Goal: Task Accomplishment & Management: Manage account settings

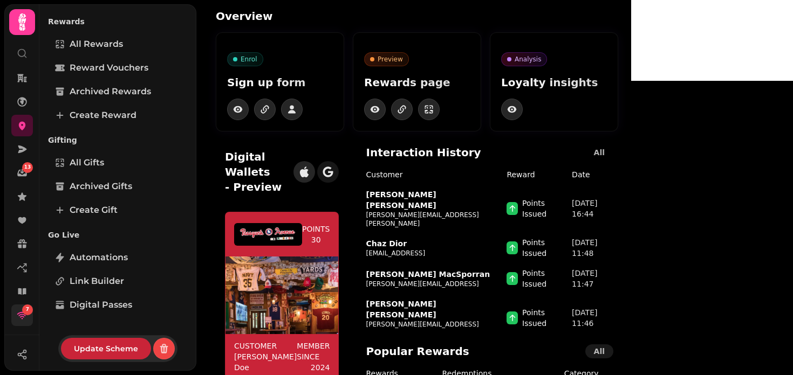
scroll to position [172, 0]
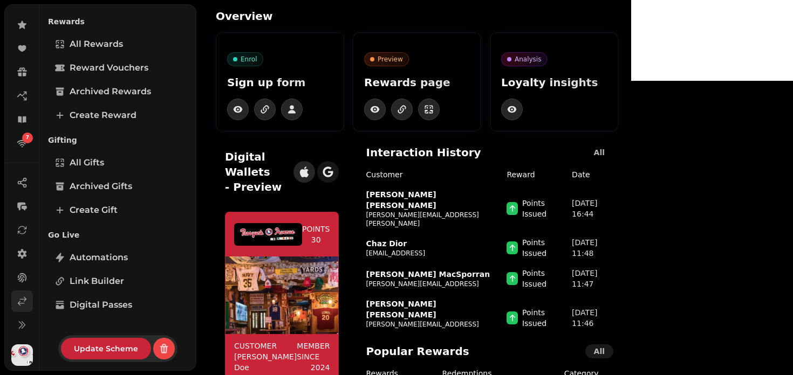
click at [23, 304] on icon at bounding box center [22, 301] width 11 height 11
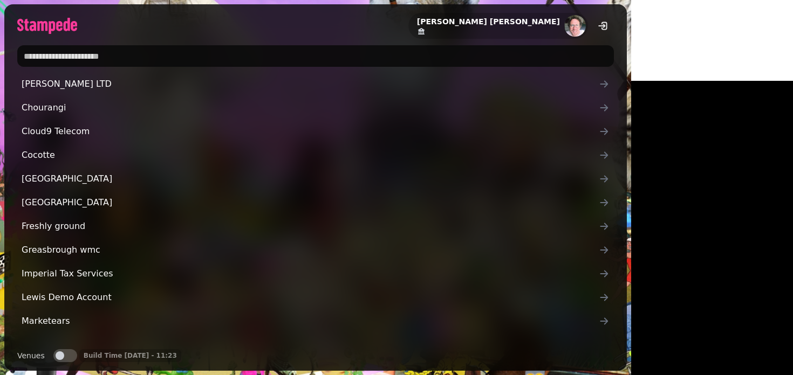
click at [276, 52] on input "text" at bounding box center [315, 56] width 597 height 22
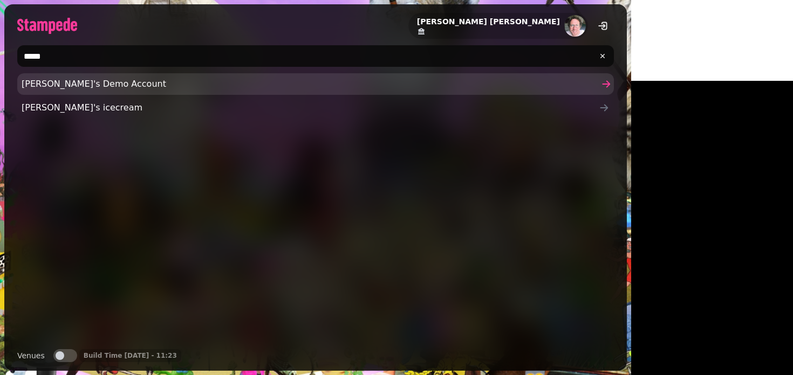
type input "*****"
click at [57, 87] on span "Joe's Demo Account" at bounding box center [310, 84] width 577 height 13
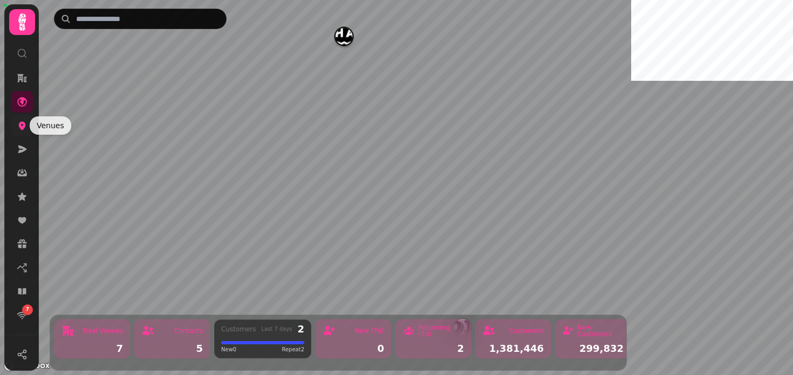
click at [26, 129] on icon at bounding box center [22, 125] width 11 height 11
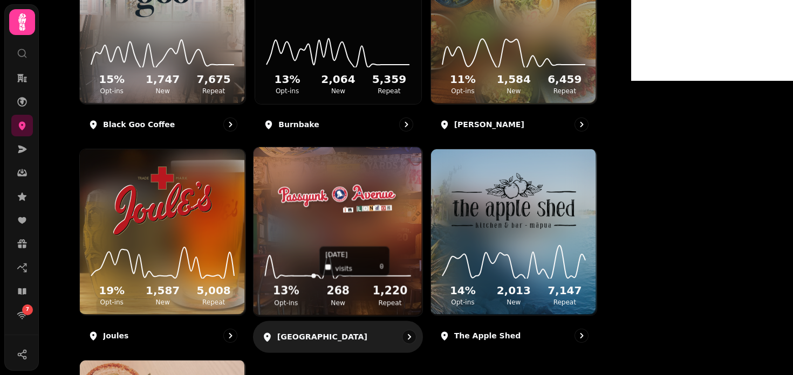
scroll to position [229, 0]
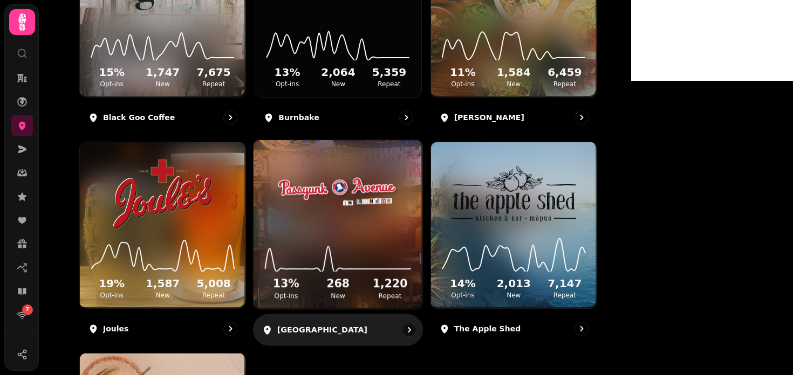
click at [401, 174] on img at bounding box center [338, 193] width 127 height 71
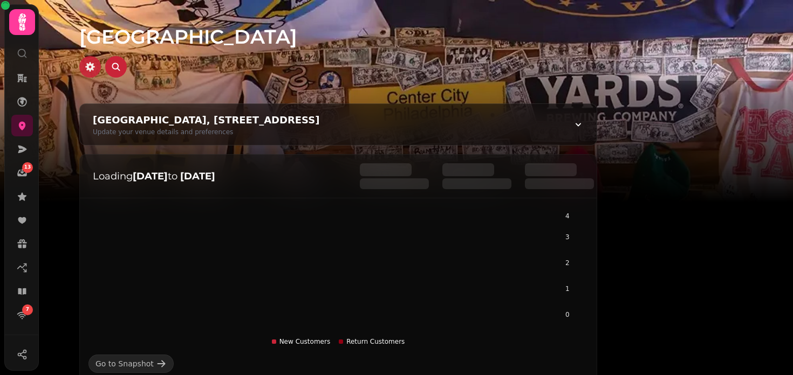
click at [95, 68] on icon "button" at bounding box center [90, 66] width 11 height 11
select select "**********"
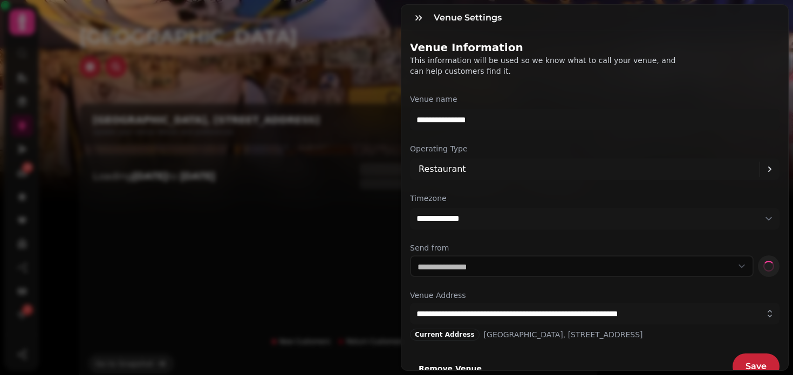
select select "**********"
click at [422, 18] on icon "button" at bounding box center [418, 17] width 11 height 11
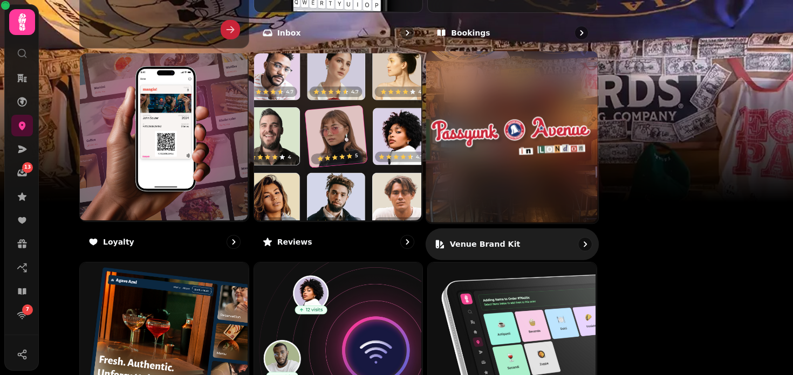
scroll to position [545, 0]
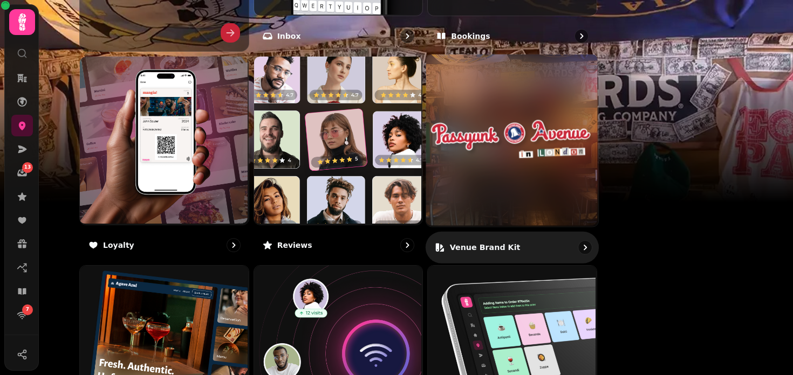
click at [546, 211] on img at bounding box center [512, 140] width 172 height 172
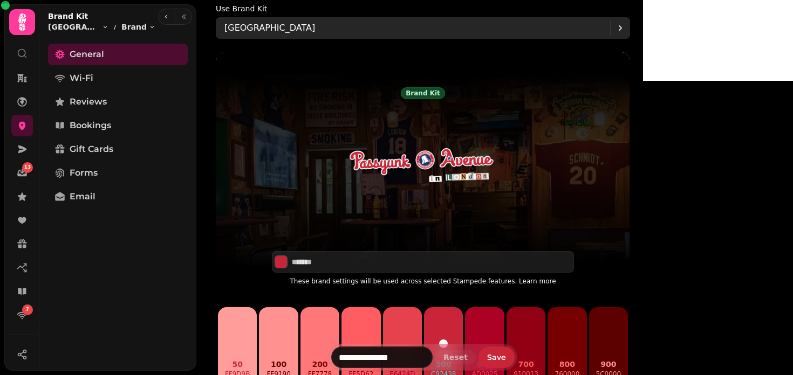
click at [339, 25] on div "[GEOGRAPHIC_DATA]" at bounding box center [417, 28] width 386 height 22
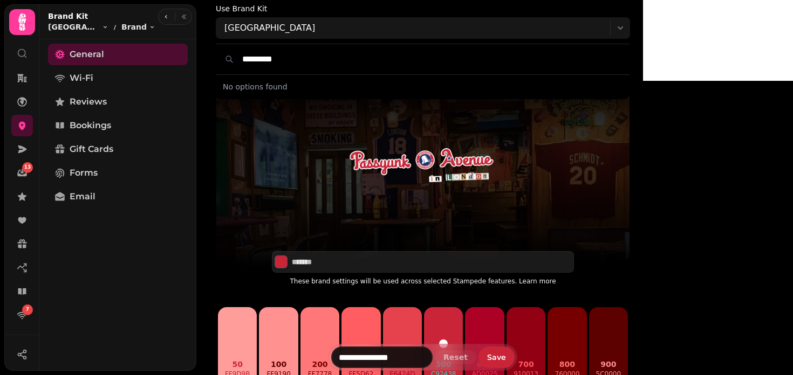
type input "*********"
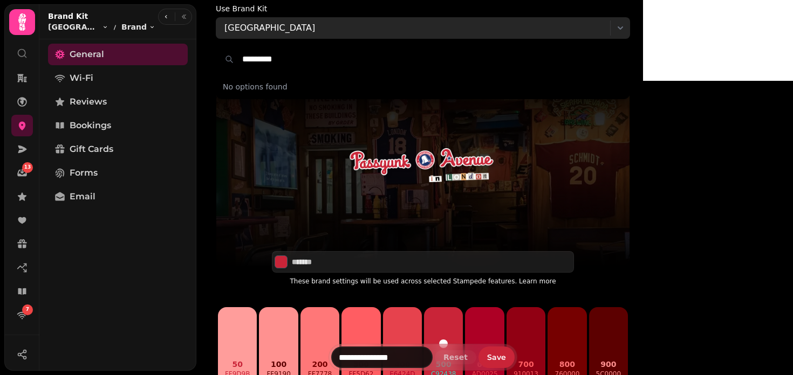
click at [314, 27] on p "[GEOGRAPHIC_DATA]" at bounding box center [269, 28] width 91 height 13
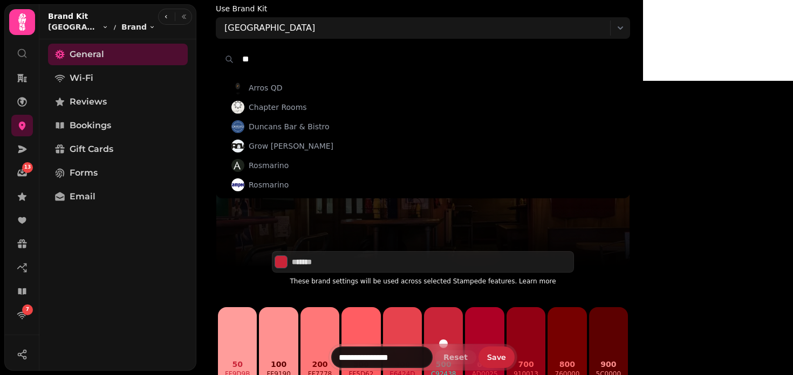
type input "*"
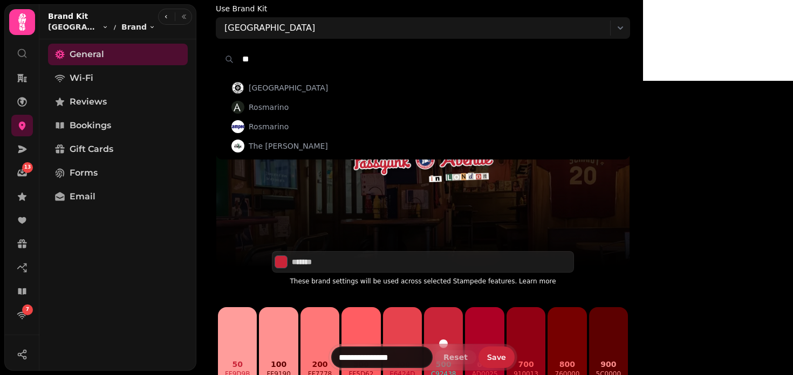
type input "*"
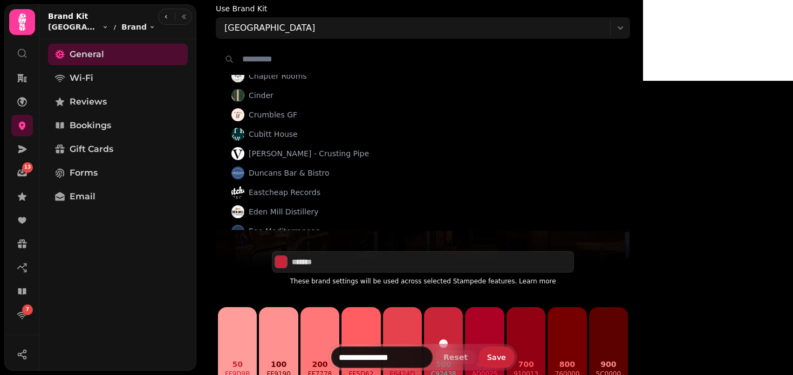
scroll to position [457, 0]
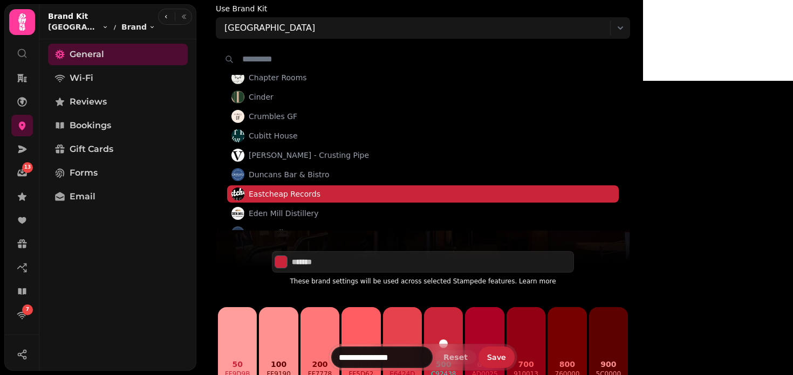
click at [311, 196] on span "Eastcheap Records" at bounding box center [285, 194] width 72 height 11
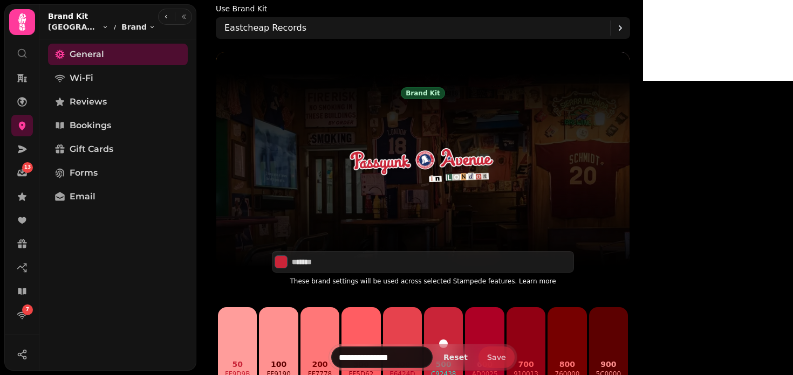
type input "*******"
type input "**********"
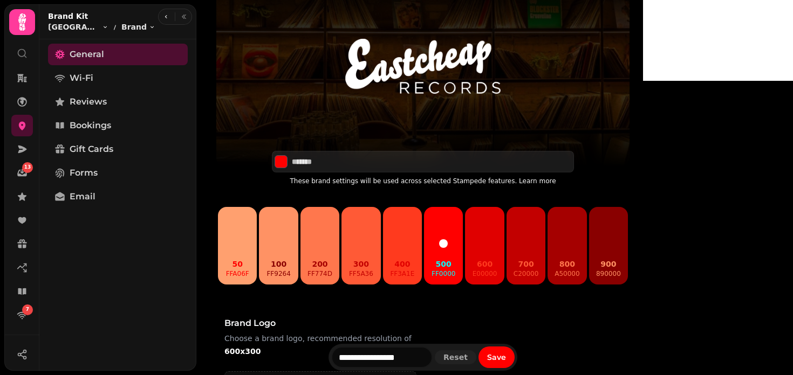
scroll to position [99, 0]
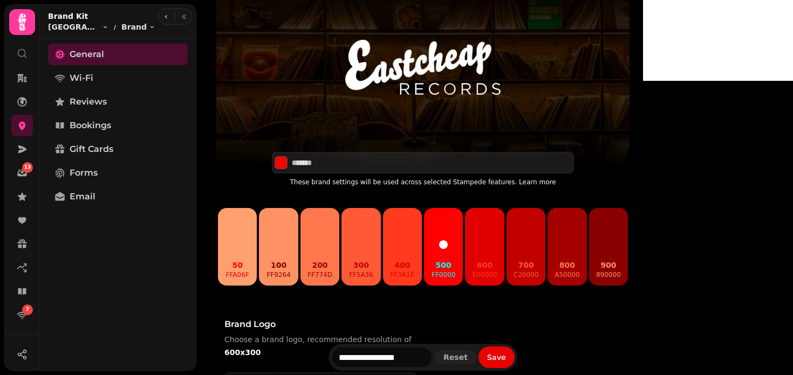
click at [515, 351] on button "Save" at bounding box center [496, 358] width 36 height 22
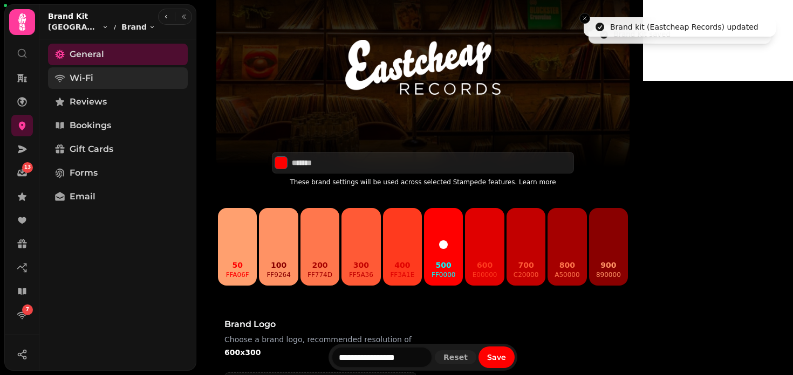
click at [92, 70] on link "Wi-Fi" at bounding box center [118, 78] width 140 height 22
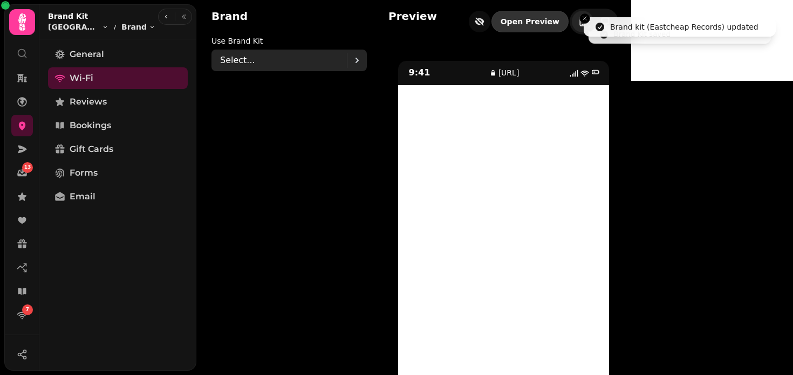
click at [275, 61] on div "Select..." at bounding box center [283, 61] width 127 height 22
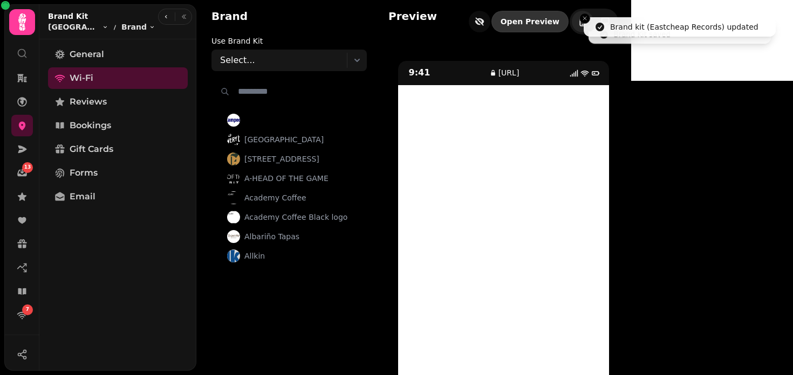
type input "*"
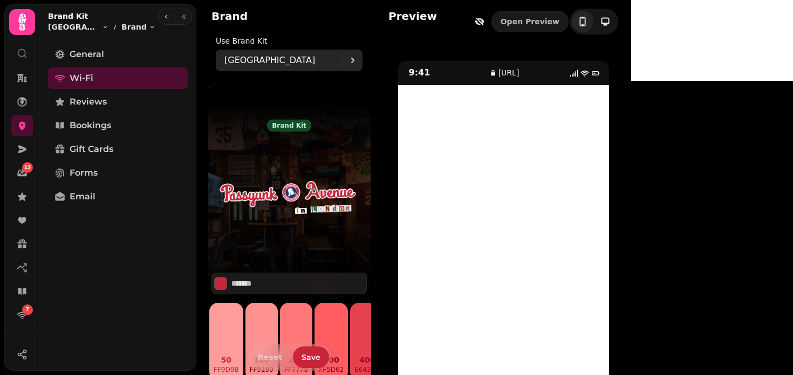
click at [272, 58] on p "Passyunk Avenue" at bounding box center [269, 60] width 91 height 13
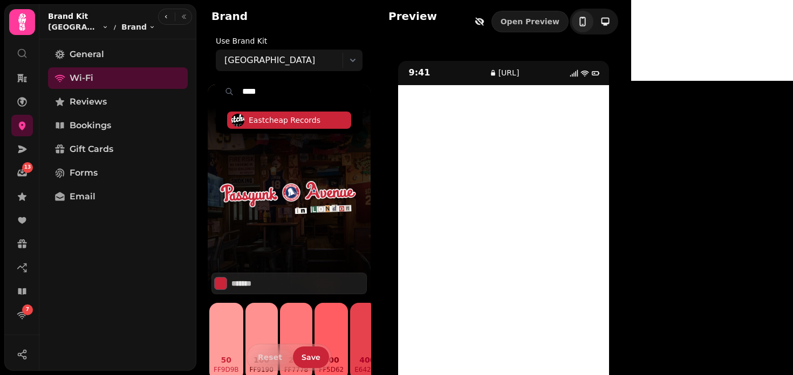
type input "****"
click at [276, 122] on span "Eastcheap Records" at bounding box center [285, 120] width 72 height 11
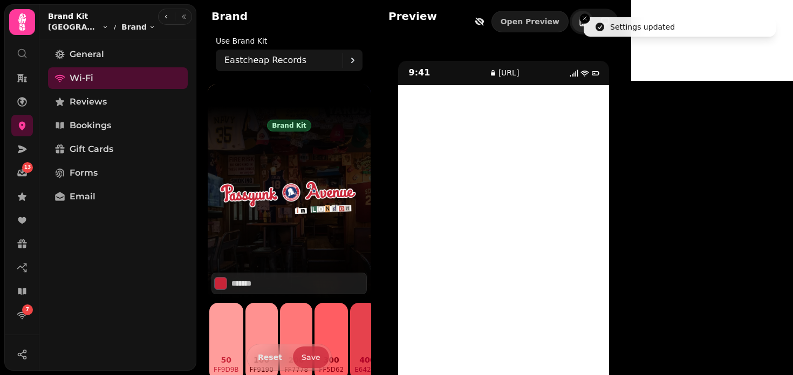
type input "*******"
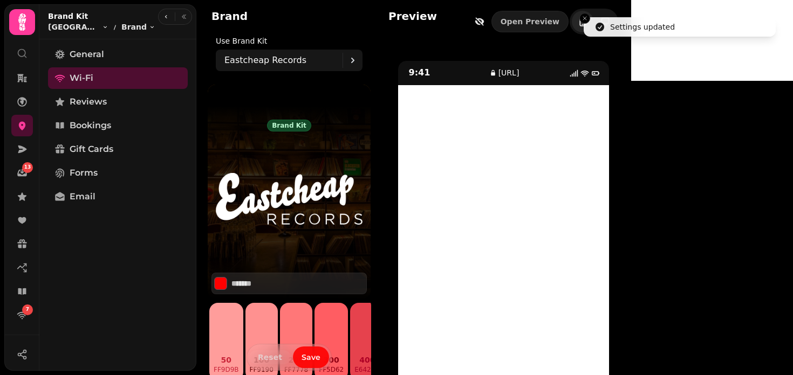
click at [302, 359] on span "Save" at bounding box center [311, 358] width 19 height 8
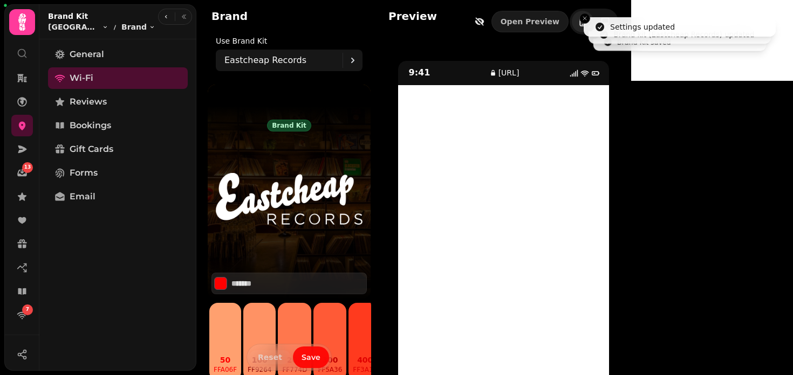
click at [302, 359] on span "Save" at bounding box center [311, 358] width 19 height 8
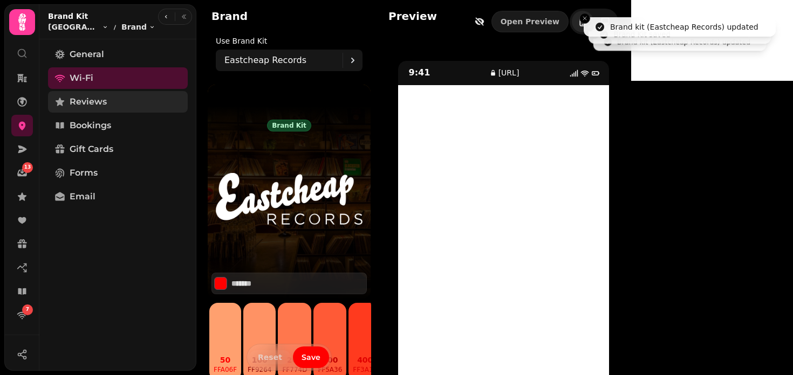
click at [95, 98] on span "Reviews" at bounding box center [88, 101] width 37 height 13
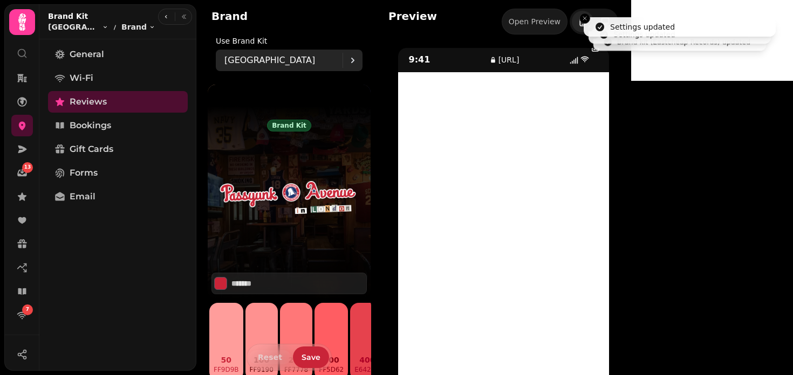
click at [251, 63] on p "Passyunk Avenue" at bounding box center [269, 60] width 91 height 13
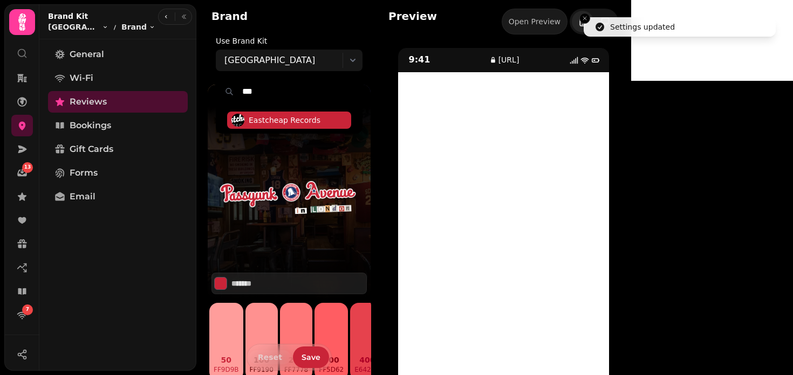
type input "***"
click at [269, 124] on span "Eastcheap Records" at bounding box center [285, 120] width 72 height 11
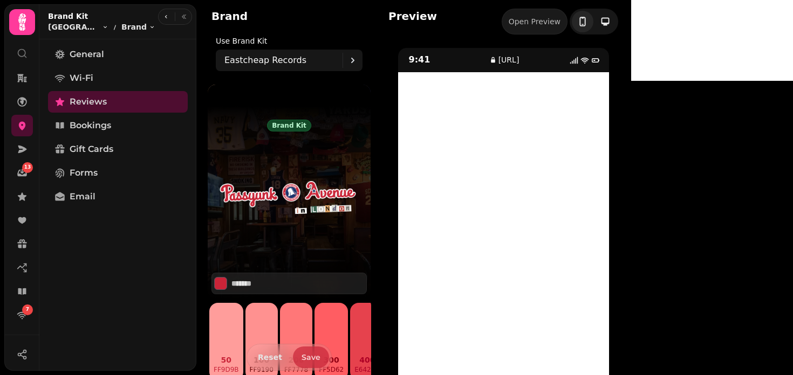
type input "*******"
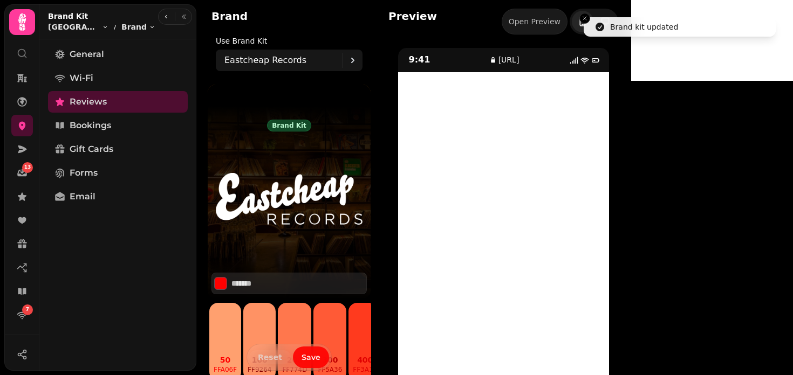
click at [306, 363] on button "Save" at bounding box center [311, 358] width 36 height 22
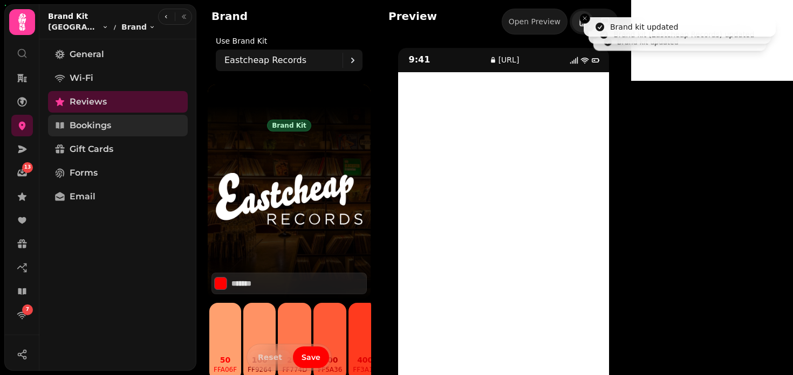
click at [90, 128] on span "Bookings" at bounding box center [91, 125] width 42 height 13
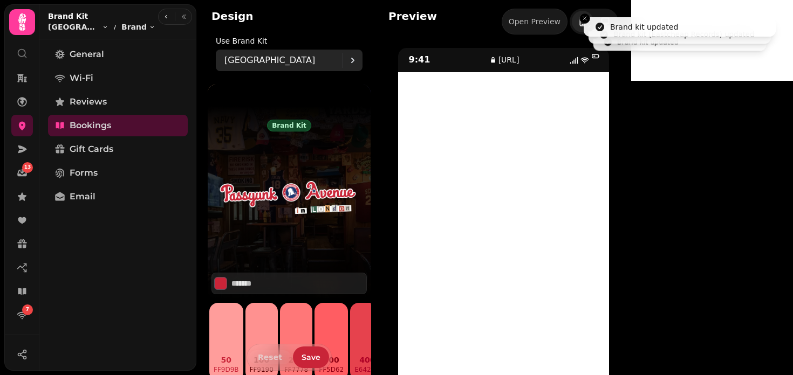
click at [244, 58] on p "Passyunk Avenue" at bounding box center [269, 60] width 91 height 13
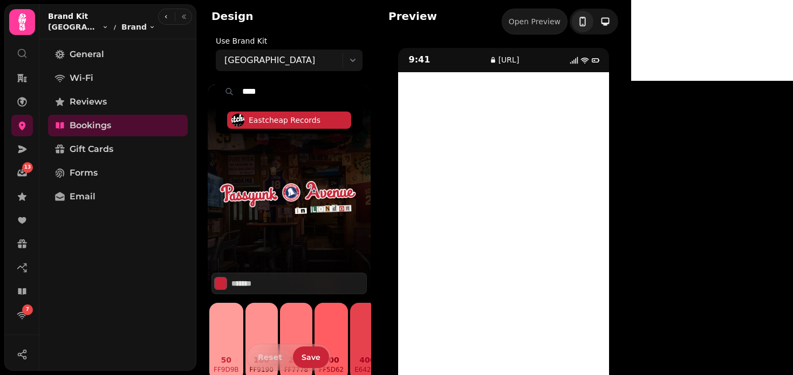
type input "****"
click at [273, 122] on span "Eastcheap Records" at bounding box center [285, 120] width 72 height 11
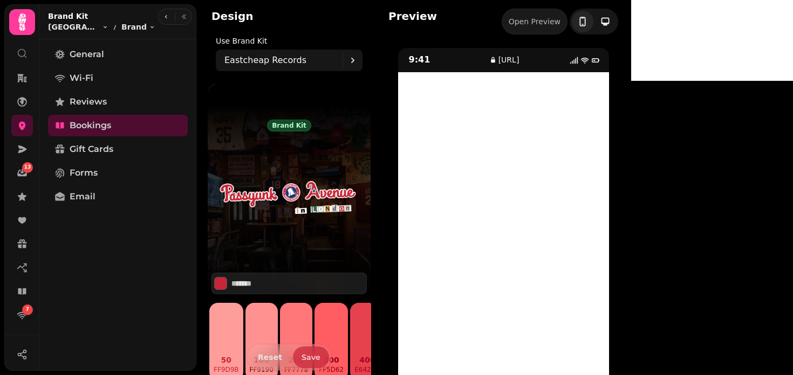
type input "*******"
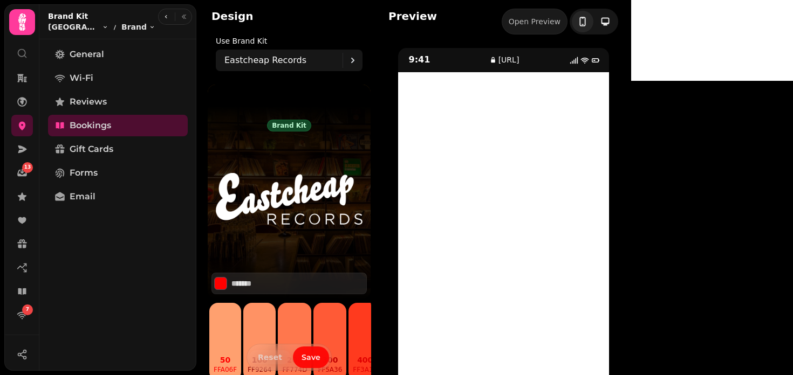
click at [312, 356] on span "Save" at bounding box center [311, 358] width 19 height 8
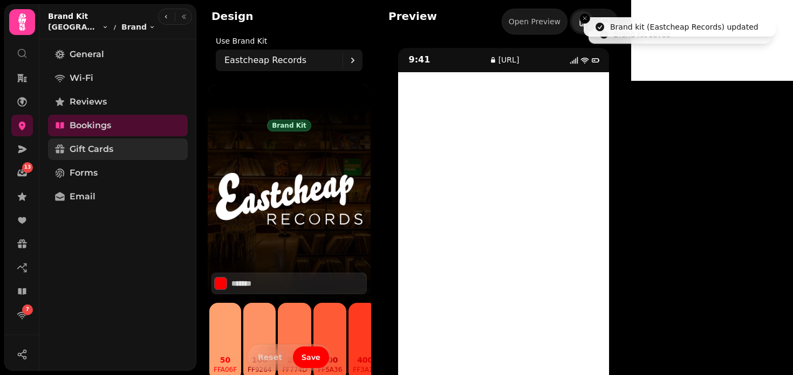
click at [93, 153] on span "Gift Cards" at bounding box center [92, 149] width 44 height 13
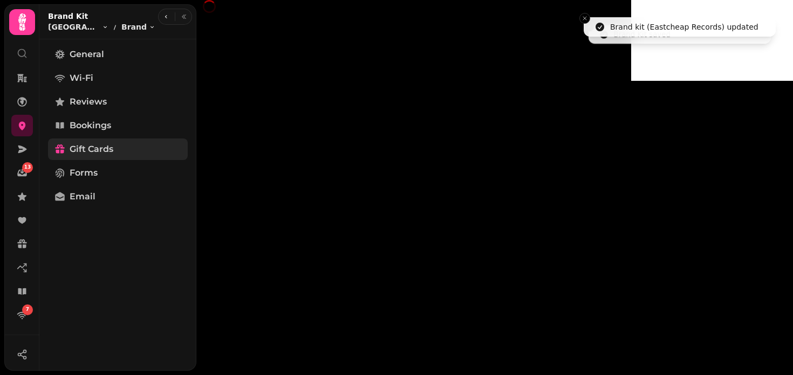
click at [93, 153] on span "Gift Cards" at bounding box center [92, 149] width 44 height 13
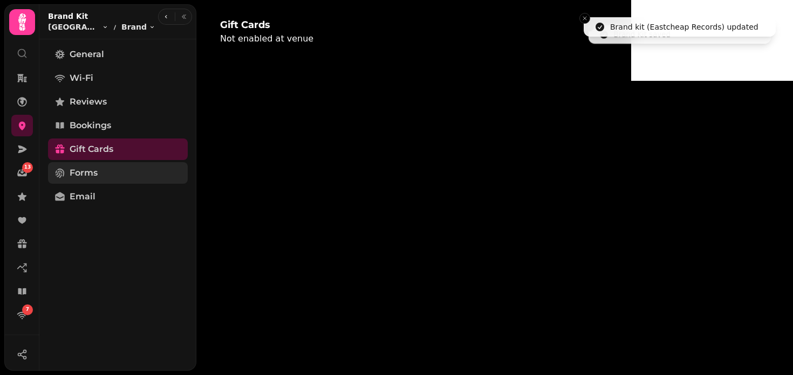
click at [88, 170] on span "Forms" at bounding box center [84, 173] width 28 height 13
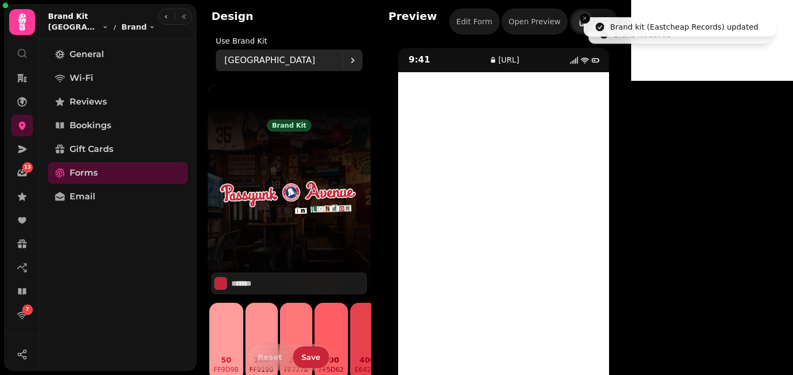
click at [268, 64] on p "Passyunk Avenue" at bounding box center [269, 60] width 91 height 13
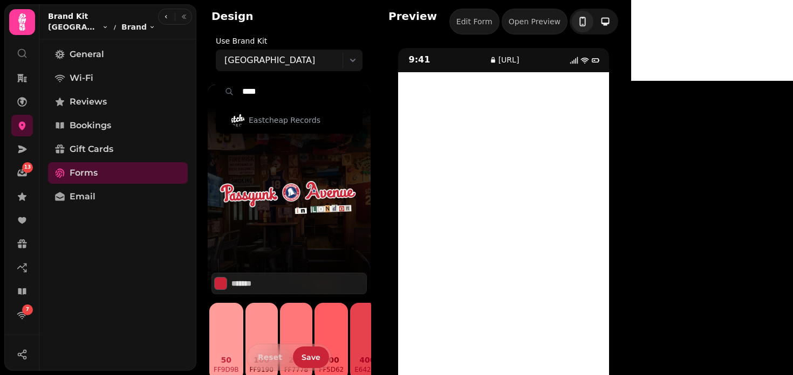
type input "****"
click at [279, 130] on div "Eastcheap Records" at bounding box center [289, 120] width 146 height 26
click at [271, 119] on span "Eastcheap Records" at bounding box center [285, 120] width 72 height 11
type input "*******"
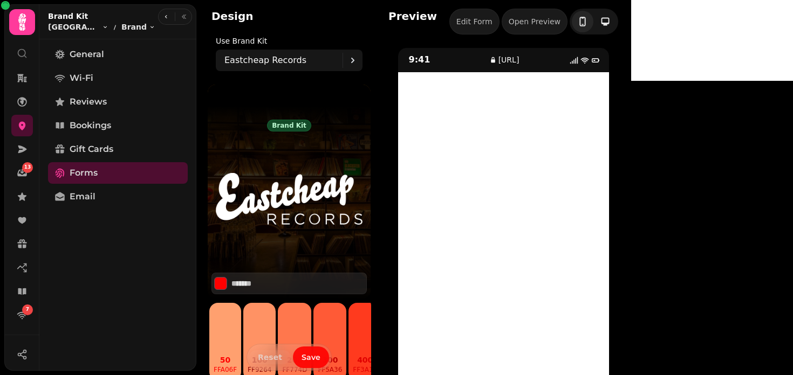
click at [305, 360] on span "Save" at bounding box center [311, 358] width 19 height 8
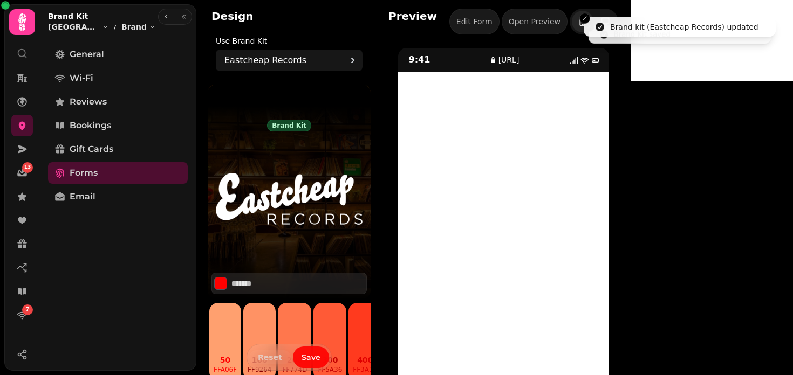
click at [305, 360] on span "Save" at bounding box center [311, 358] width 19 height 8
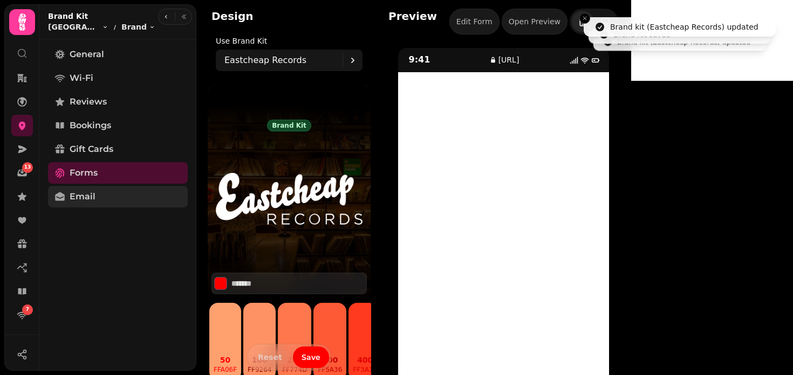
click at [81, 200] on span "Email" at bounding box center [83, 196] width 26 height 13
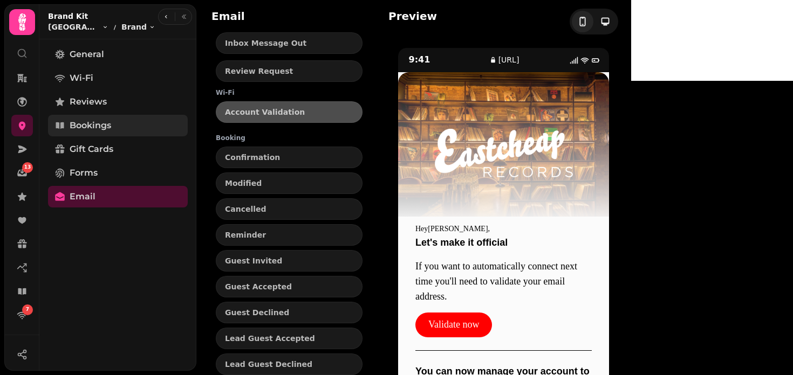
click at [91, 131] on span "Bookings" at bounding box center [91, 125] width 42 height 13
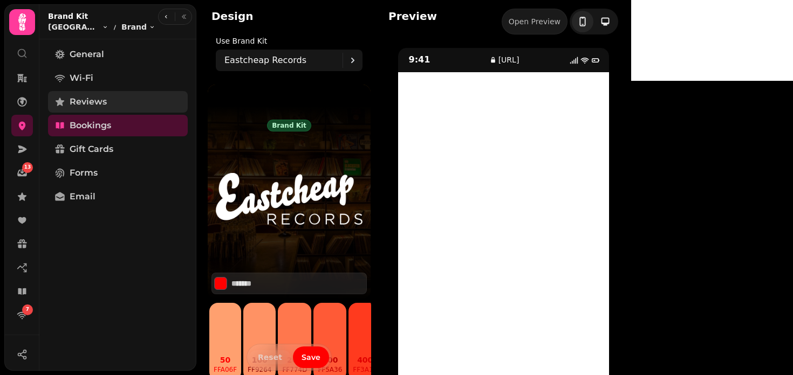
click at [105, 110] on link "Reviews" at bounding box center [118, 102] width 140 height 22
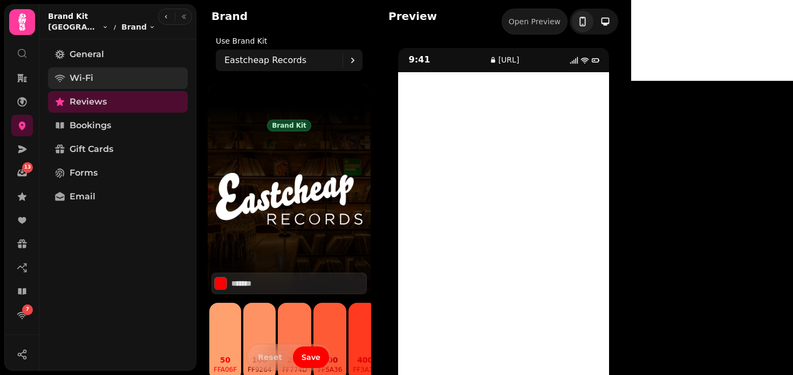
click at [113, 87] on link "Wi-Fi" at bounding box center [118, 78] width 140 height 22
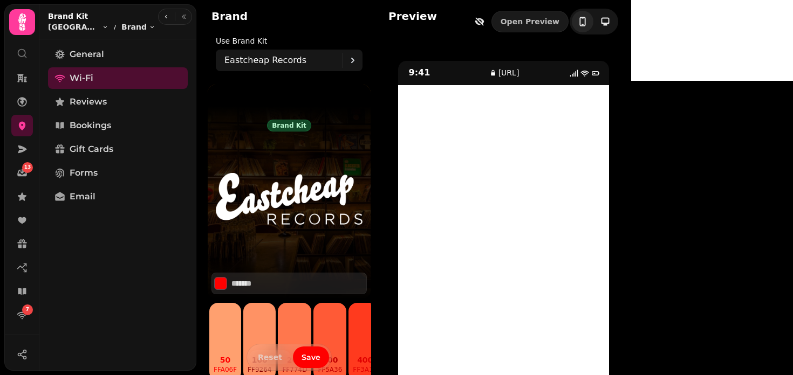
scroll to position [52, 0]
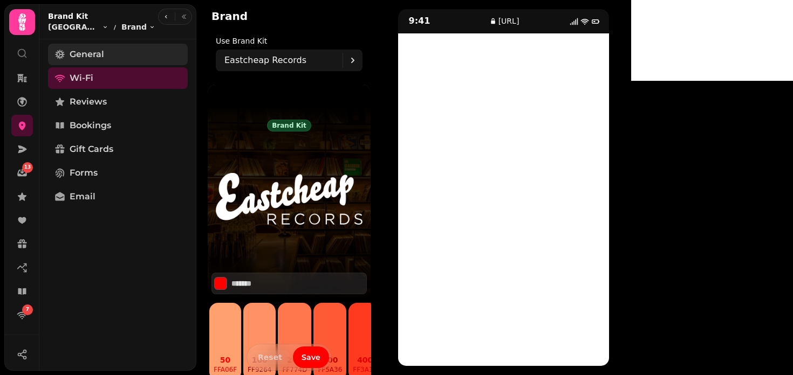
click at [77, 54] on span "General" at bounding box center [87, 54] width 35 height 13
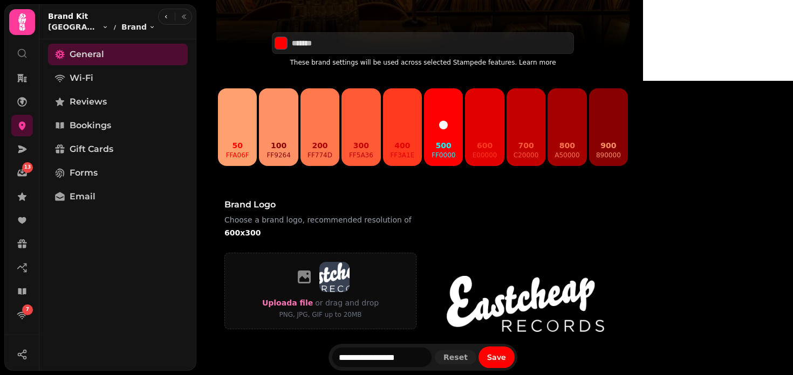
scroll to position [217, 0]
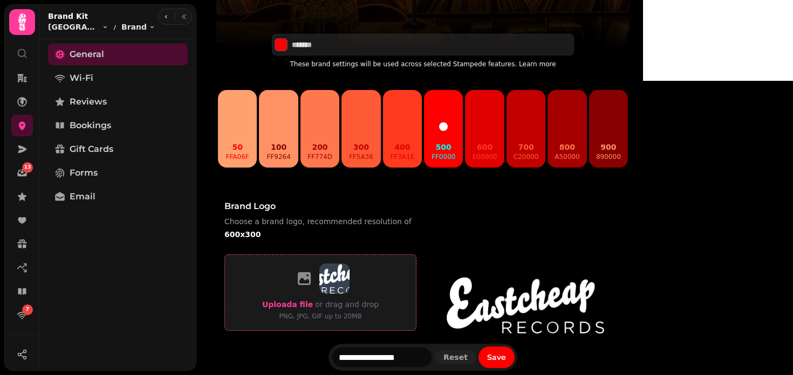
click at [313, 300] on span "Upload a file" at bounding box center [287, 304] width 51 height 9
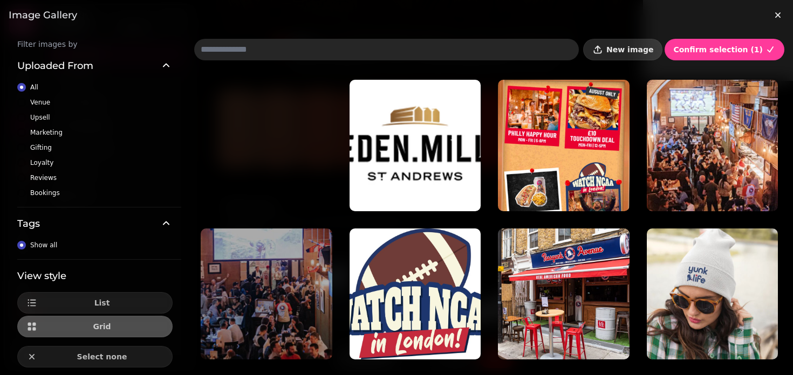
click at [647, 48] on span "New image" at bounding box center [629, 50] width 47 height 8
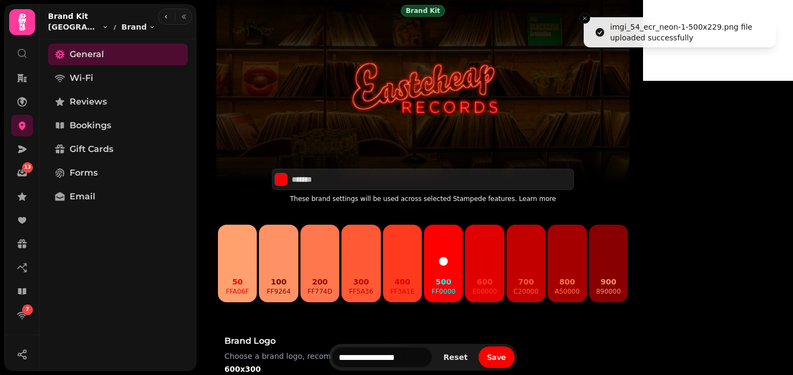
scroll to position [83, 0]
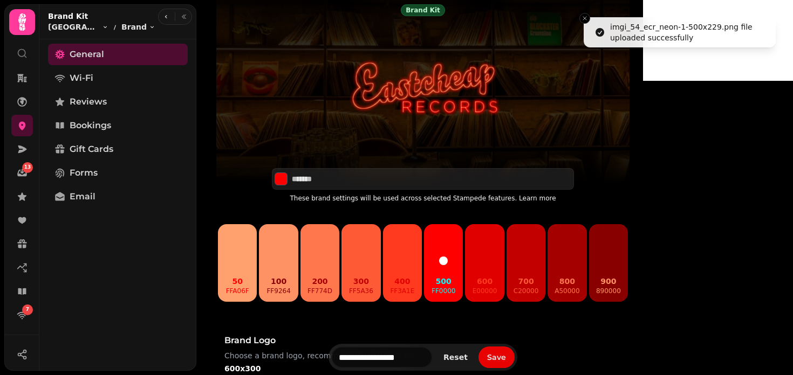
click at [506, 359] on span "Save" at bounding box center [496, 358] width 19 height 8
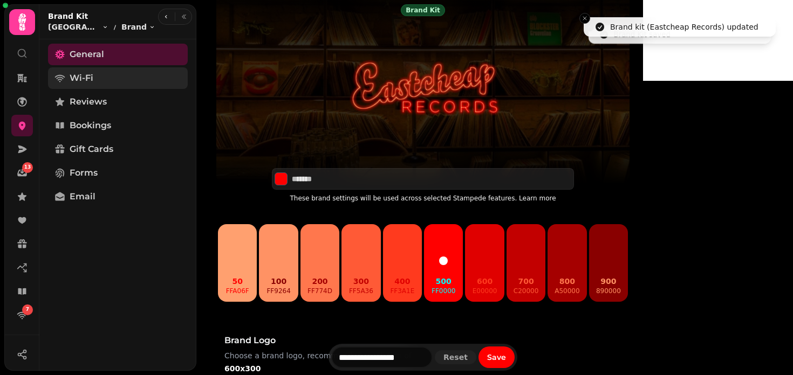
click at [91, 74] on span "Wi-Fi" at bounding box center [82, 78] width 24 height 13
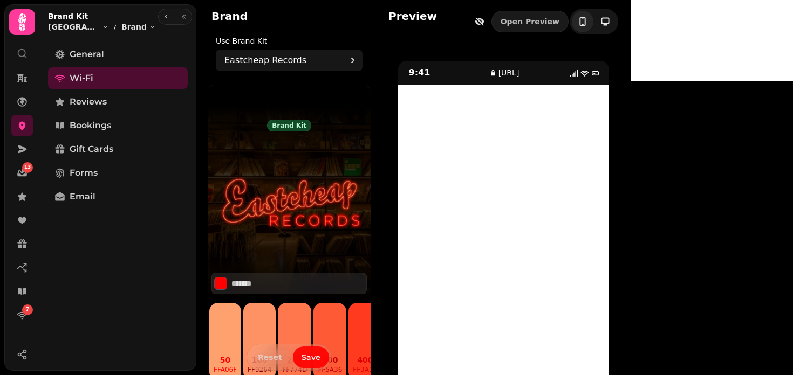
click at [310, 359] on span "Save" at bounding box center [311, 358] width 19 height 8
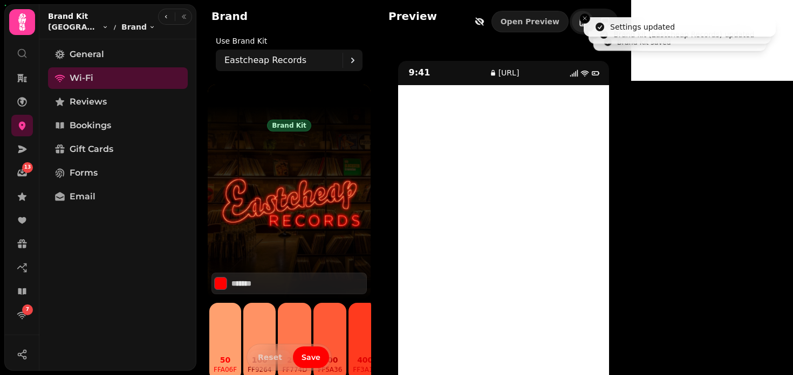
scroll to position [52, 0]
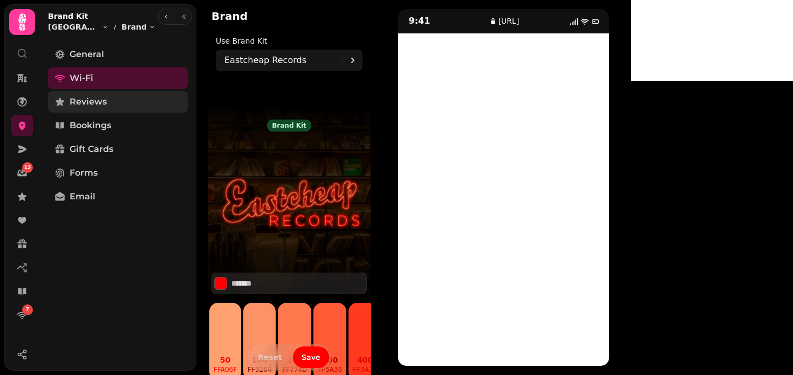
click at [111, 95] on link "Reviews" at bounding box center [118, 102] width 140 height 22
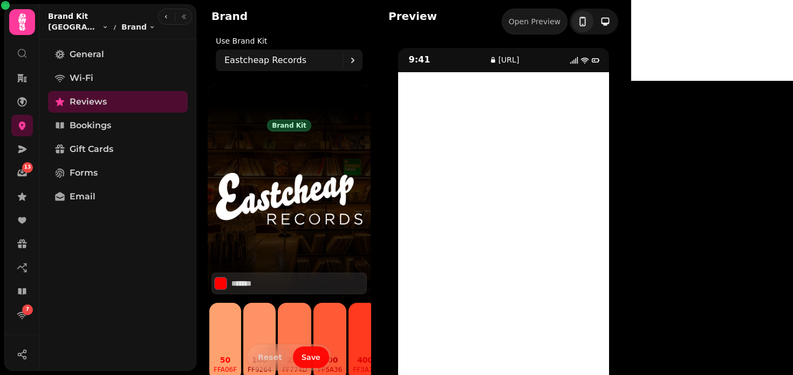
click at [311, 356] on span "Save" at bounding box center [311, 358] width 19 height 8
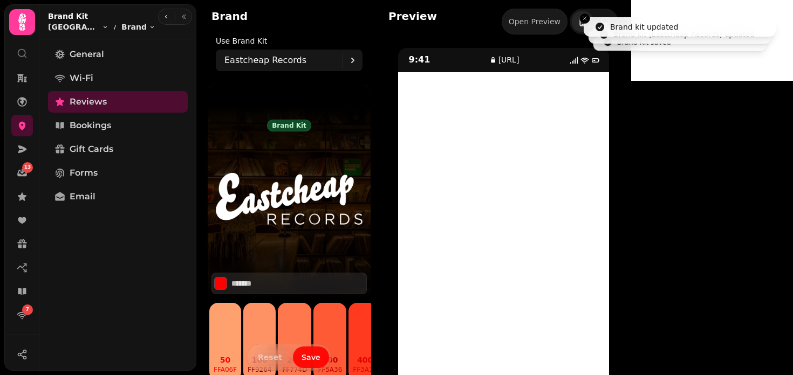
click at [311, 356] on span "Save" at bounding box center [311, 358] width 19 height 8
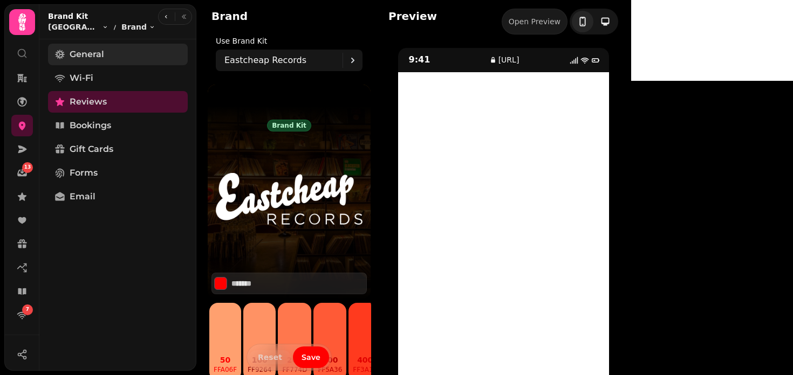
click at [113, 54] on link "General" at bounding box center [118, 55] width 140 height 22
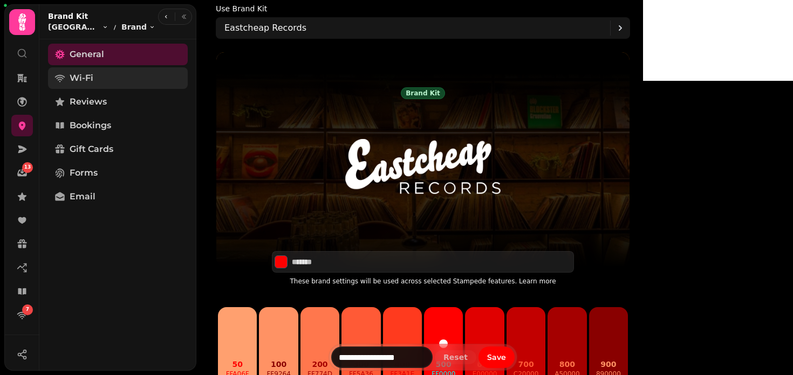
click at [101, 83] on link "Wi-Fi" at bounding box center [118, 78] width 140 height 22
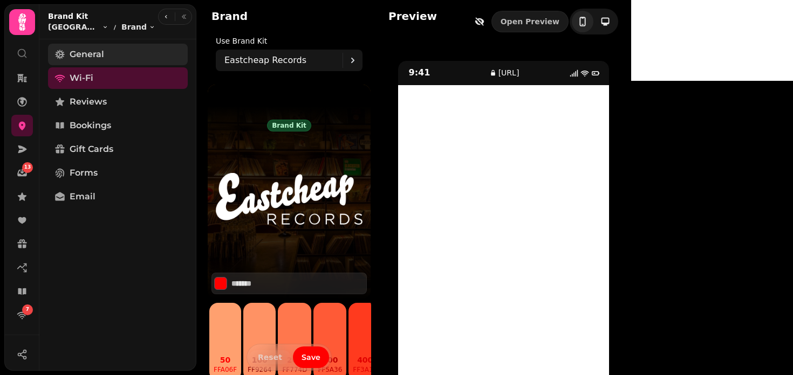
click at [110, 52] on link "General" at bounding box center [118, 55] width 140 height 22
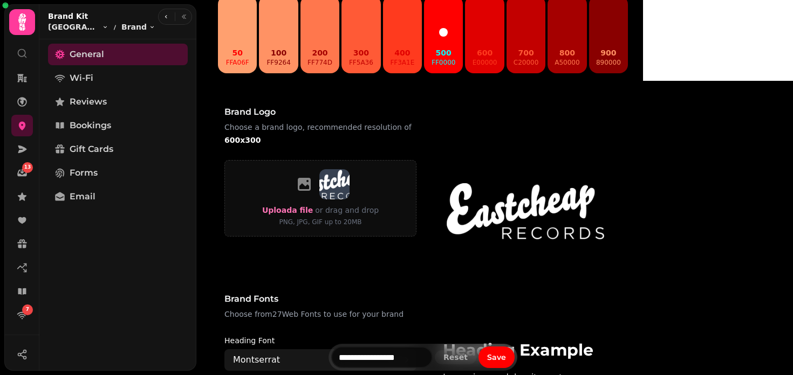
scroll to position [311, 0]
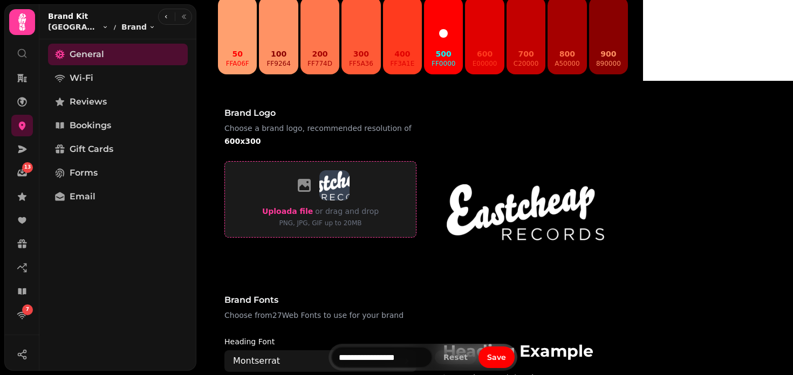
click at [313, 205] on label "Upload a file" at bounding box center [287, 211] width 51 height 13
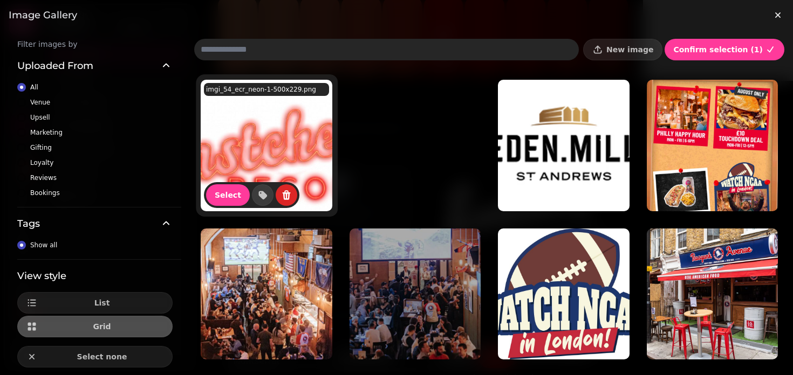
click at [283, 111] on img at bounding box center [267, 146] width 132 height 132
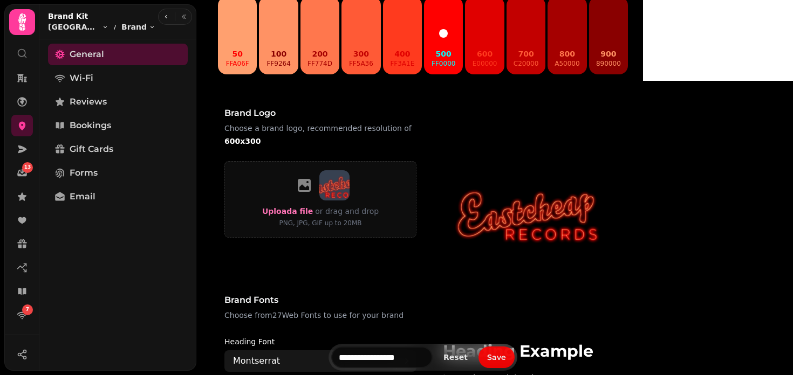
click at [506, 358] on span "Save" at bounding box center [496, 358] width 19 height 8
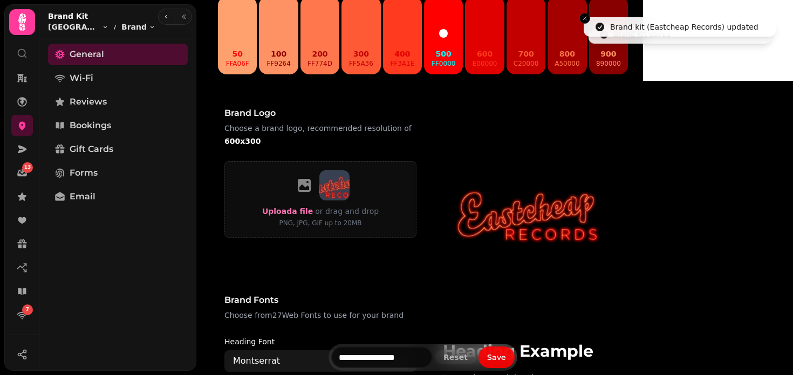
click at [506, 358] on span "Save" at bounding box center [496, 358] width 19 height 8
click at [572, 225] on img at bounding box center [525, 212] width 192 height 102
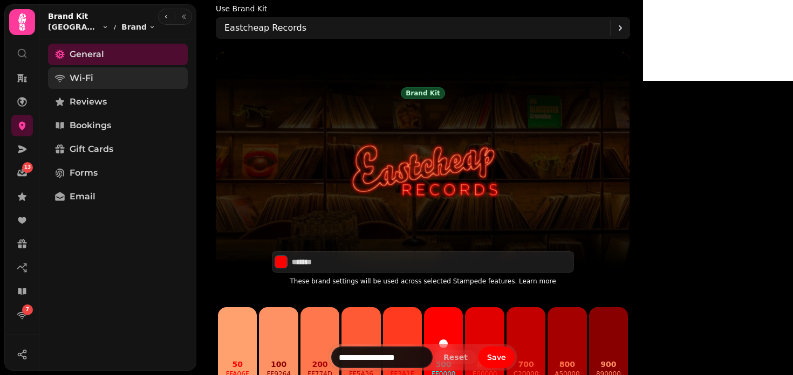
click at [90, 69] on link "Wi-Fi" at bounding box center [118, 78] width 140 height 22
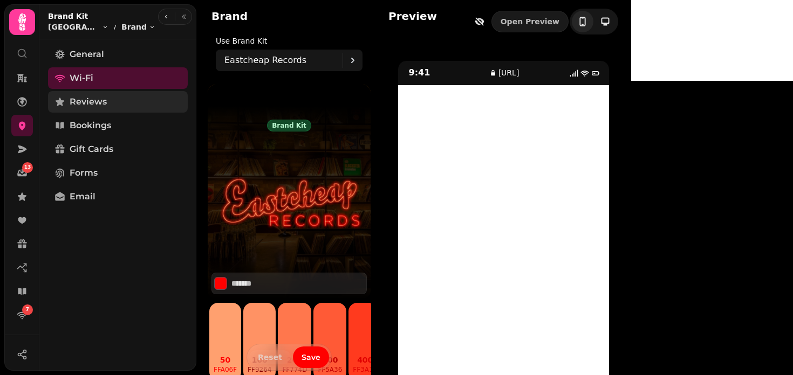
click at [90, 106] on span "Reviews" at bounding box center [88, 101] width 37 height 13
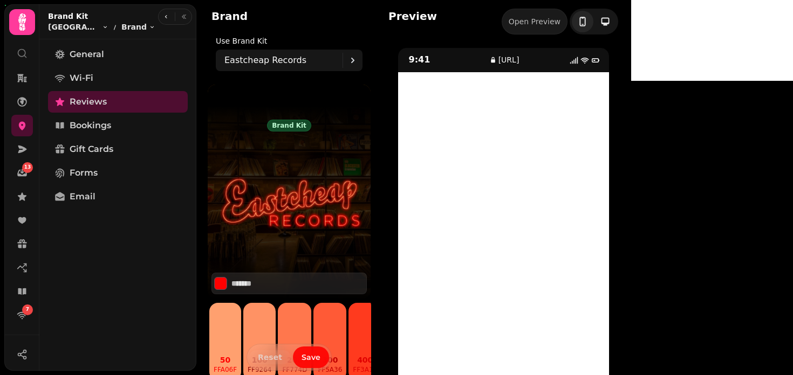
click at [316, 351] on button "Save" at bounding box center [311, 358] width 36 height 22
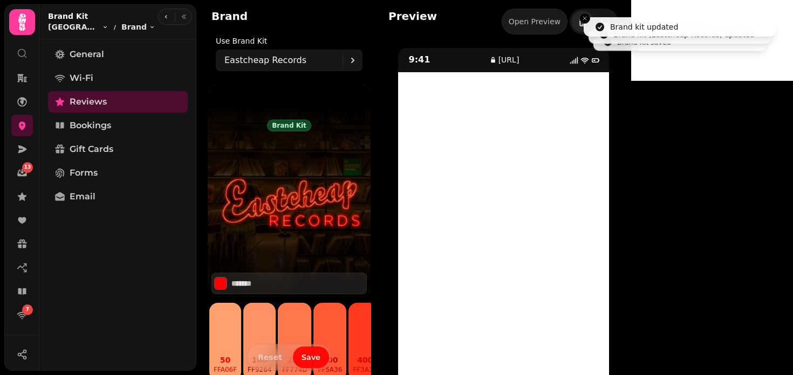
click at [316, 351] on button "Save" at bounding box center [311, 358] width 36 height 22
click at [99, 128] on span "Bookings" at bounding box center [91, 125] width 42 height 13
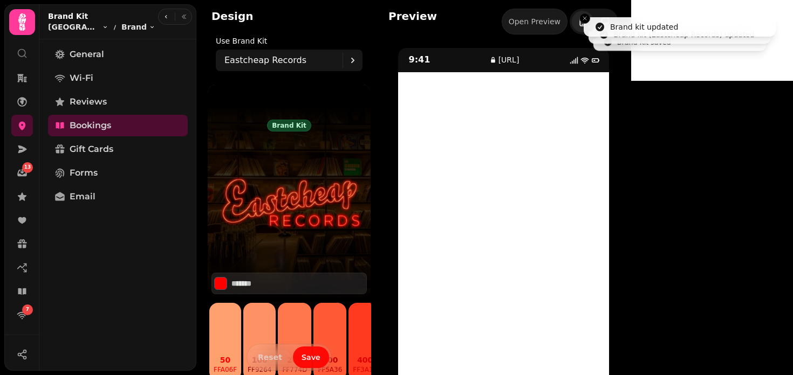
click at [317, 361] on span "Save" at bounding box center [311, 358] width 19 height 8
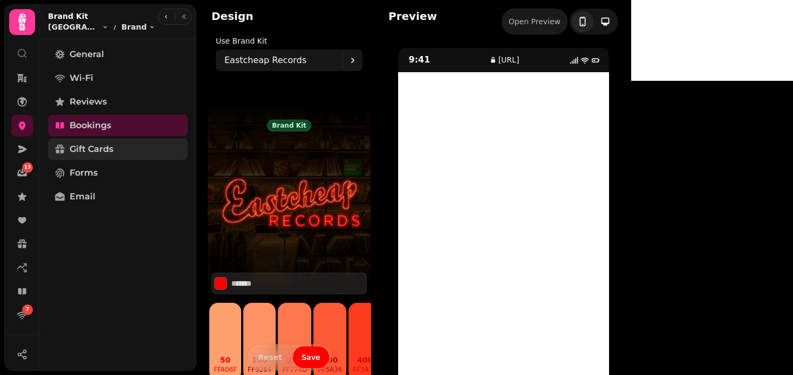
click at [90, 153] on span "Gift Cards" at bounding box center [92, 149] width 44 height 13
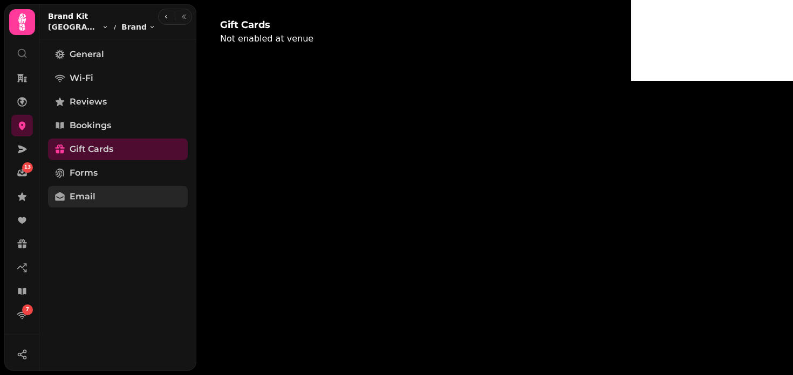
click at [138, 197] on link "Email" at bounding box center [118, 197] width 140 height 22
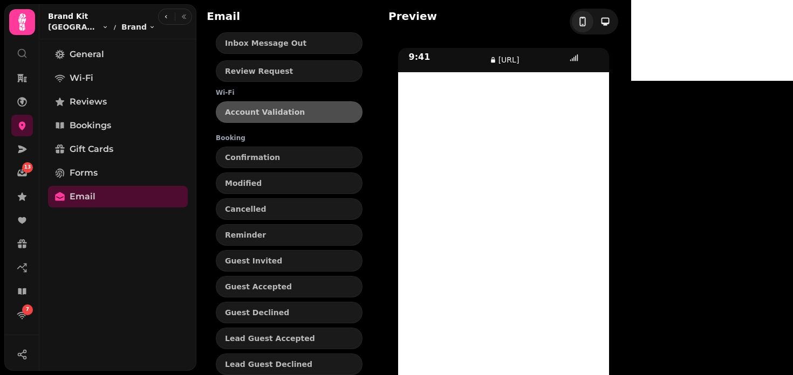
click at [125, 185] on div "General Wi-Fi Reviews Bookings Gift Cards Forms Email" at bounding box center [117, 205] width 157 height 323
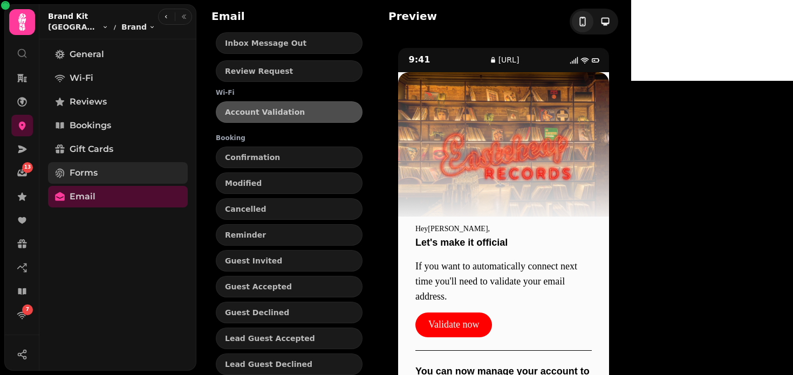
click at [116, 175] on link "Forms" at bounding box center [118, 173] width 140 height 22
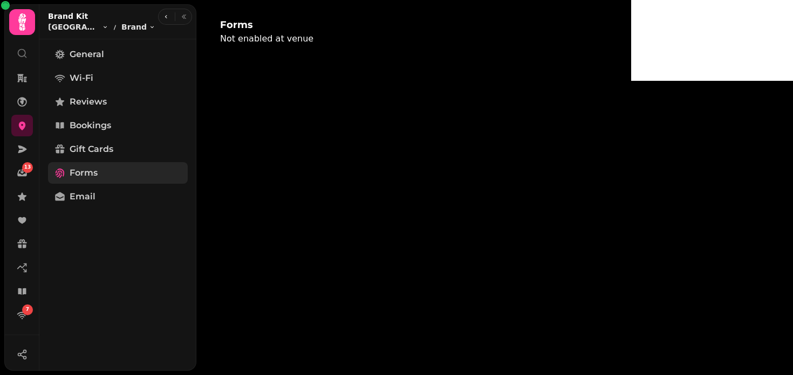
click at [116, 175] on link "Forms" at bounding box center [118, 173] width 140 height 22
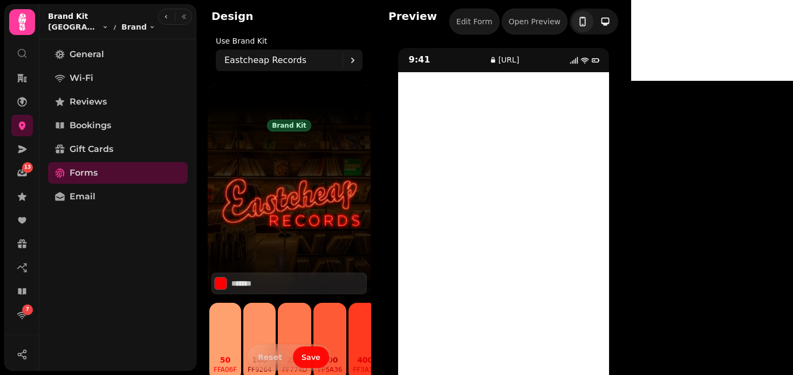
click at [312, 357] on span "Save" at bounding box center [311, 358] width 19 height 8
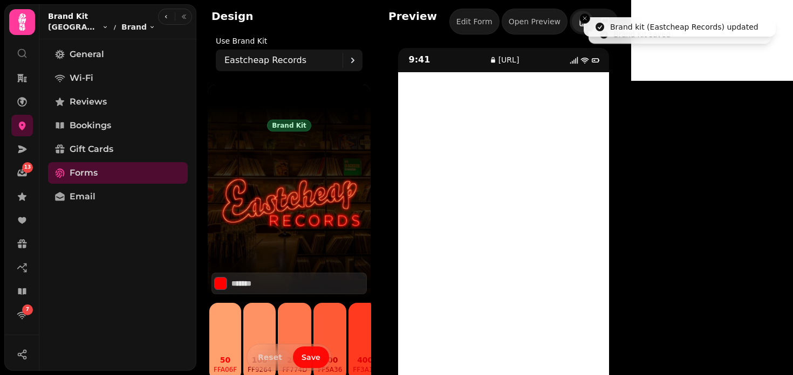
click at [312, 357] on span "Save" at bounding box center [311, 358] width 19 height 8
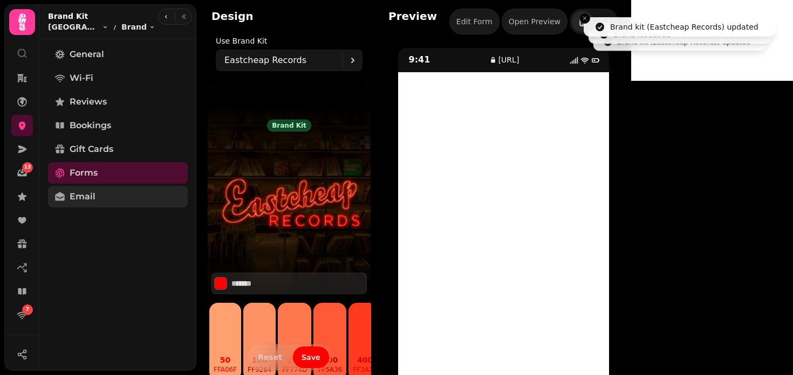
click at [93, 197] on span "Email" at bounding box center [83, 196] width 26 height 13
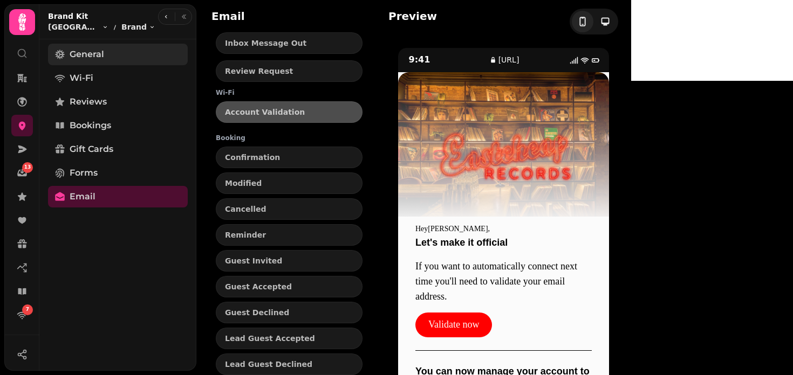
click at [103, 46] on link "General" at bounding box center [118, 55] width 140 height 22
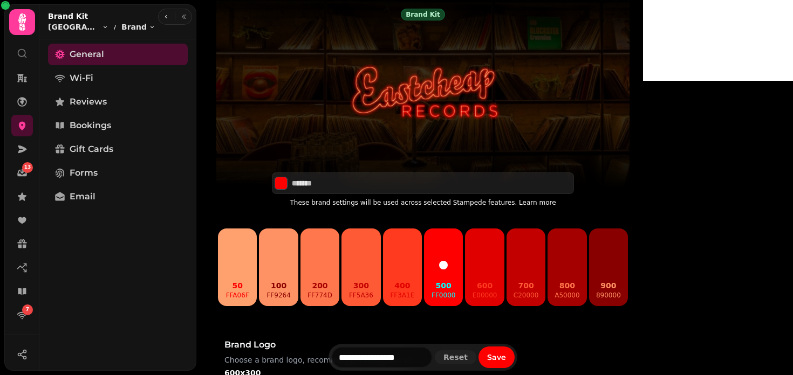
scroll to position [78, 0]
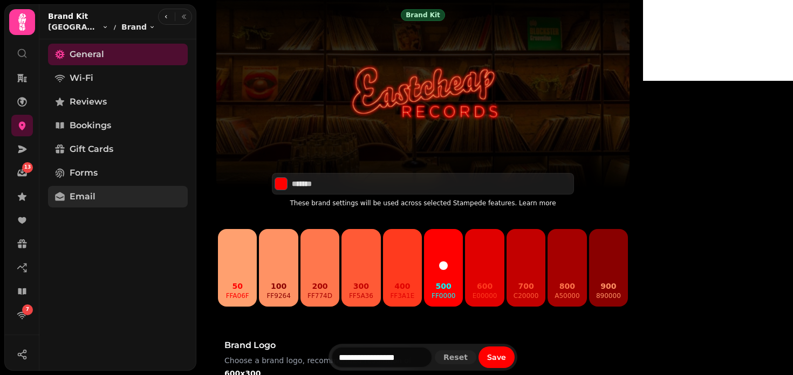
click at [91, 196] on span "Email" at bounding box center [83, 196] width 26 height 13
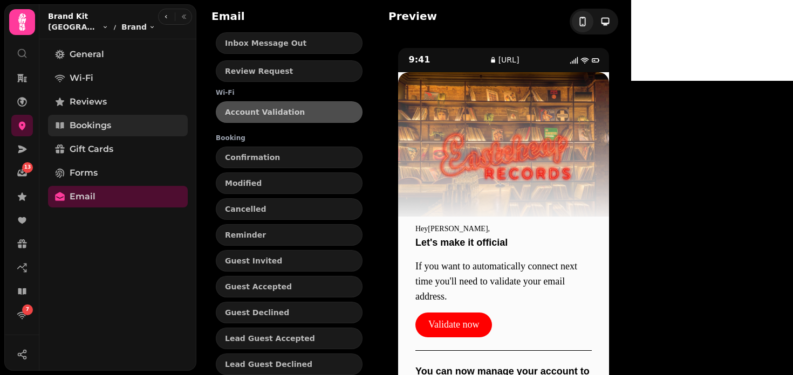
click at [97, 131] on span "Bookings" at bounding box center [91, 125] width 42 height 13
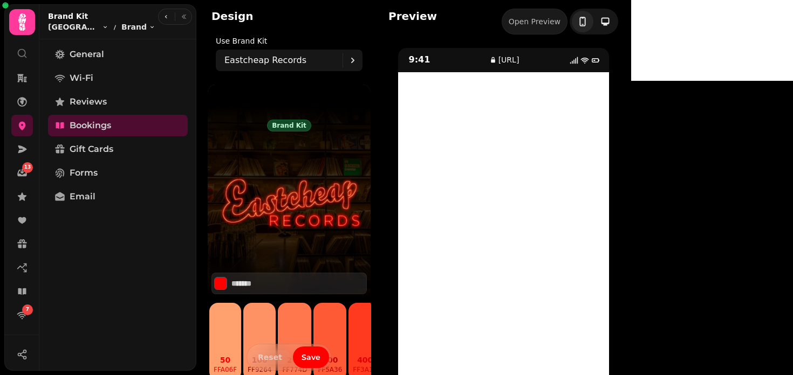
scroll to position [39, 0]
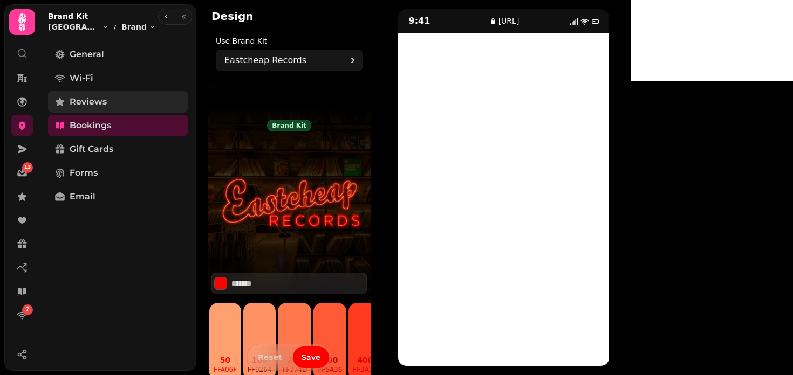
click at [105, 100] on span "Reviews" at bounding box center [88, 101] width 37 height 13
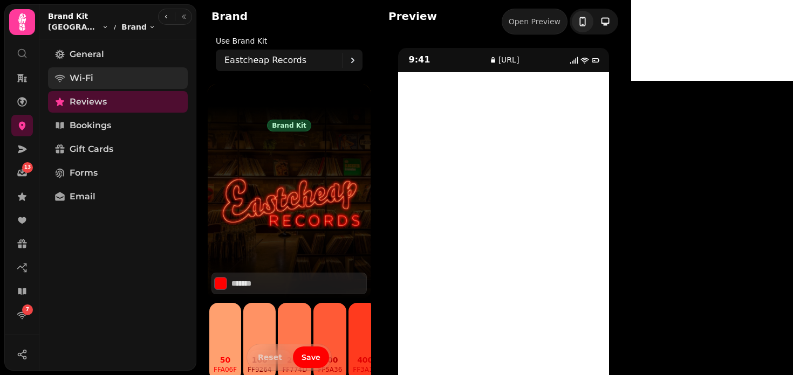
click at [94, 76] on link "Wi-Fi" at bounding box center [118, 78] width 140 height 22
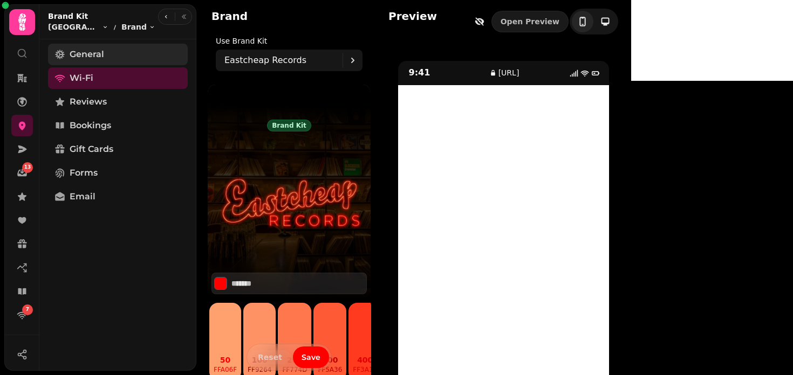
click at [104, 54] on link "General" at bounding box center [118, 55] width 140 height 22
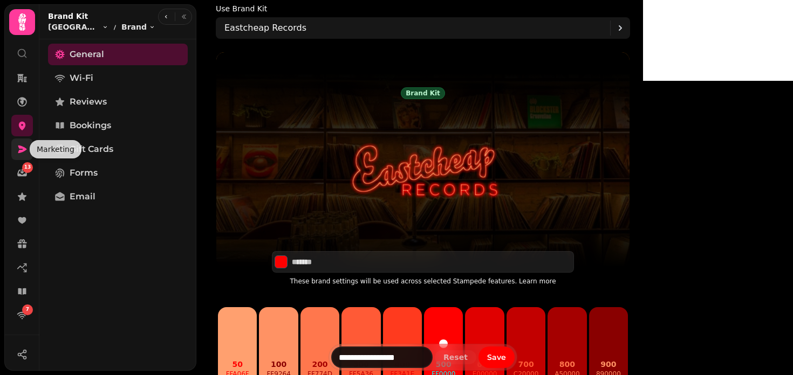
click at [23, 147] on icon at bounding box center [22, 150] width 9 height 8
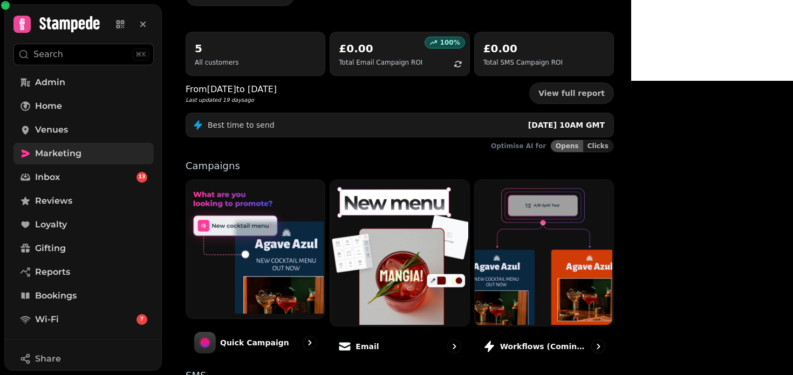
scroll to position [97, 0]
click at [324, 254] on img at bounding box center [254, 249] width 139 height 139
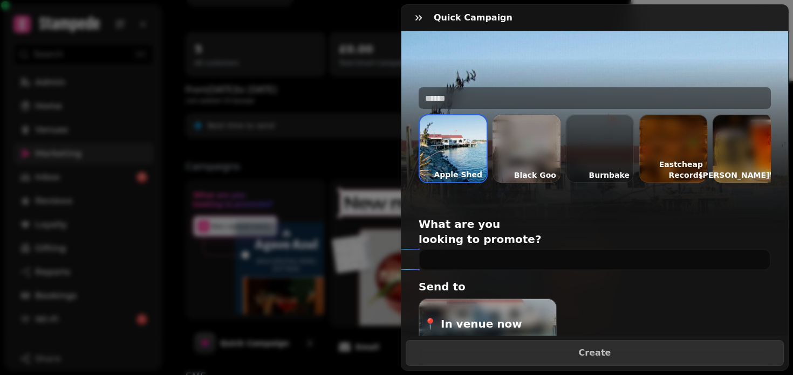
click at [685, 148] on div at bounding box center [673, 149] width 68 height 68
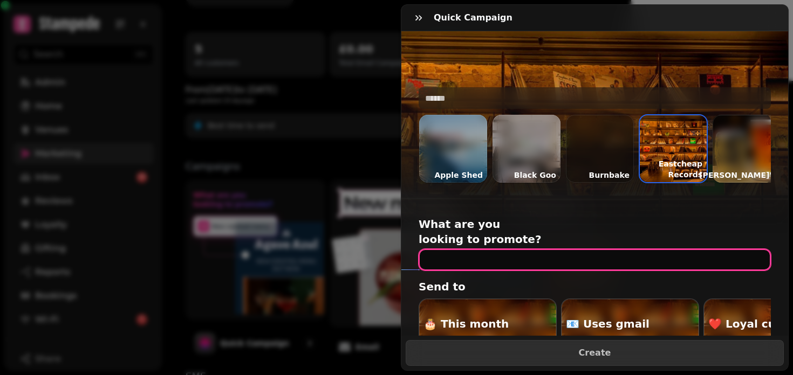
click at [455, 249] on input "text" at bounding box center [595, 260] width 352 height 22
type input "**********"
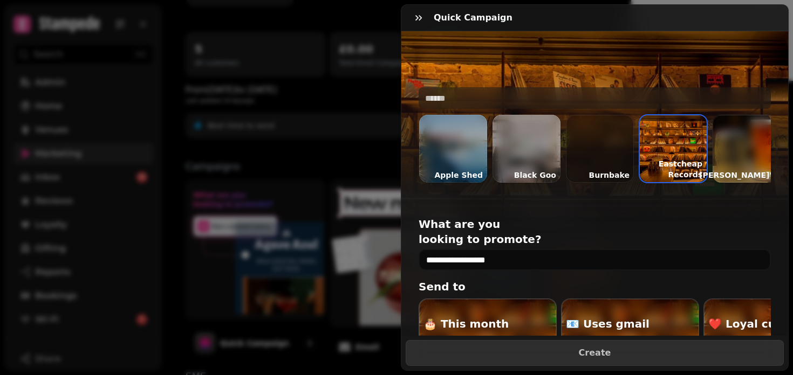
click at [515, 325] on div "button" at bounding box center [487, 341] width 137 height 85
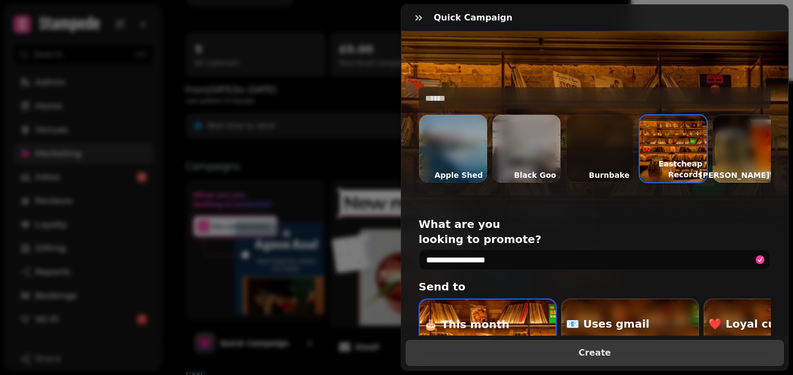
click at [553, 353] on span "Create" at bounding box center [594, 353] width 351 height 9
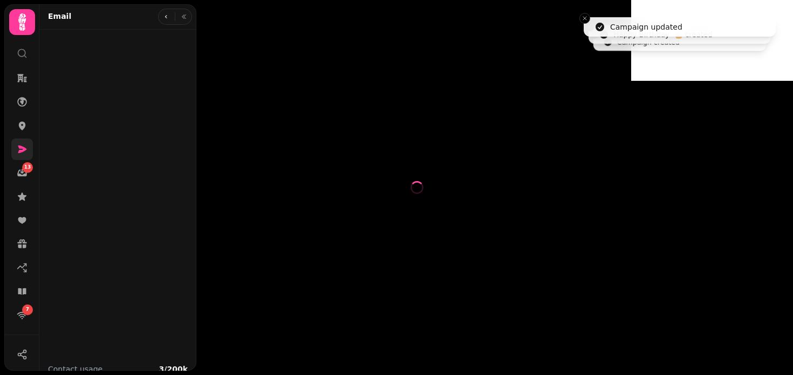
select select "**********"
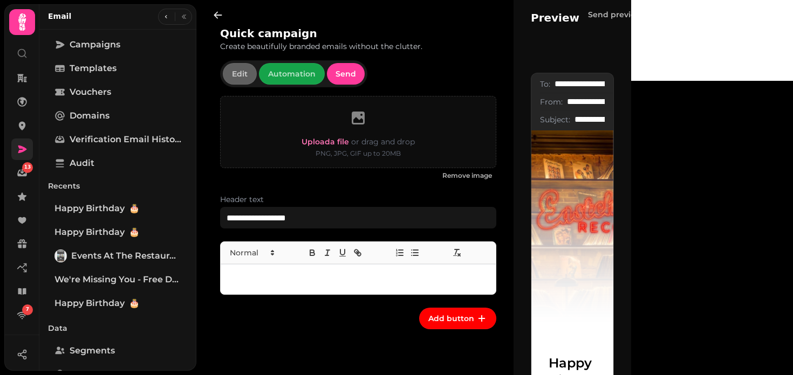
scroll to position [14, 0]
click at [25, 120] on icon at bounding box center [22, 125] width 11 height 11
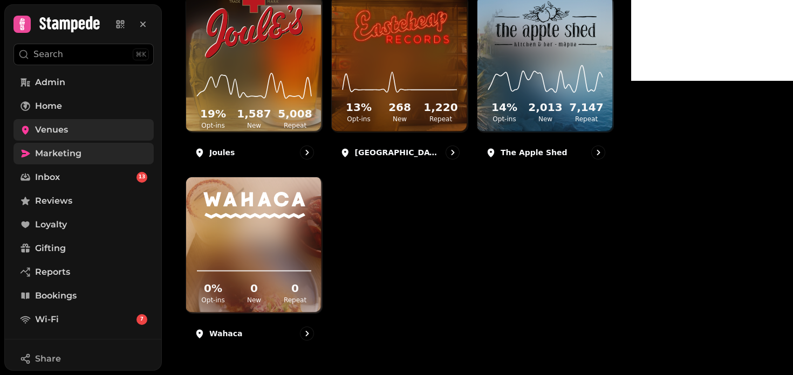
scroll to position [371, 0]
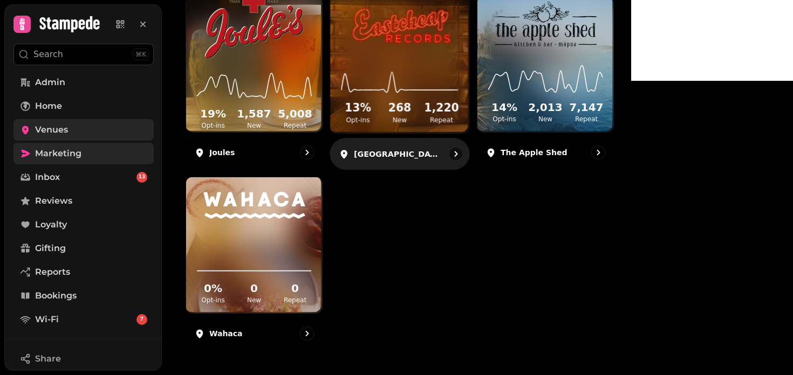
click at [452, 52] on img at bounding box center [400, 23] width 104 height 57
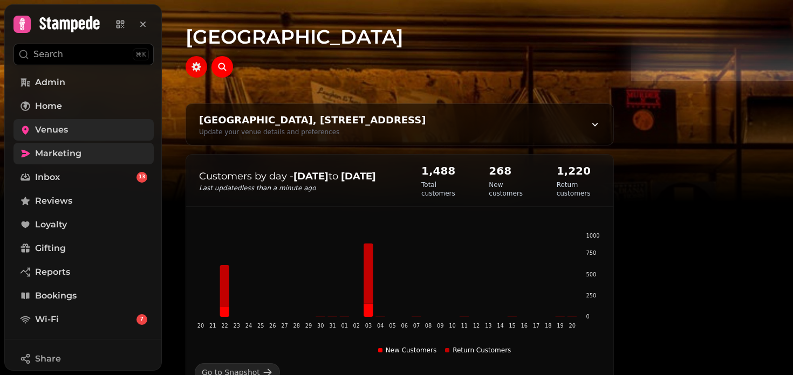
click at [207, 70] on button "button" at bounding box center [197, 67] width 22 height 22
select select "**********"
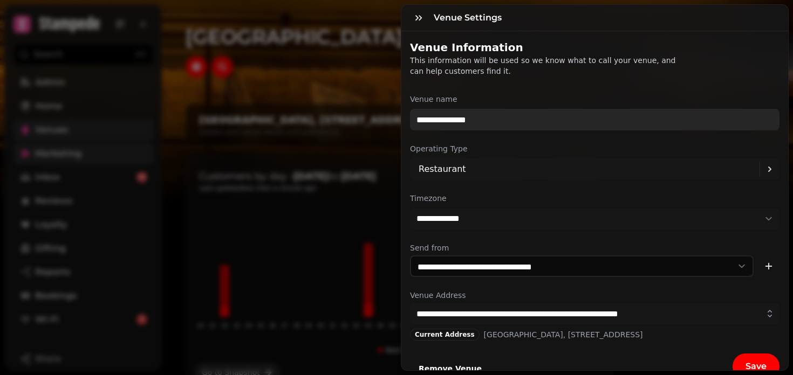
click at [426, 120] on input "**********" at bounding box center [595, 120] width 370 height 22
type input "**********"
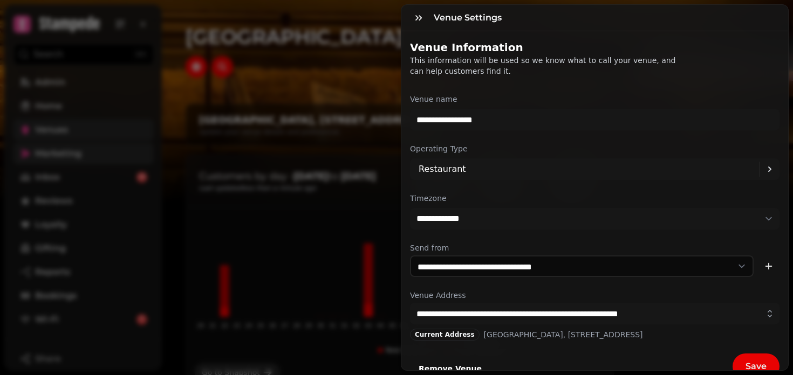
click at [759, 360] on button "Save" at bounding box center [756, 367] width 47 height 26
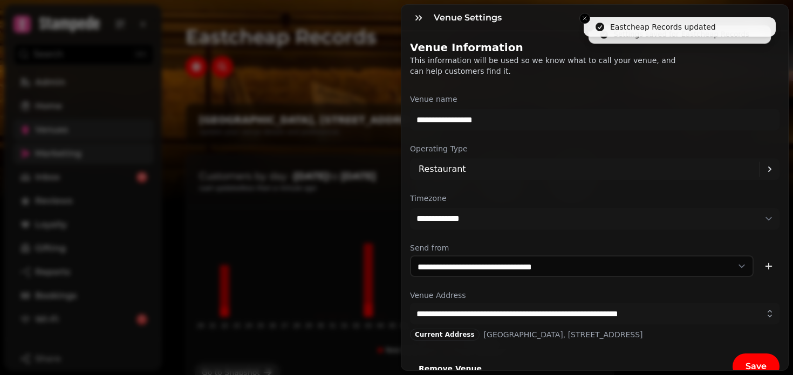
click at [300, 109] on div "**********" at bounding box center [396, 196] width 793 height 358
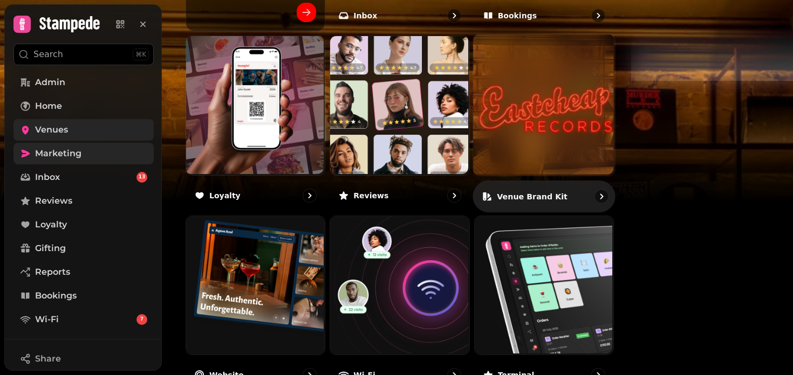
scroll to position [543, 0]
click at [614, 176] on img at bounding box center [543, 105] width 141 height 141
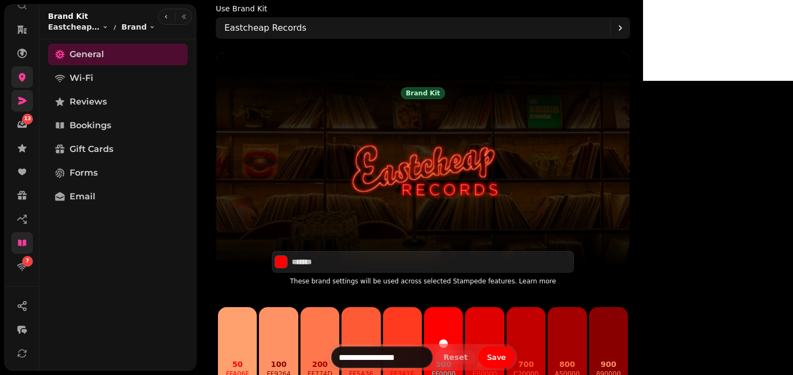
scroll to position [47, 0]
click at [99, 207] on link "Email" at bounding box center [118, 197] width 140 height 22
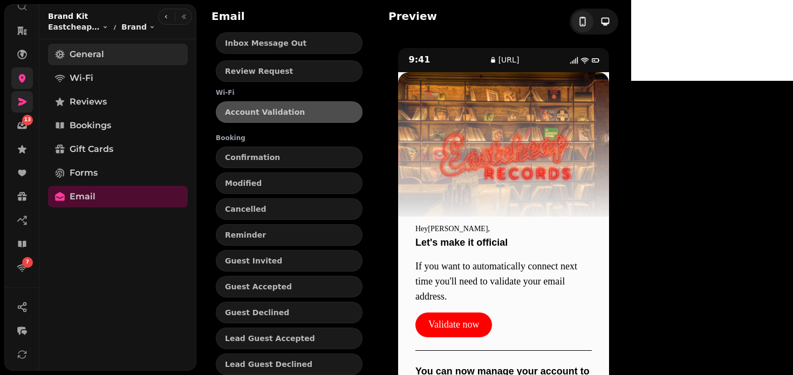
click at [79, 46] on link "General" at bounding box center [118, 55] width 140 height 22
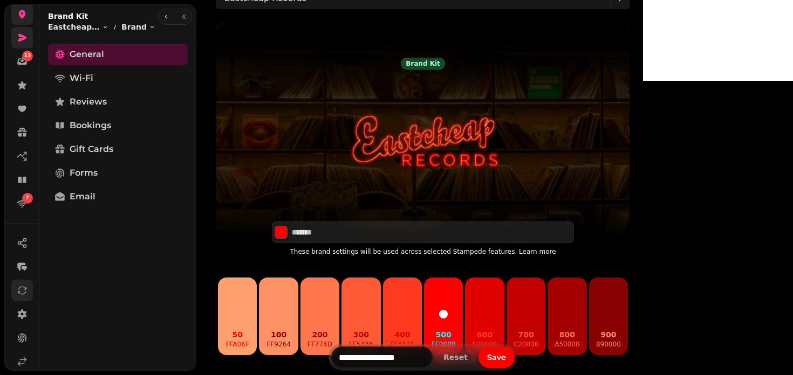
scroll to position [172, 0]
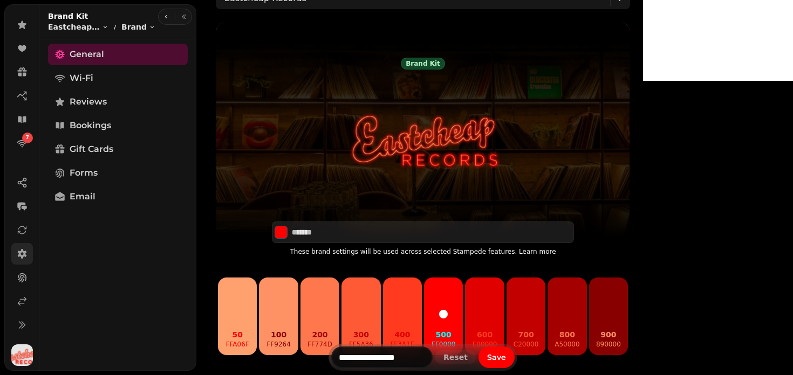
click at [22, 258] on icon at bounding box center [22, 254] width 9 height 10
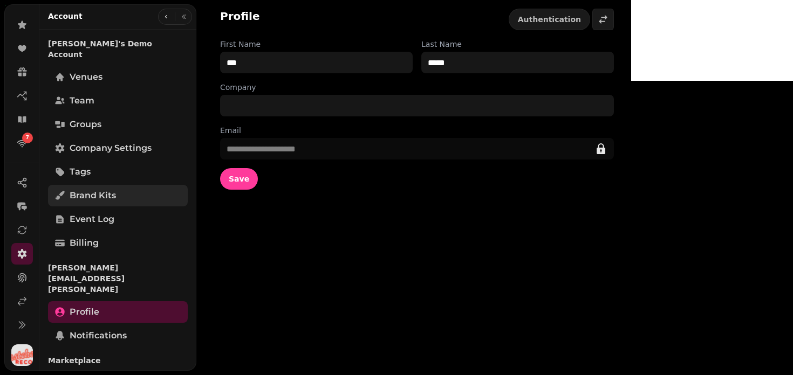
click at [90, 194] on link "Brand Kits" at bounding box center [118, 196] width 140 height 22
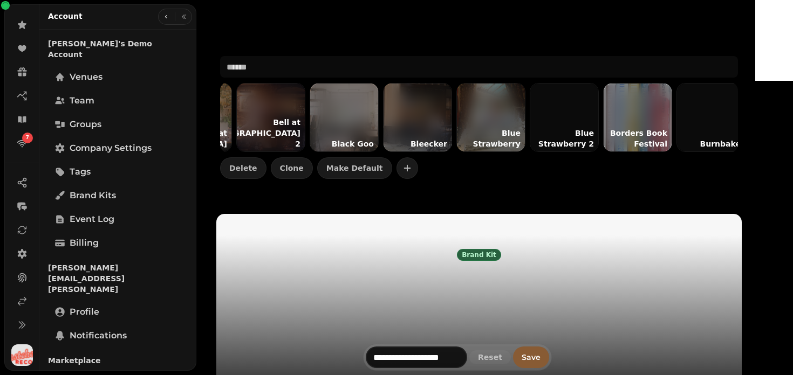
scroll to position [0, 1754]
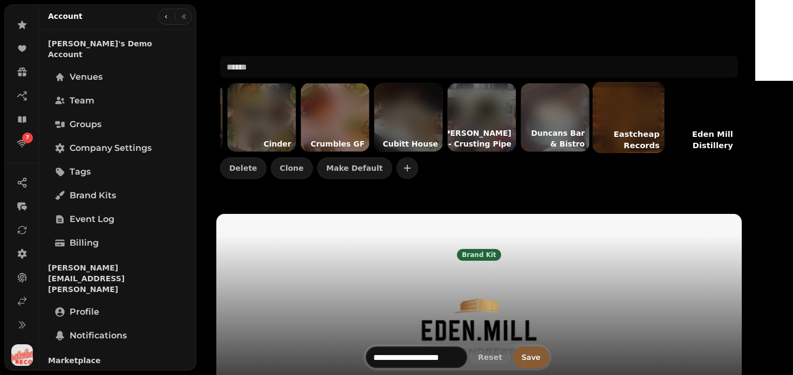
click at [662, 106] on div at bounding box center [628, 117] width 71 height 71
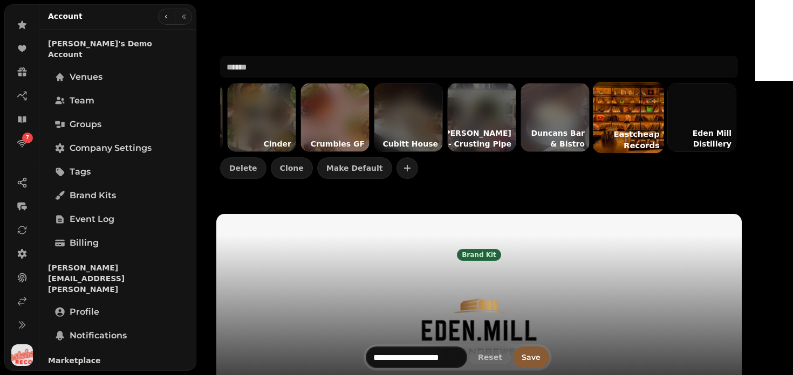
type input "*******"
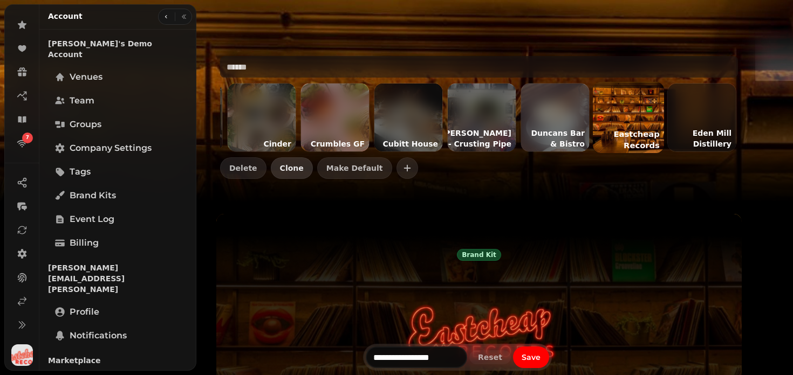
click at [304, 168] on span "Clone" at bounding box center [292, 169] width 24 height 8
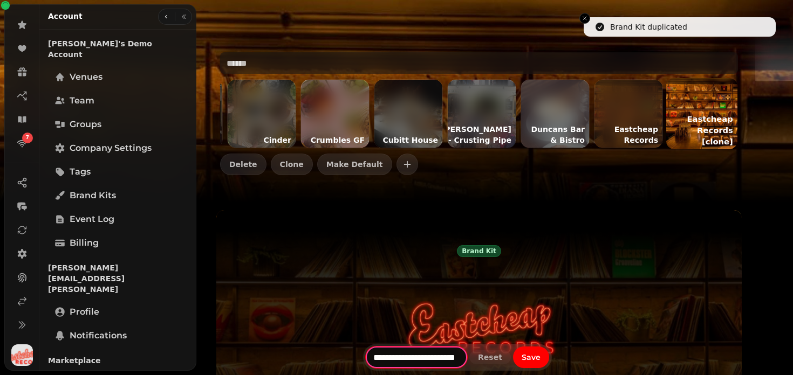
scroll to position [0, 9]
click at [518, 359] on div "**********" at bounding box center [458, 357] width 198 height 27
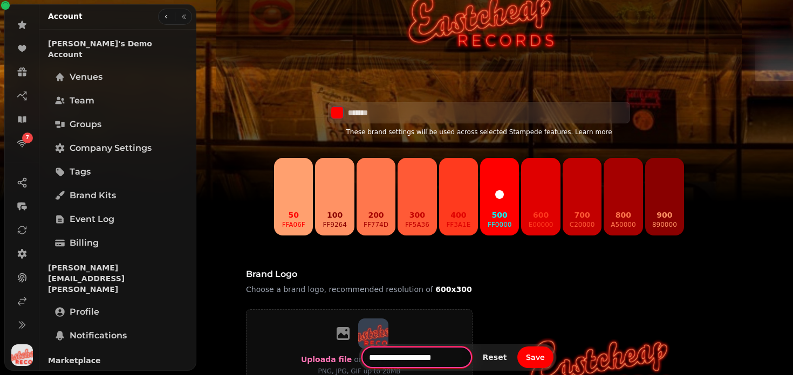
scroll to position [311, 0]
type input "**********"
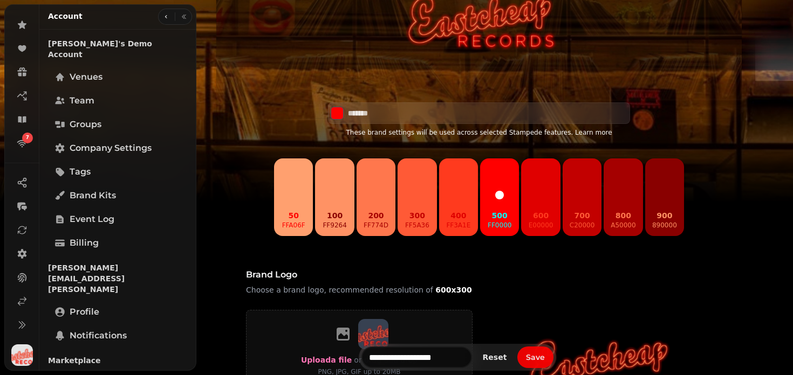
click at [545, 355] on span "Save" at bounding box center [535, 358] width 19 height 8
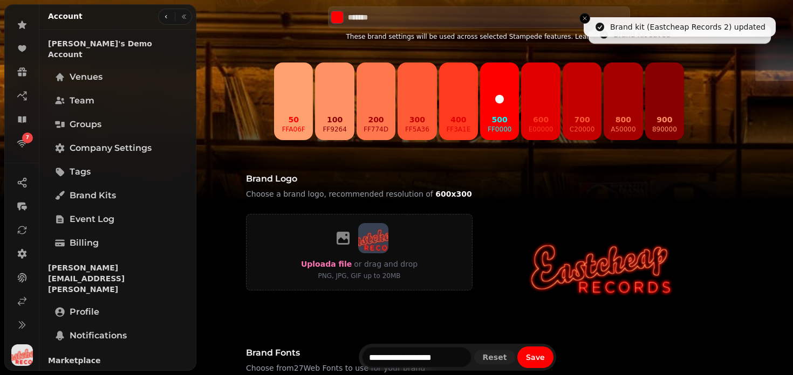
scroll to position [421, 0]
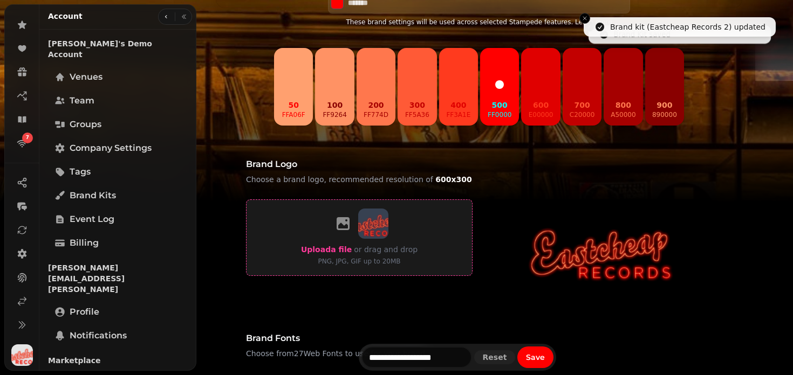
click at [337, 254] on span "Upload a file" at bounding box center [326, 249] width 51 height 9
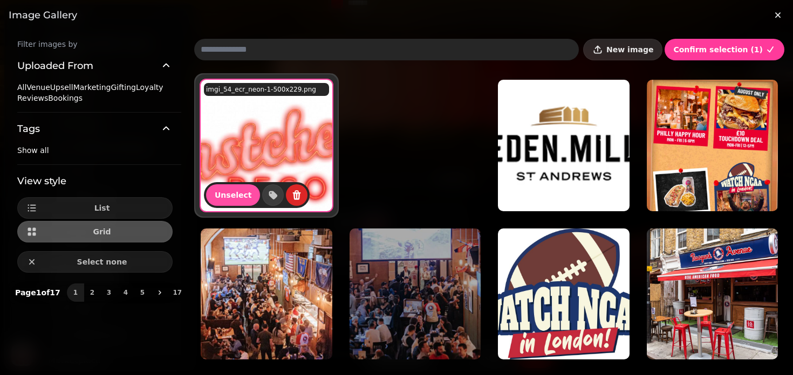
click at [653, 47] on span "New image" at bounding box center [629, 50] width 47 height 8
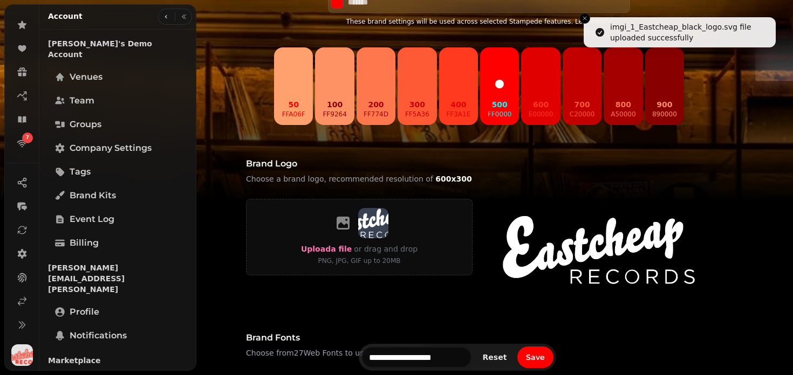
scroll to position [575, 0]
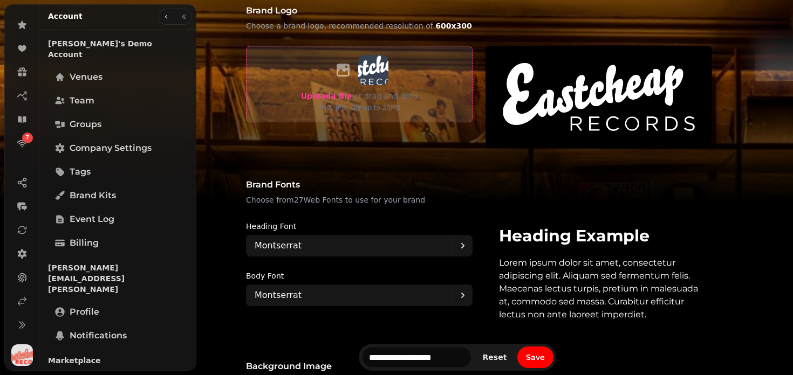
click at [331, 99] on span "Upload a file" at bounding box center [326, 96] width 51 height 9
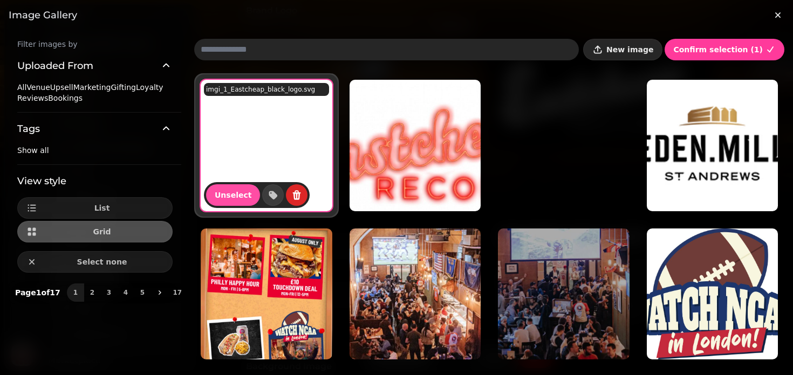
click at [635, 47] on span "New image" at bounding box center [629, 50] width 47 height 8
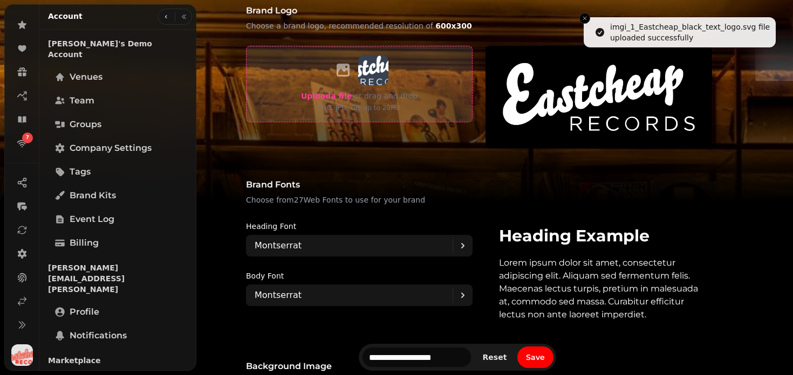
click at [352, 98] on span "Upload a file" at bounding box center [326, 96] width 51 height 9
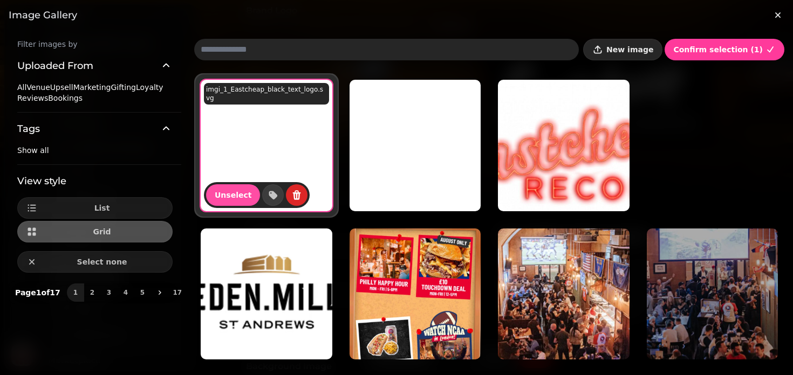
click at [628, 49] on span "New image" at bounding box center [629, 50] width 47 height 8
click at [645, 56] on button "New image" at bounding box center [622, 50] width 79 height 22
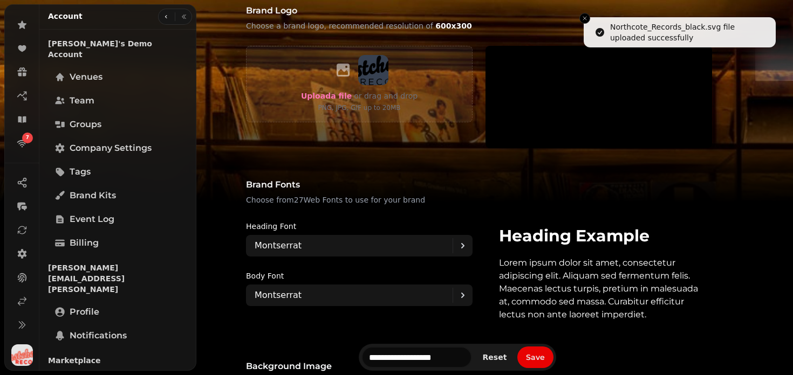
click at [545, 361] on span "Save" at bounding box center [535, 358] width 19 height 8
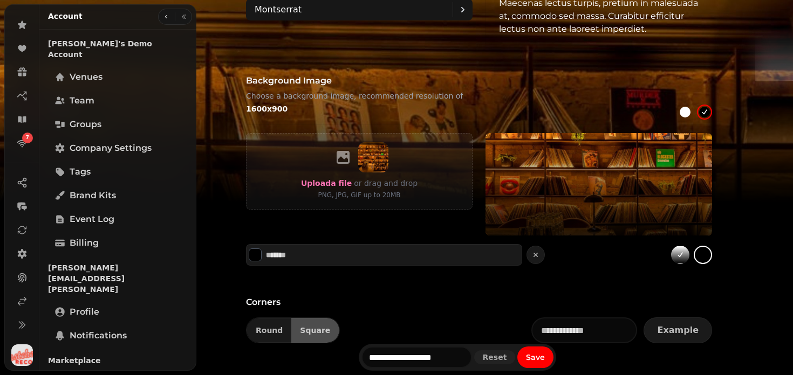
scroll to position [860, 0]
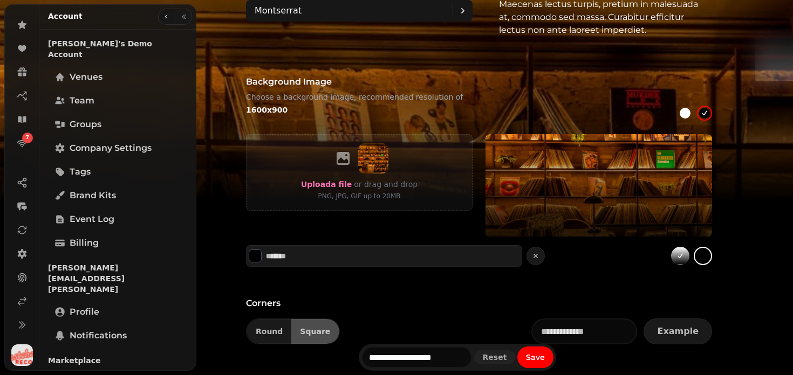
click at [693, 117] on div at bounding box center [685, 113] width 15 height 15
type input "*******"
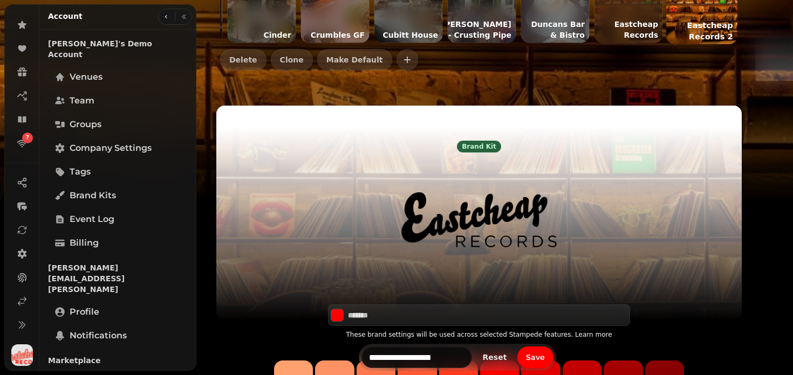
scroll to position [108, 0]
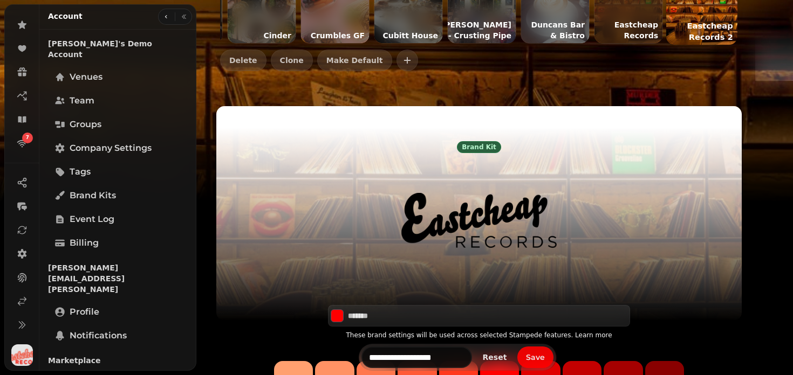
click at [553, 363] on button "Save" at bounding box center [535, 358] width 36 height 22
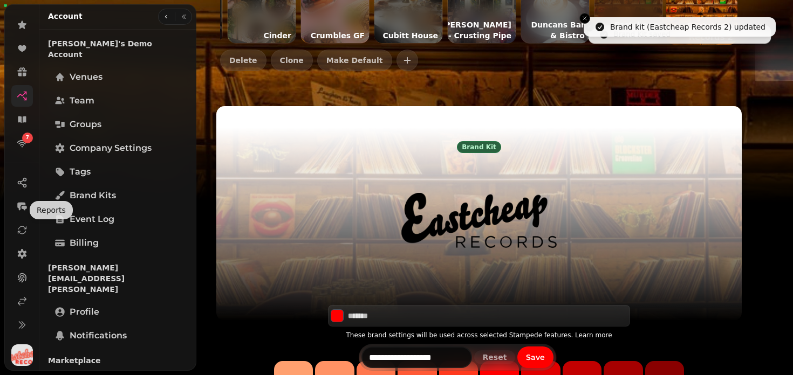
scroll to position [0, 0]
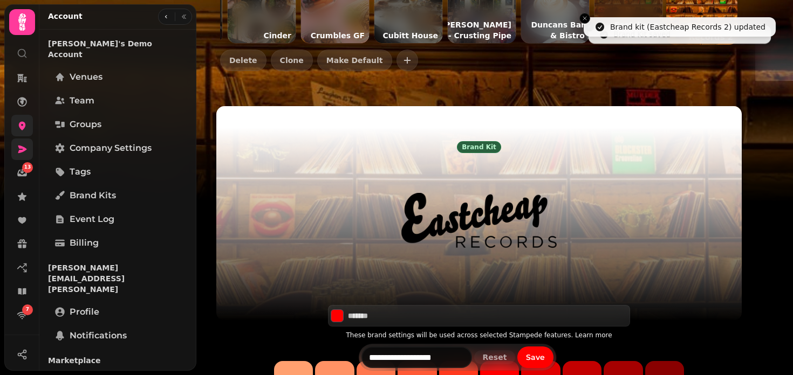
click at [26, 149] on icon at bounding box center [22, 149] width 11 height 11
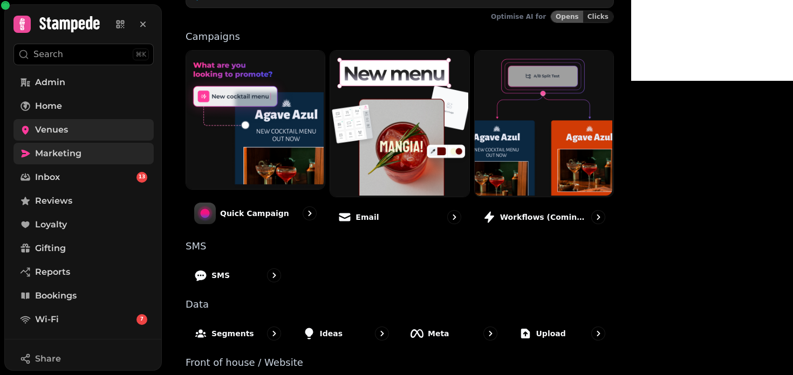
scroll to position [290, 0]
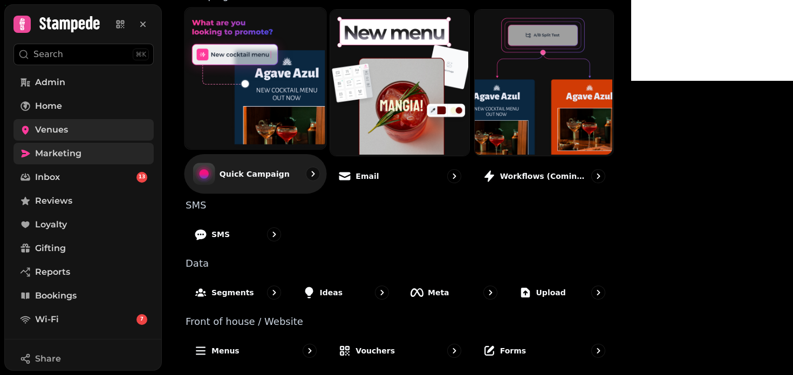
click at [320, 66] on img at bounding box center [253, 77] width 141 height 141
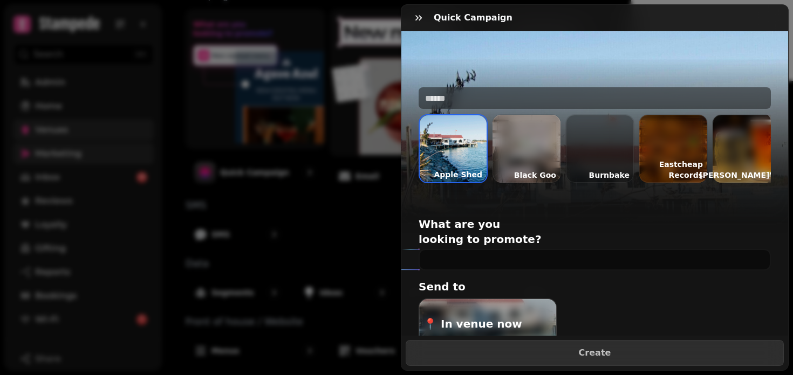
scroll to position [0, 84]
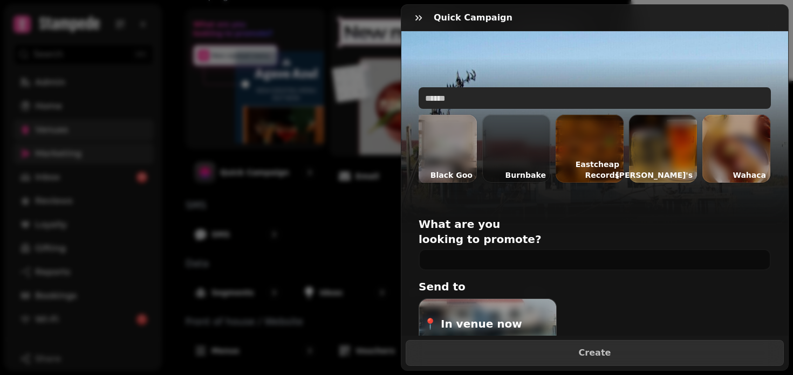
click at [461, 94] on input "text" at bounding box center [595, 98] width 352 height 22
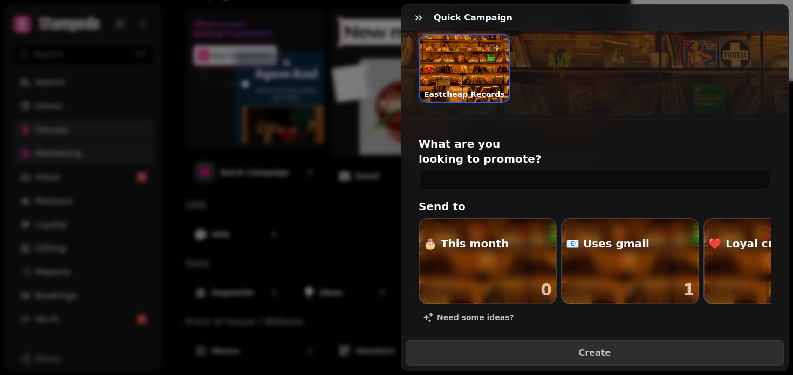
scroll to position [0, 0]
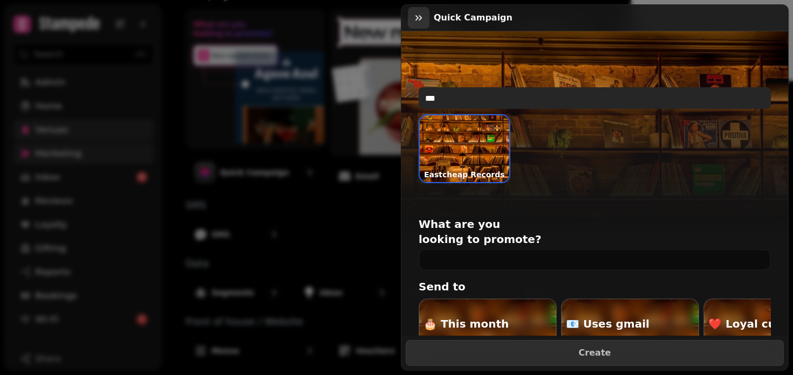
type input "***"
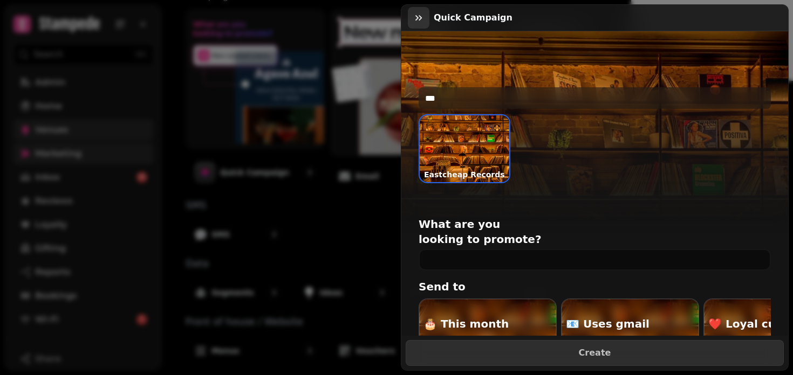
click at [423, 17] on icon "button" at bounding box center [418, 17] width 11 height 11
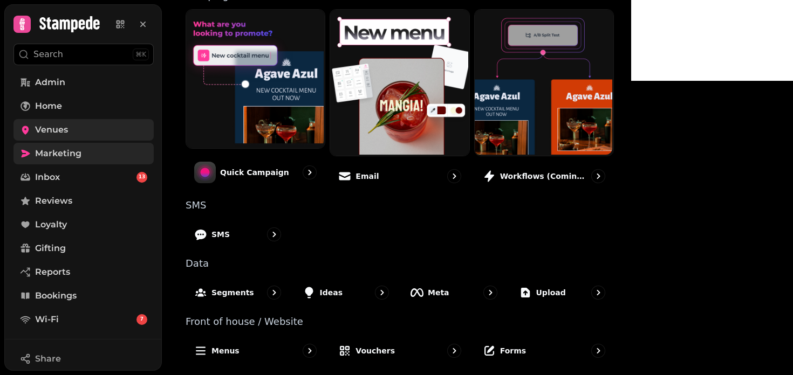
click at [77, 137] on link "Venues" at bounding box center [83, 130] width 140 height 22
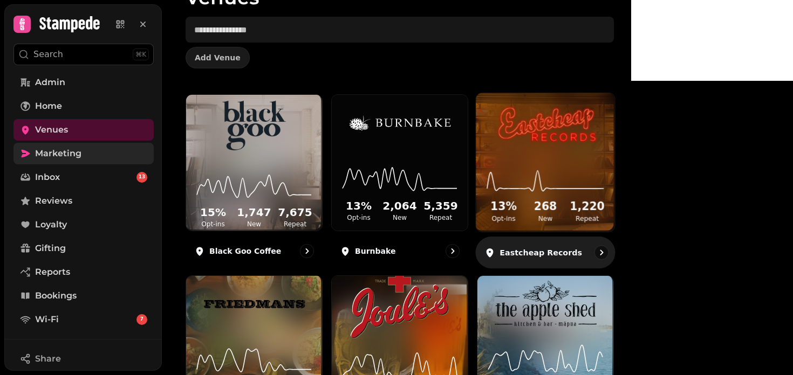
scroll to position [57, 0]
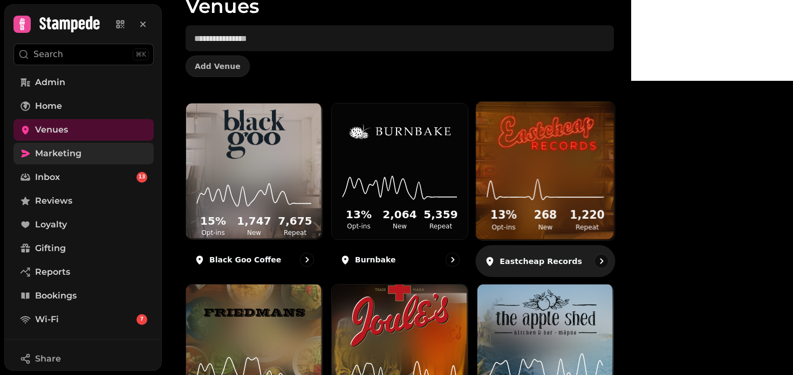
click at [614, 195] on div "13 % Opt-ins 268 New 1,220 Repeat" at bounding box center [545, 199] width 139 height 81
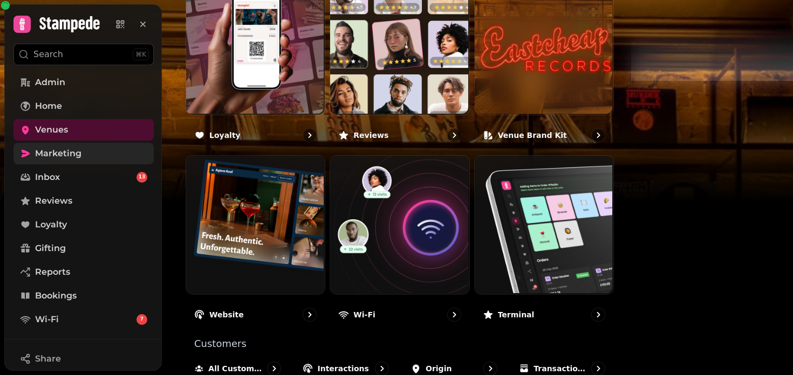
scroll to position [642, 0]
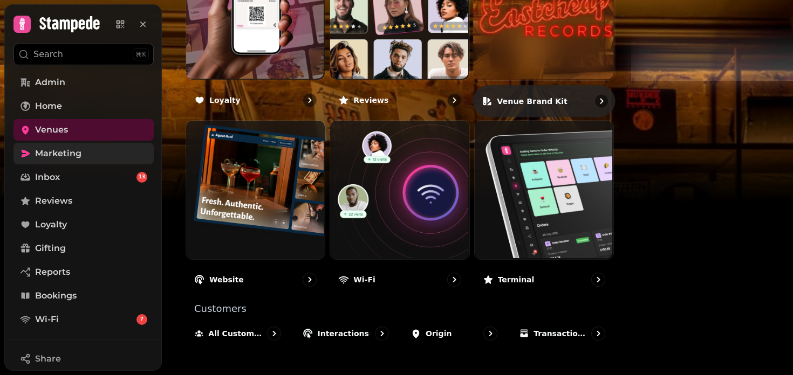
click at [614, 56] on img at bounding box center [543, 9] width 141 height 141
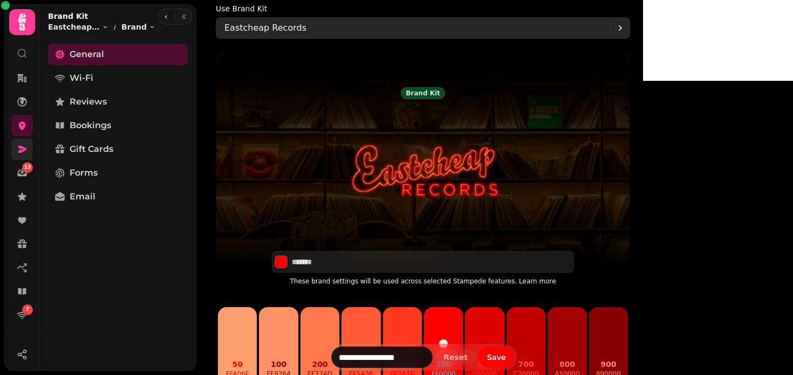
click at [361, 23] on div "Eastcheap Records" at bounding box center [417, 28] width 386 height 22
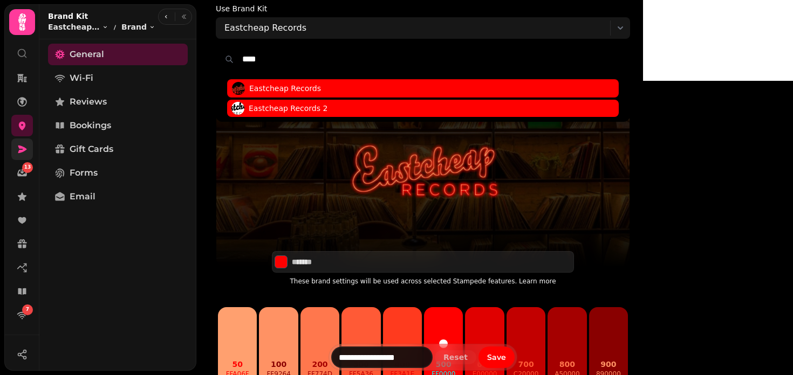
type input "****"
click at [327, 109] on span "Eastcheap Records 2" at bounding box center [288, 108] width 79 height 11
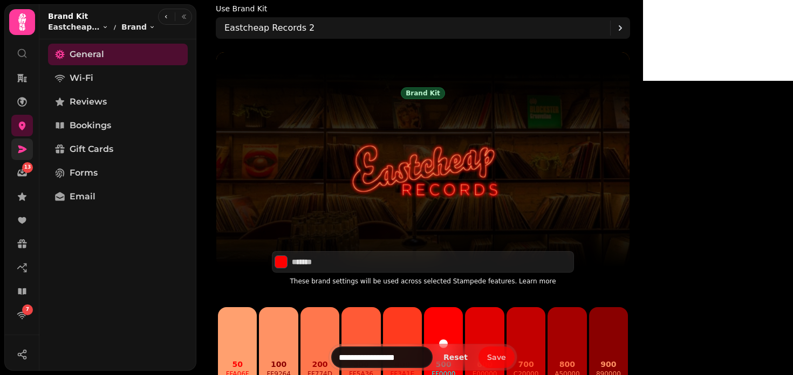
type input "**********"
type input "*******"
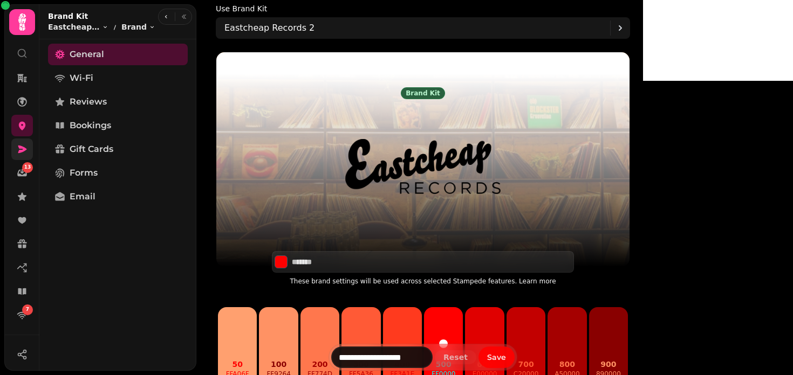
click at [506, 354] on span "Save" at bounding box center [496, 358] width 19 height 8
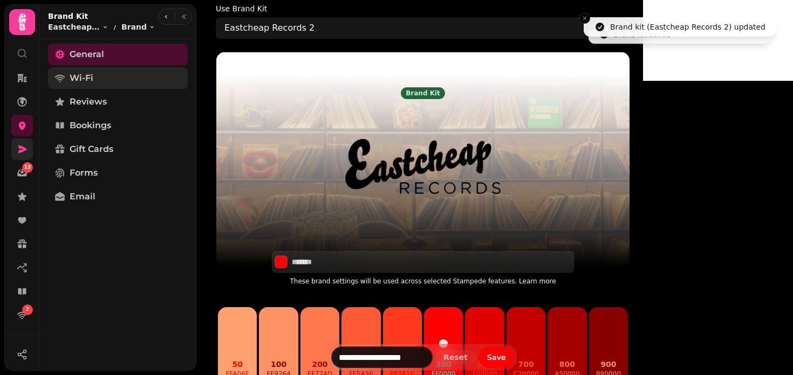
click at [88, 80] on span "Wi-Fi" at bounding box center [82, 78] width 24 height 13
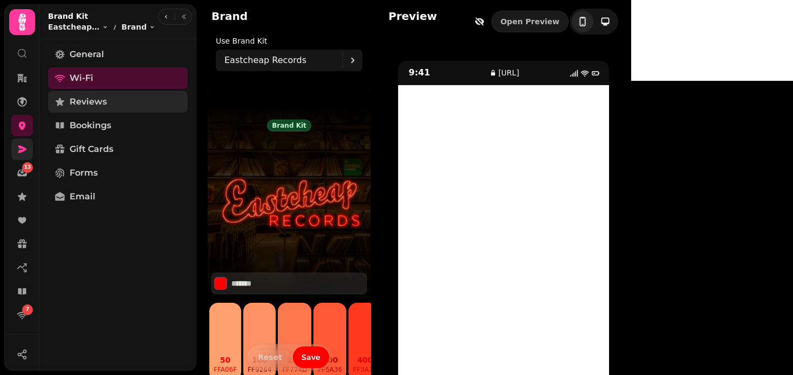
click at [100, 99] on span "Reviews" at bounding box center [88, 101] width 37 height 13
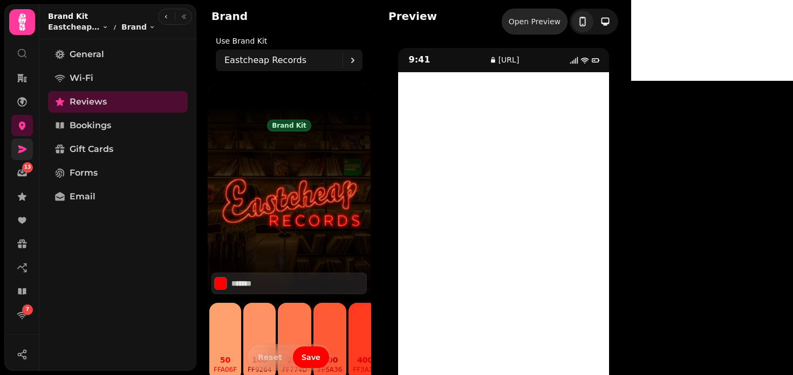
click at [560, 25] on div "Open Preview" at bounding box center [535, 21] width 52 height 11
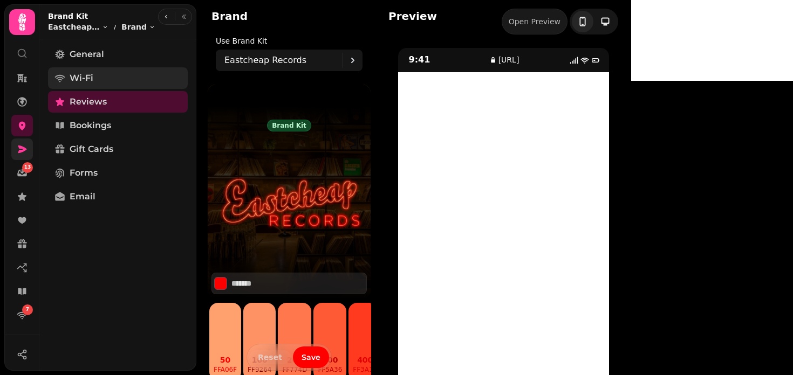
click at [94, 74] on link "Wi-Fi" at bounding box center [118, 78] width 140 height 22
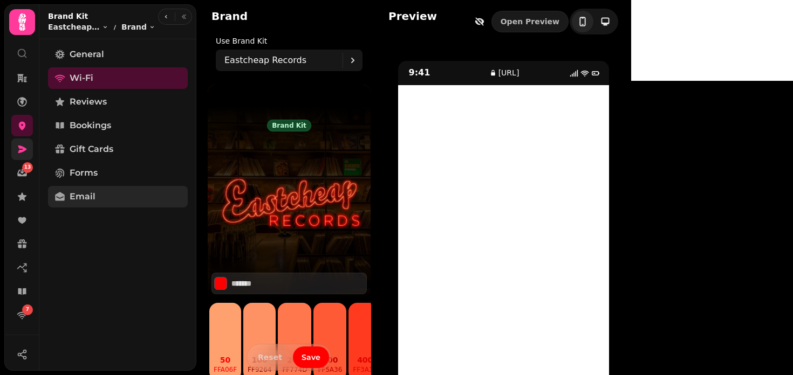
click at [80, 196] on span "Email" at bounding box center [83, 196] width 26 height 13
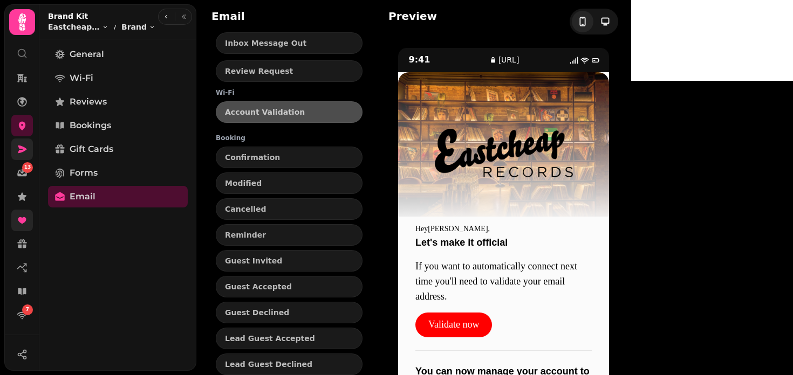
click at [16, 224] on link at bounding box center [22, 221] width 22 height 22
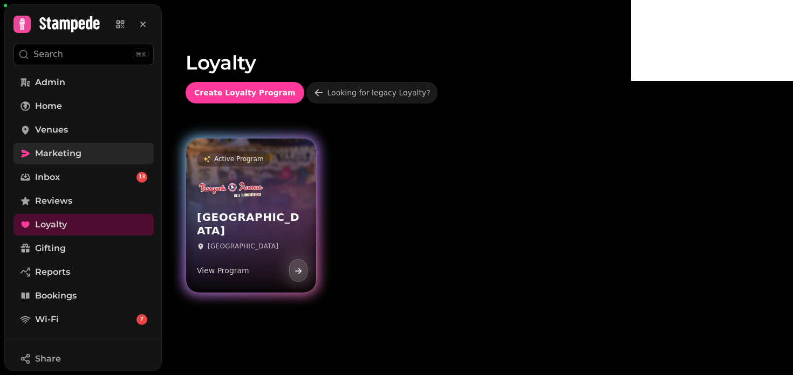
click at [316, 194] on div "Passyunk Avenue Edinburgh View Program" at bounding box center [251, 230] width 130 height 125
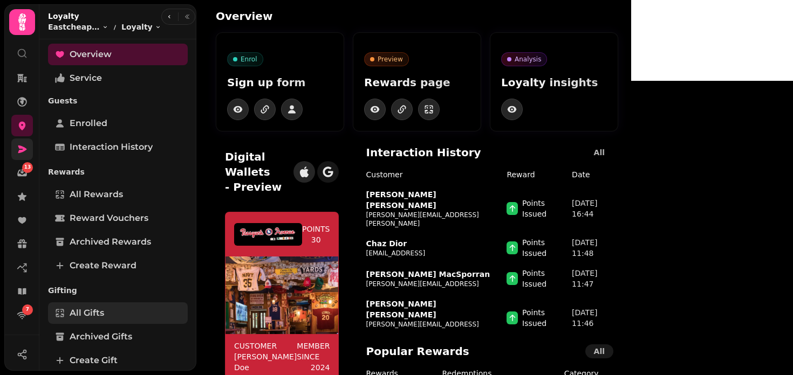
scroll to position [150, 0]
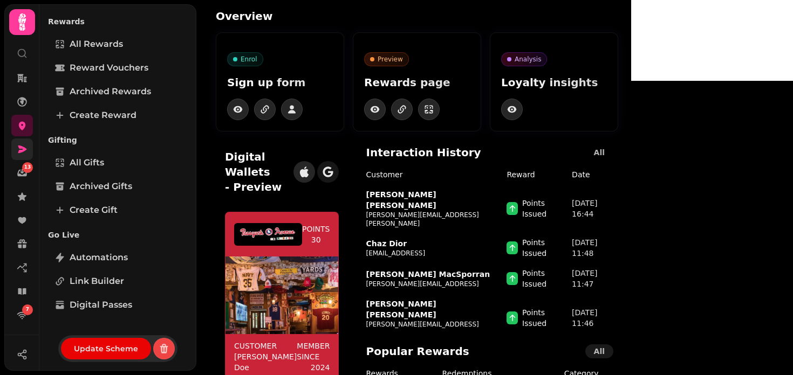
click at [103, 352] on span "Update Scheme" at bounding box center [106, 349] width 64 height 8
select select "**********"
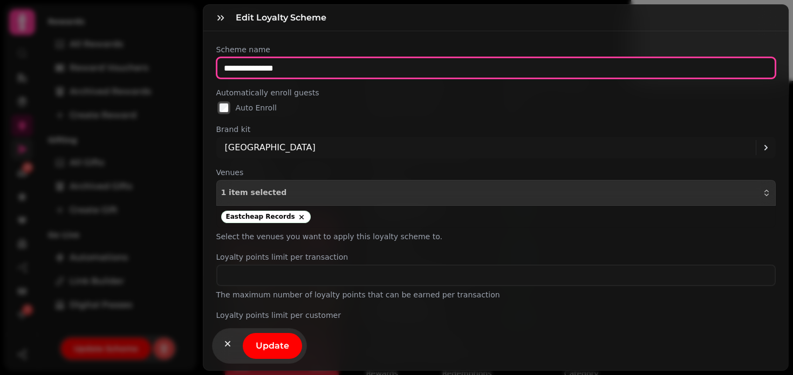
click at [276, 72] on input "**********" at bounding box center [496, 68] width 560 height 22
type input "**********"
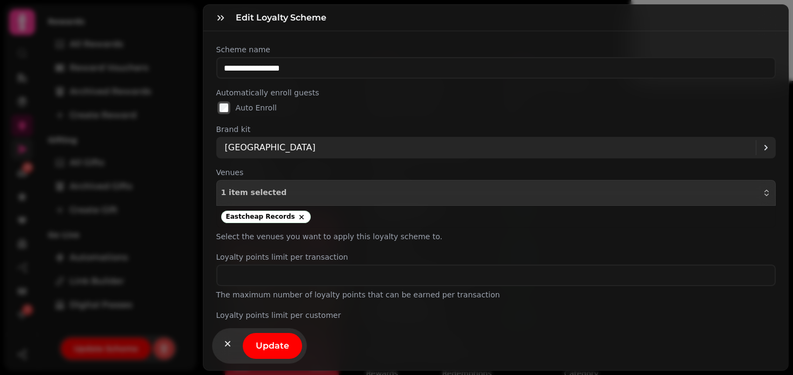
click at [278, 144] on p "Passyunk Avenue" at bounding box center [270, 147] width 91 height 13
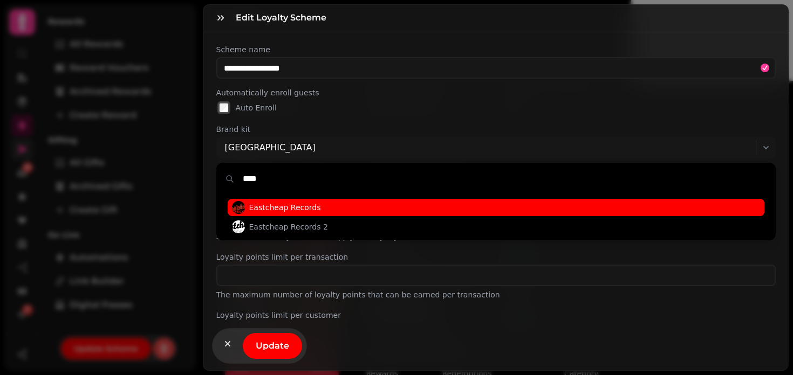
type input "****"
click at [290, 201] on span "Eastcheap Records" at bounding box center [496, 207] width 537 height 17
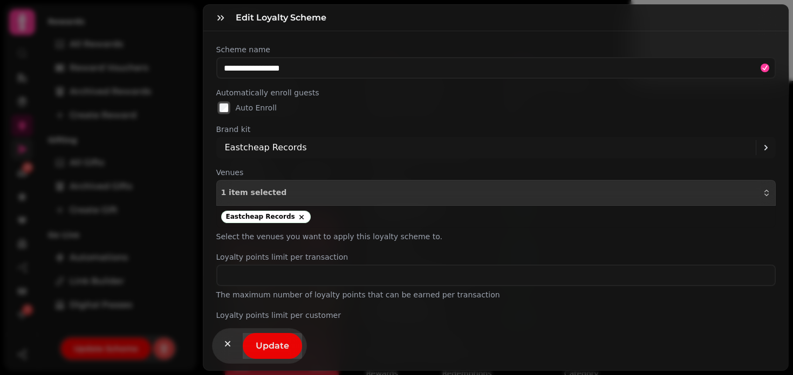
click at [270, 352] on button "Update" at bounding box center [272, 346] width 59 height 26
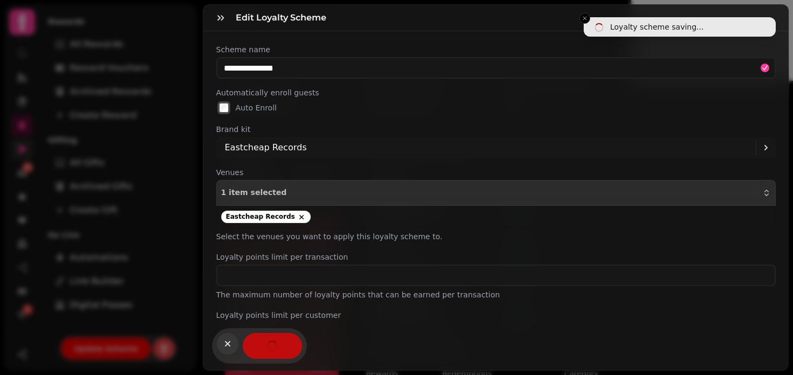
type input "**********"
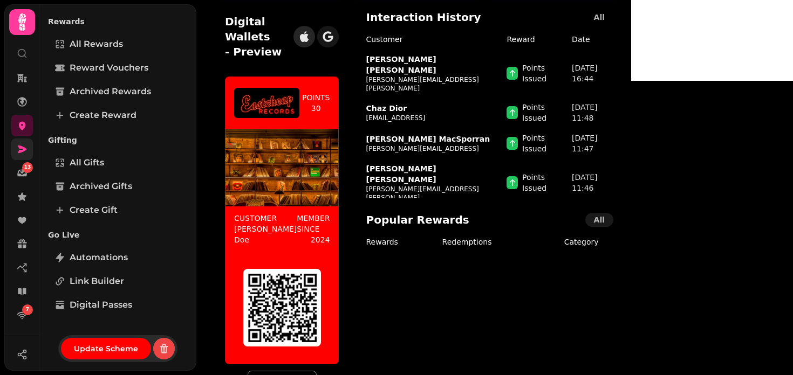
scroll to position [0, 0]
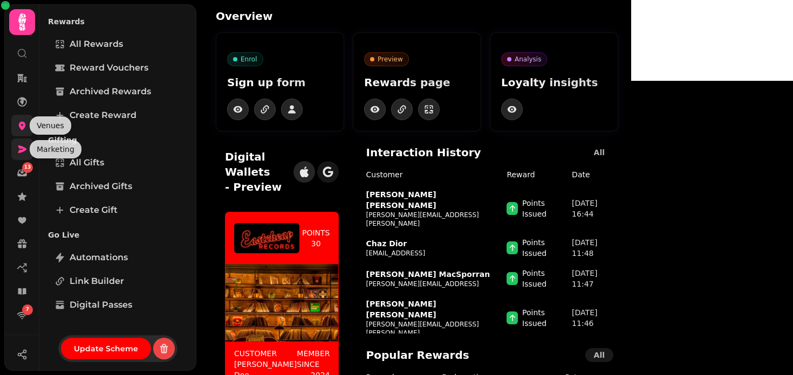
click at [25, 122] on icon at bounding box center [22, 125] width 11 height 11
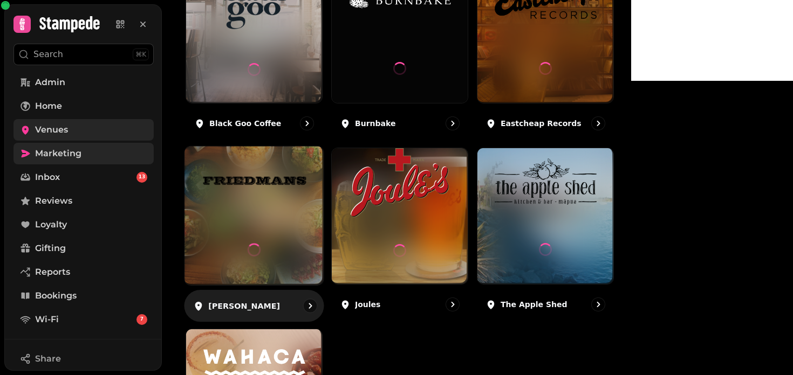
scroll to position [194, 0]
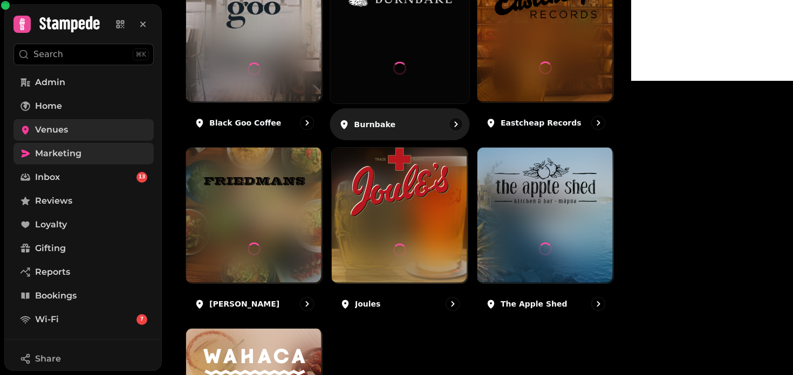
click at [435, 91] on div at bounding box center [399, 34] width 139 height 139
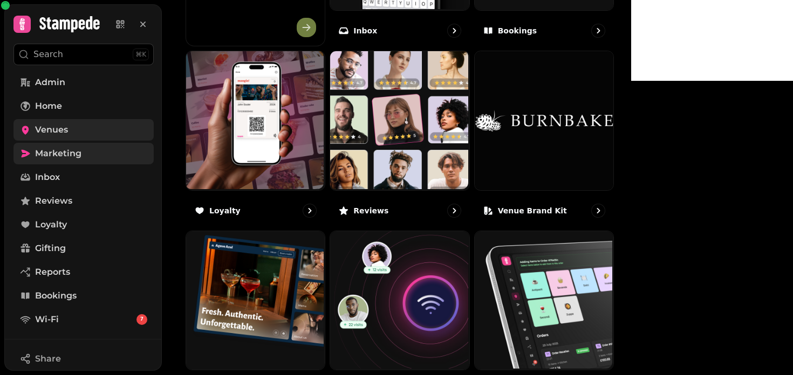
scroll to position [536, 0]
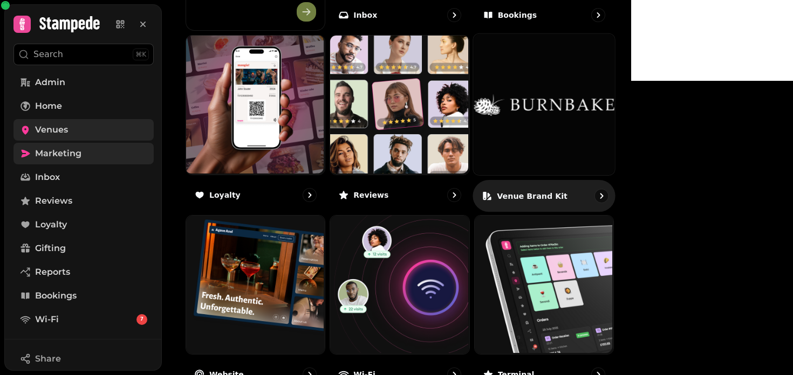
click at [602, 175] on img at bounding box center [543, 104] width 141 height 141
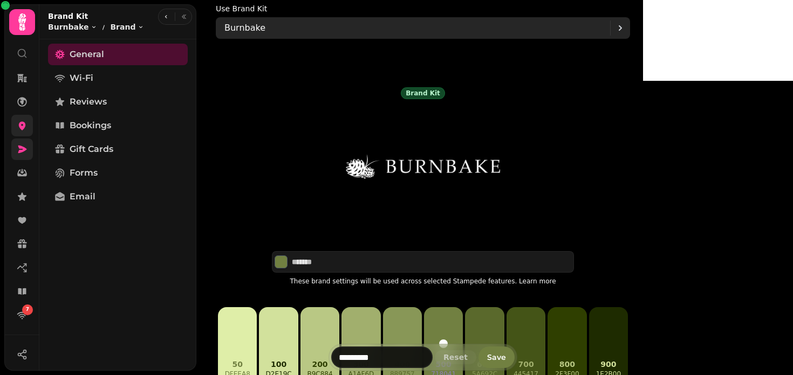
click at [311, 22] on div "Burnbake" at bounding box center [417, 28] width 386 height 22
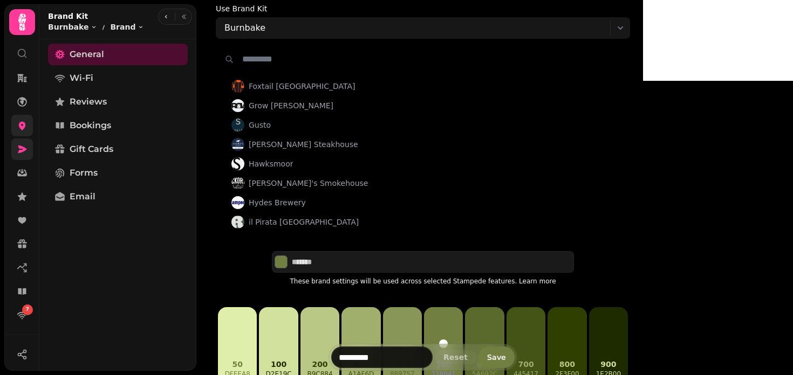
scroll to position [690, 0]
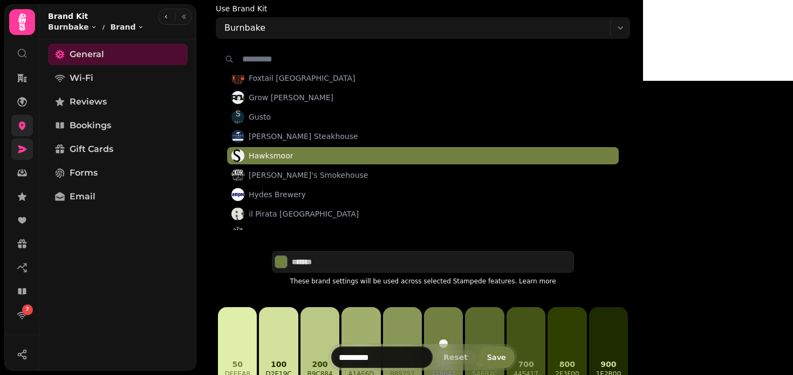
click at [427, 152] on span "Hawksmoor" at bounding box center [423, 155] width 392 height 17
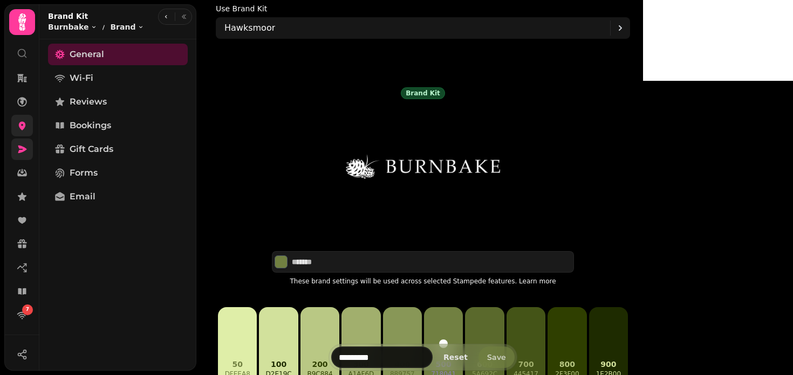
type input "*********"
type input "*******"
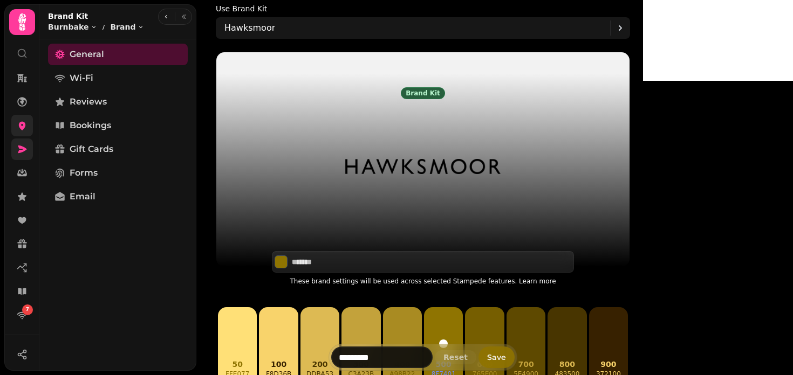
click at [515, 363] on button "Save" at bounding box center [496, 358] width 36 height 22
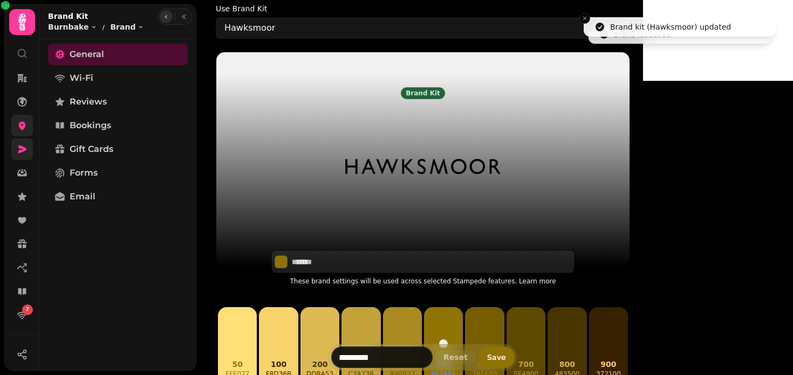
click at [168, 16] on icon "button" at bounding box center [166, 16] width 6 height 6
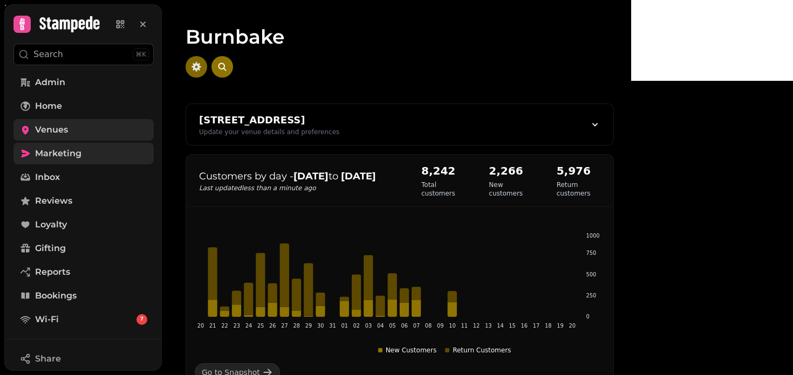
click at [207, 60] on button "button" at bounding box center [197, 67] width 22 height 22
select select "**********"
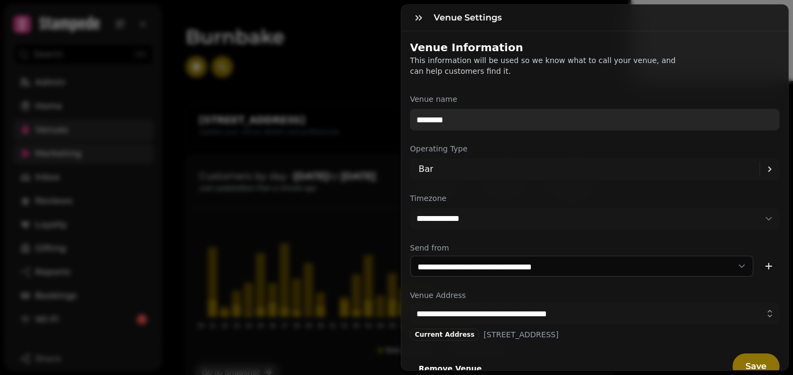
click at [454, 121] on input "********" at bounding box center [595, 120] width 370 height 22
type input "*"
type input "*********"
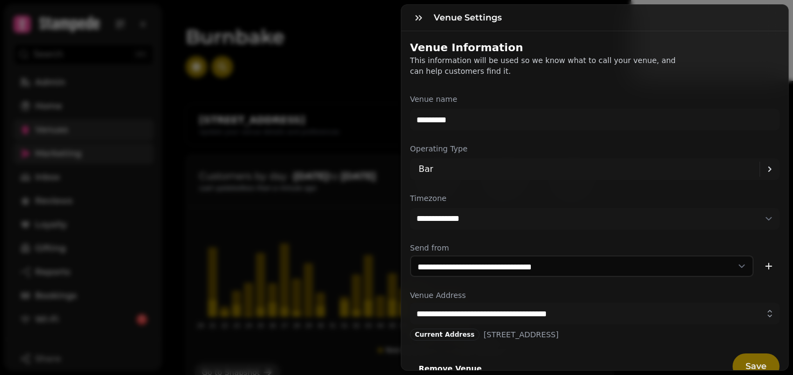
click at [749, 366] on span "Save" at bounding box center [755, 366] width 21 height 9
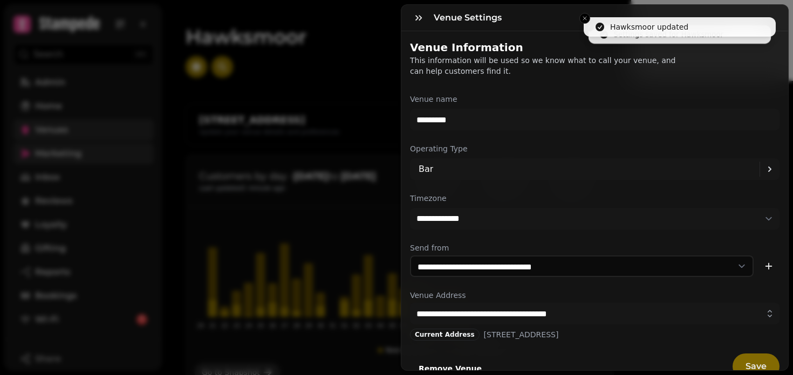
click at [749, 366] on span "Save" at bounding box center [755, 366] width 21 height 9
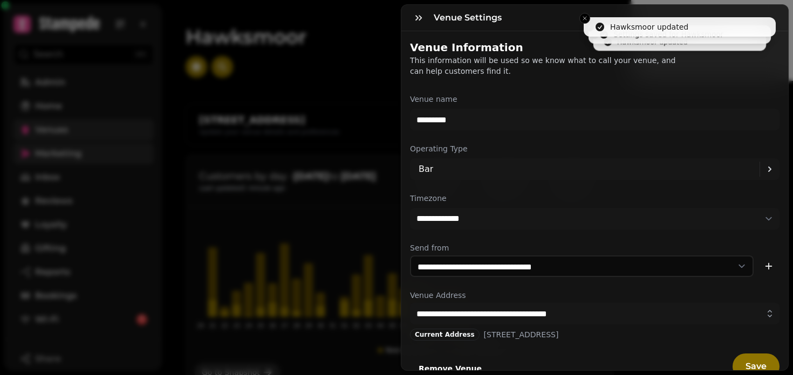
click at [484, 101] on label "Venue name" at bounding box center [595, 99] width 370 height 11
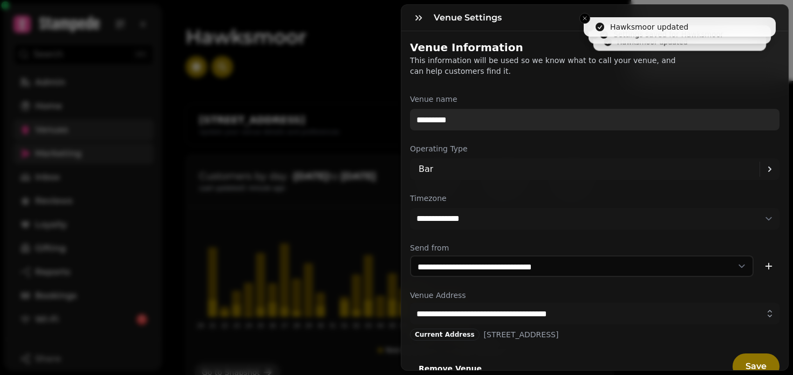
click at [484, 109] on input "*********" at bounding box center [595, 120] width 370 height 22
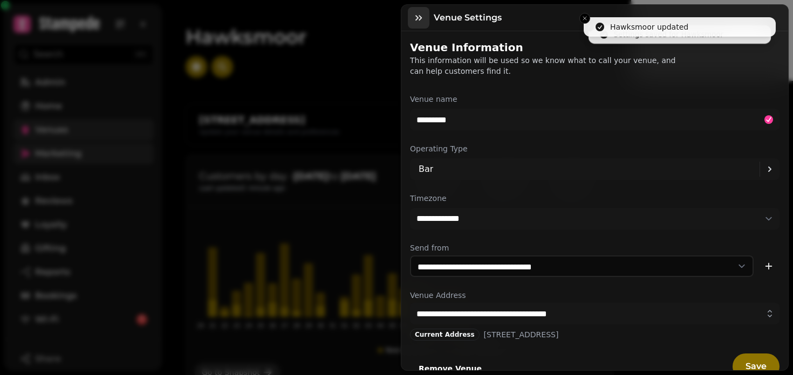
click at [423, 14] on icon "button" at bounding box center [418, 17] width 11 height 11
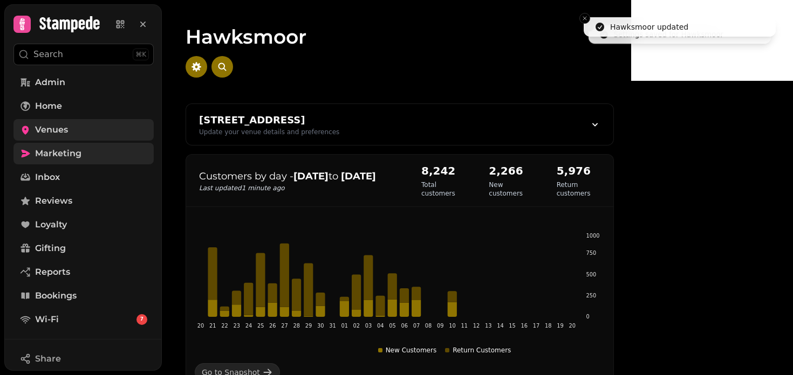
click at [52, 133] on span "Venues" at bounding box center [51, 130] width 33 height 13
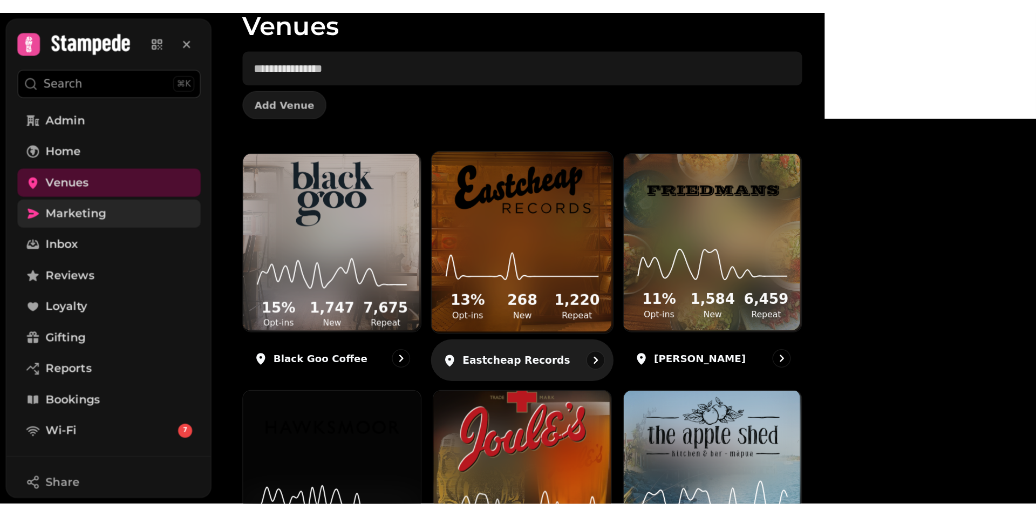
scroll to position [51, 0]
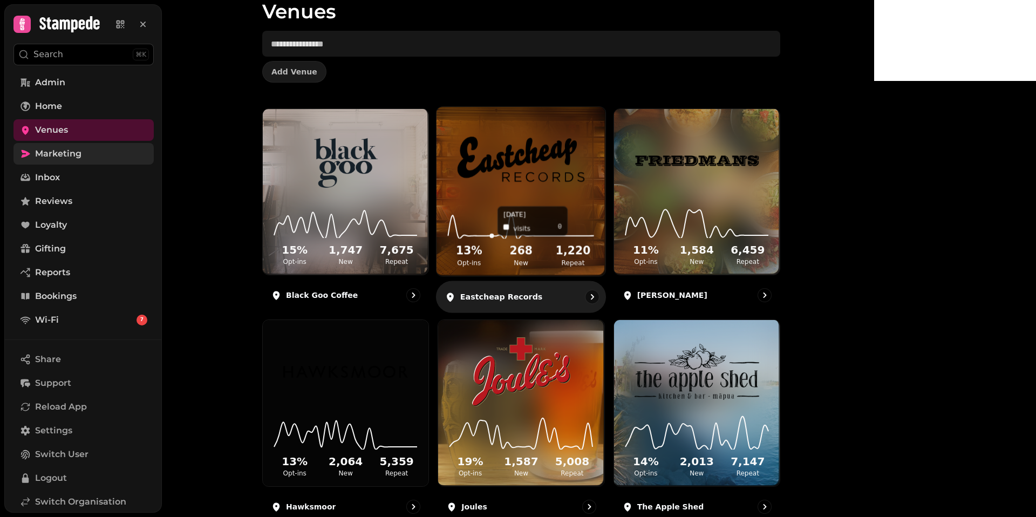
click at [573, 207] on icon at bounding box center [522, 220] width 152 height 35
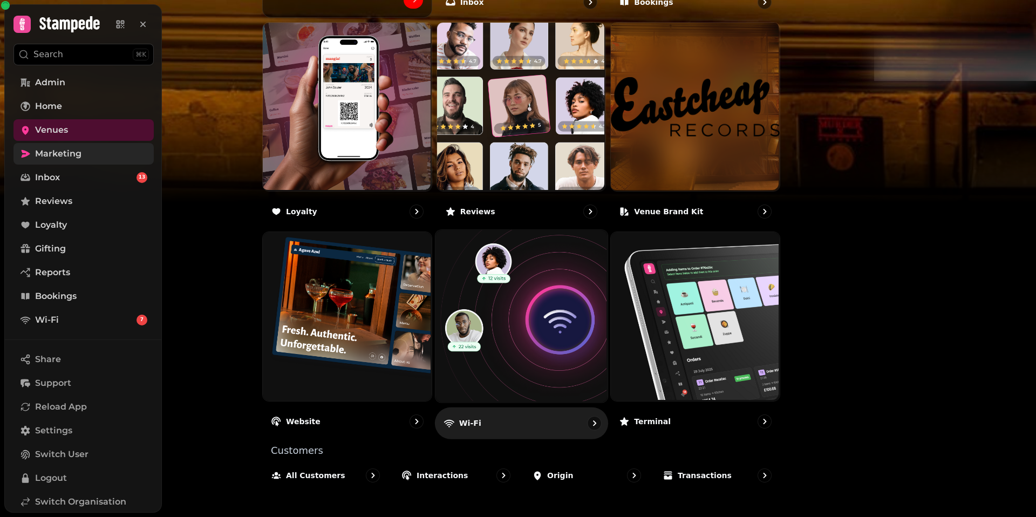
scroll to position [578, 0]
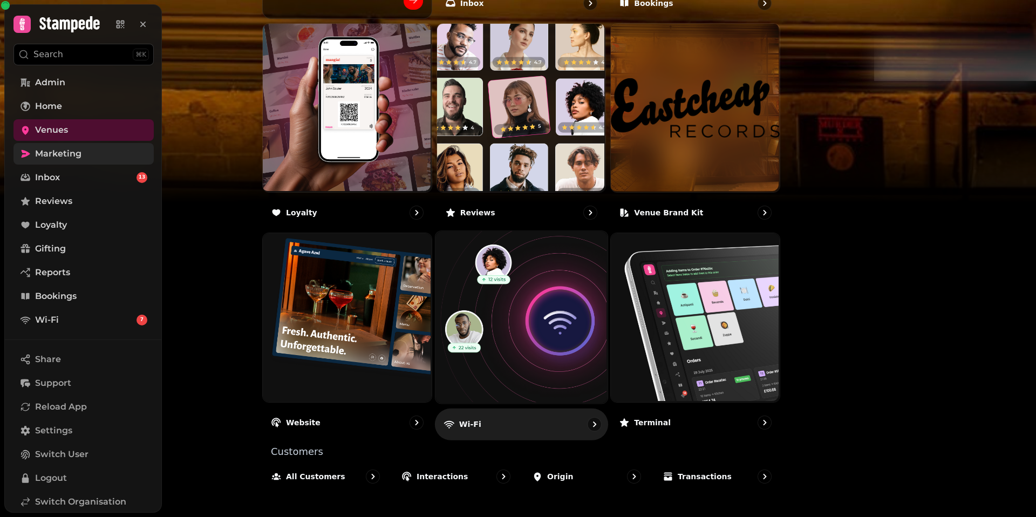
click at [572, 345] on img at bounding box center [520, 316] width 172 height 172
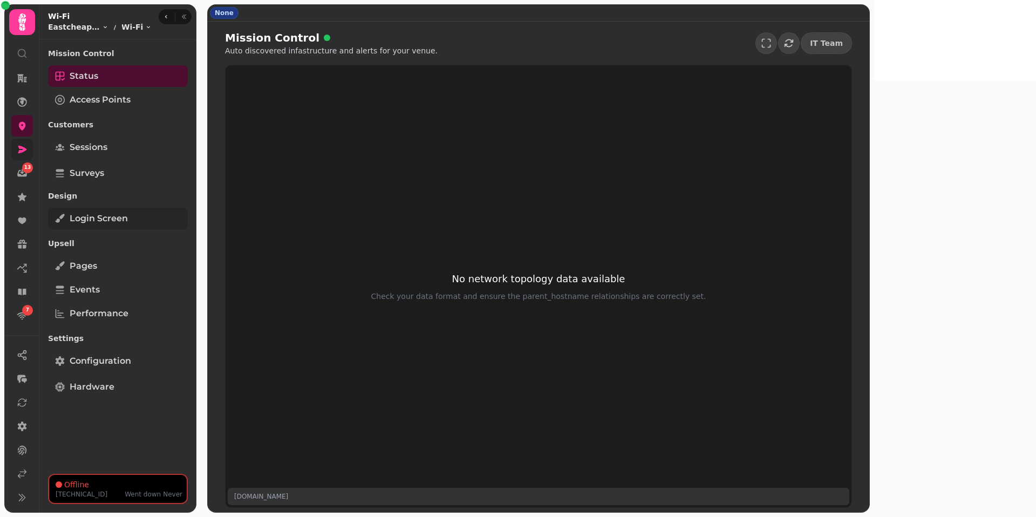
click at [105, 220] on span "Login screen" at bounding box center [99, 218] width 58 height 13
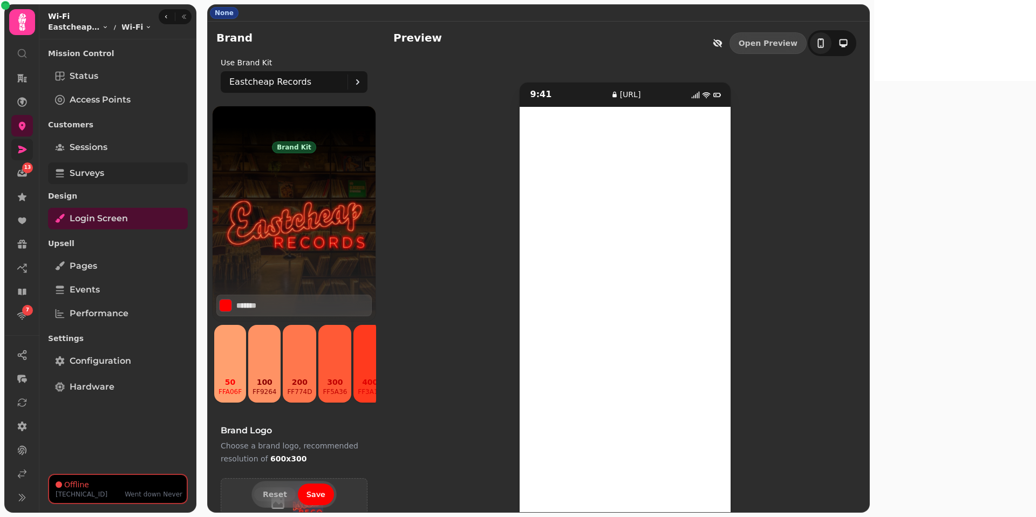
click at [86, 173] on span "Surveys" at bounding box center [87, 173] width 35 height 13
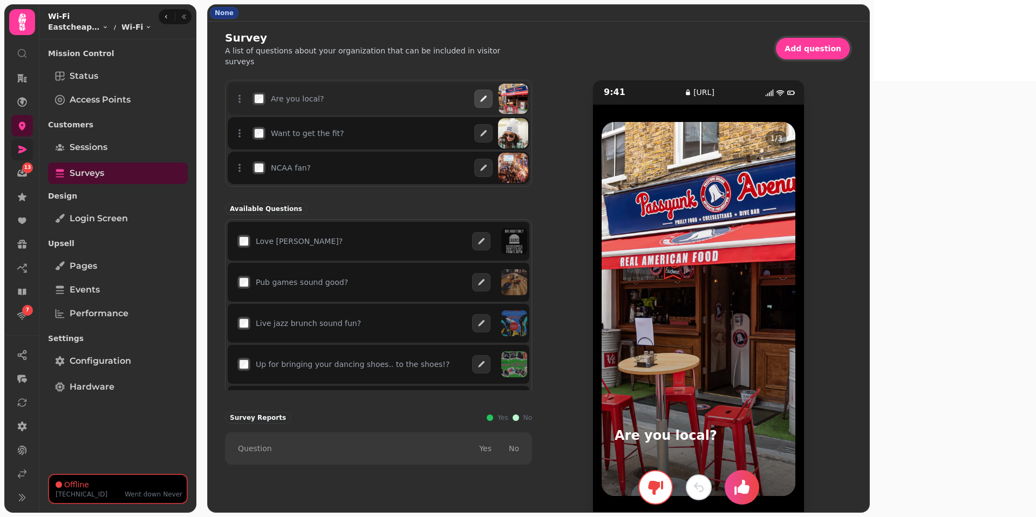
click at [488, 100] on icon "button" at bounding box center [483, 98] width 9 height 9
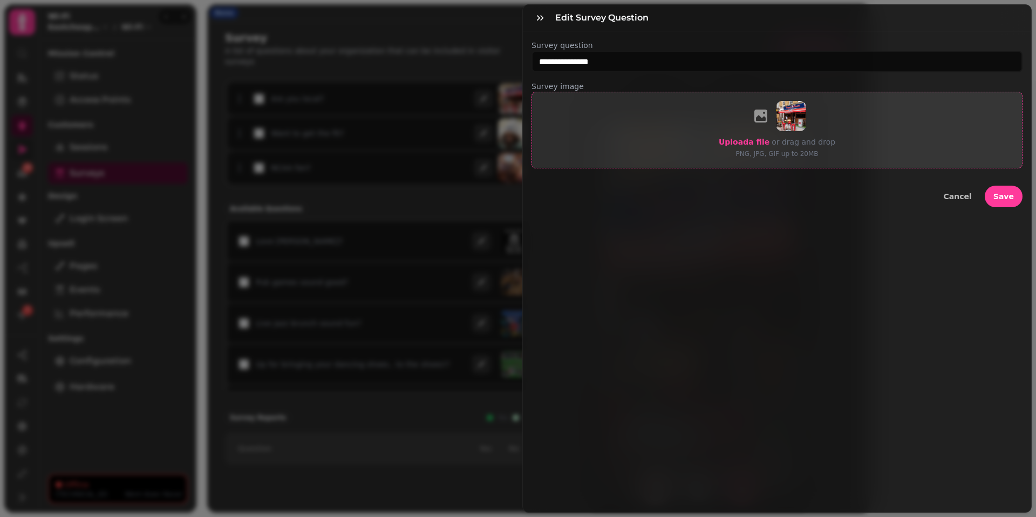
click at [747, 143] on span "Upload a file" at bounding box center [744, 142] width 51 height 9
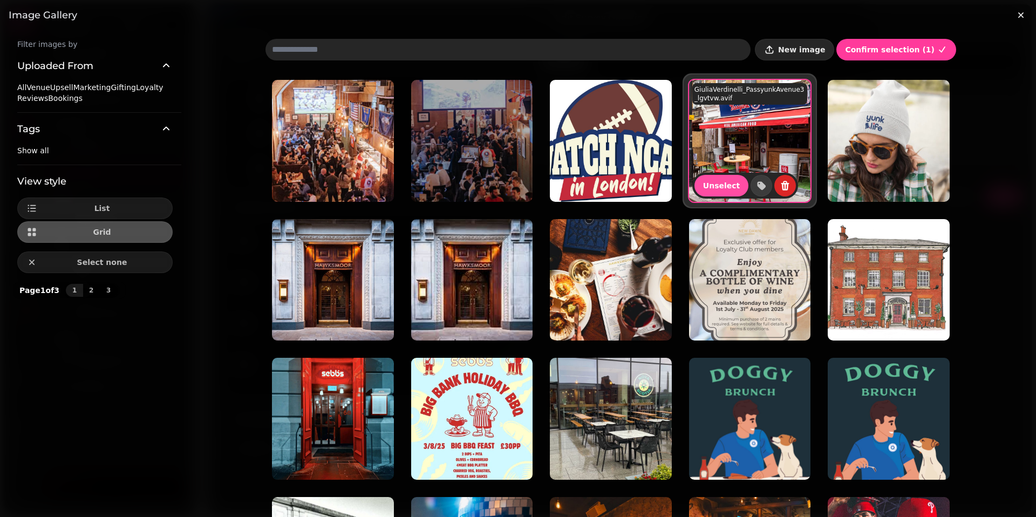
click at [792, 50] on span "New image" at bounding box center [801, 50] width 47 height 8
click at [792, 105] on div "Filter images by Uploaded From All Venue Upsell Marketing Gifting Loyalty Revie…" at bounding box center [518, 288] width 1036 height 517
click at [771, 19] on h3 "Image gallery" at bounding box center [518, 15] width 1018 height 13
drag, startPoint x: 771, startPoint y: 19, endPoint x: 920, endPoint y: -4, distance: 151.1
click at [792, 0] on html "13 7 None Survey A list of questions about your organization that can be includ…" at bounding box center [518, 258] width 1036 height 517
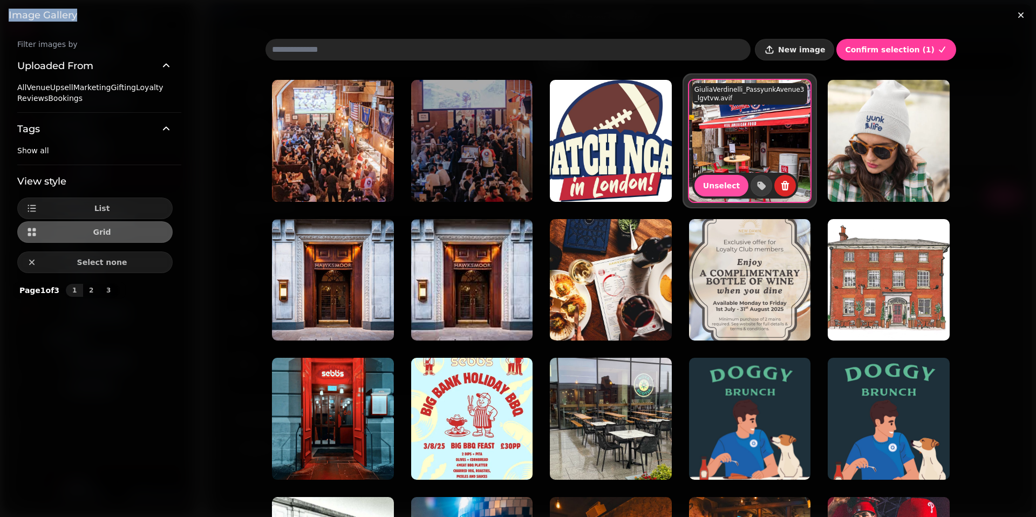
click at [775, 49] on icon "button" at bounding box center [769, 49] width 11 height 11
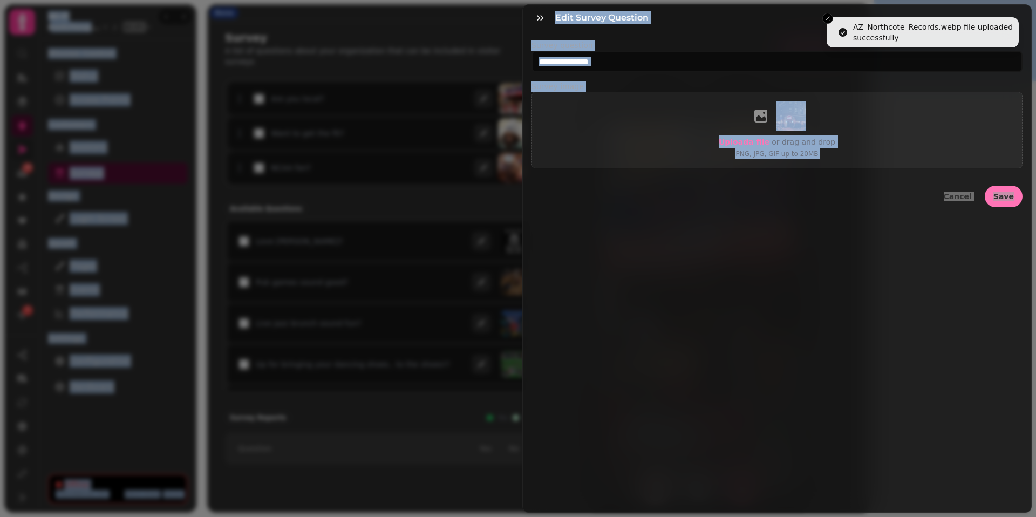
click at [792, 197] on button "Save" at bounding box center [1003, 197] width 38 height 22
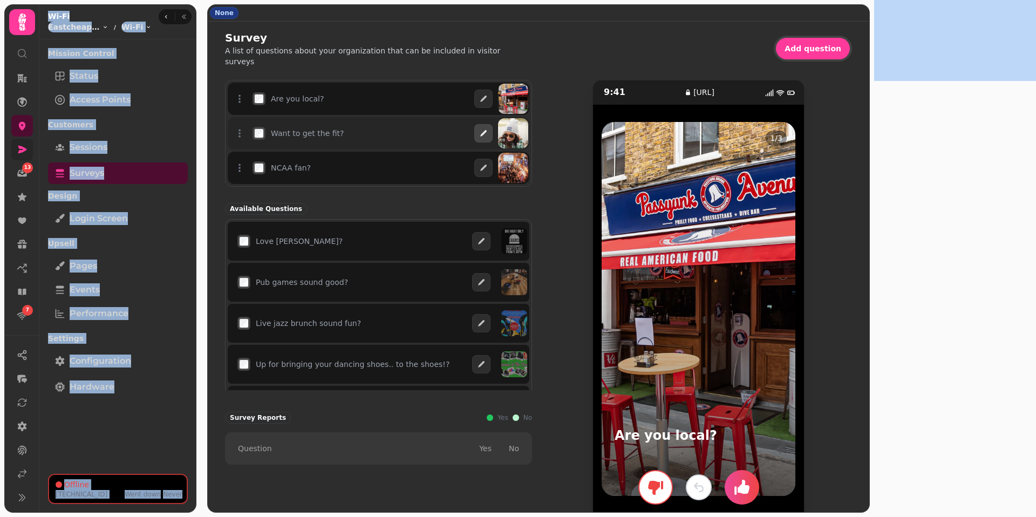
click at [492, 141] on button "button" at bounding box center [483, 133] width 18 height 18
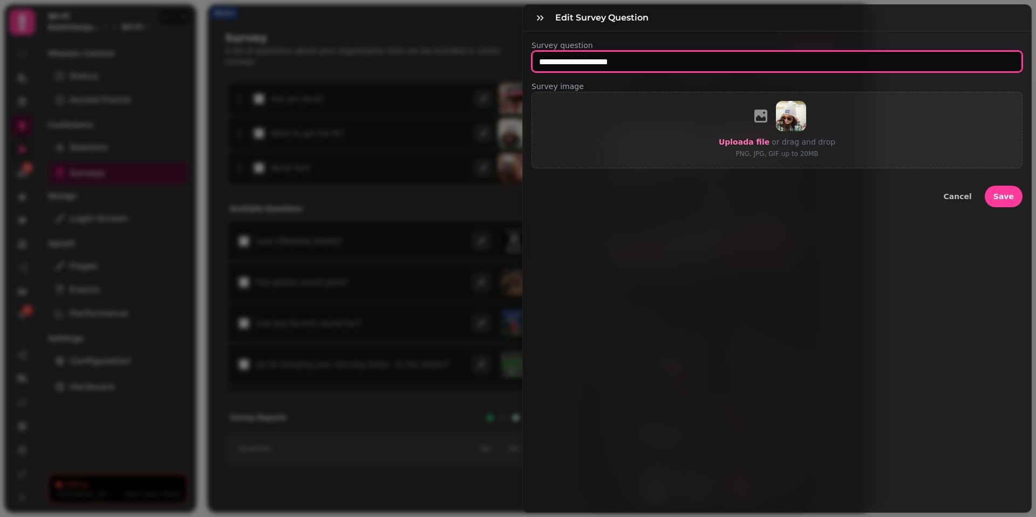
click at [583, 60] on input "**********" at bounding box center [776, 62] width 491 height 22
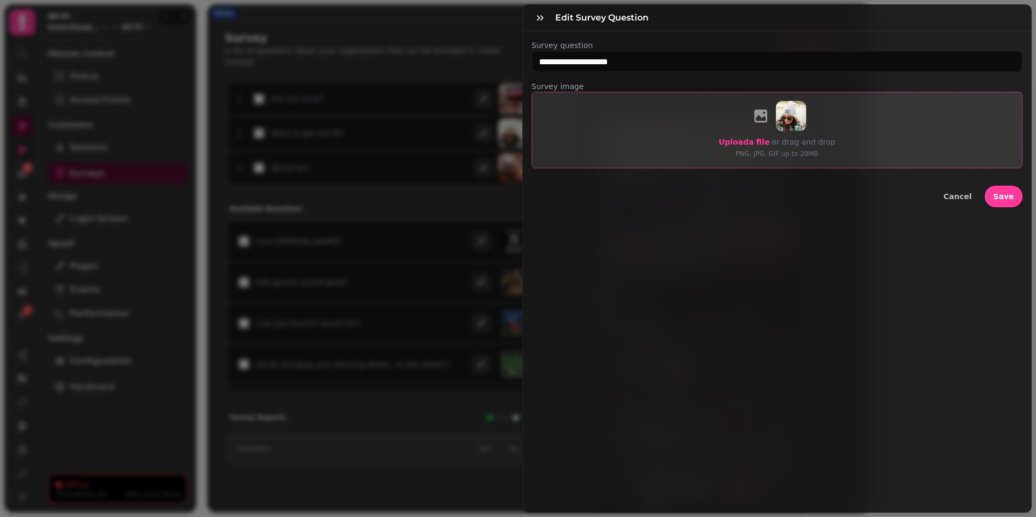
click at [759, 139] on span "Upload a file" at bounding box center [744, 142] width 51 height 9
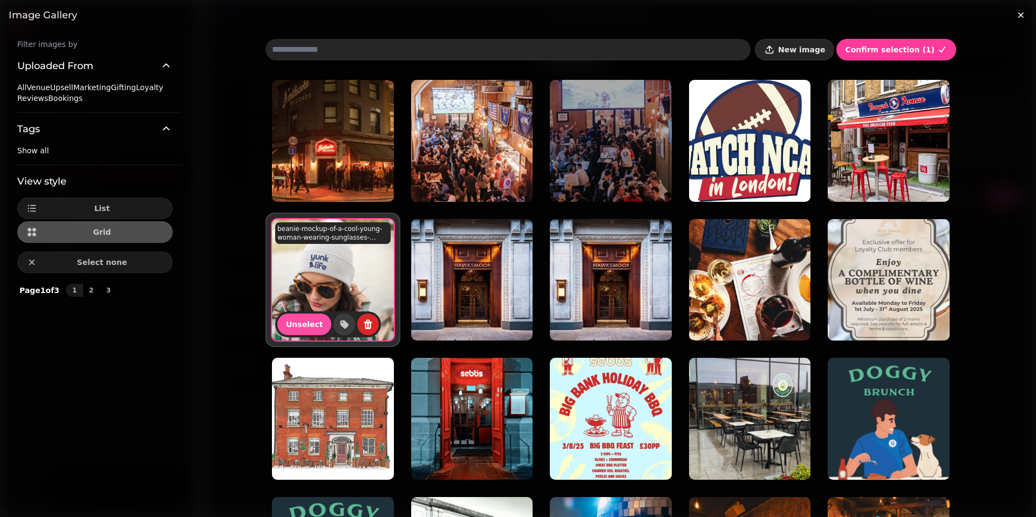
click at [775, 49] on icon "button" at bounding box center [769, 49] width 11 height 11
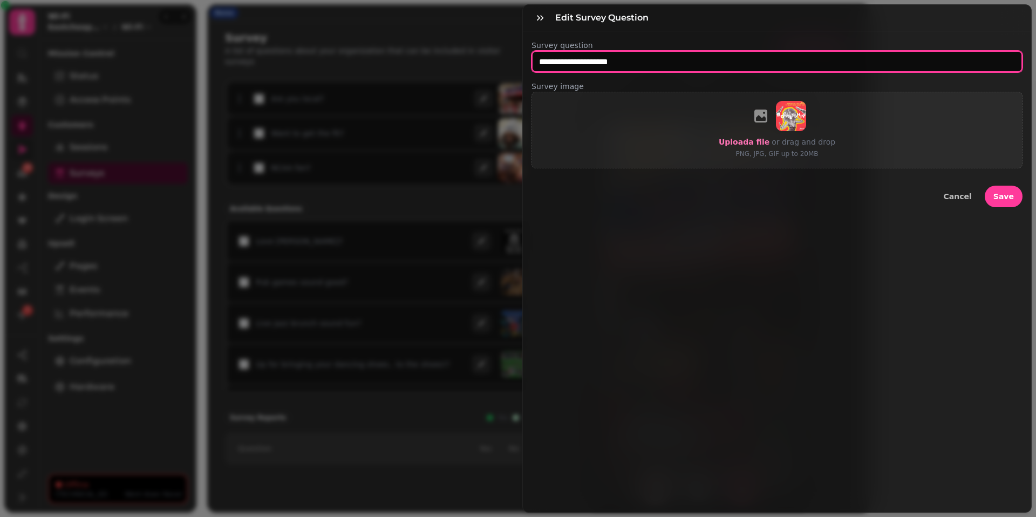
click at [576, 68] on input "**********" at bounding box center [776, 62] width 491 height 22
type input "*"
type input "**********"
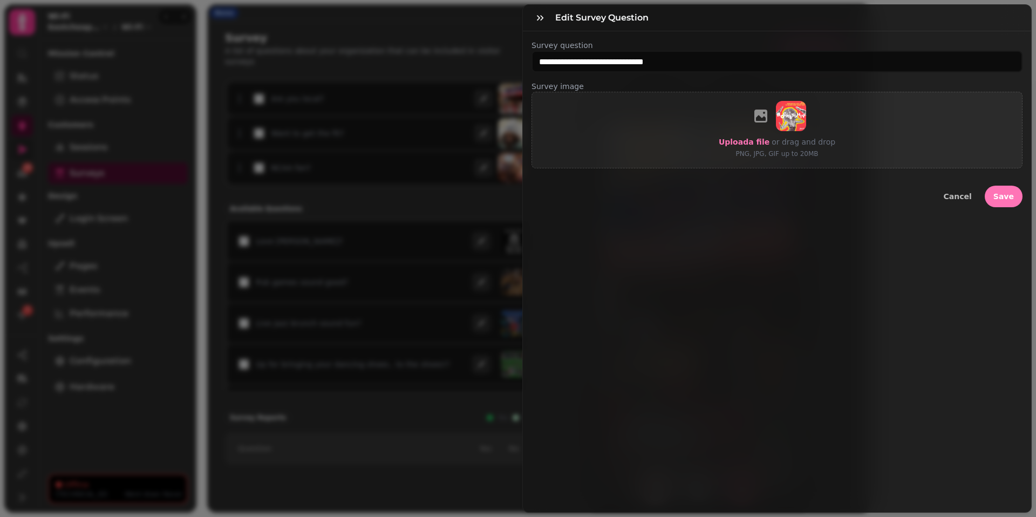
click at [792, 202] on button "Save" at bounding box center [1003, 197] width 38 height 22
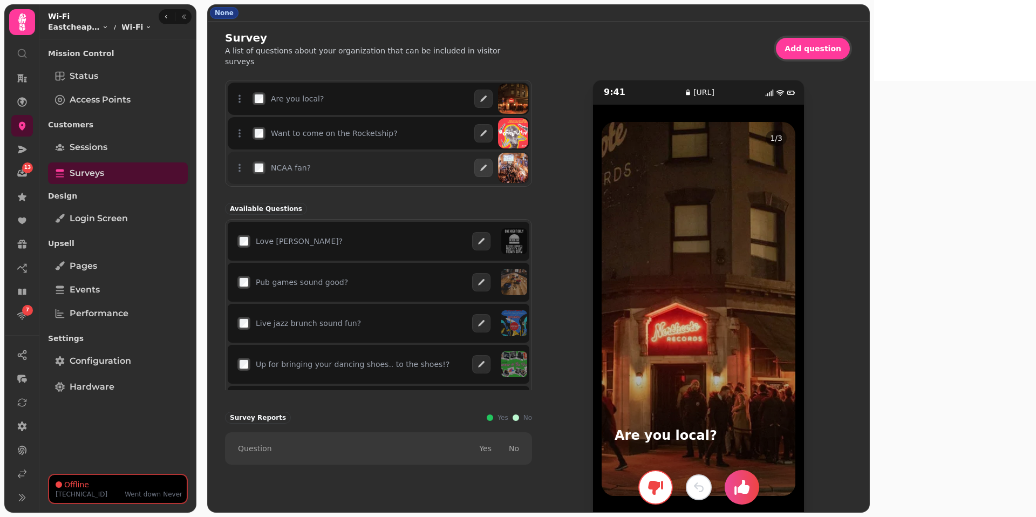
click at [266, 168] on div "NCAA fan?" at bounding box center [281, 167] width 61 height 15
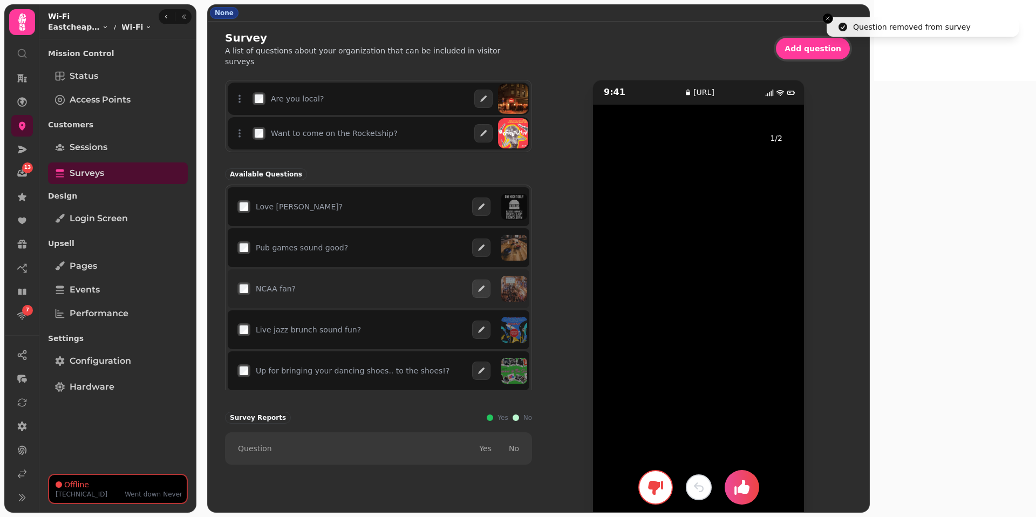
drag, startPoint x: 794, startPoint y: 211, endPoint x: 504, endPoint y: 297, distance: 302.3
click at [504, 297] on div "Are you local? Want to come on the Rocketship? Available Questions Love Berenja…" at bounding box center [538, 310] width 627 height 460
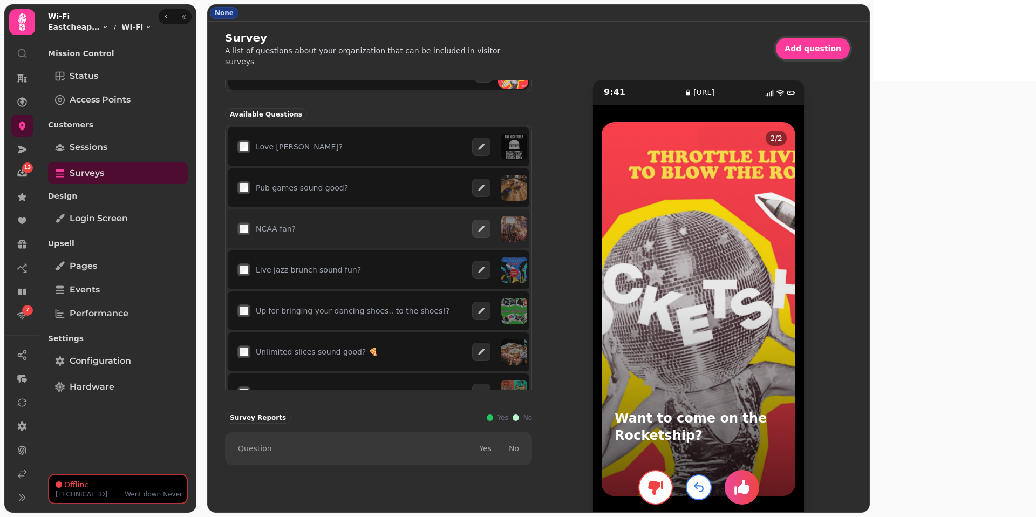
scroll to position [57, 0]
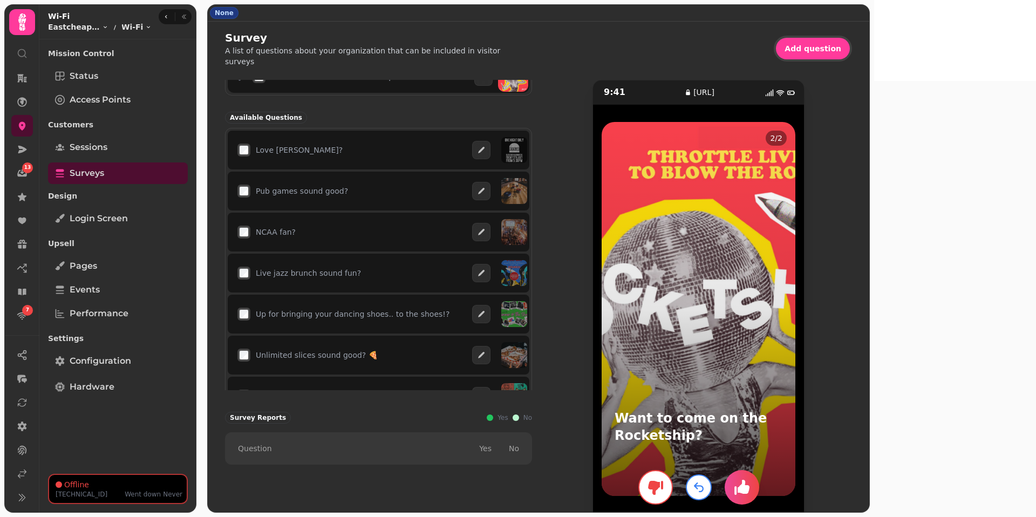
click at [759, 478] on button "button" at bounding box center [741, 487] width 35 height 35
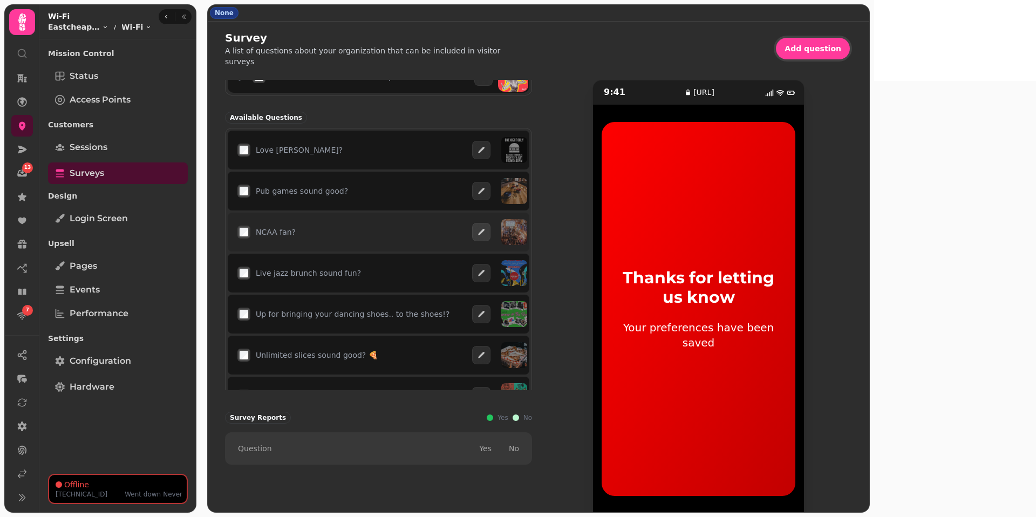
scroll to position [0, 0]
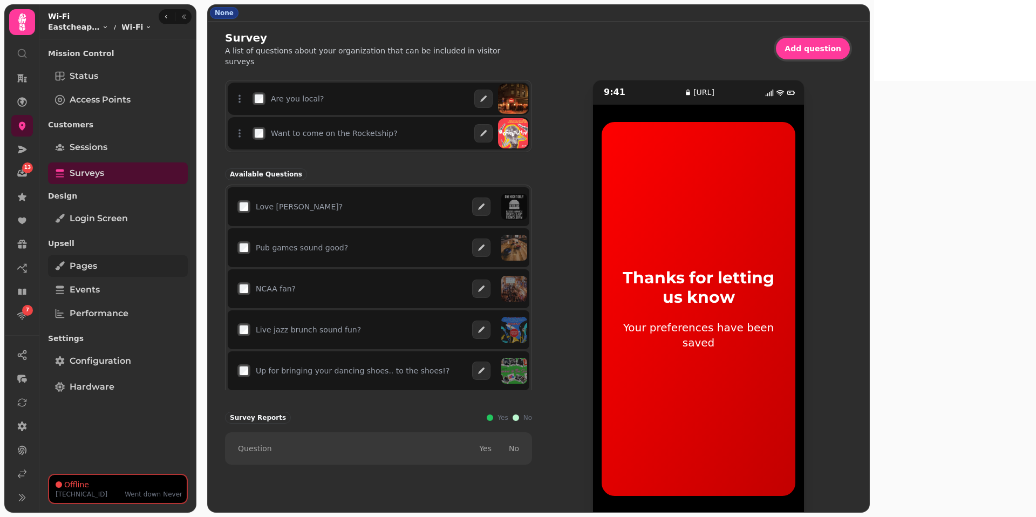
click at [105, 265] on link "Pages" at bounding box center [118, 266] width 140 height 22
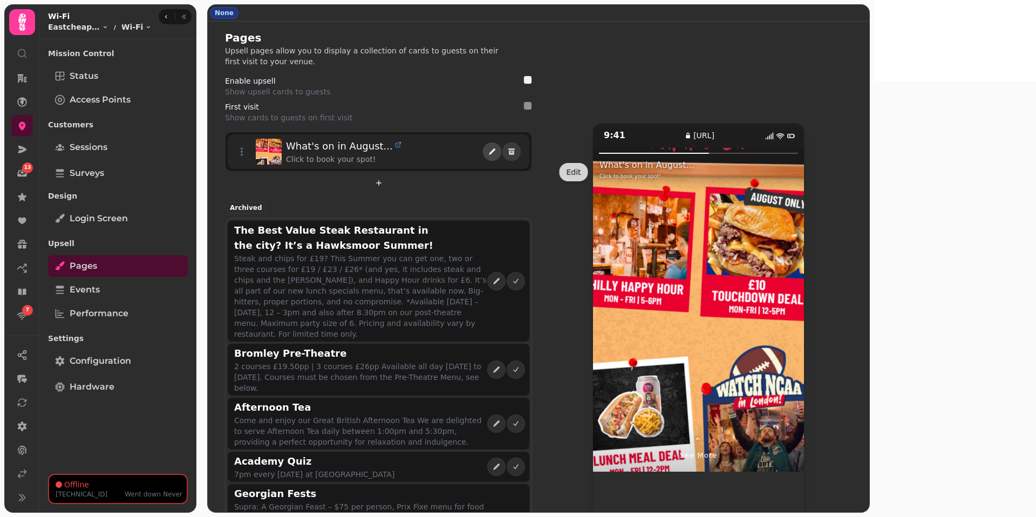
click at [496, 150] on icon "edit" at bounding box center [492, 151] width 9 height 9
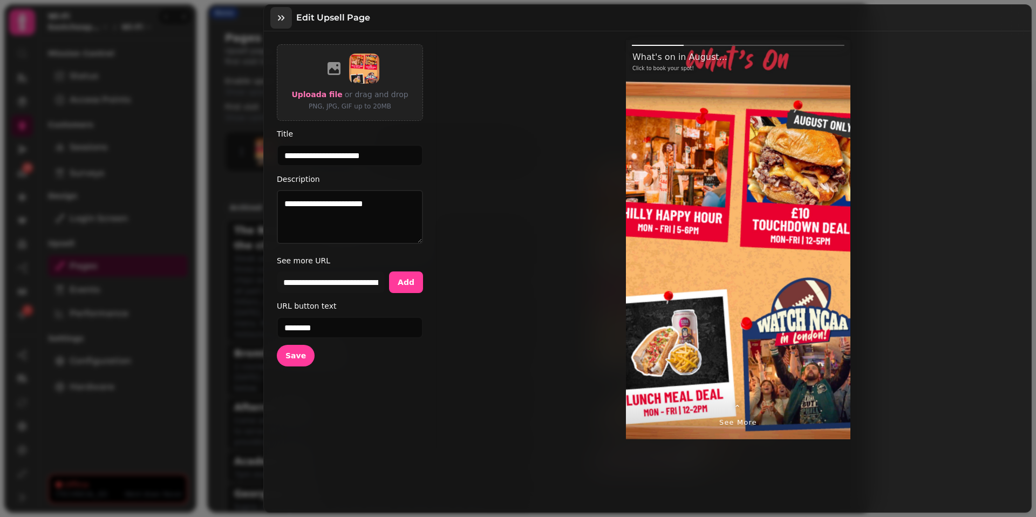
click at [285, 24] on button "button" at bounding box center [281, 18] width 22 height 22
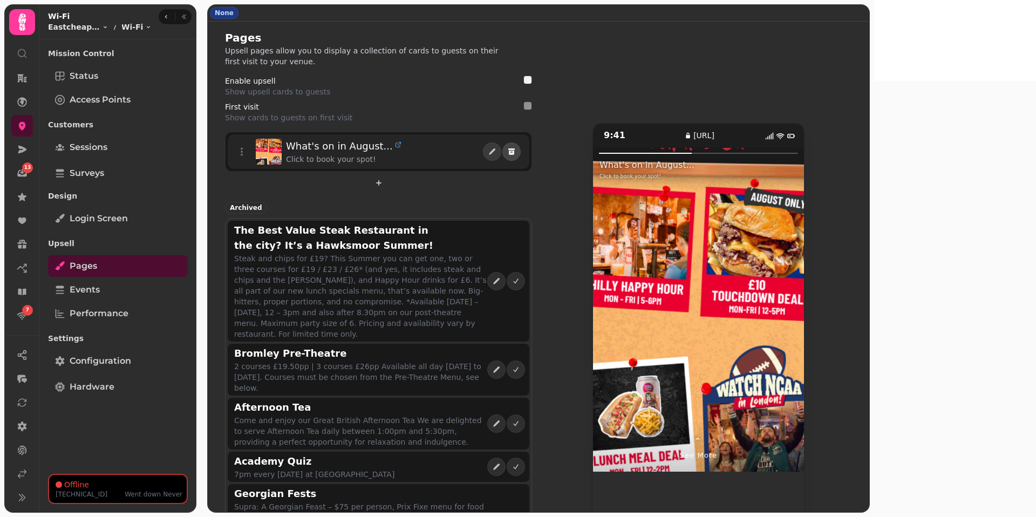
click at [514, 152] on icon "delete" at bounding box center [511, 152] width 5 height 4
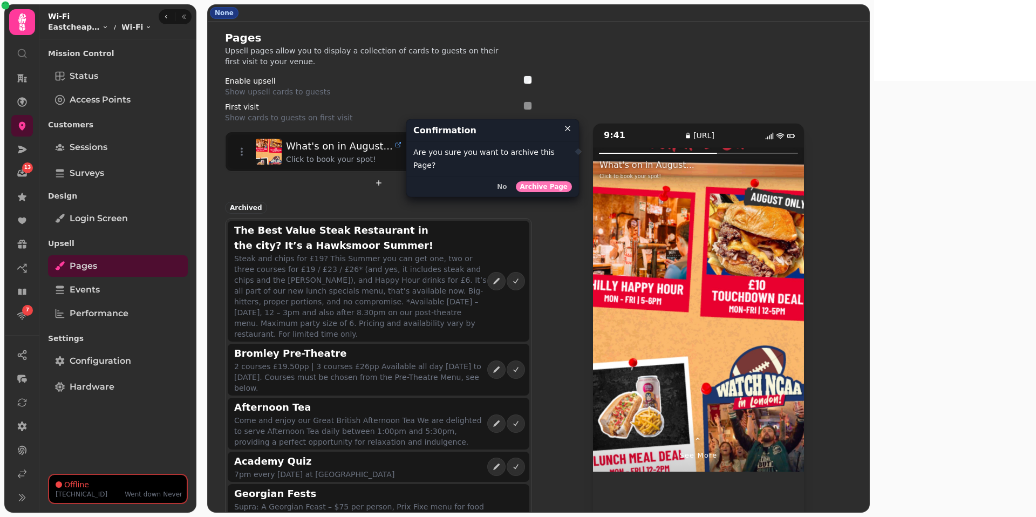
click at [555, 183] on span "Archive Page" at bounding box center [543, 186] width 47 height 6
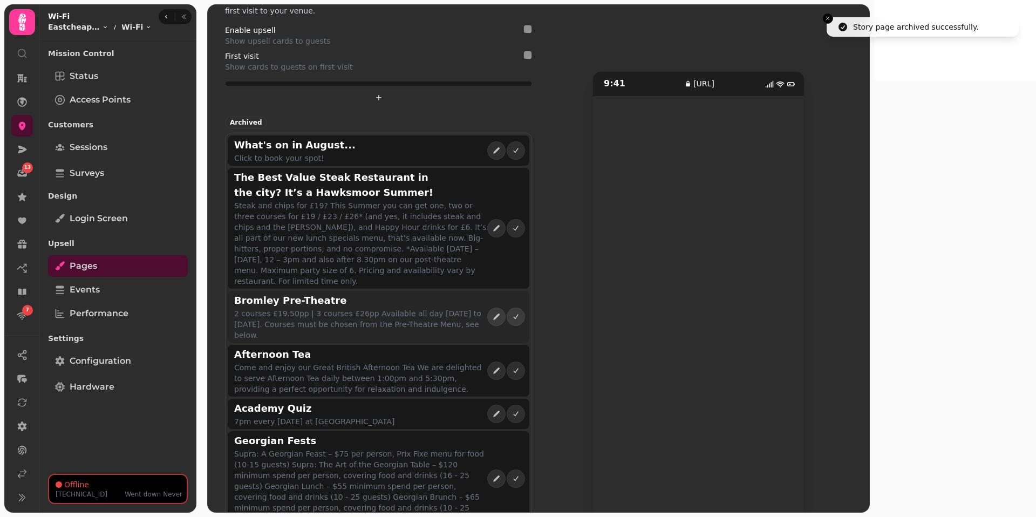
scroll to position [51, 0]
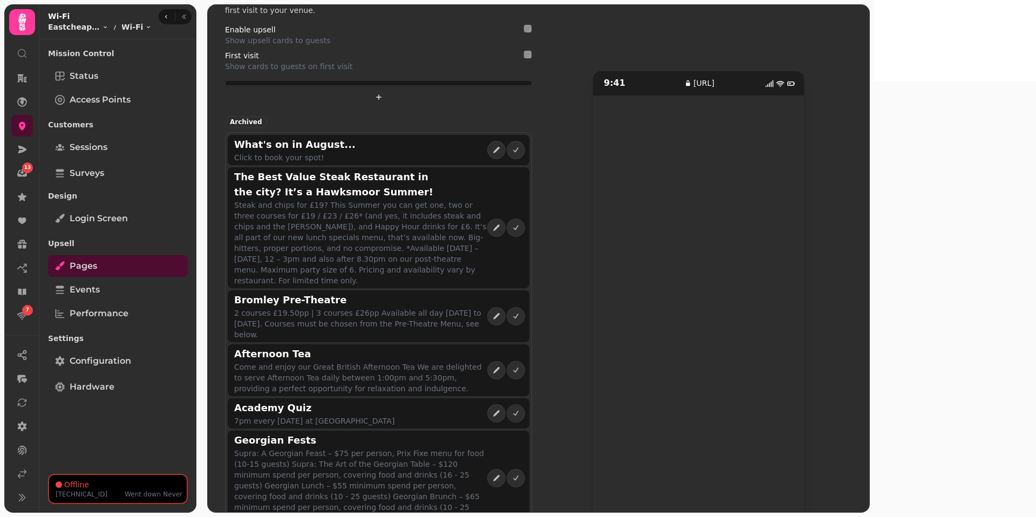
click at [661, 265] on div "9:41 upsell.stampede.ai" at bounding box center [698, 300] width 307 height 643
click at [733, 333] on div at bounding box center [698, 312] width 211 height 434
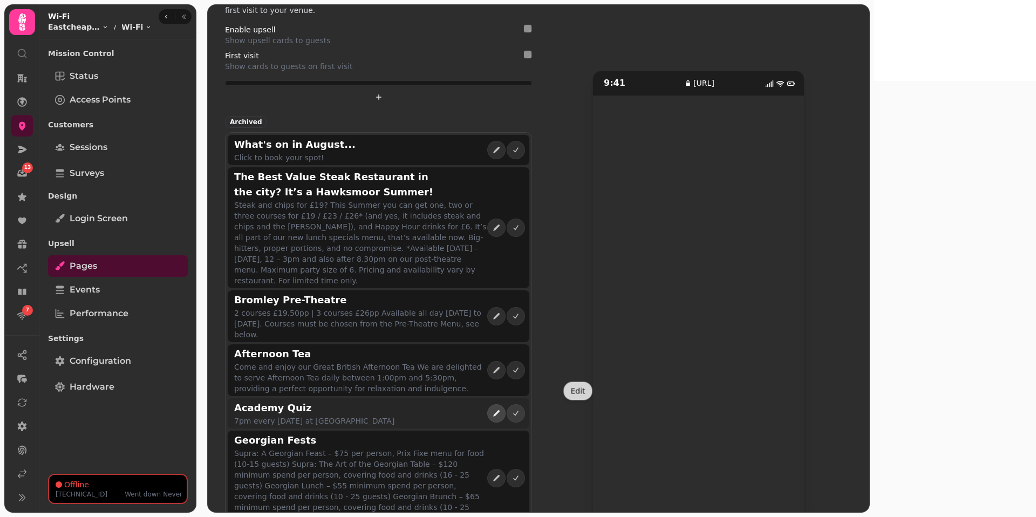
click at [501, 409] on icon "edit" at bounding box center [496, 413] width 9 height 9
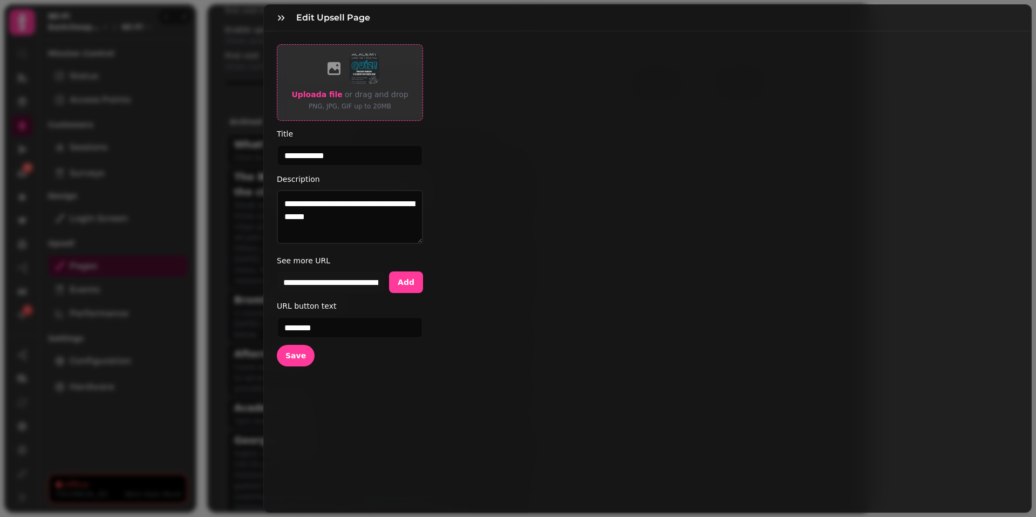
click at [320, 95] on span "Upload a file" at bounding box center [316, 94] width 51 height 9
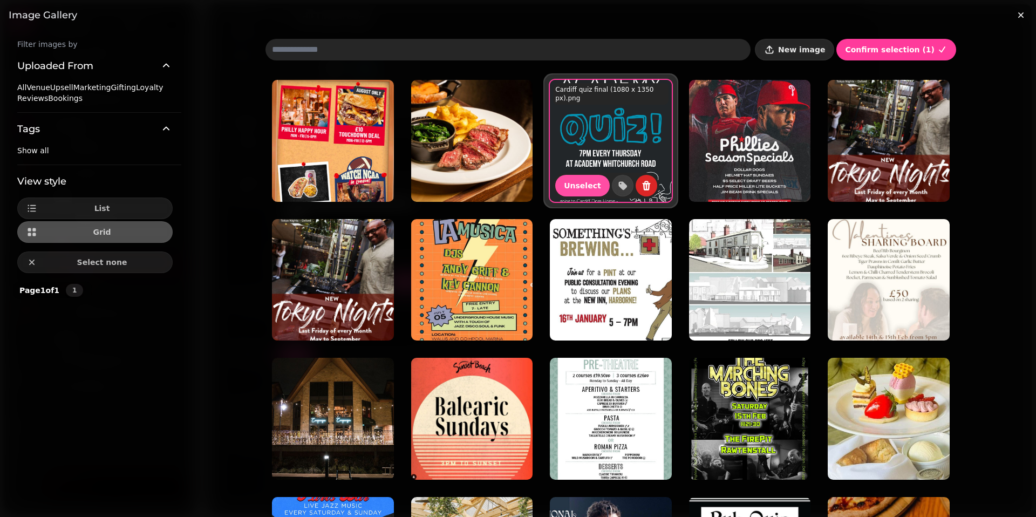
click at [815, 51] on span "New image" at bounding box center [801, 50] width 47 height 8
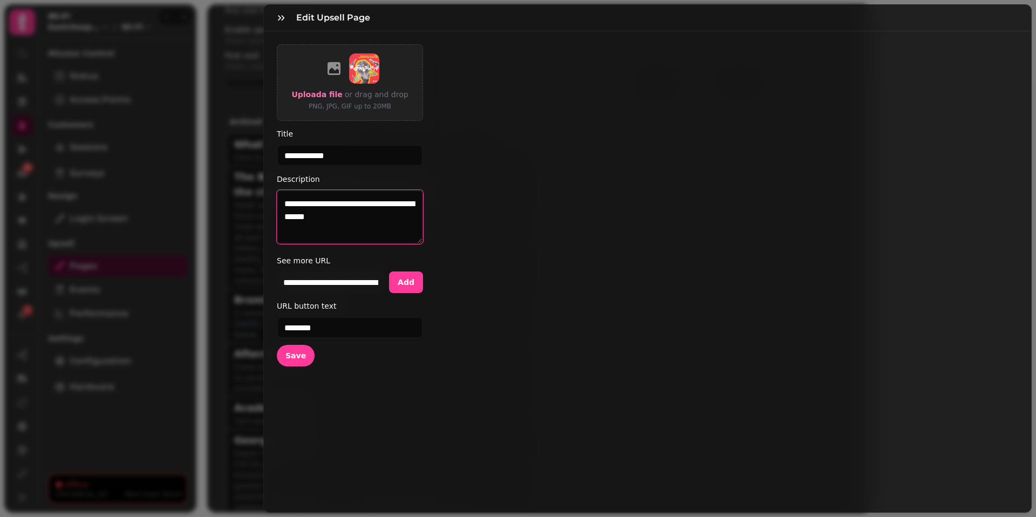
drag, startPoint x: 366, startPoint y: 225, endPoint x: 219, endPoint y: 199, distance: 149.0
click at [219, 197] on div "**********" at bounding box center [518, 267] width 1036 height 500
paste textarea "**********"
type textarea "**********"
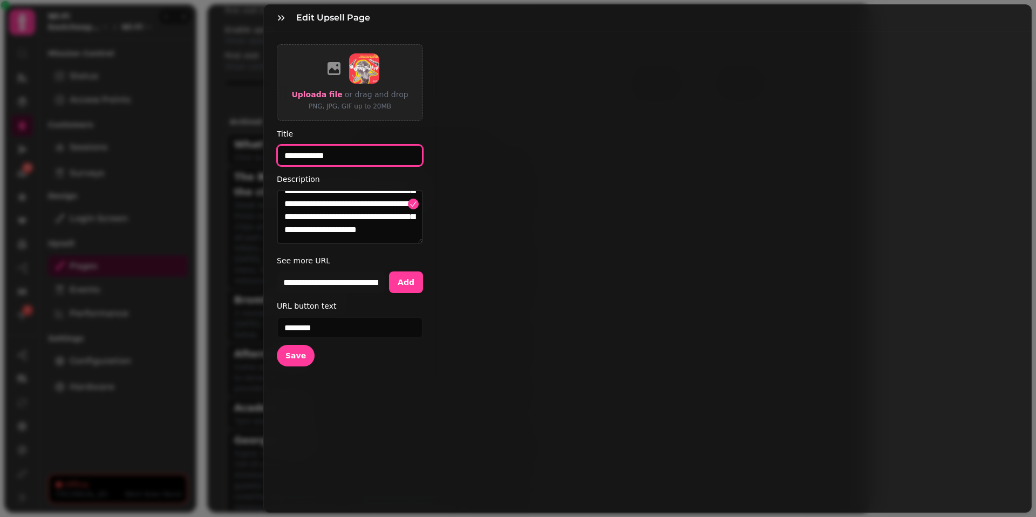
click at [334, 156] on input "**********" at bounding box center [350, 156] width 146 height 22
paste input "**********"
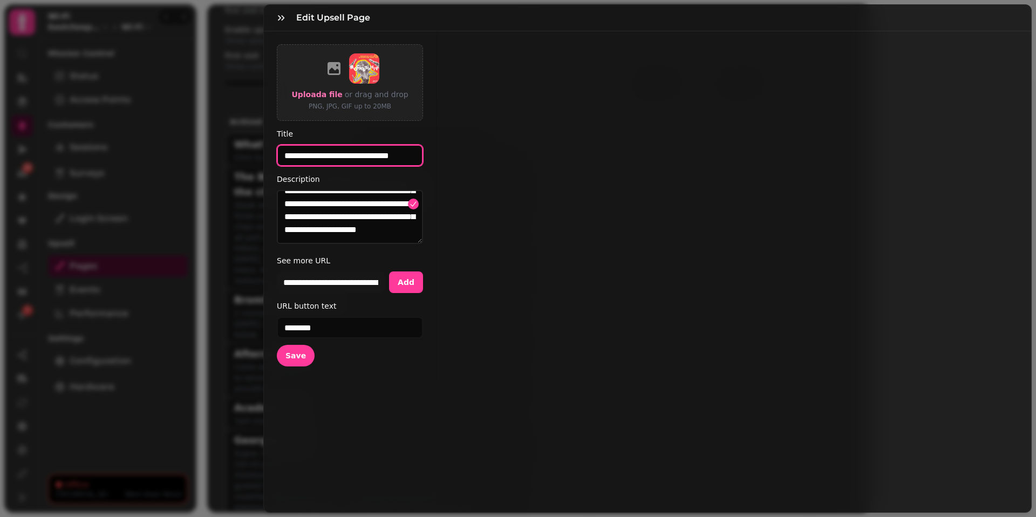
type input "**********"
click at [534, 341] on div "**********" at bounding box center [647, 205] width 767 height 348
click at [289, 357] on span "Save" at bounding box center [295, 356] width 20 height 8
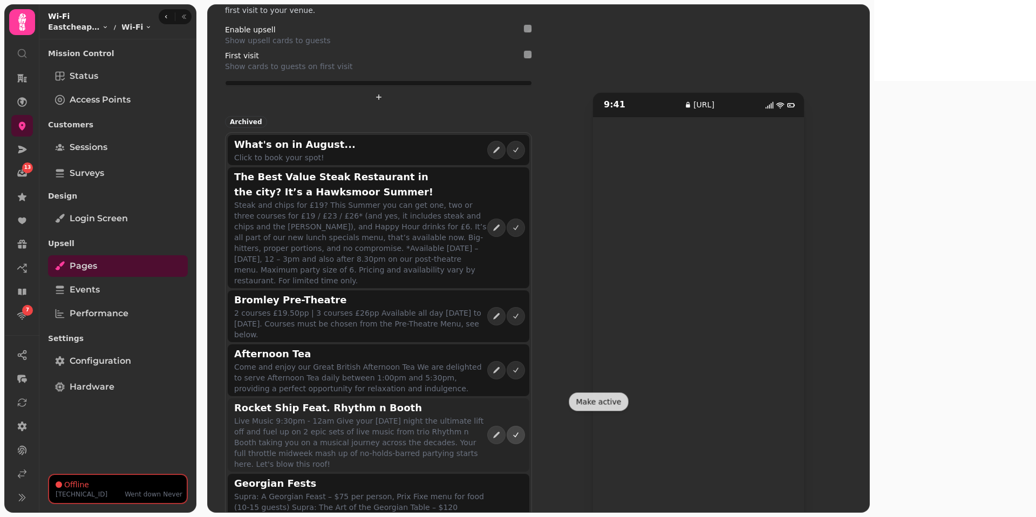
click at [520, 430] on icon "active" at bounding box center [515, 434] width 9 height 9
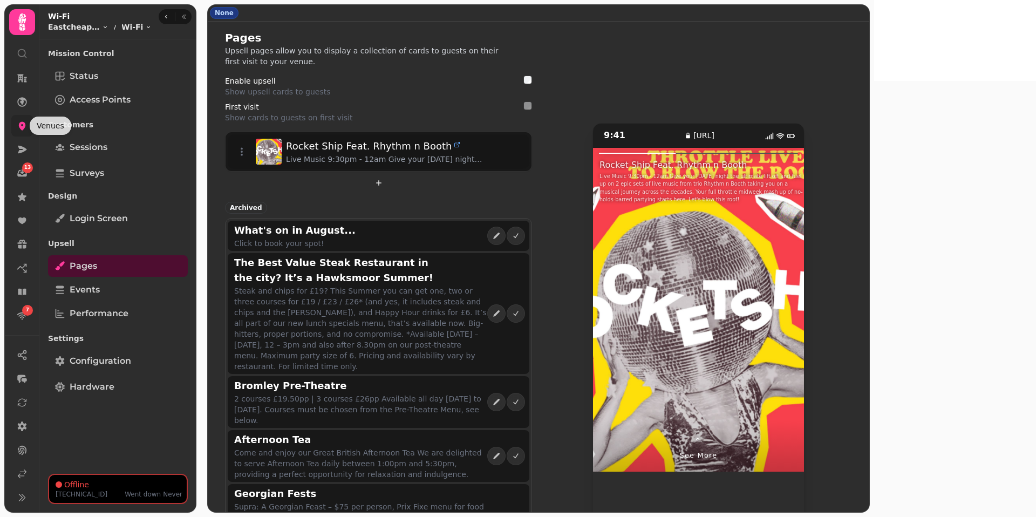
click at [20, 122] on icon at bounding box center [22, 126] width 7 height 9
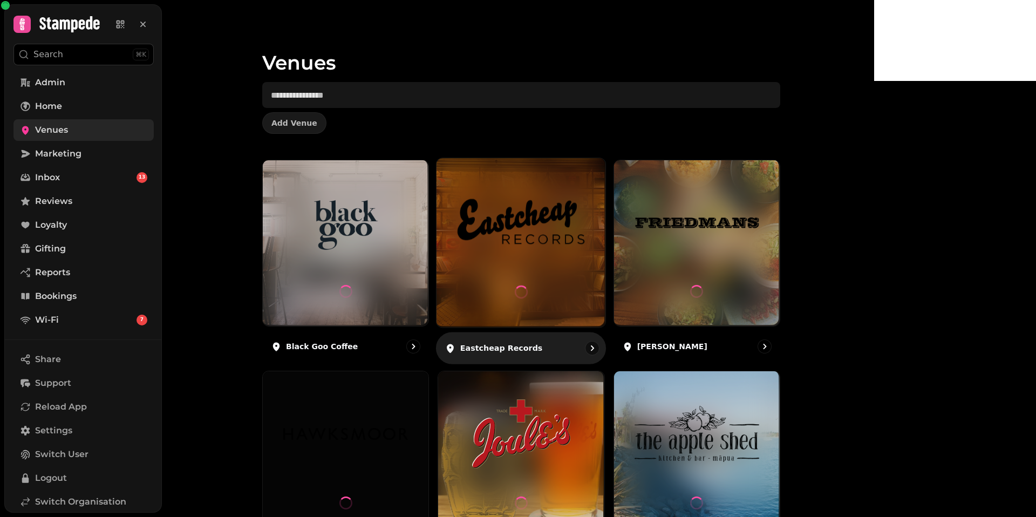
click at [555, 203] on img at bounding box center [520, 222] width 127 height 71
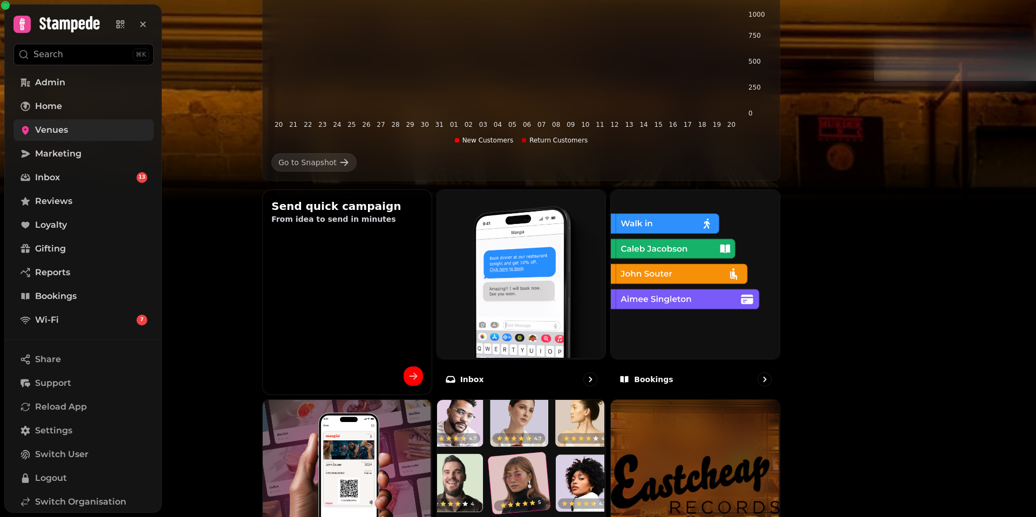
scroll to position [207, 0]
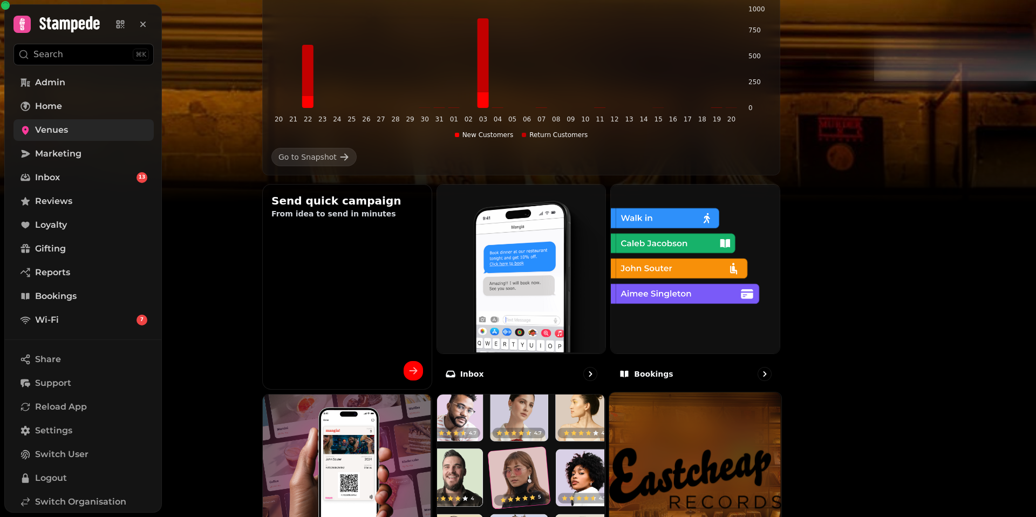
click at [781, 421] on img at bounding box center [695, 478] width 172 height 172
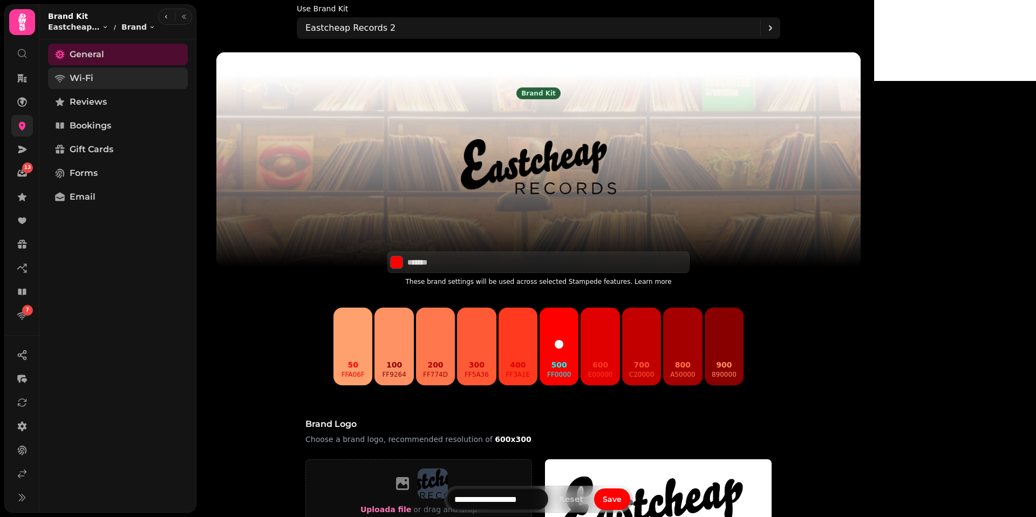
click at [99, 73] on link "Wi-Fi" at bounding box center [118, 78] width 140 height 22
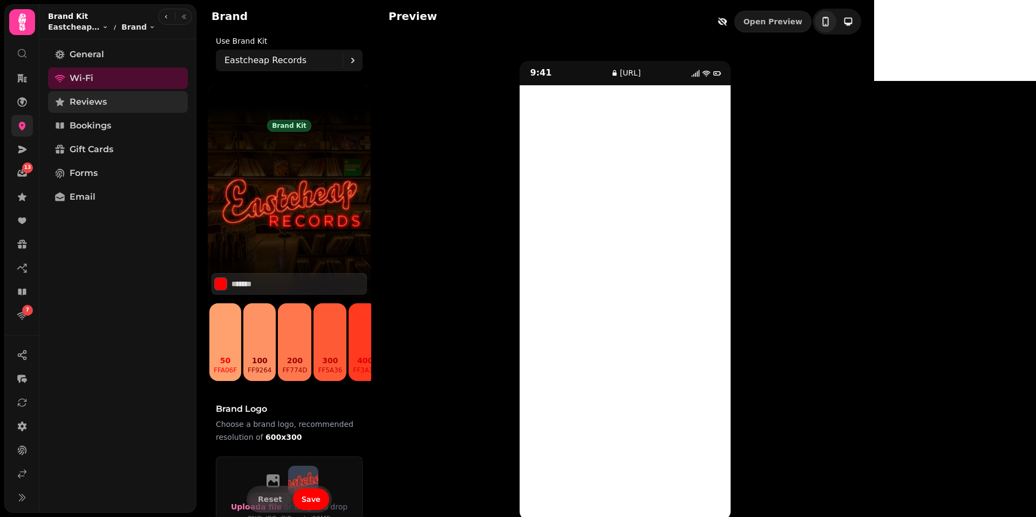
click at [106, 98] on span "Reviews" at bounding box center [88, 101] width 37 height 13
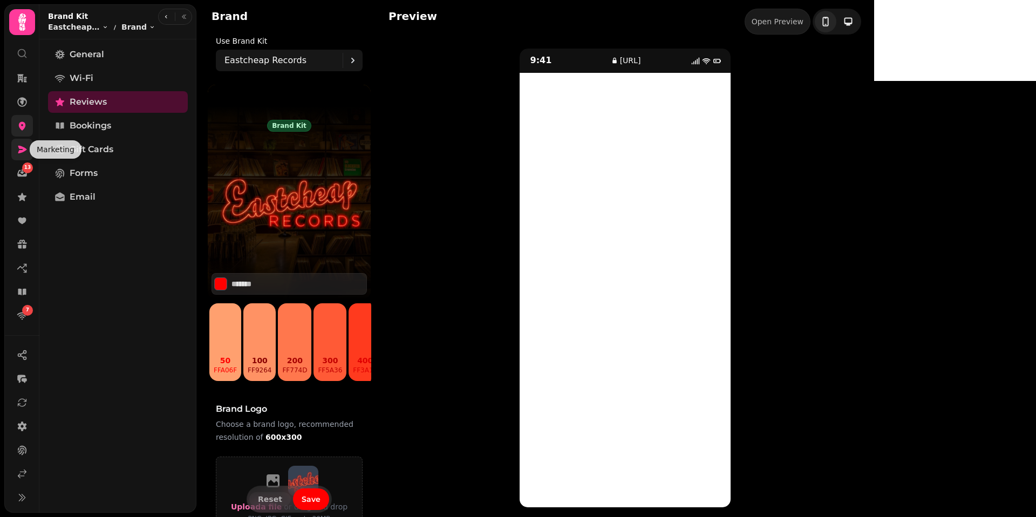
click at [19, 148] on icon at bounding box center [22, 150] width 9 height 8
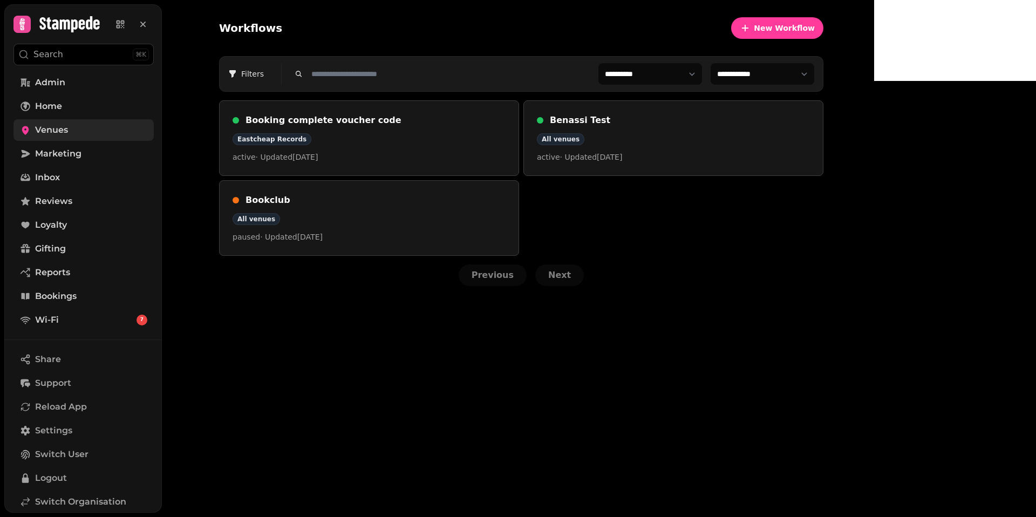
click at [63, 128] on span "Venues" at bounding box center [51, 130] width 33 height 13
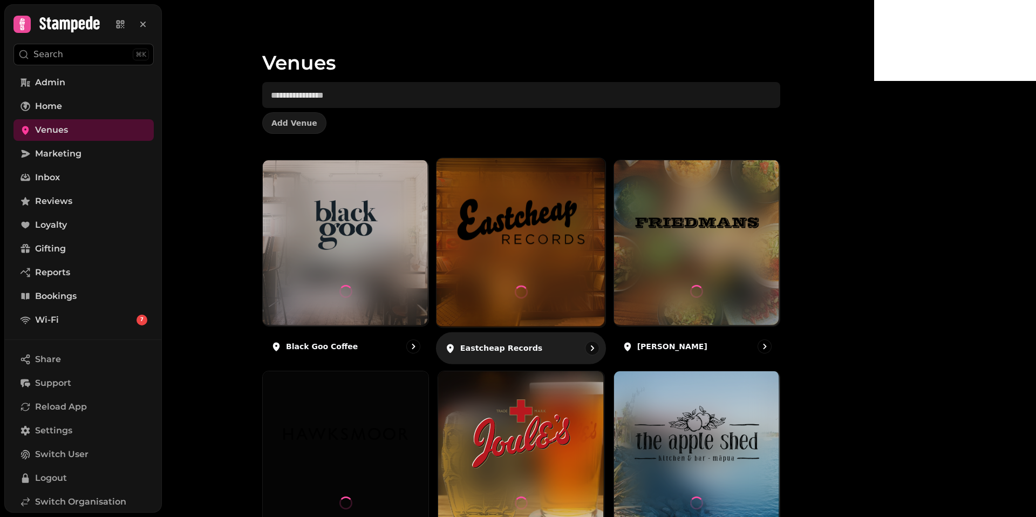
click at [584, 208] on img at bounding box center [520, 222] width 127 height 71
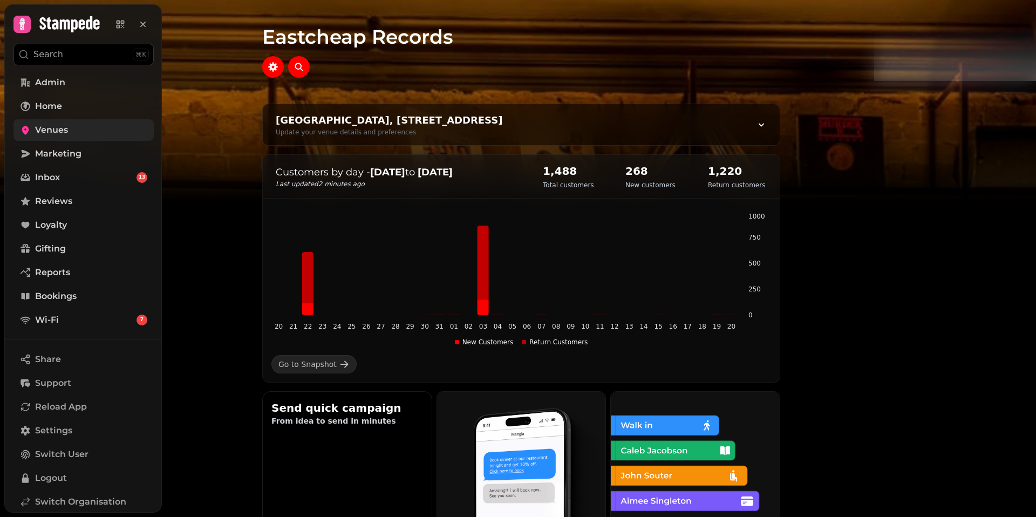
click at [64, 134] on span "Venues" at bounding box center [51, 130] width 33 height 13
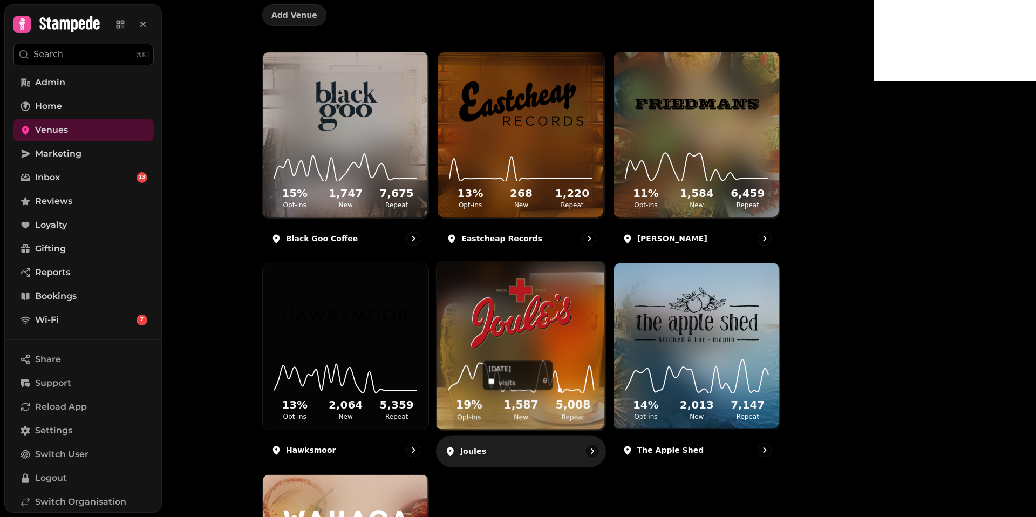
scroll to position [111, 0]
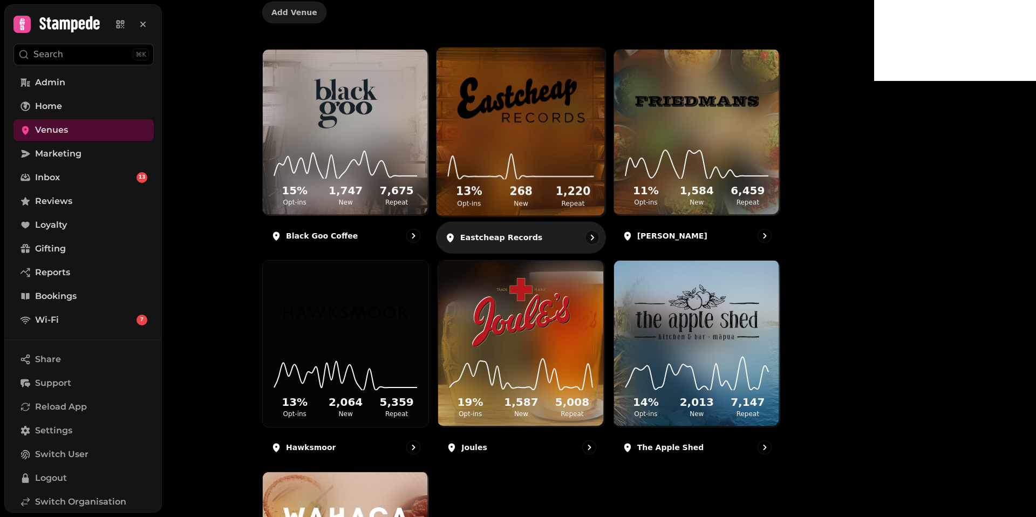
click at [584, 132] on img at bounding box center [520, 100] width 127 height 71
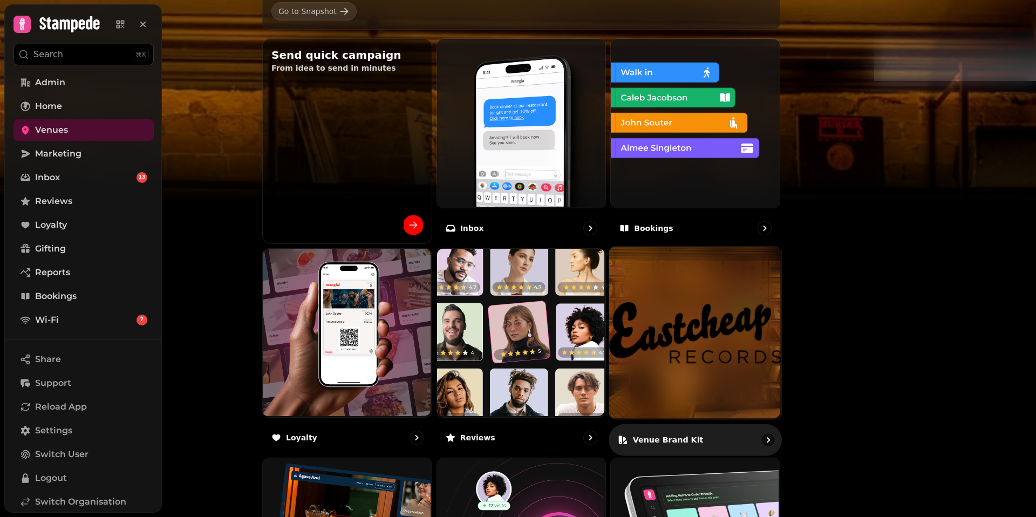
scroll to position [359, 0]
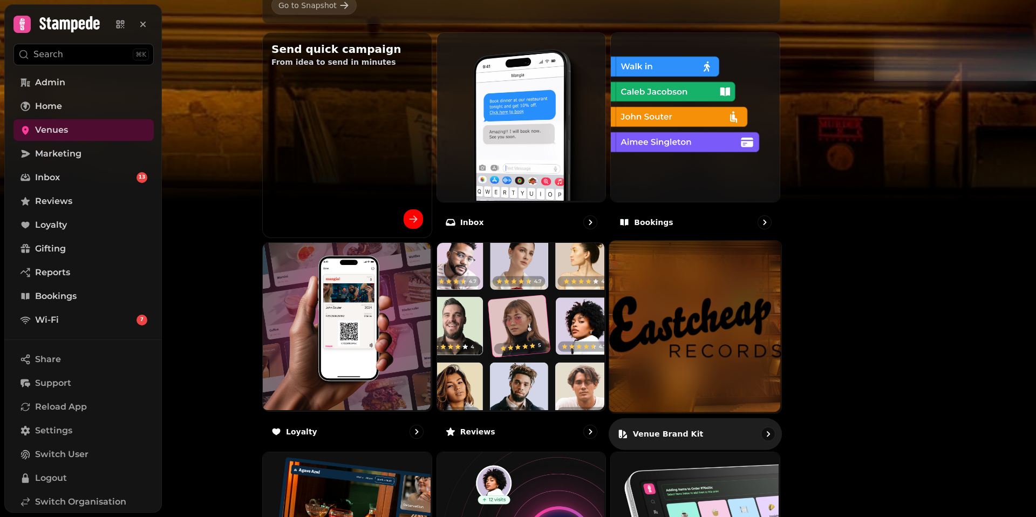
click at [781, 359] on img at bounding box center [695, 327] width 172 height 172
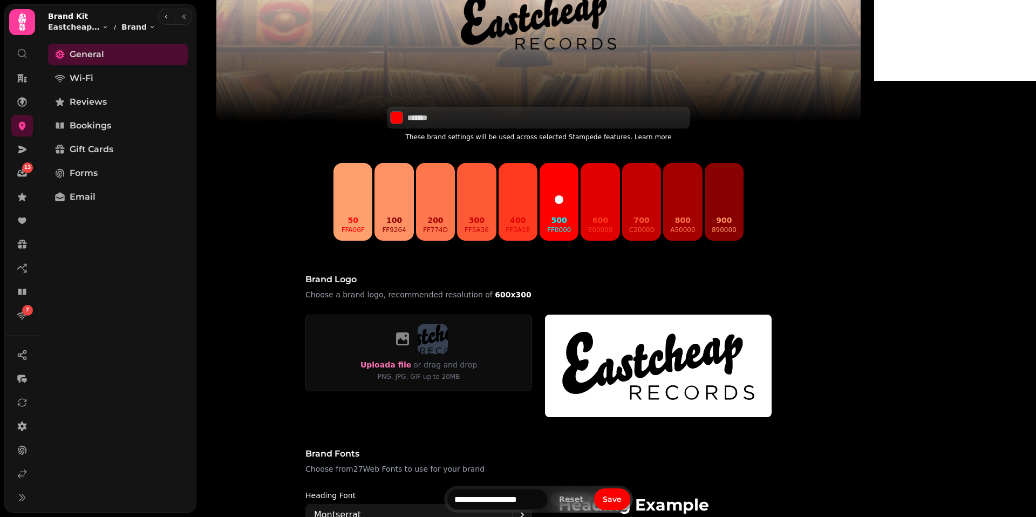
scroll to position [144, 0]
click at [81, 79] on span "Wi-Fi" at bounding box center [82, 78] width 24 height 13
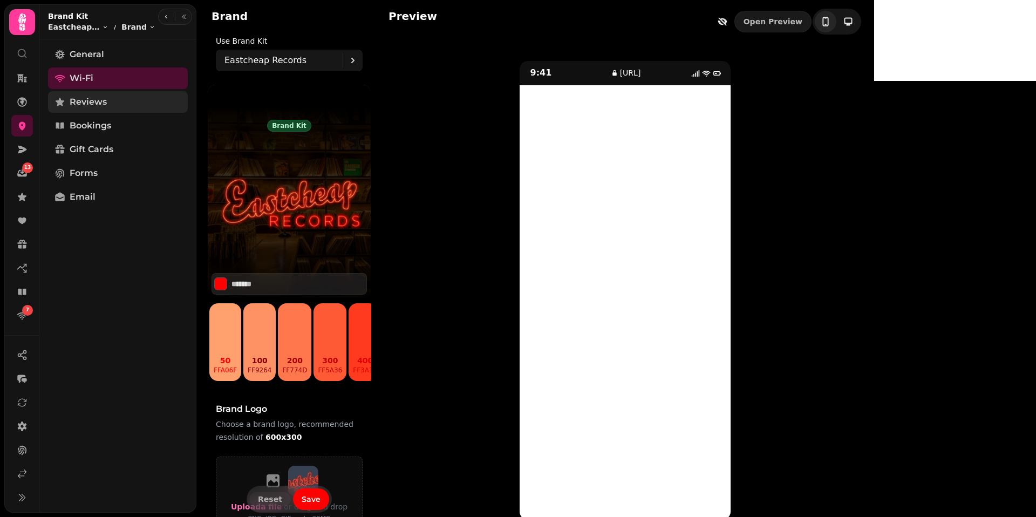
click at [90, 108] on link "Reviews" at bounding box center [118, 102] width 140 height 22
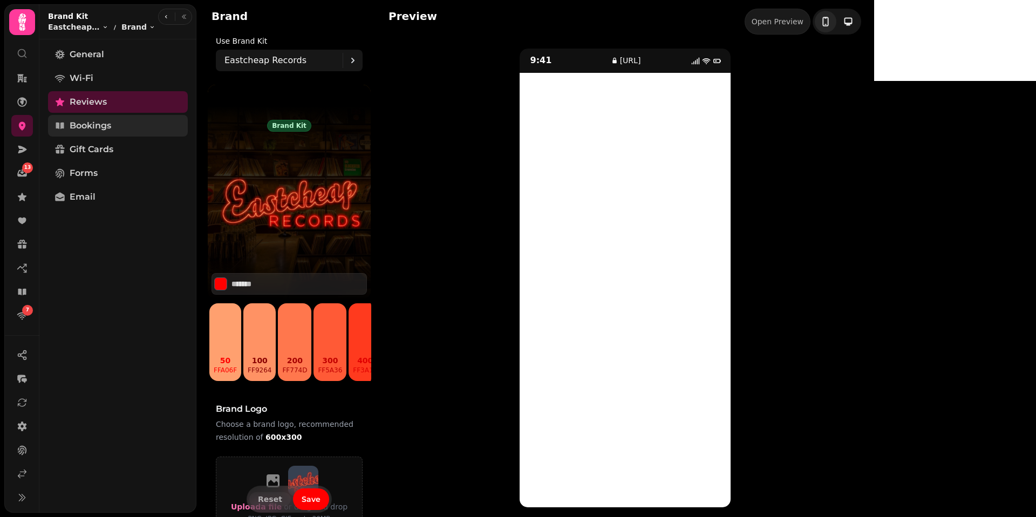
click at [95, 124] on span "Bookings" at bounding box center [91, 125] width 42 height 13
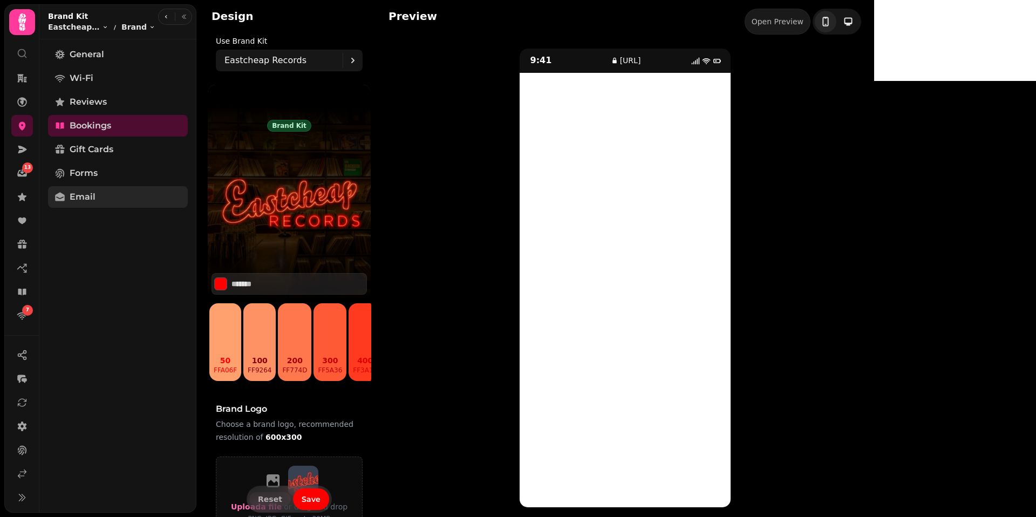
click at [98, 200] on link "Email" at bounding box center [118, 197] width 140 height 22
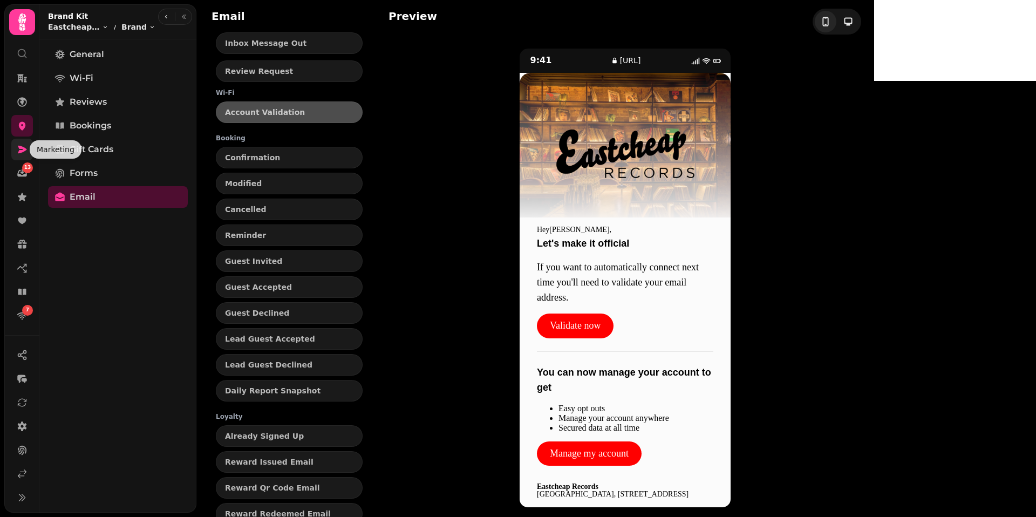
click at [26, 148] on icon at bounding box center [22, 149] width 11 height 11
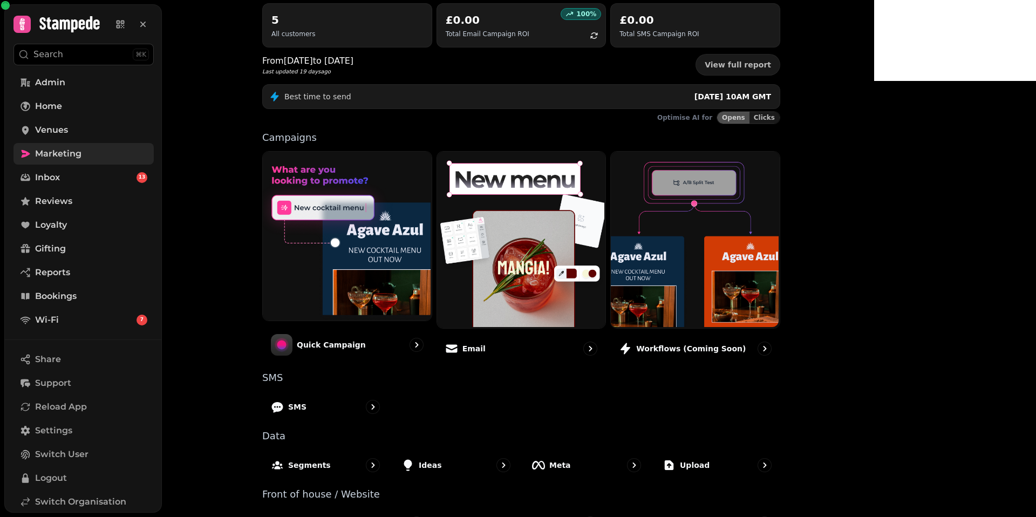
scroll to position [125, 0]
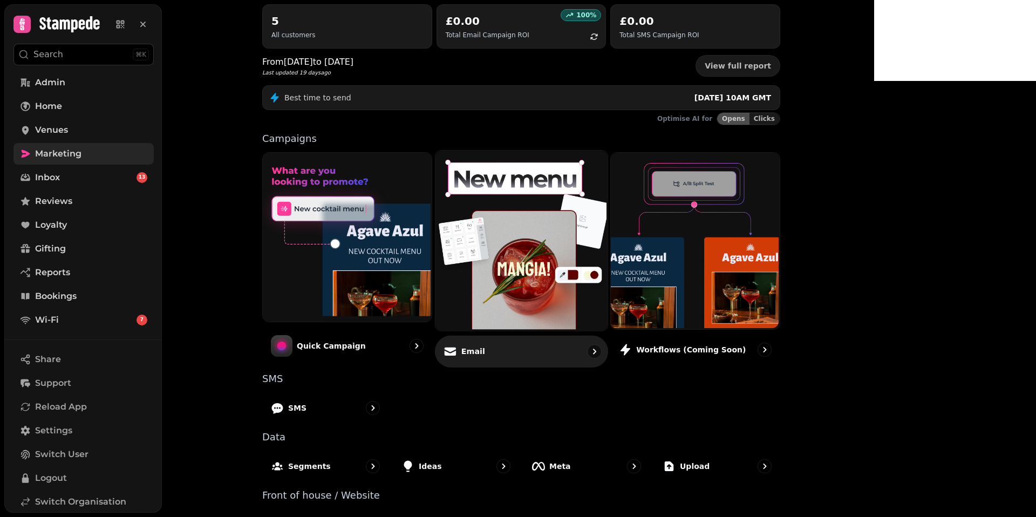
click at [599, 271] on img at bounding box center [520, 239] width 172 height 180
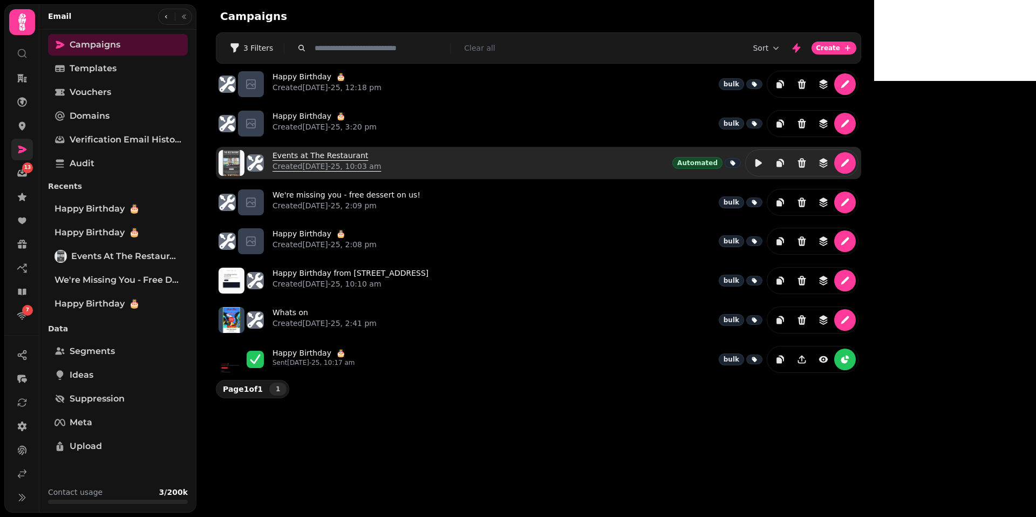
click at [381, 154] on link "Events at The Restaurant Created [DATE]-25, 10:03 am" at bounding box center [326, 163] width 109 height 26
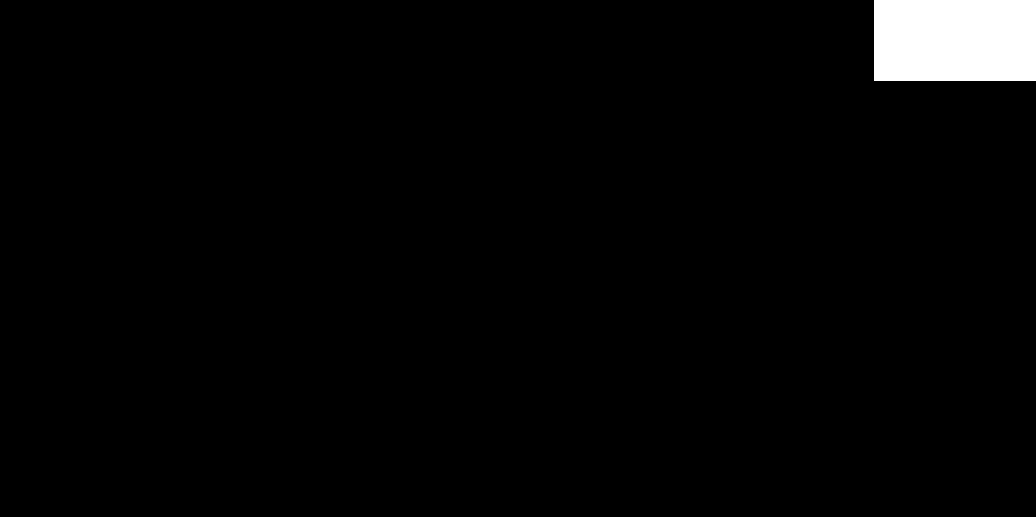
select select "**********"
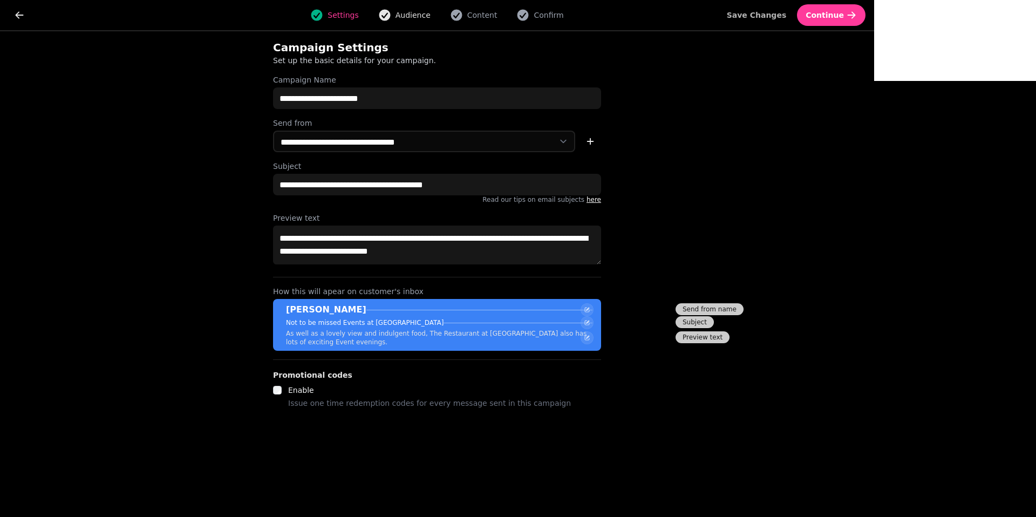
click at [430, 10] on span "Audience" at bounding box center [412, 15] width 35 height 11
select select "**********"
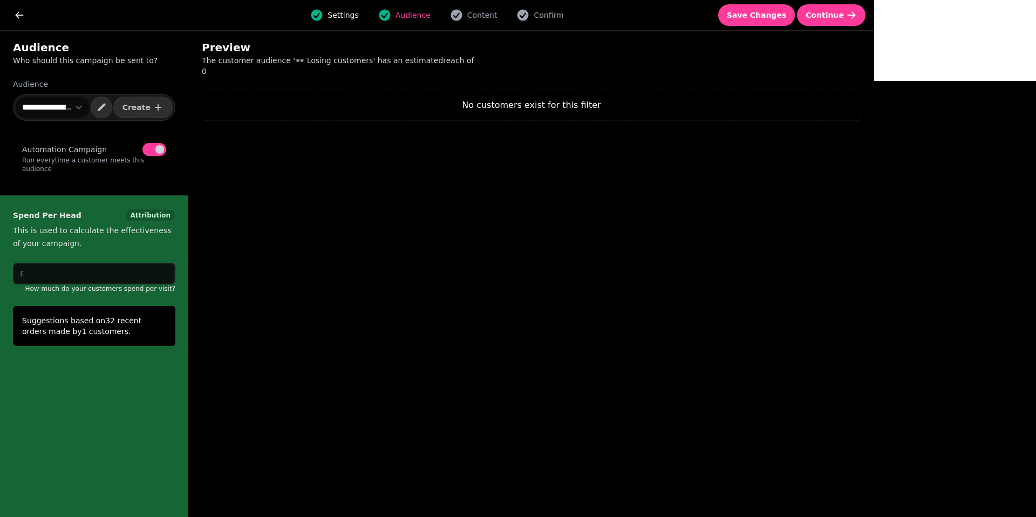
click at [59, 106] on select "**********" at bounding box center [53, 108] width 74 height 22
click at [497, 11] on span "Content" at bounding box center [482, 15] width 30 height 11
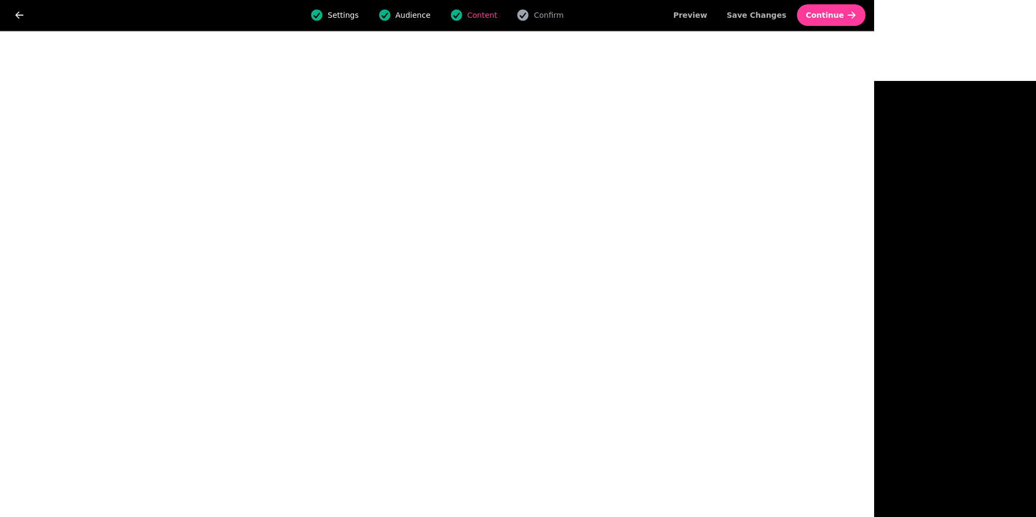
select select "**********"
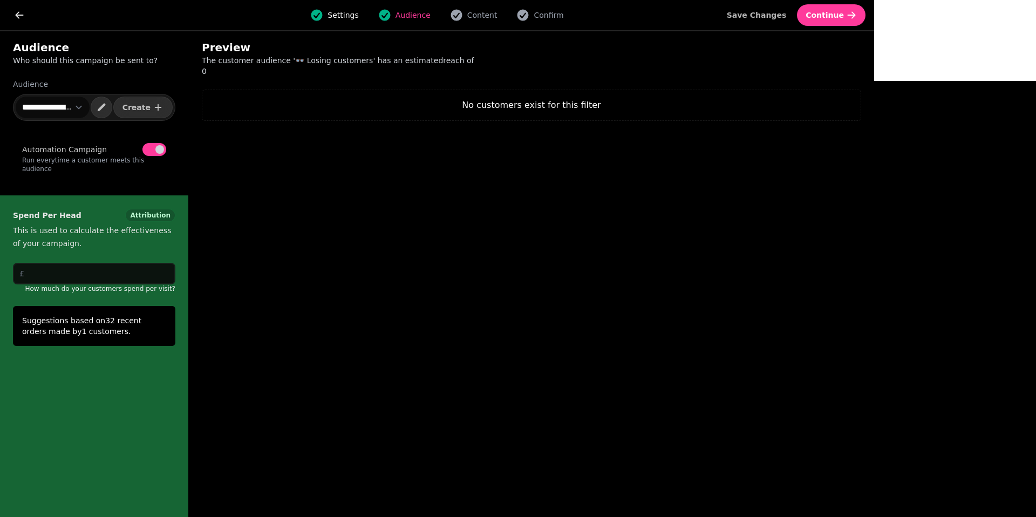
select select "**********"
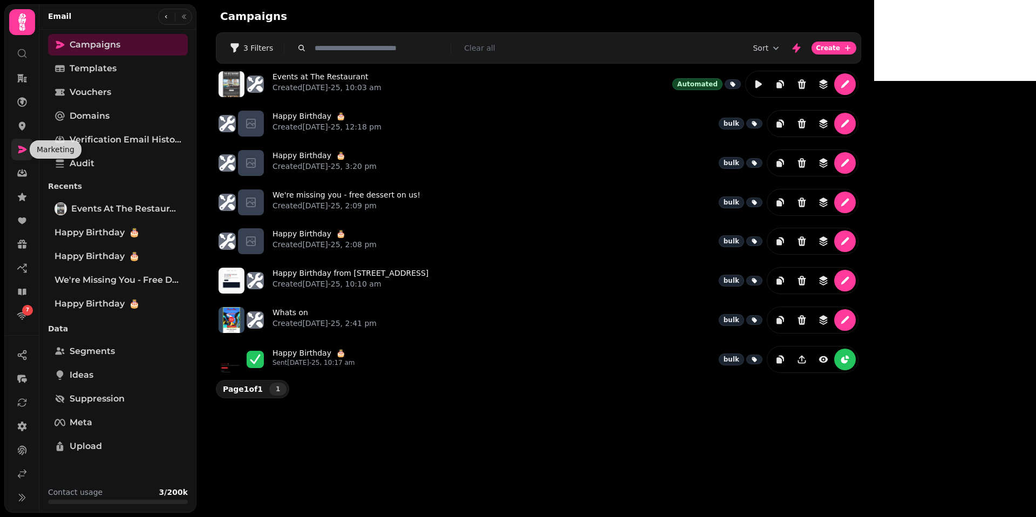
click at [26, 150] on icon at bounding box center [22, 149] width 11 height 11
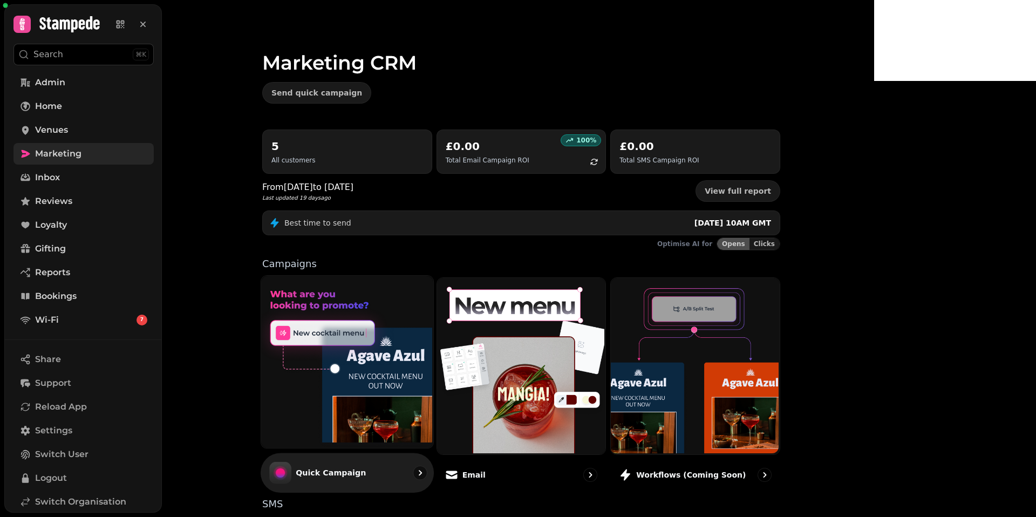
click at [432, 374] on img at bounding box center [346, 361] width 172 height 172
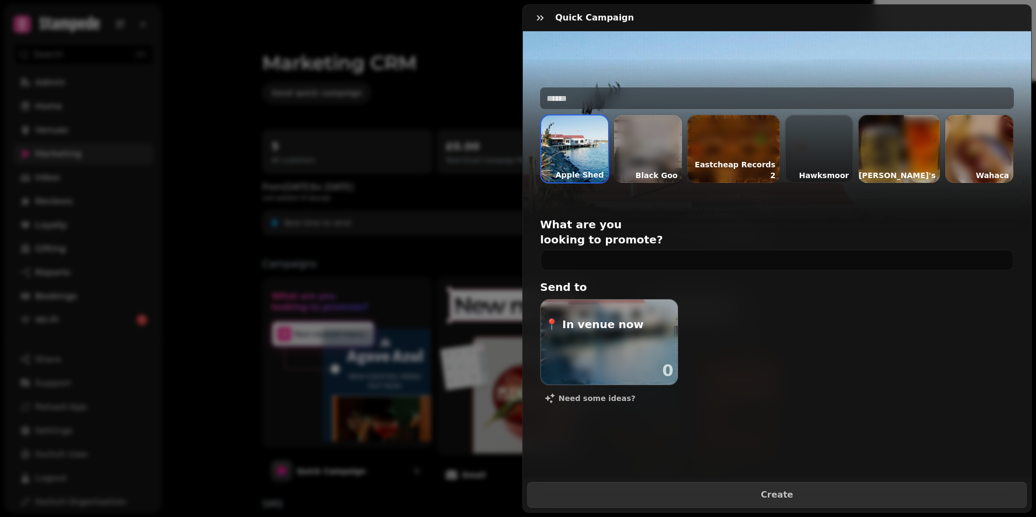
click at [706, 147] on div at bounding box center [733, 149] width 92 height 68
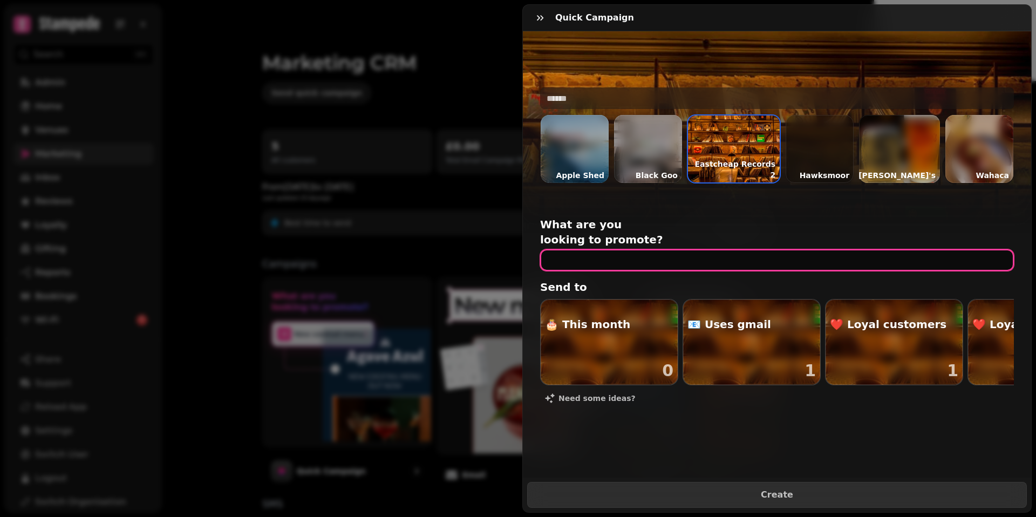
click at [648, 249] on input "text" at bounding box center [777, 260] width 474 height 22
type input "**********"
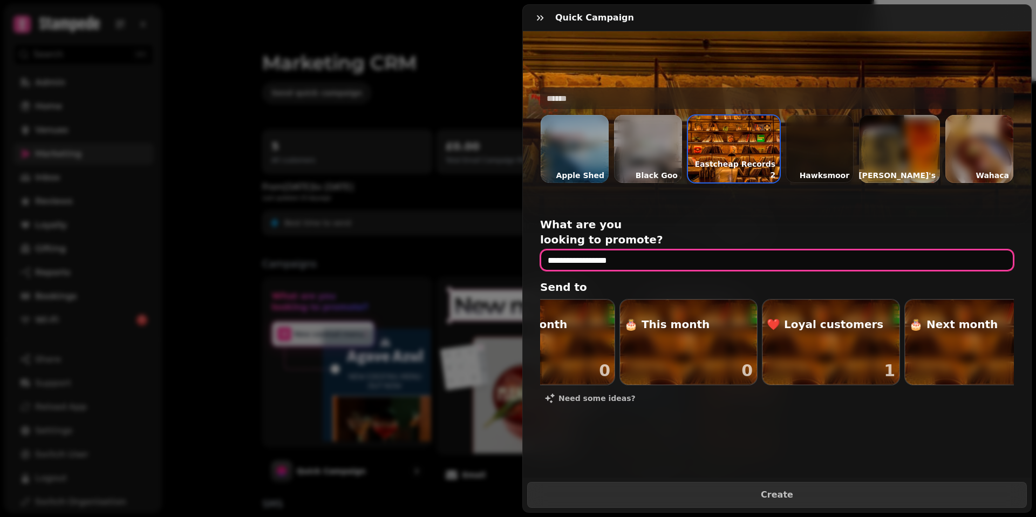
scroll to position [0, 1003]
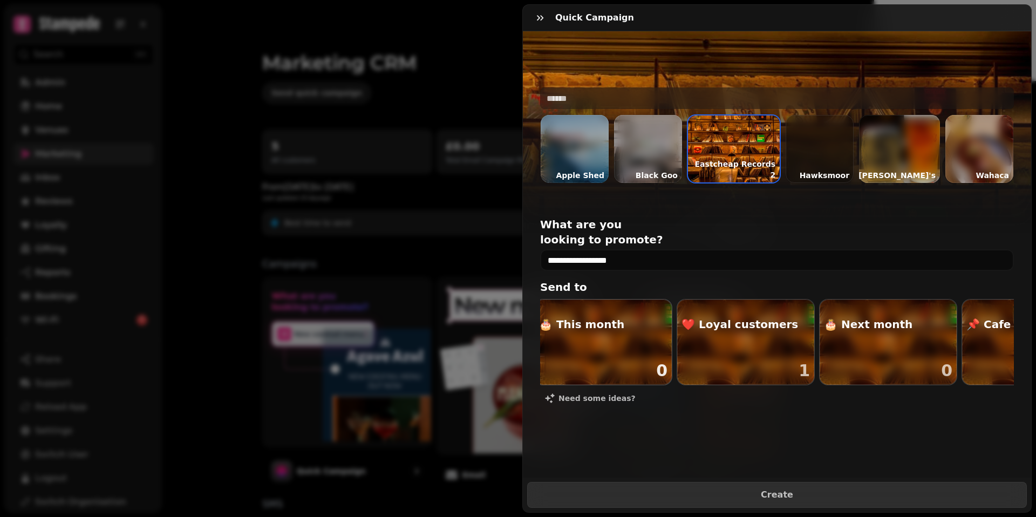
click at [615, 317] on div "button" at bounding box center [603, 341] width 137 height 85
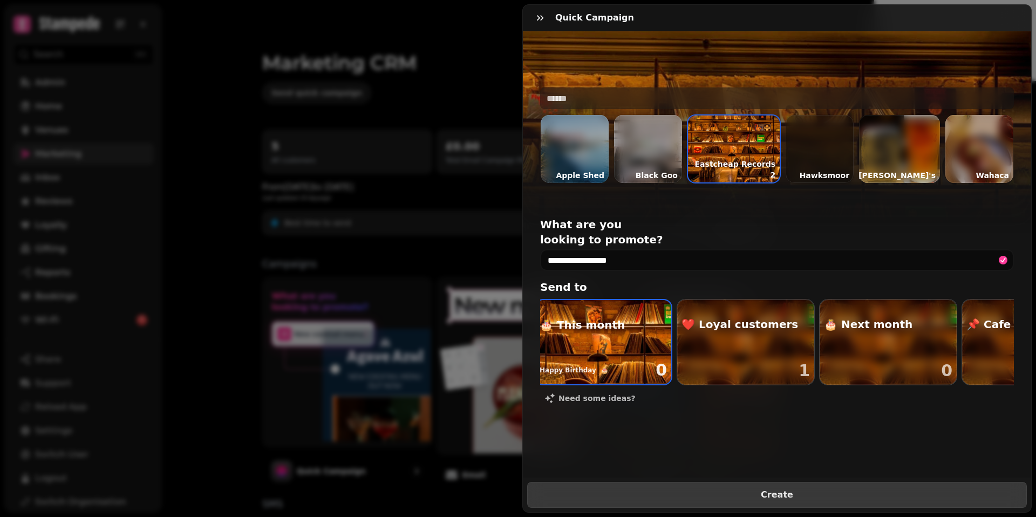
click at [749, 496] on span "Create" at bounding box center [776, 494] width 473 height 9
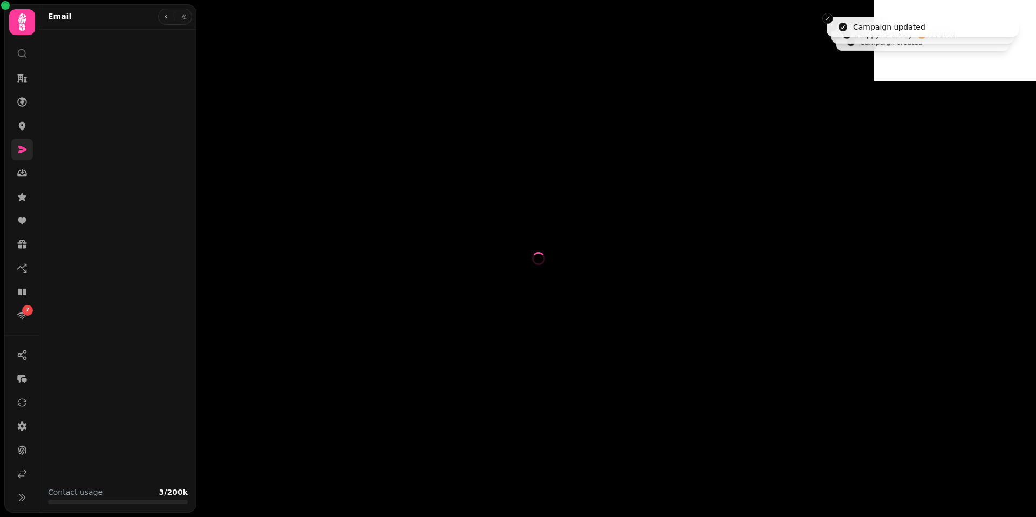
select select "**********"
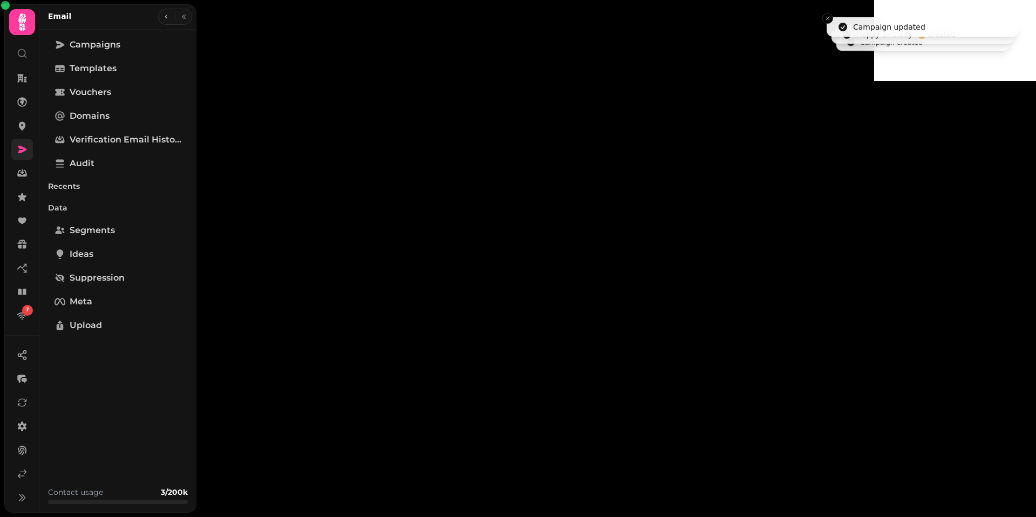
type input "**********"
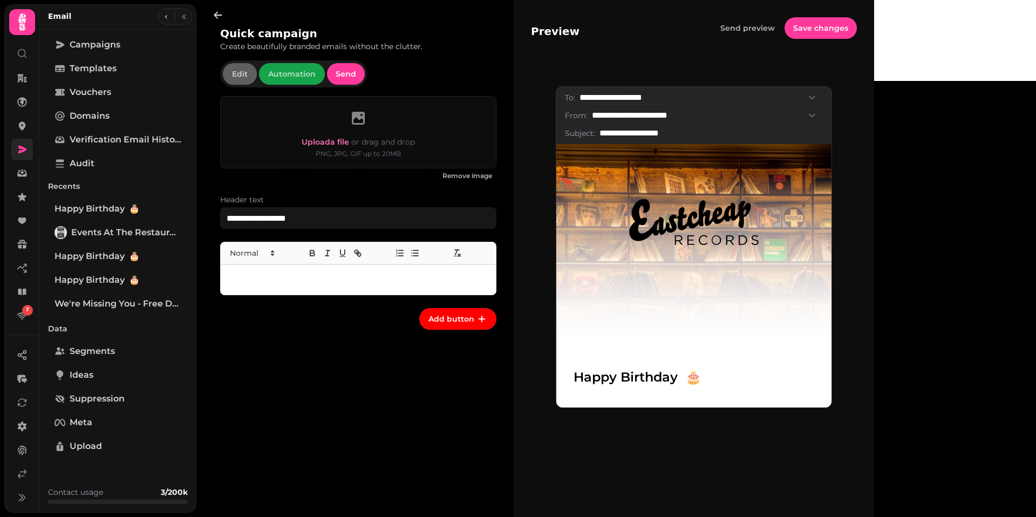
click at [307, 276] on p at bounding box center [358, 279] width 258 height 12
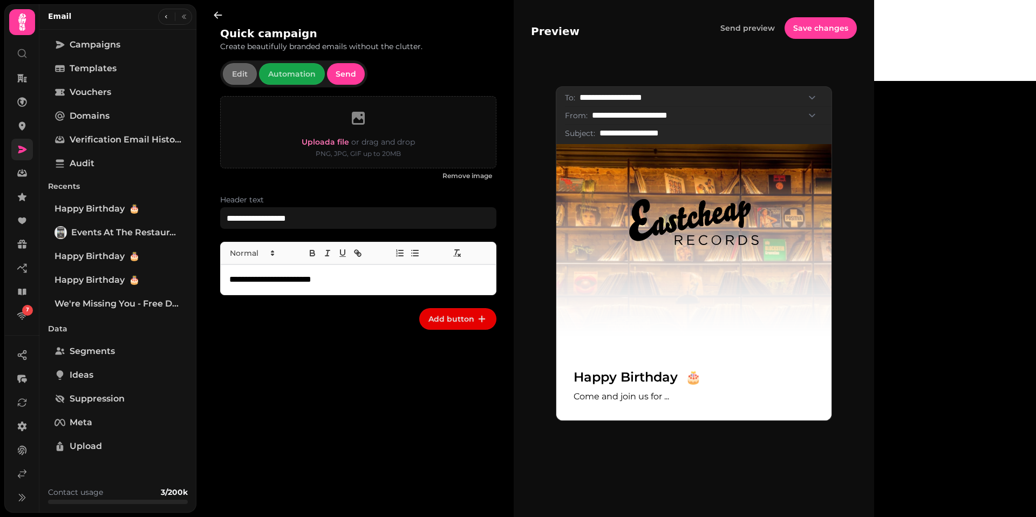
click at [482, 315] on icon "button" at bounding box center [481, 318] width 11 height 11
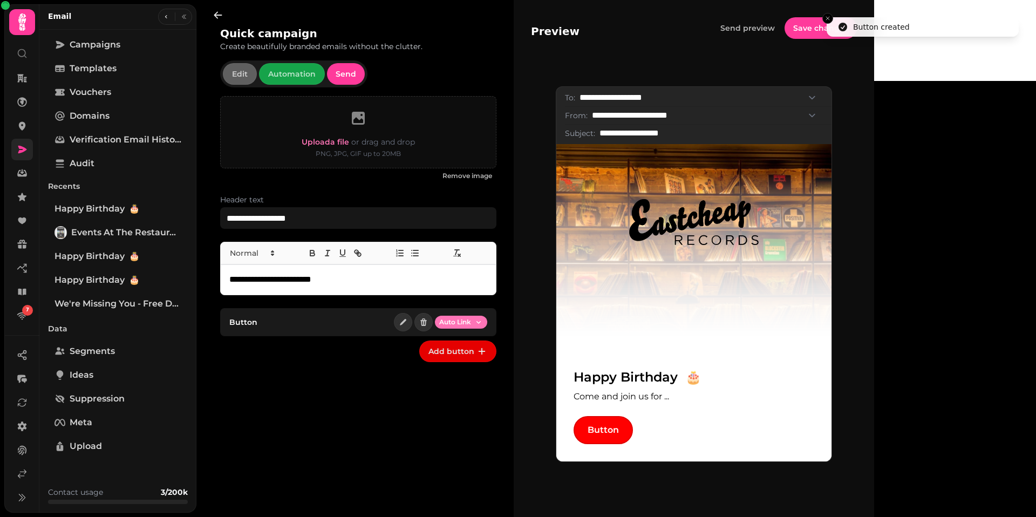
click at [465, 320] on html "**********" at bounding box center [518, 258] width 1036 height 517
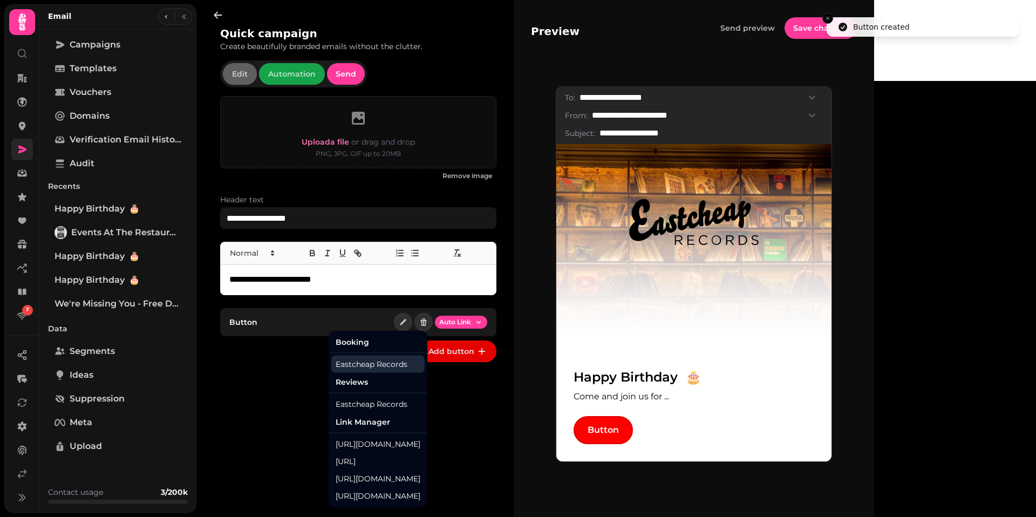
click at [370, 363] on div "Eastcheap Records" at bounding box center [377, 363] width 93 height 17
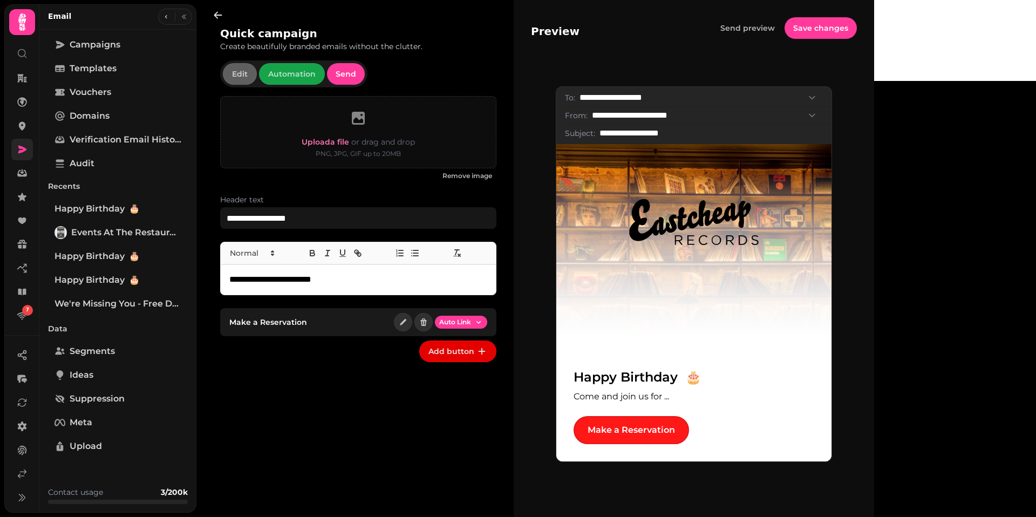
click at [689, 432] on link "Make a Reservation" at bounding box center [630, 430] width 115 height 28
click at [27, 127] on icon at bounding box center [22, 125] width 11 height 11
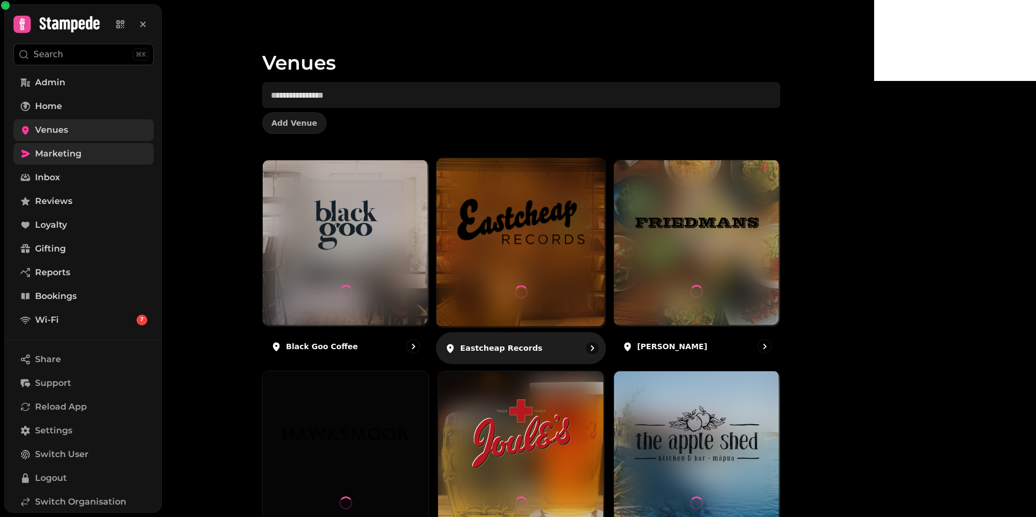
click at [584, 243] on img at bounding box center [520, 222] width 127 height 71
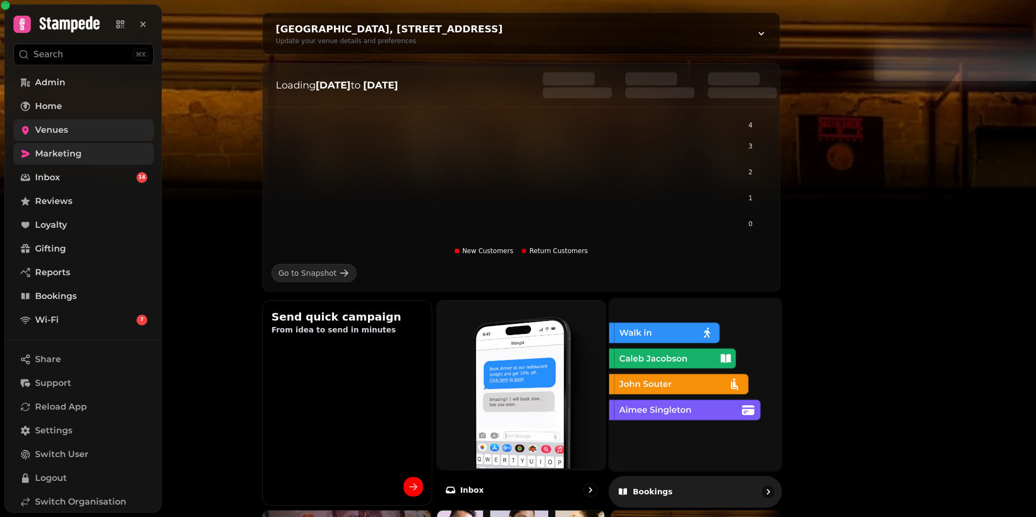
scroll to position [89, 0]
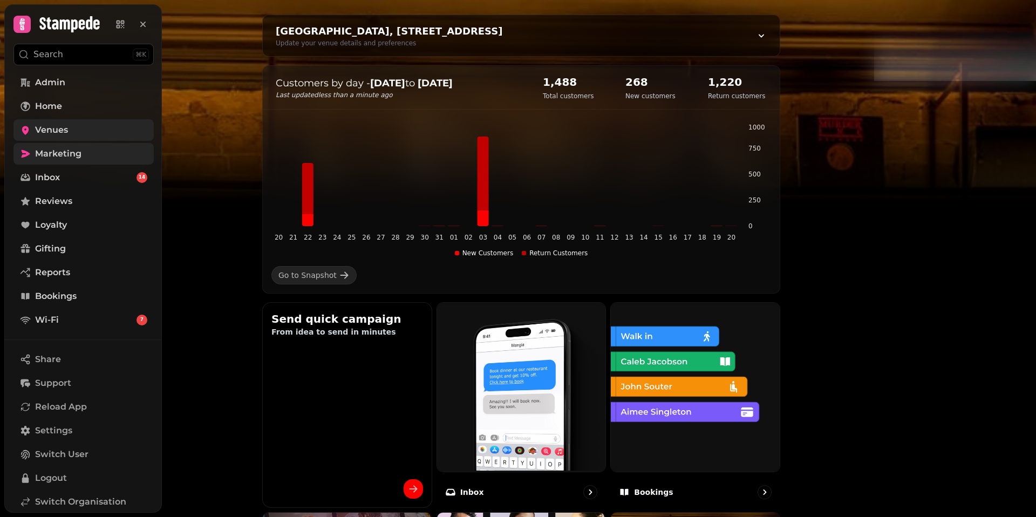
click at [70, 135] on link "Venues" at bounding box center [83, 130] width 140 height 22
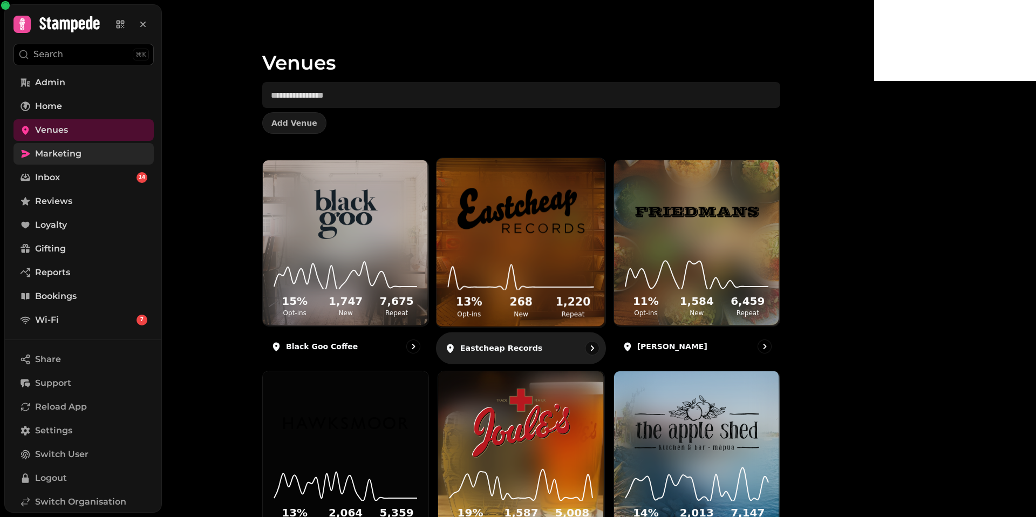
click at [584, 242] on img at bounding box center [520, 210] width 127 height 71
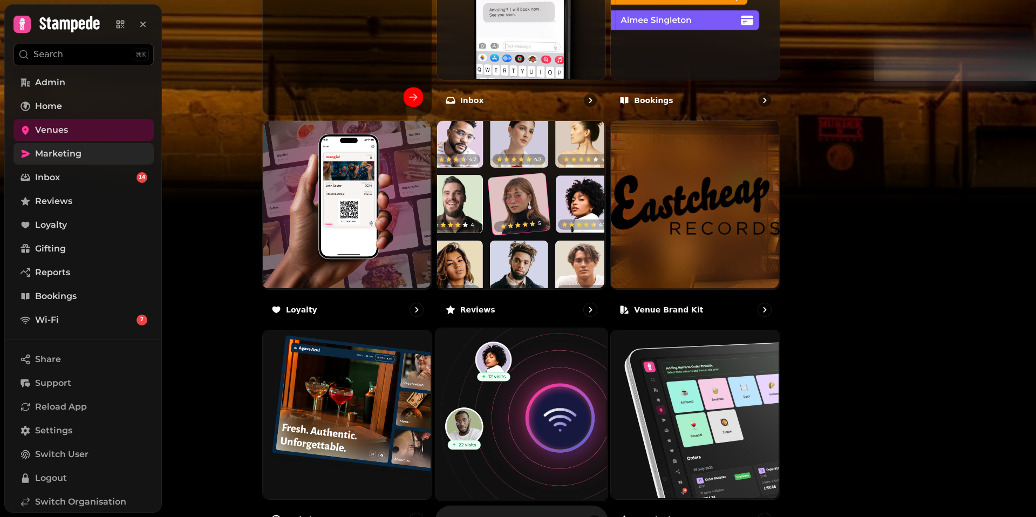
scroll to position [505, 0]
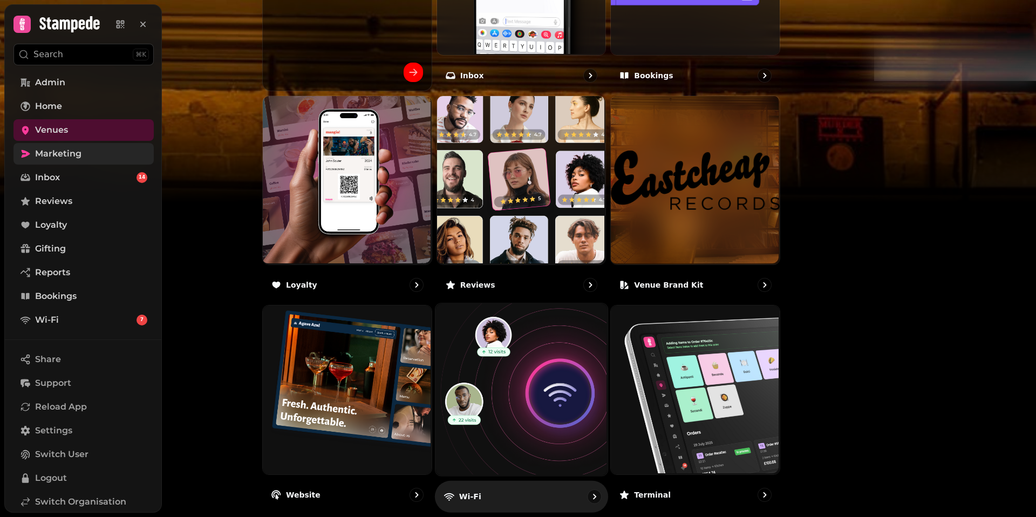
click at [606, 373] on img at bounding box center [520, 389] width 172 height 172
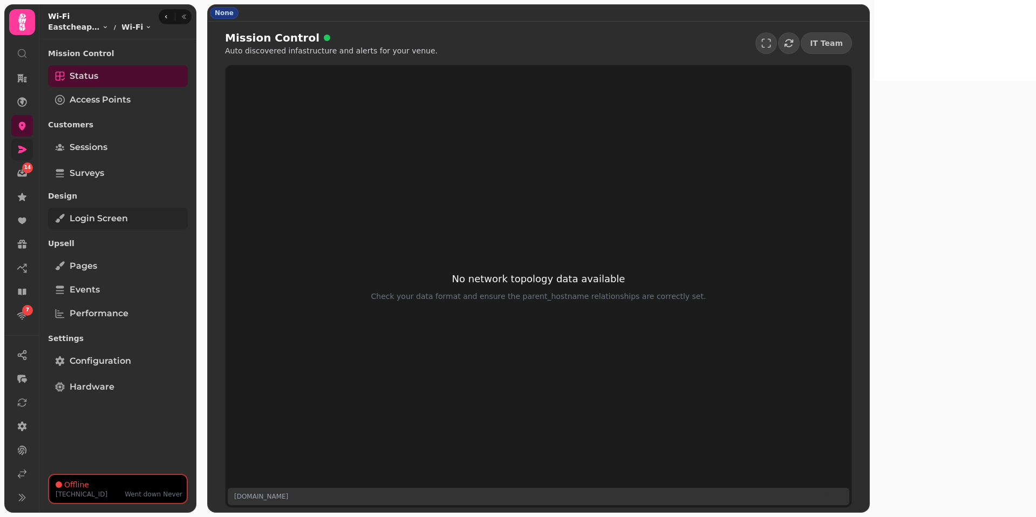
click at [109, 223] on span "Login screen" at bounding box center [99, 218] width 58 height 13
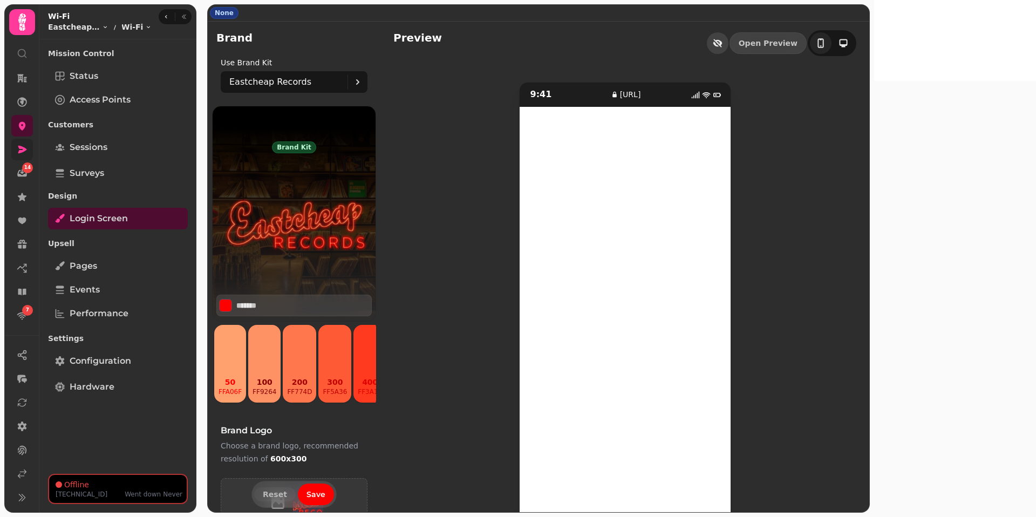
click at [718, 43] on icon "button" at bounding box center [715, 44] width 5 height 5
click at [114, 173] on link "Surveys" at bounding box center [118, 173] width 140 height 22
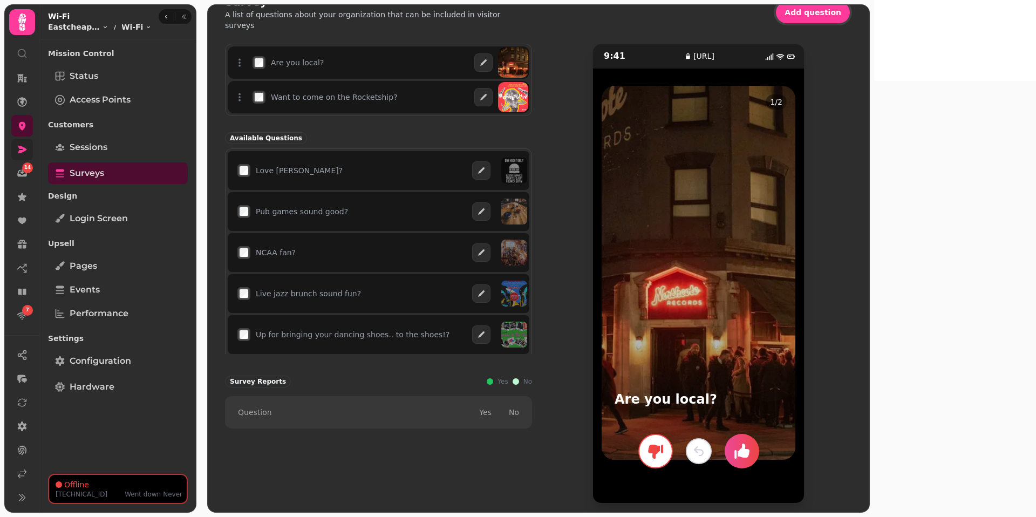
scroll to position [35, 0]
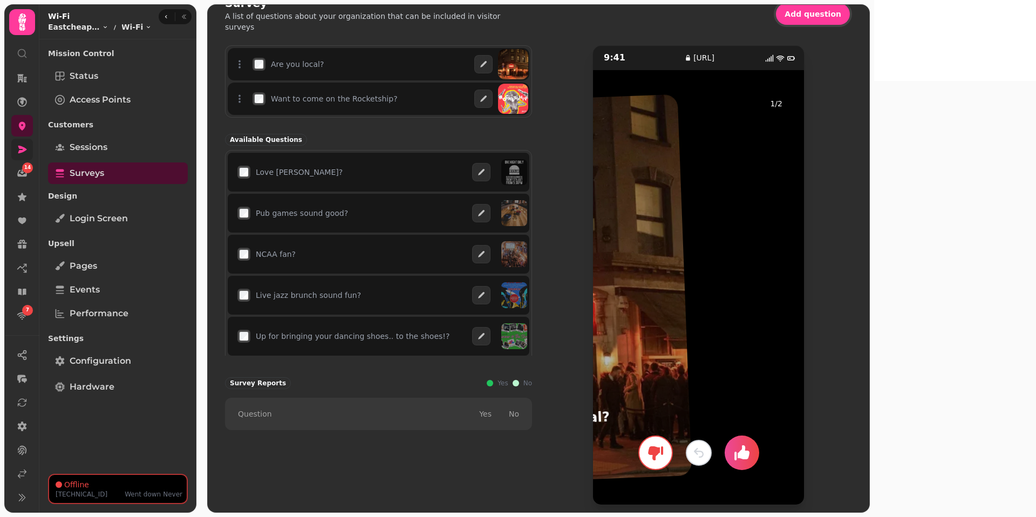
drag, startPoint x: 827, startPoint y: 247, endPoint x: 642, endPoint y: 270, distance: 186.9
click at [642, 270] on div "9:41 [URL] 1 / 2 Are you local? LIKE NOPE" at bounding box center [698, 275] width 307 height 460
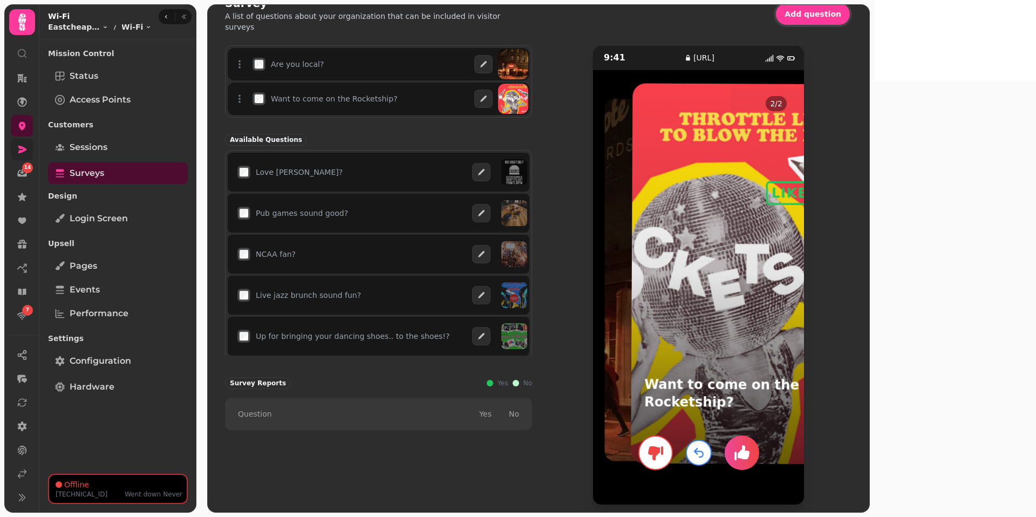
drag, startPoint x: 802, startPoint y: 225, endPoint x: 1035, endPoint y: 211, distance: 234.0
click at [1035, 211] on body "14 7 None Survey A list of questions about your organization that can be includ…" at bounding box center [518, 258] width 1036 height 517
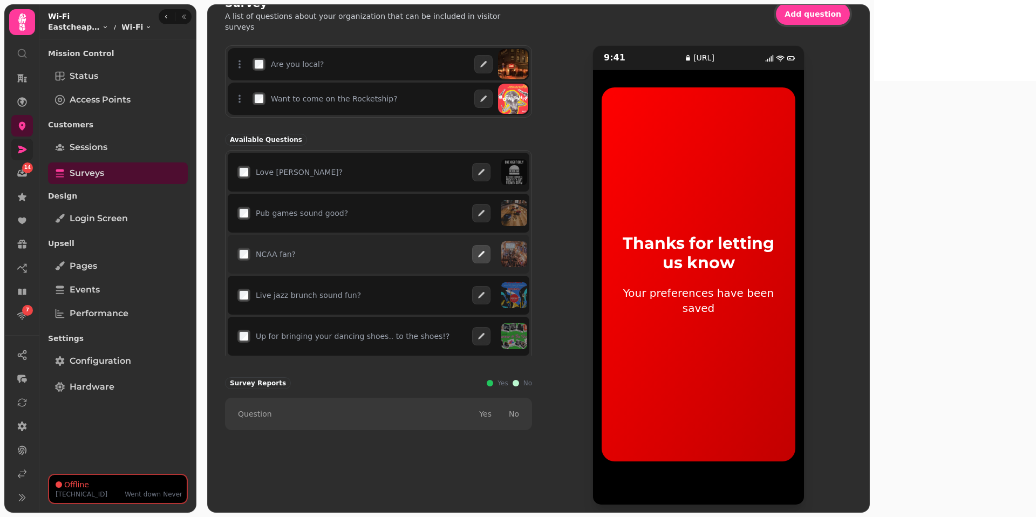
scroll to position [8, 0]
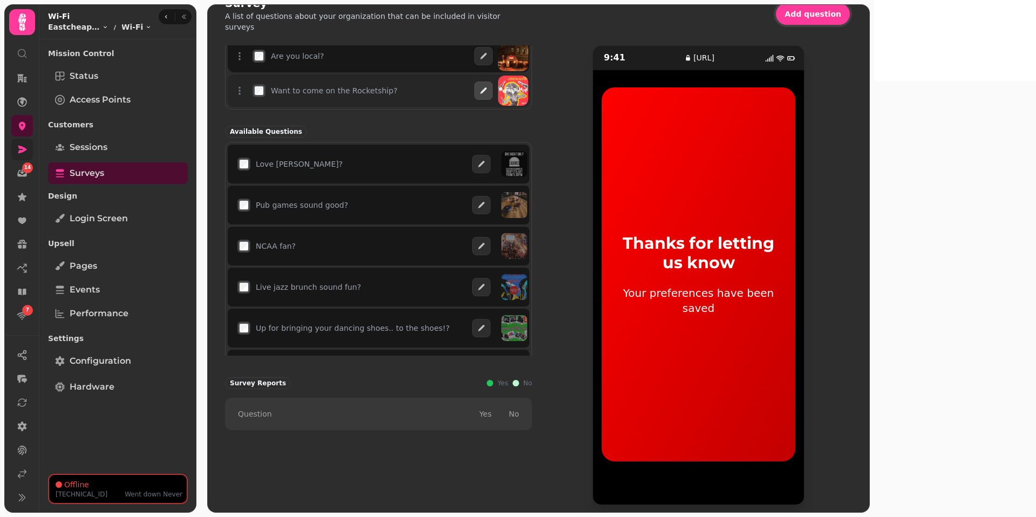
click at [488, 89] on icon "button" at bounding box center [483, 90] width 9 height 9
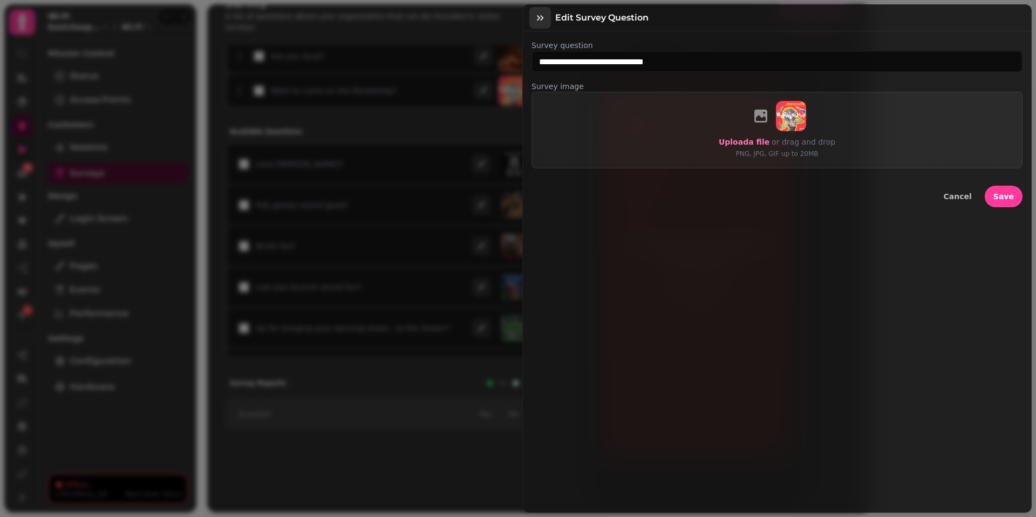
click at [536, 19] on icon "button" at bounding box center [540, 17] width 11 height 11
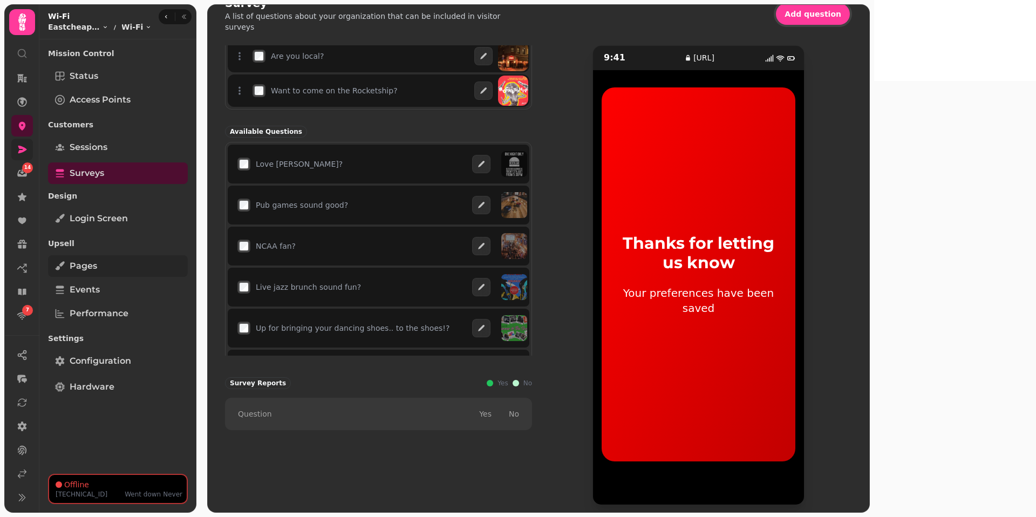
click at [112, 260] on link "Pages" at bounding box center [118, 266] width 140 height 22
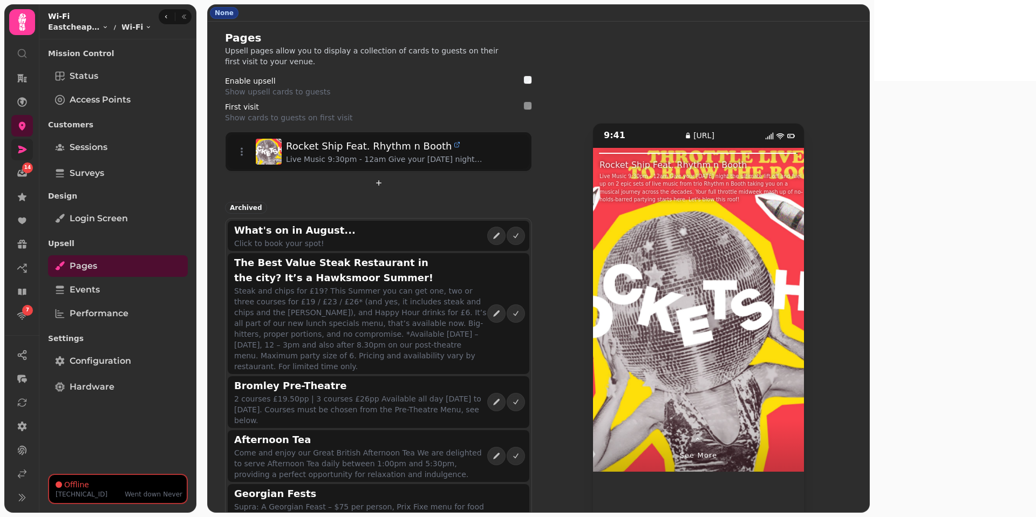
click at [717, 450] on span "See more" at bounding box center [699, 455] width 38 height 10
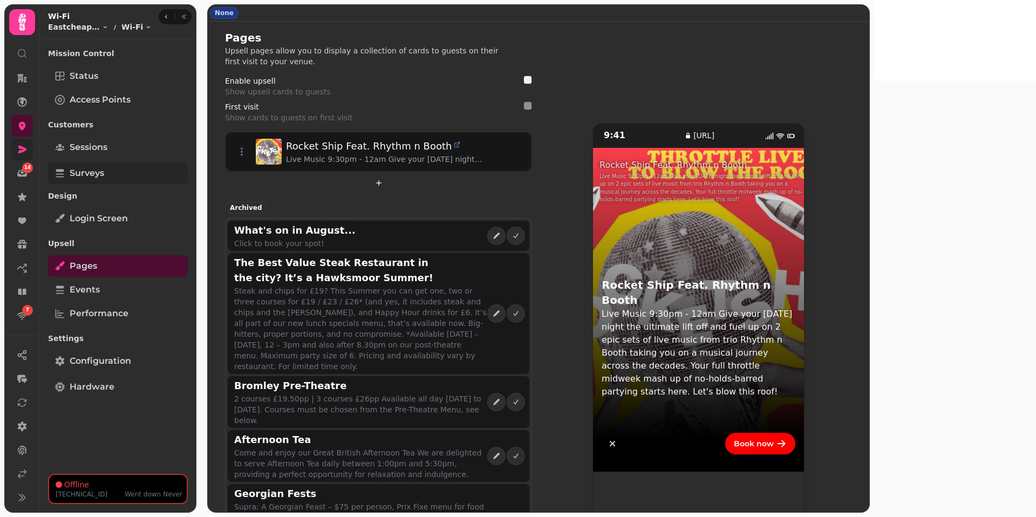
click at [103, 170] on span "Surveys" at bounding box center [87, 173] width 35 height 13
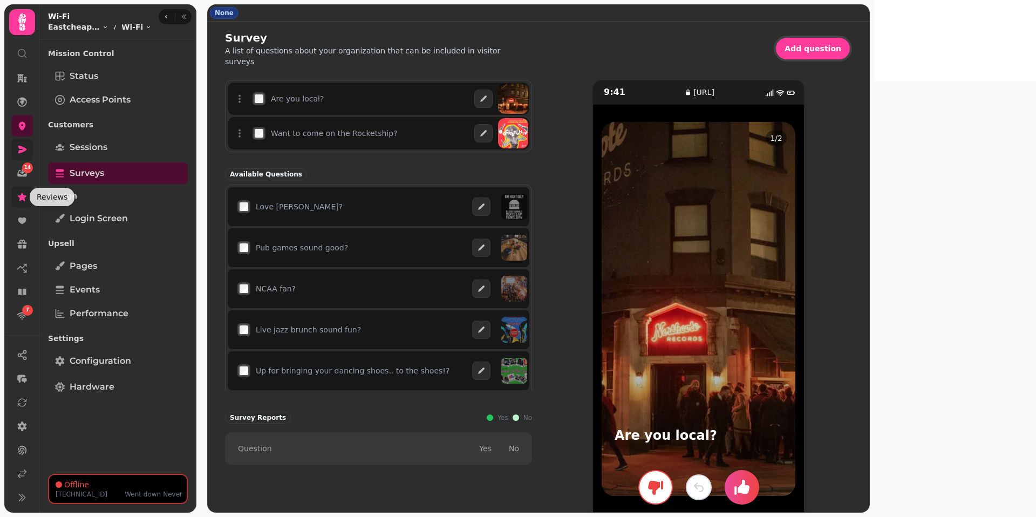
click at [20, 201] on icon at bounding box center [22, 196] width 11 height 11
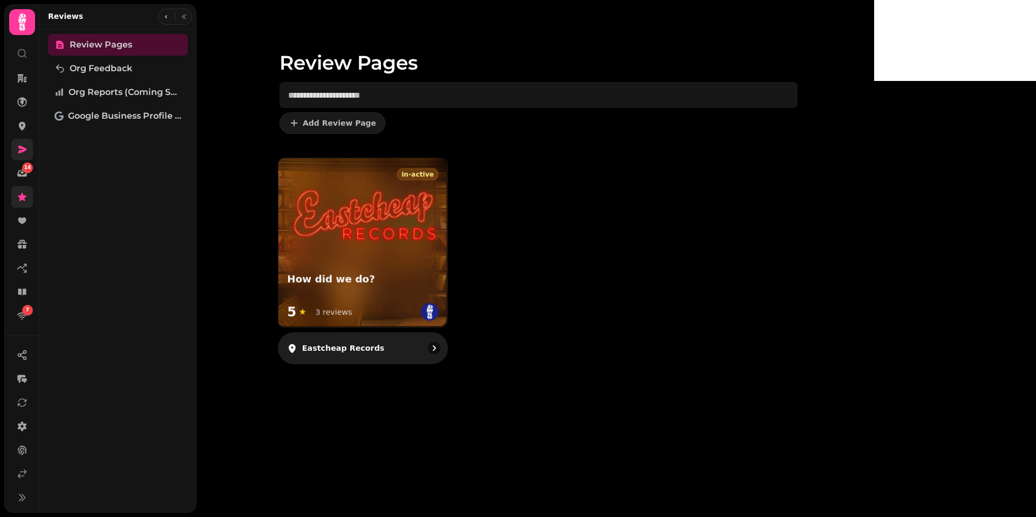
click at [430, 243] on img at bounding box center [363, 210] width 152 height 69
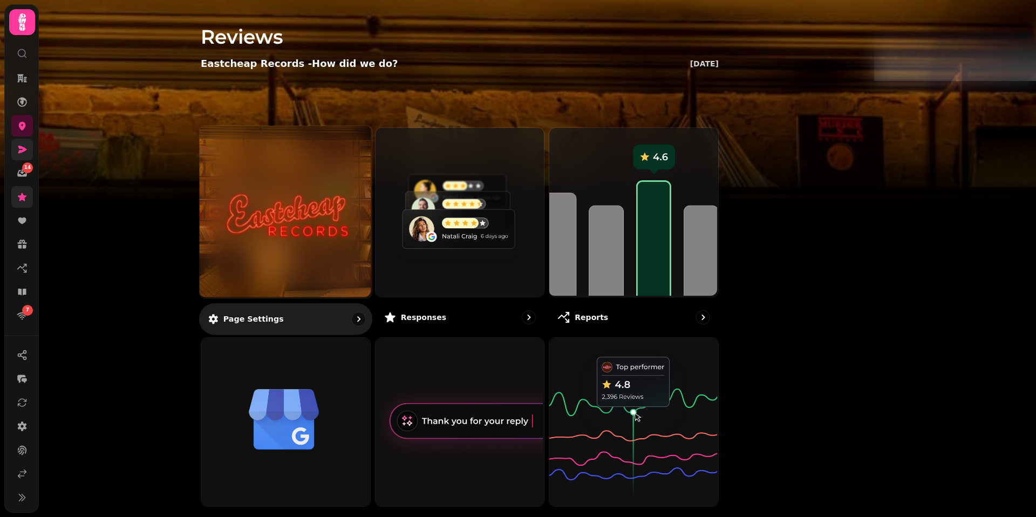
click at [350, 219] on img at bounding box center [285, 211] width 129 height 71
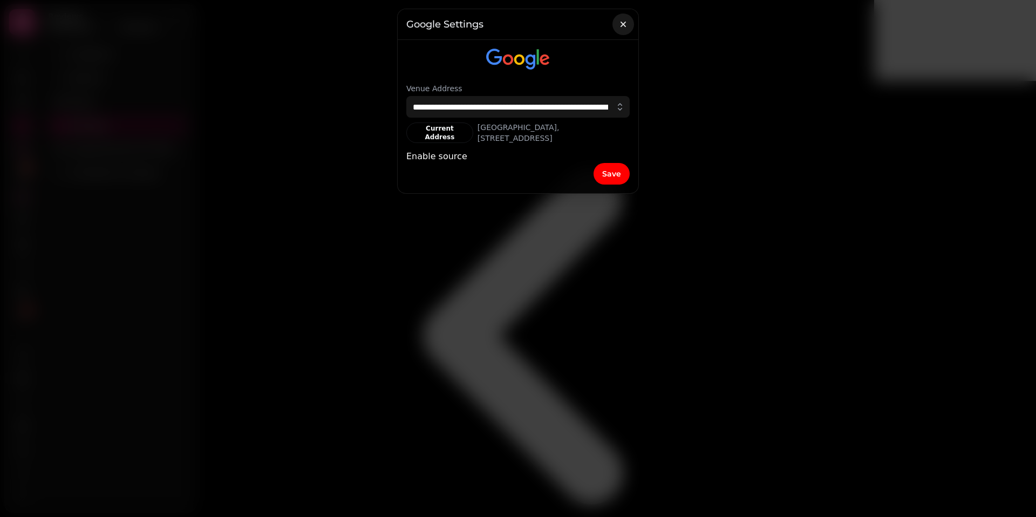
click at [622, 20] on icon "button" at bounding box center [623, 24] width 11 height 11
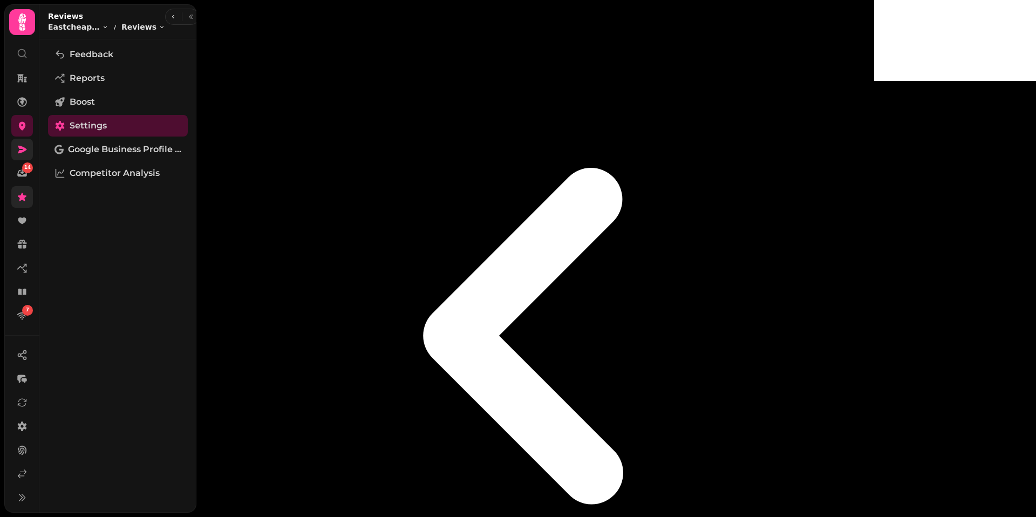
scroll to position [39, 0]
click at [79, 102] on span "Boost" at bounding box center [82, 101] width 25 height 13
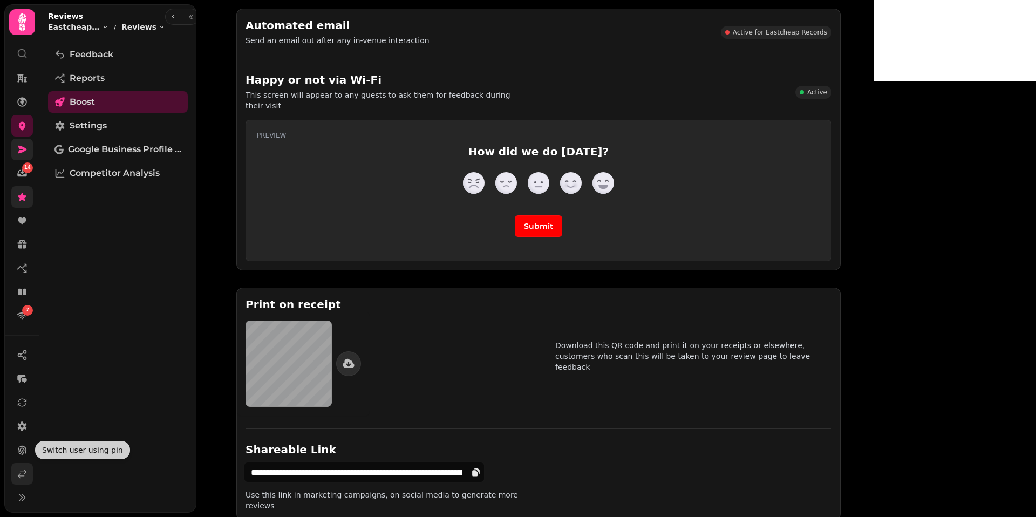
click at [21, 470] on icon at bounding box center [22, 473] width 11 height 11
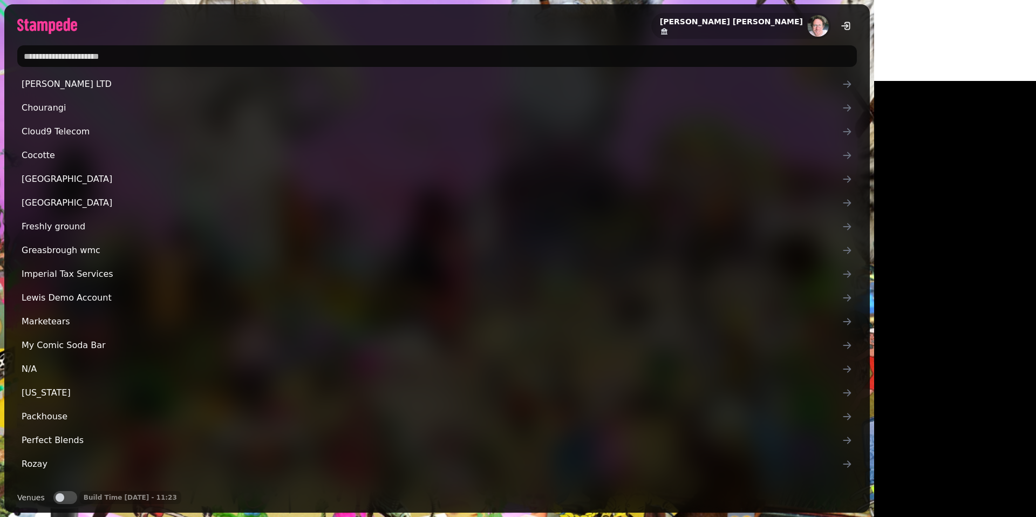
click at [129, 50] on input "text" at bounding box center [436, 56] width 839 height 22
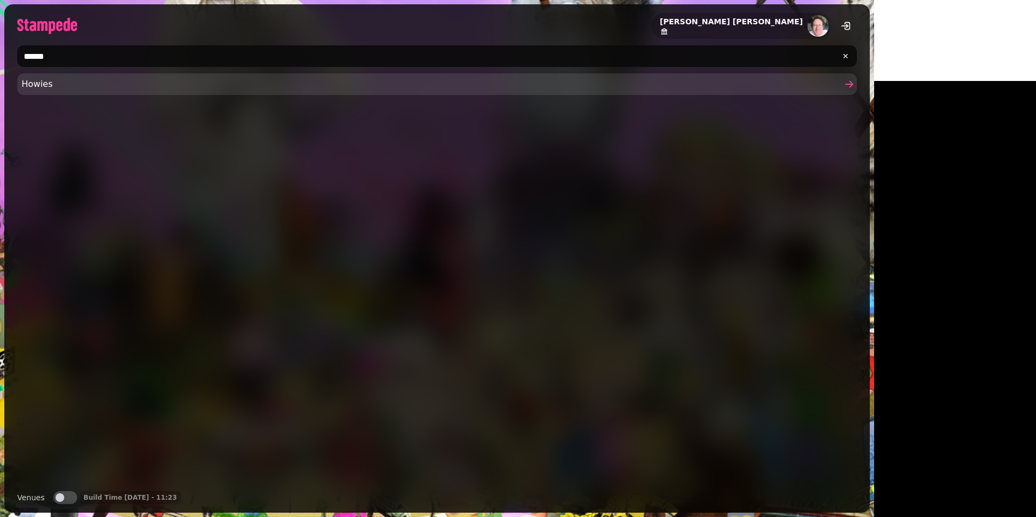
type input "******"
click at [50, 81] on span "Howies" at bounding box center [432, 84] width 820 height 13
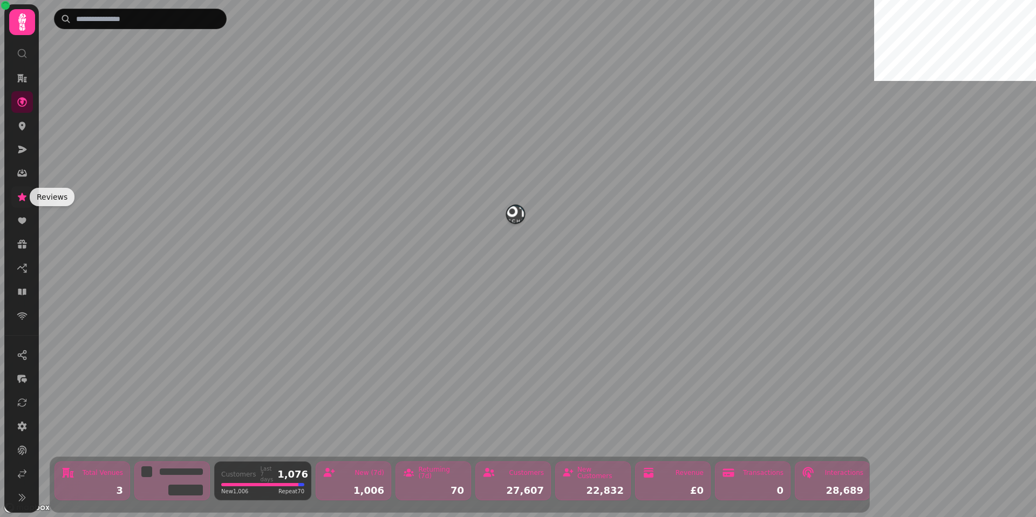
click at [23, 197] on icon at bounding box center [22, 197] width 9 height 8
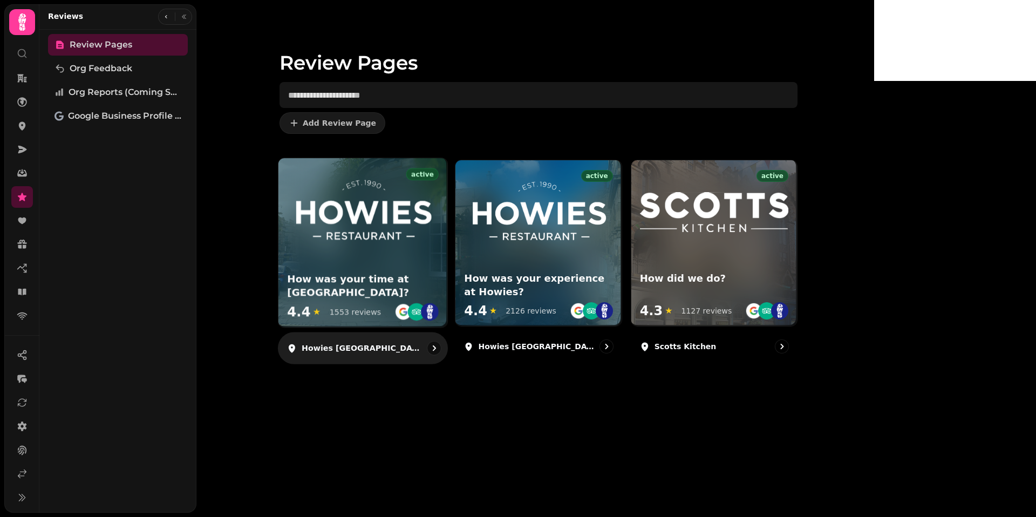
click at [447, 248] on div "active How was your time at [GEOGRAPHIC_DATA]? 4.4 ★ 1553 reviews" at bounding box center [362, 242] width 169 height 169
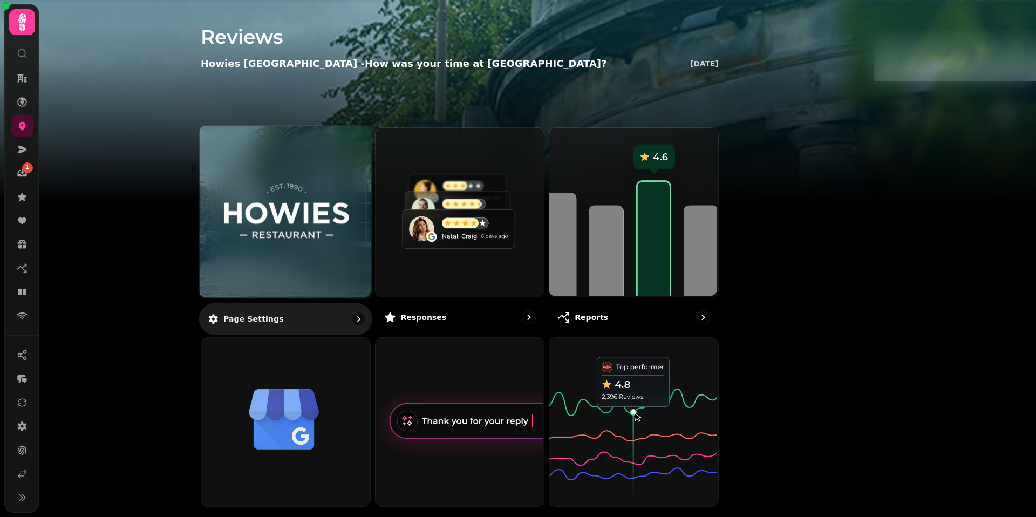
click at [350, 236] on img at bounding box center [285, 211] width 129 height 71
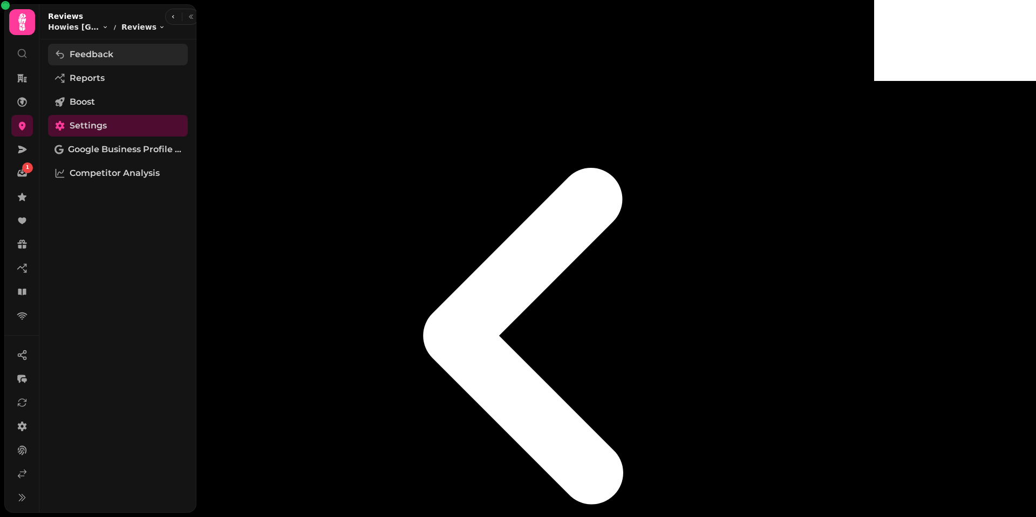
click at [135, 49] on link "Feedback" at bounding box center [118, 55] width 140 height 22
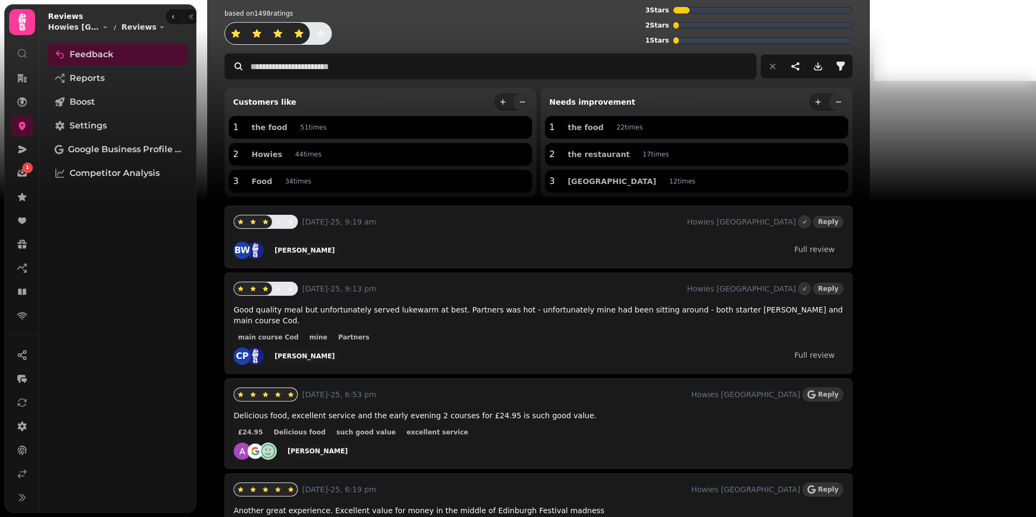
scroll to position [17, 0]
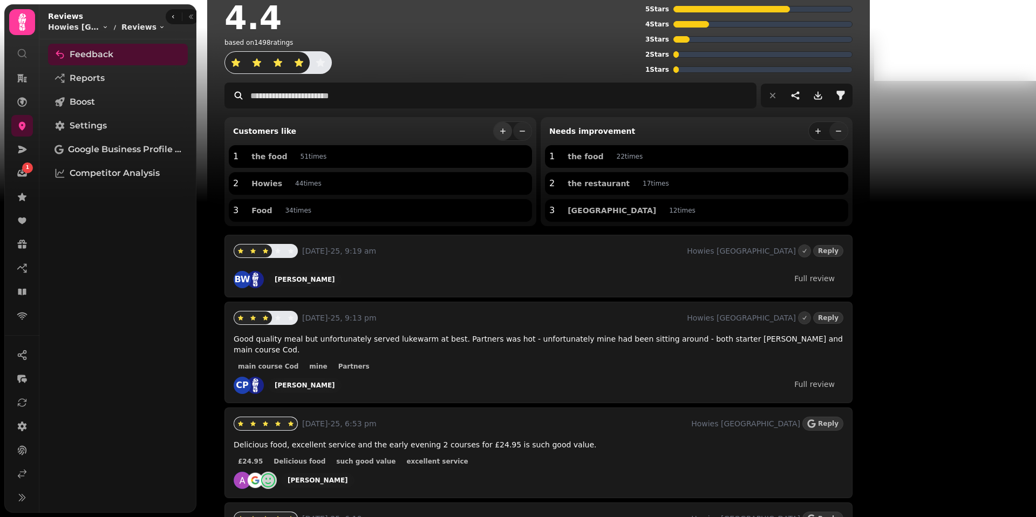
click at [507, 134] on icon "more" at bounding box center [502, 131] width 9 height 9
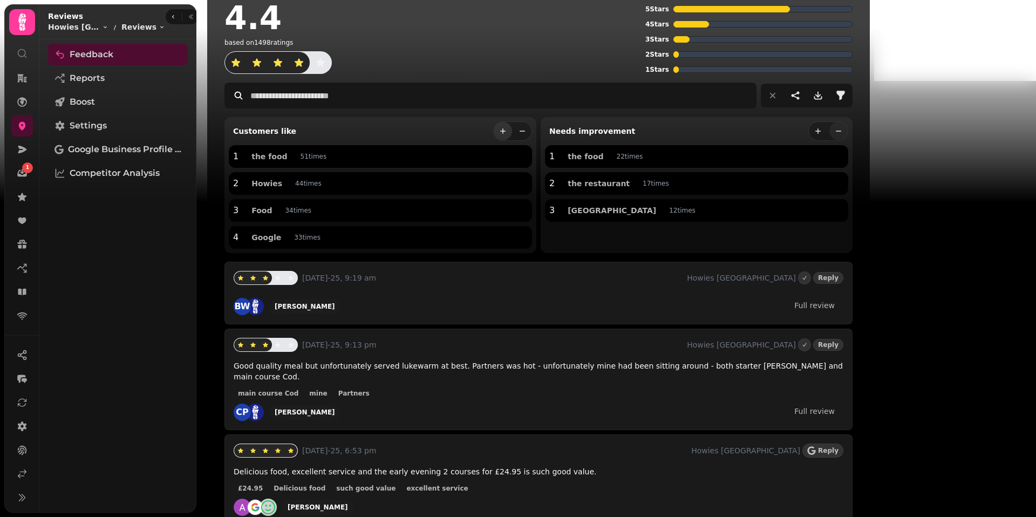
click at [507, 134] on icon "more" at bounding box center [502, 131] width 9 height 9
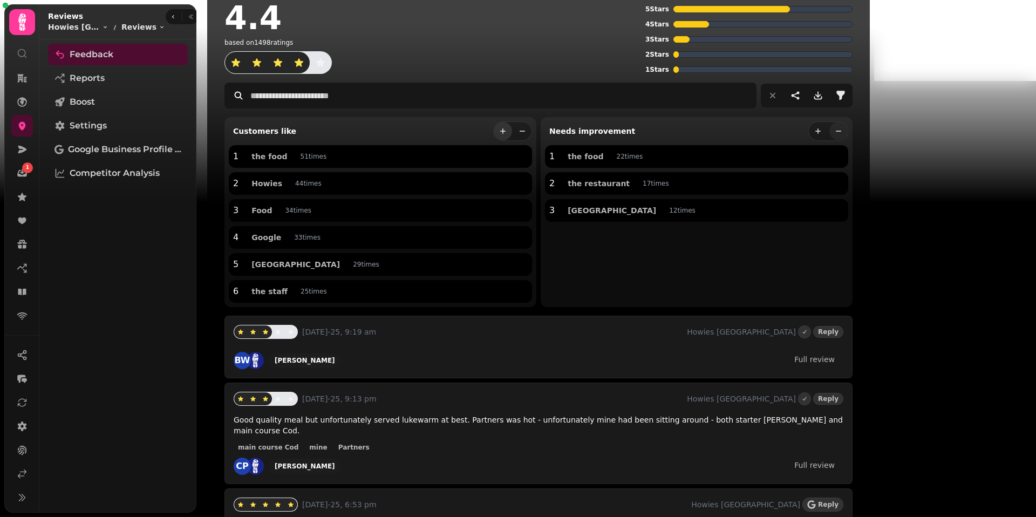
click at [507, 134] on icon "more" at bounding box center [502, 131] width 9 height 9
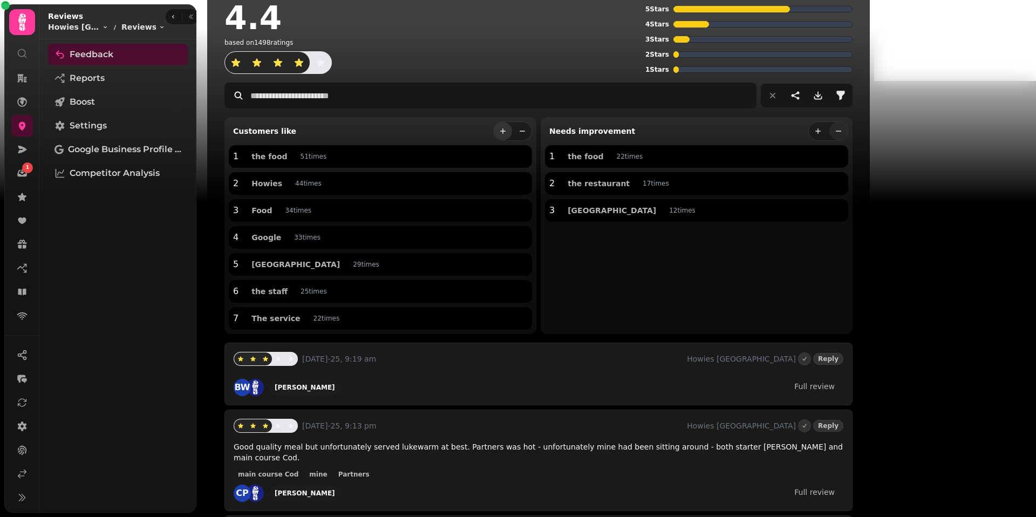
click at [507, 134] on icon "more" at bounding box center [502, 131] width 9 height 9
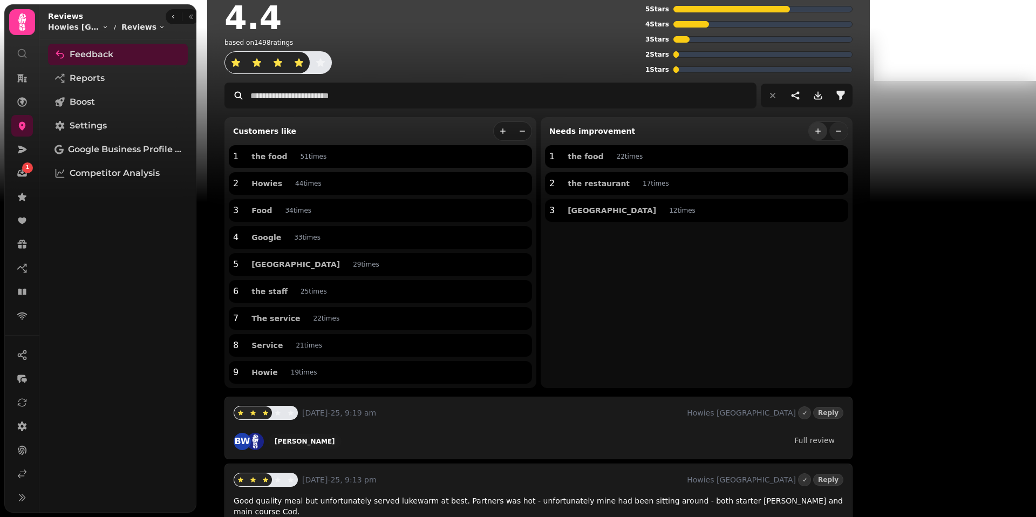
click at [827, 135] on button "more" at bounding box center [818, 131] width 18 height 18
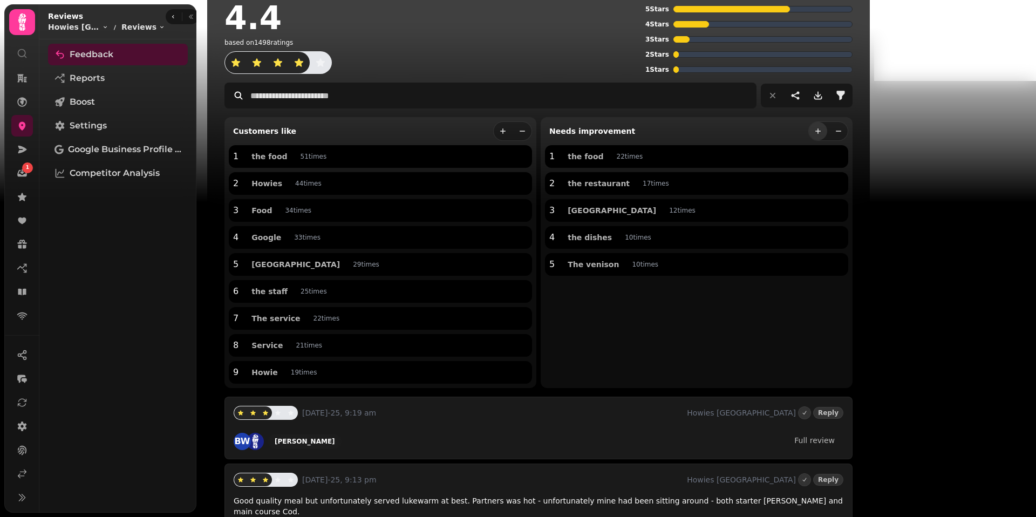
click at [827, 135] on button "more" at bounding box center [818, 131] width 18 height 18
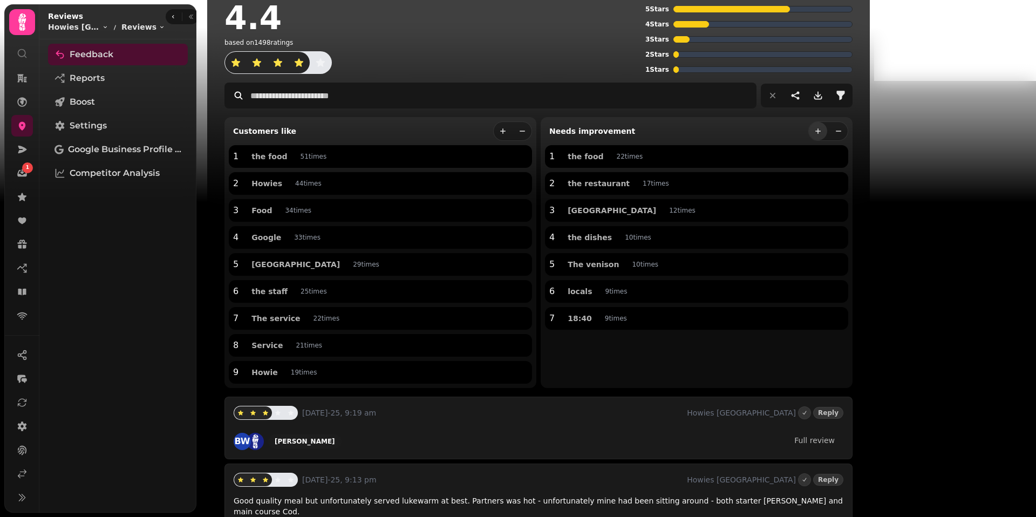
click at [827, 135] on button "more" at bounding box center [818, 131] width 18 height 18
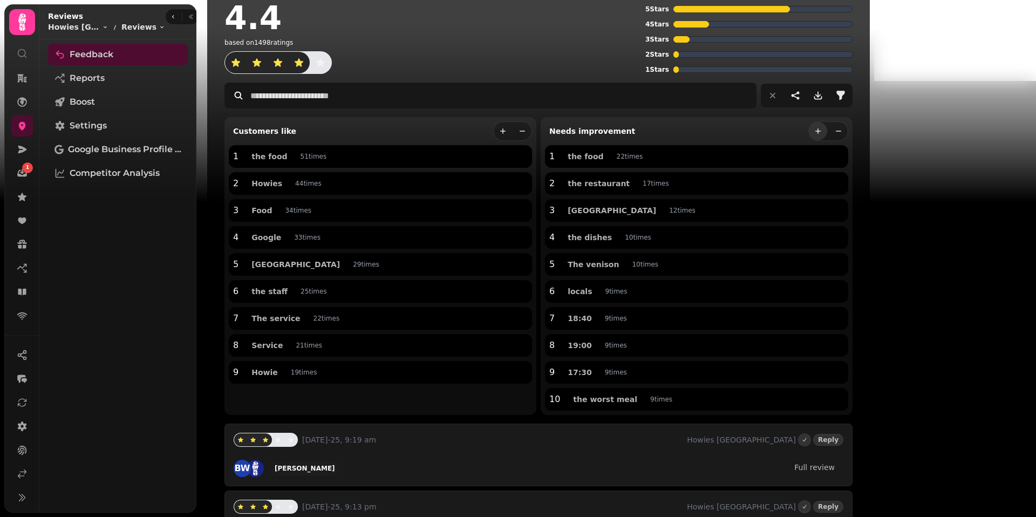
click at [827, 135] on button "more" at bounding box center [818, 131] width 18 height 18
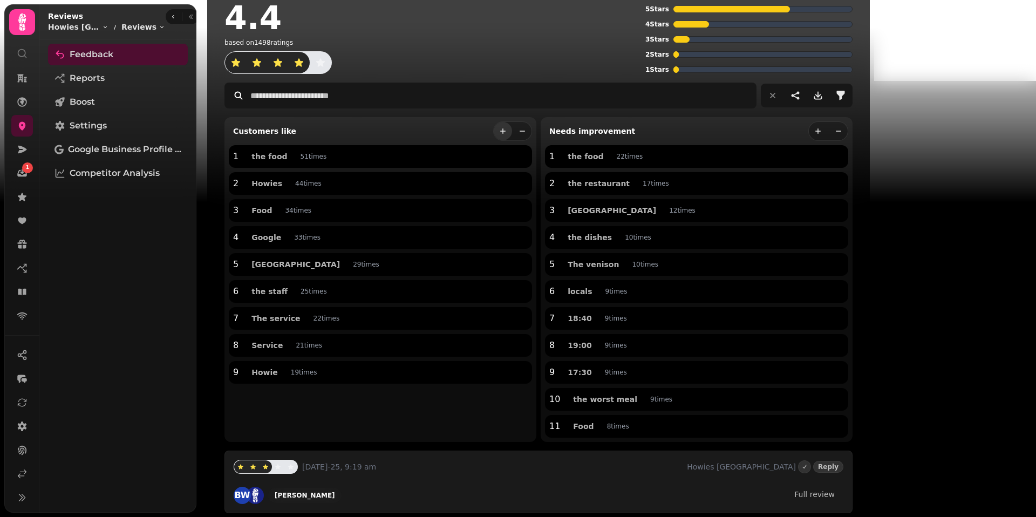
click at [512, 137] on button "more" at bounding box center [503, 131] width 18 height 18
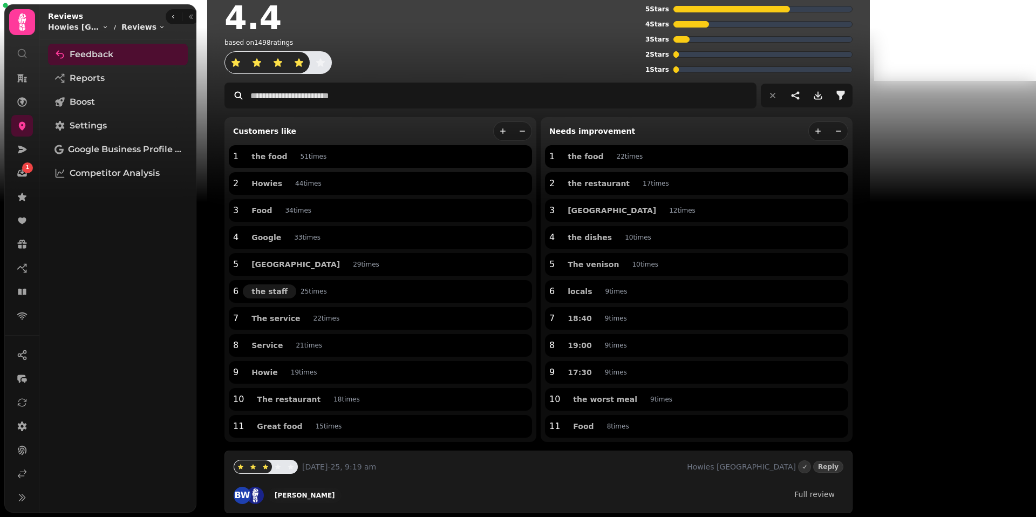
click at [268, 294] on span "the staff" at bounding box center [269, 292] width 36 height 8
type input "*********"
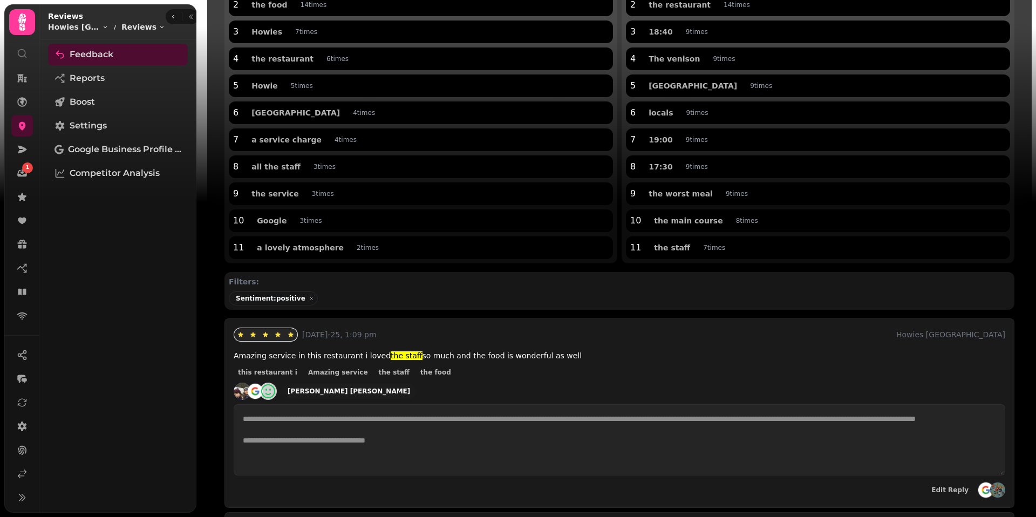
scroll to position [107, 0]
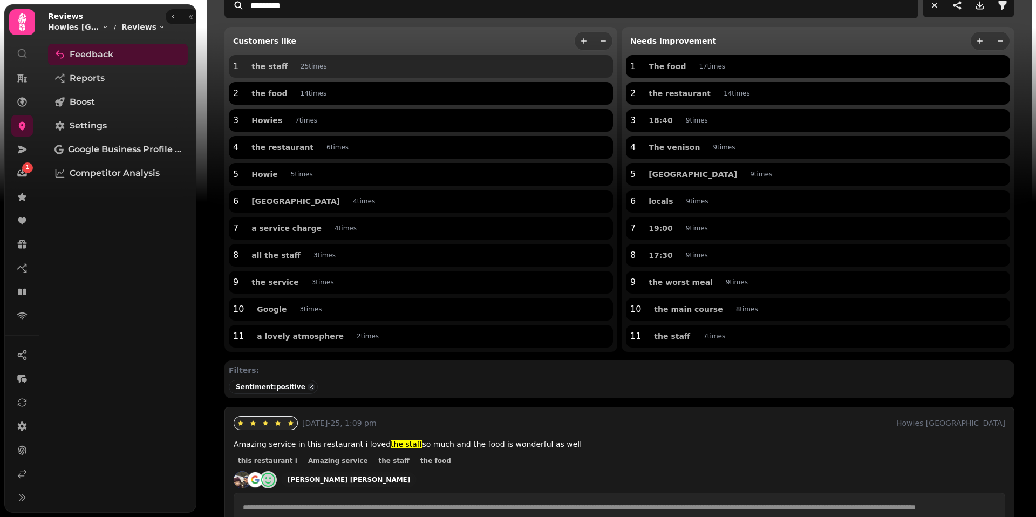
click at [305, 387] on span "button" at bounding box center [311, 387] width 12 height 12
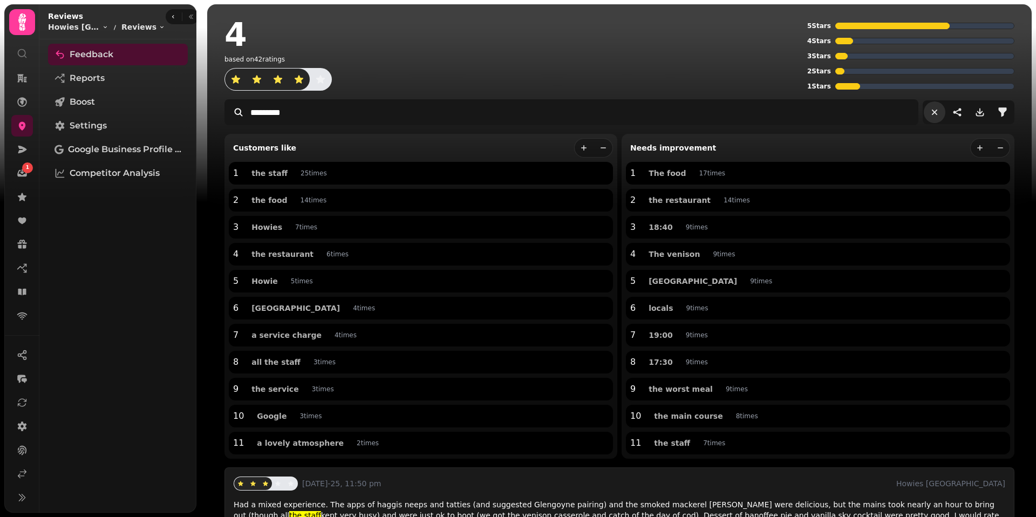
click at [932, 112] on icon "reset filters" at bounding box center [934, 112] width 11 height 11
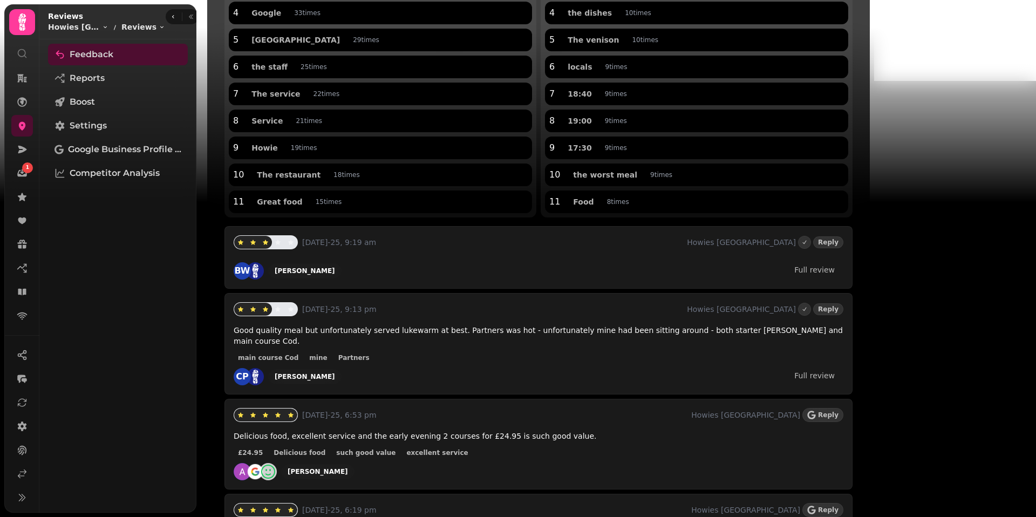
scroll to position [254, 0]
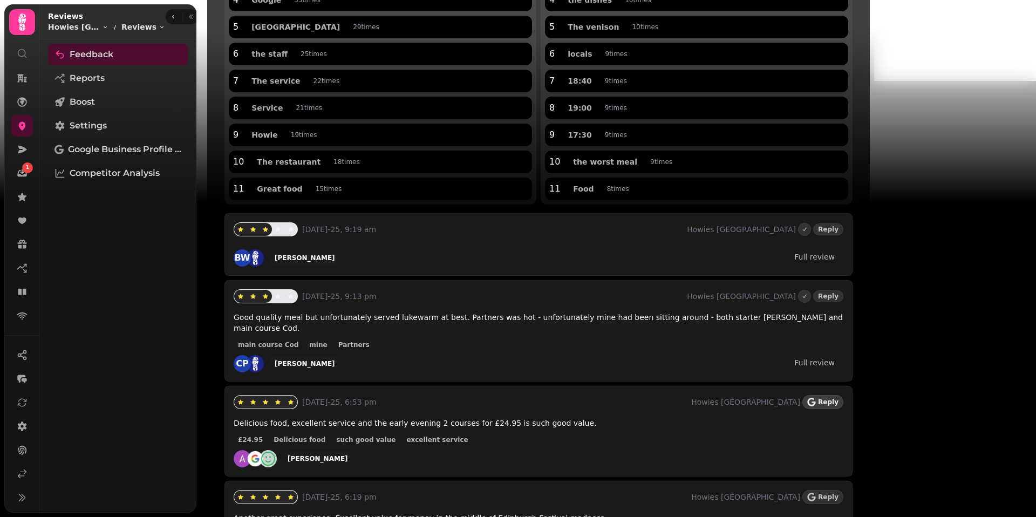
click at [838, 399] on span "Reply" at bounding box center [828, 402] width 20 height 6
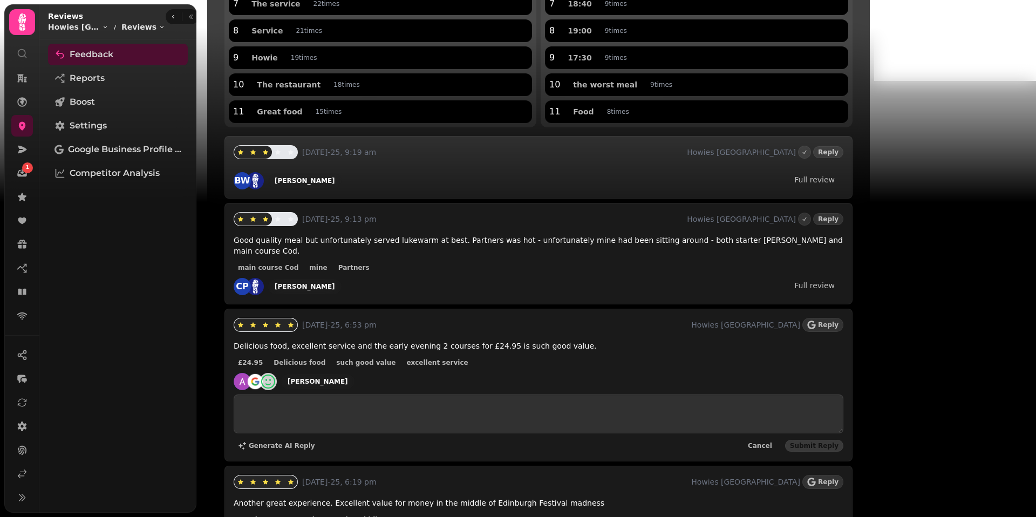
scroll to position [339, 0]
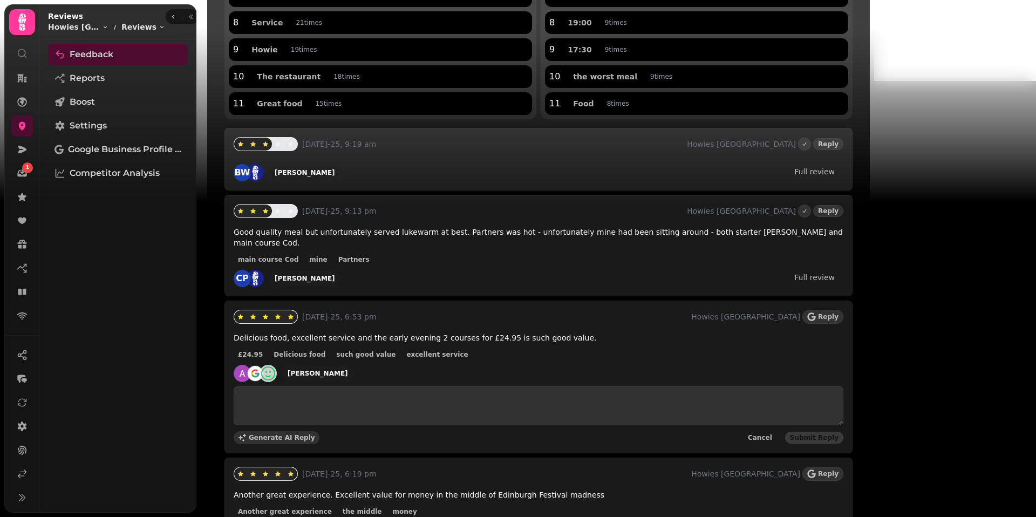
click at [272, 431] on button "Generate AI Reply" at bounding box center [277, 437] width 86 height 13
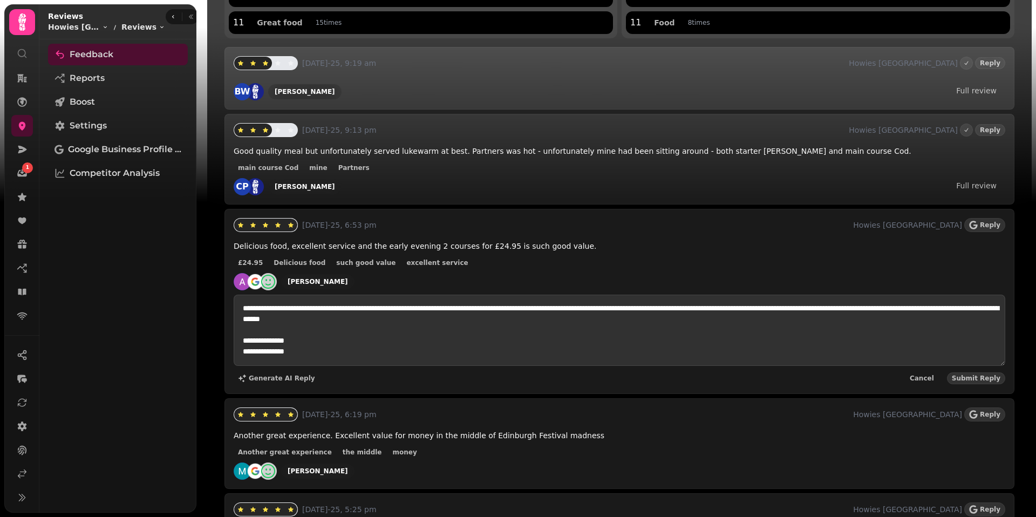
scroll to position [421, 0]
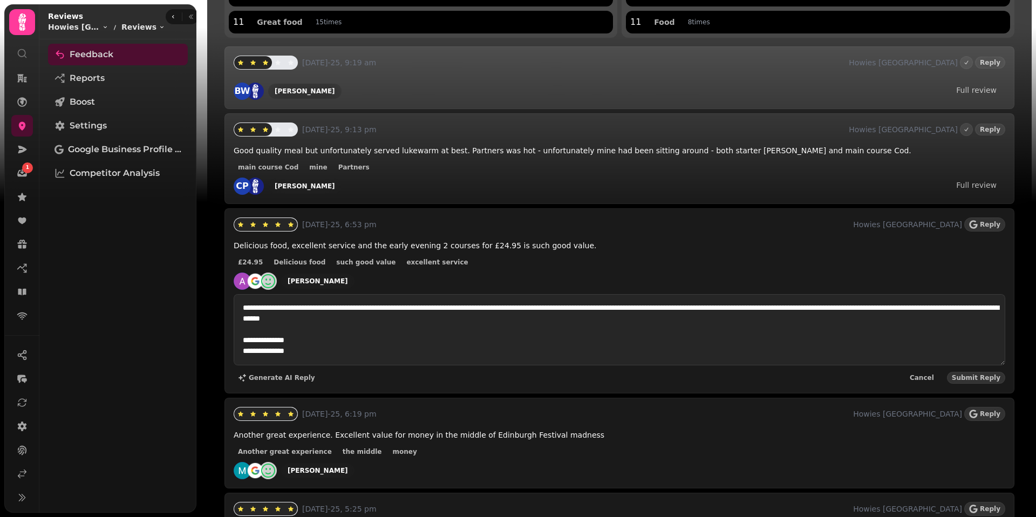
click at [496, 316] on textarea "**********" at bounding box center [619, 329] width 771 height 71
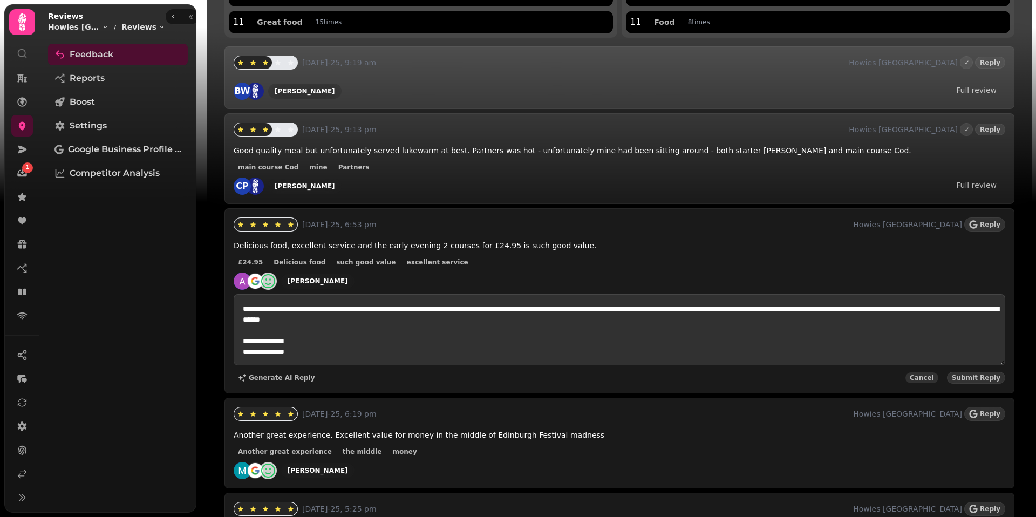
click at [929, 377] on span "Cancel" at bounding box center [921, 377] width 24 height 6
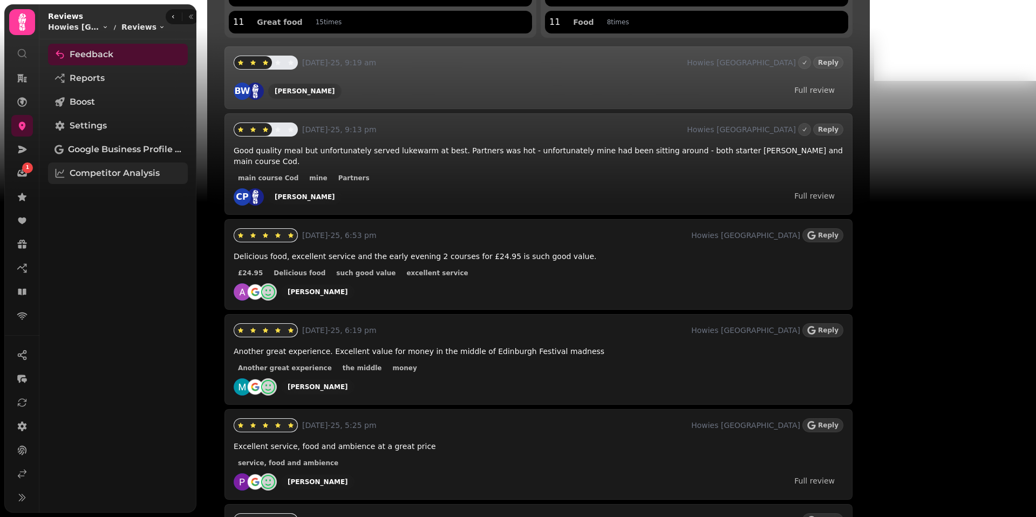
click at [101, 175] on span "Competitor Analysis" at bounding box center [115, 173] width 90 height 13
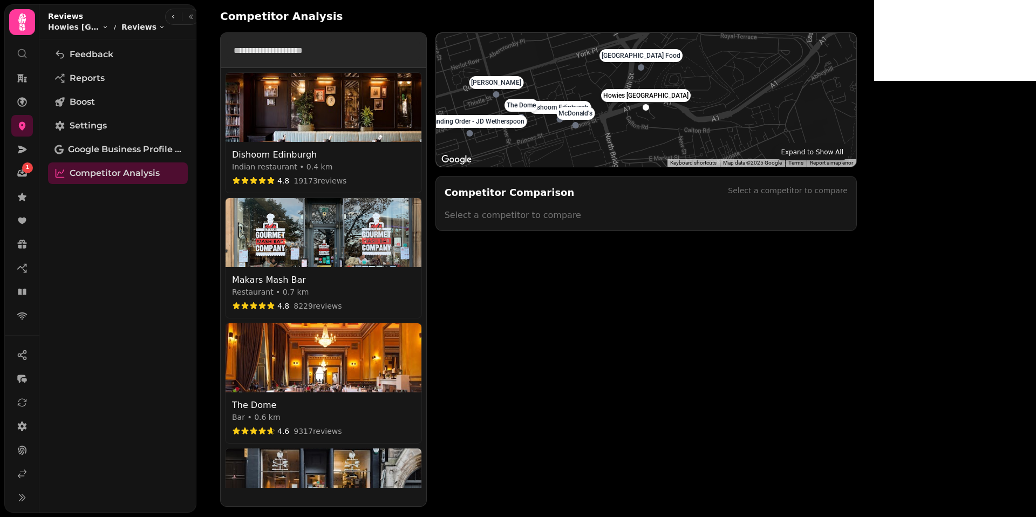
click at [337, 41] on input "text" at bounding box center [323, 50] width 193 height 22
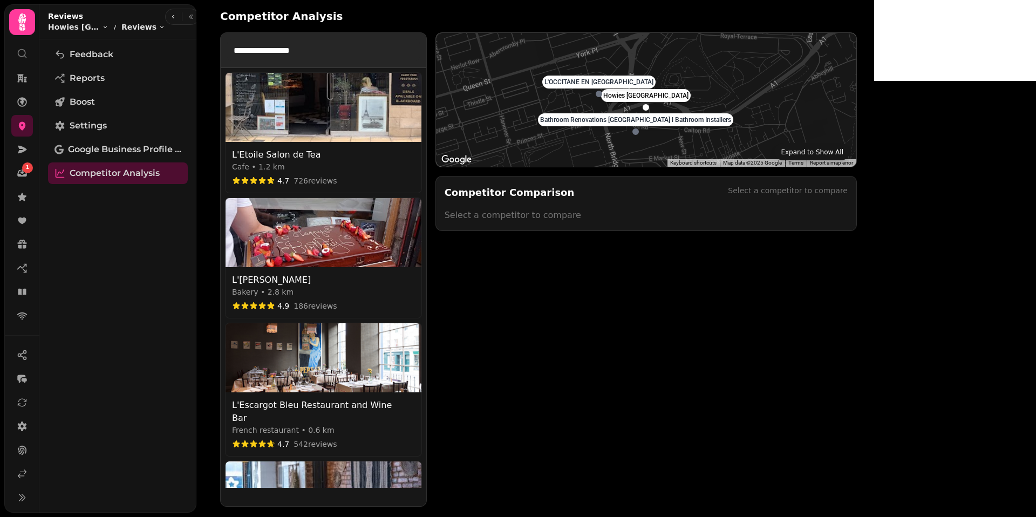
type input "**********"
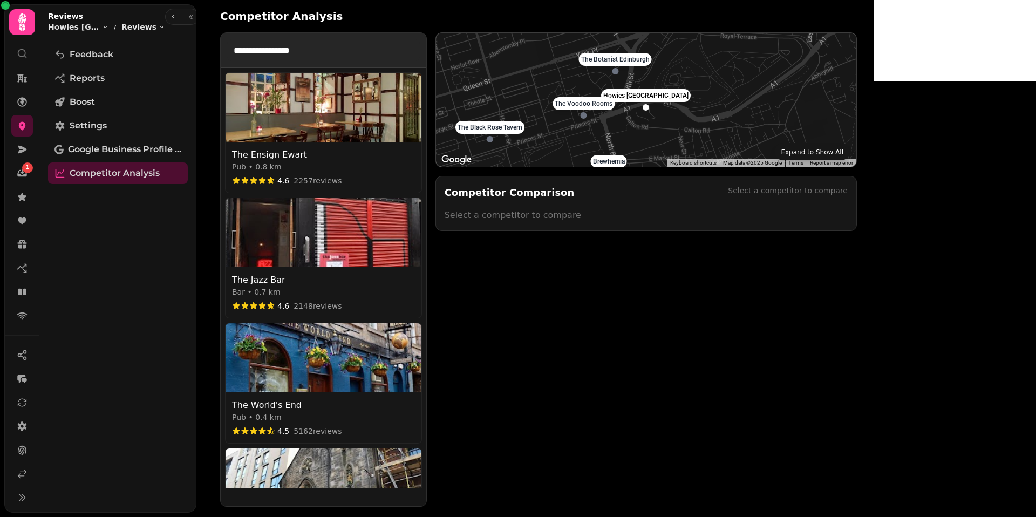
click at [327, 60] on input "**********" at bounding box center [323, 50] width 193 height 22
click at [294, 243] on img at bounding box center [323, 232] width 196 height 69
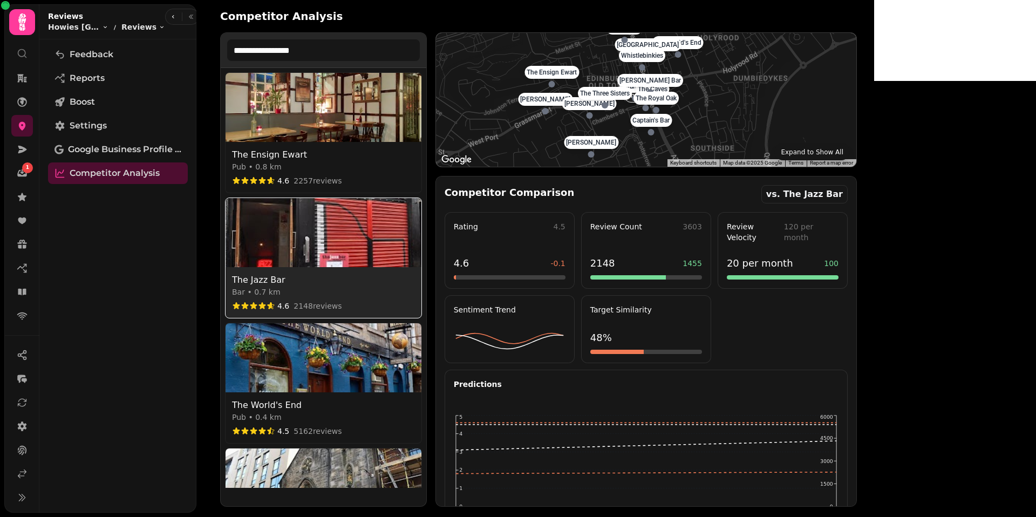
select select "********"
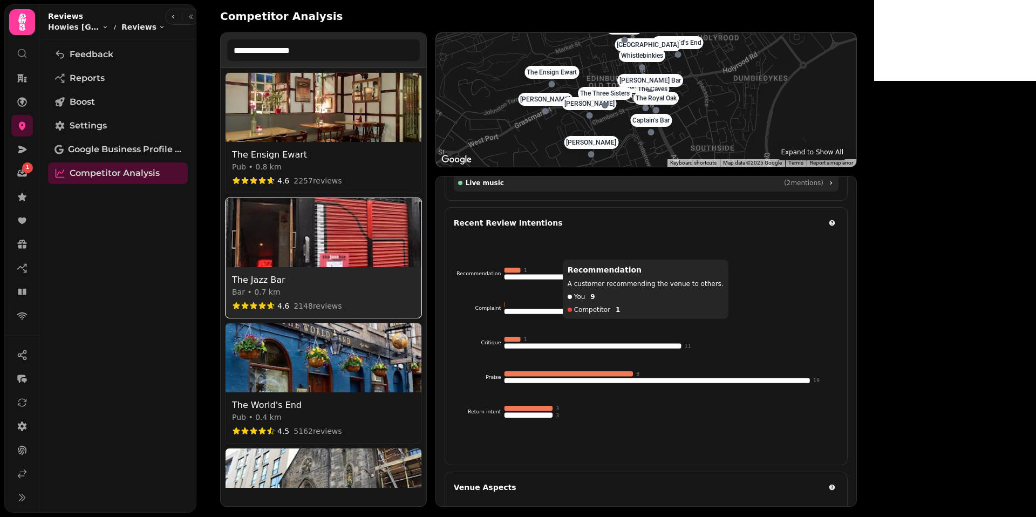
scroll to position [357, 0]
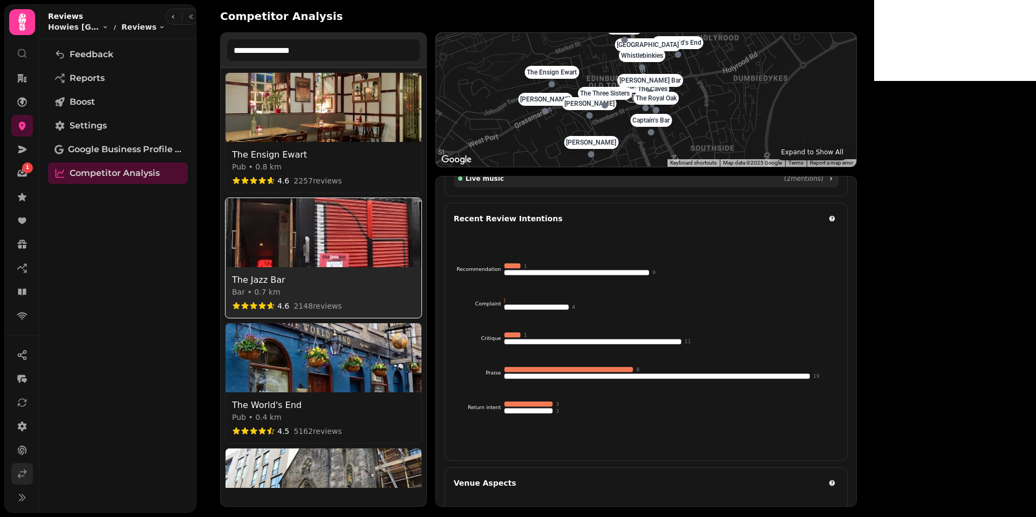
click at [23, 473] on icon at bounding box center [22, 473] width 11 height 11
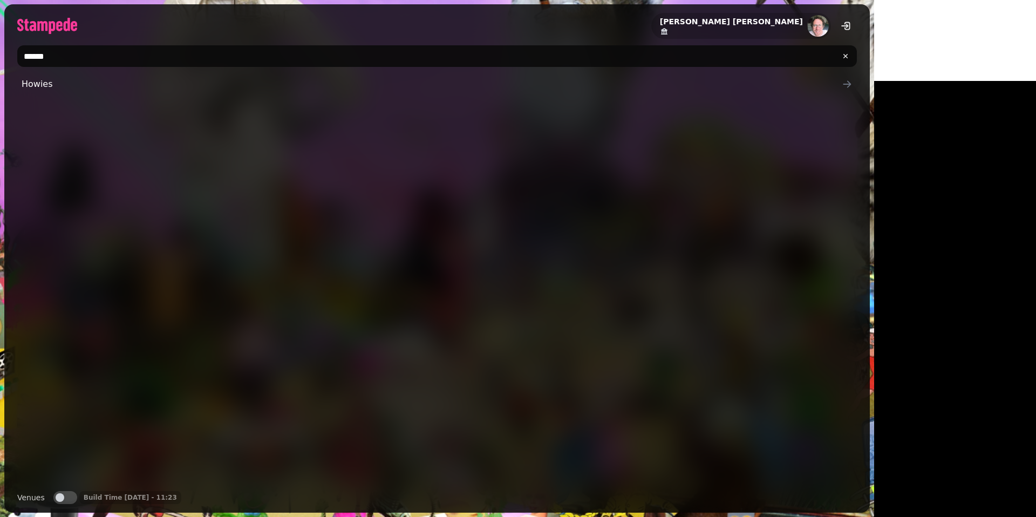
click at [289, 59] on input "******" at bounding box center [436, 56] width 839 height 22
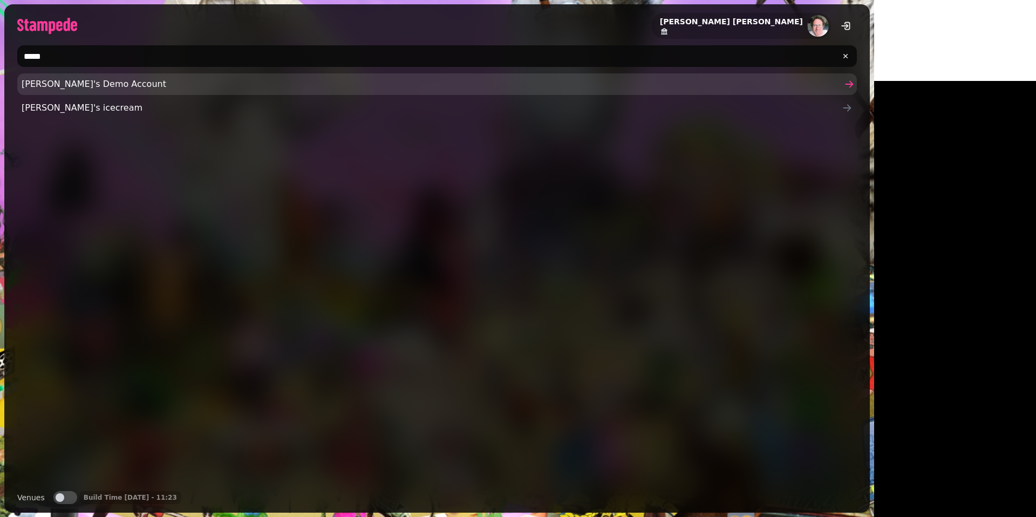
type input "*****"
click at [56, 76] on link "[PERSON_NAME]'s Demo Account" at bounding box center [436, 84] width 839 height 22
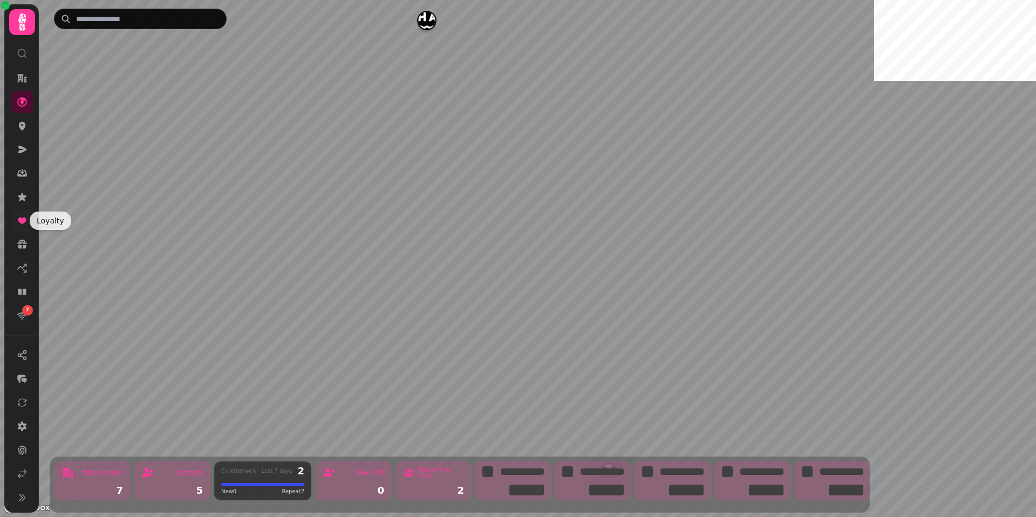
click at [25, 217] on icon at bounding box center [22, 220] width 11 height 11
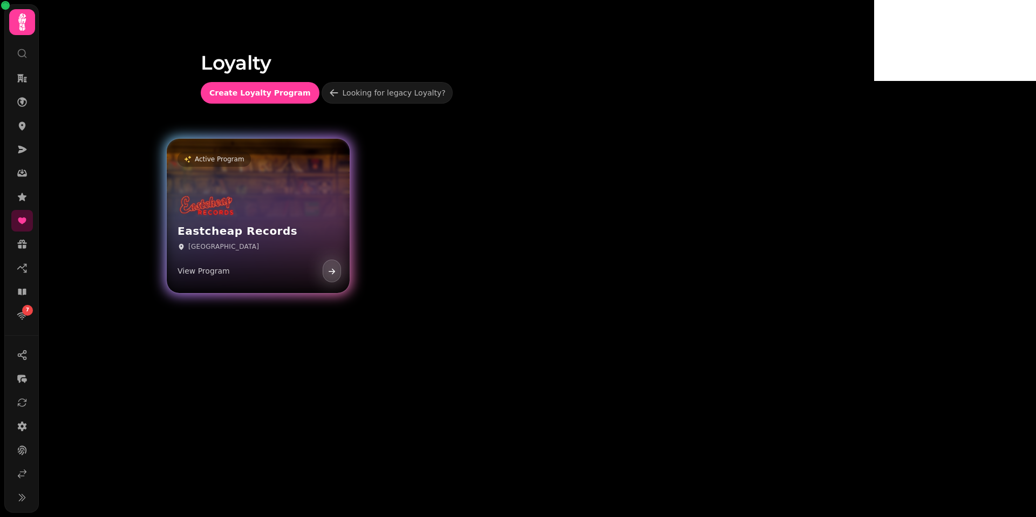
click at [324, 196] on div "Eastcheap Records Edinburgh View Program" at bounding box center [258, 237] width 183 height 112
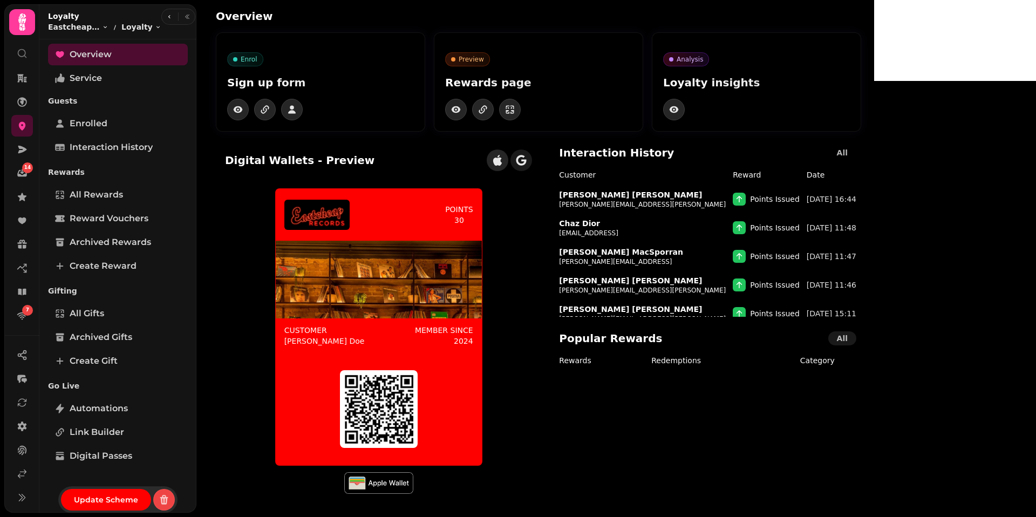
click at [532, 167] on button "button" at bounding box center [521, 160] width 22 height 22
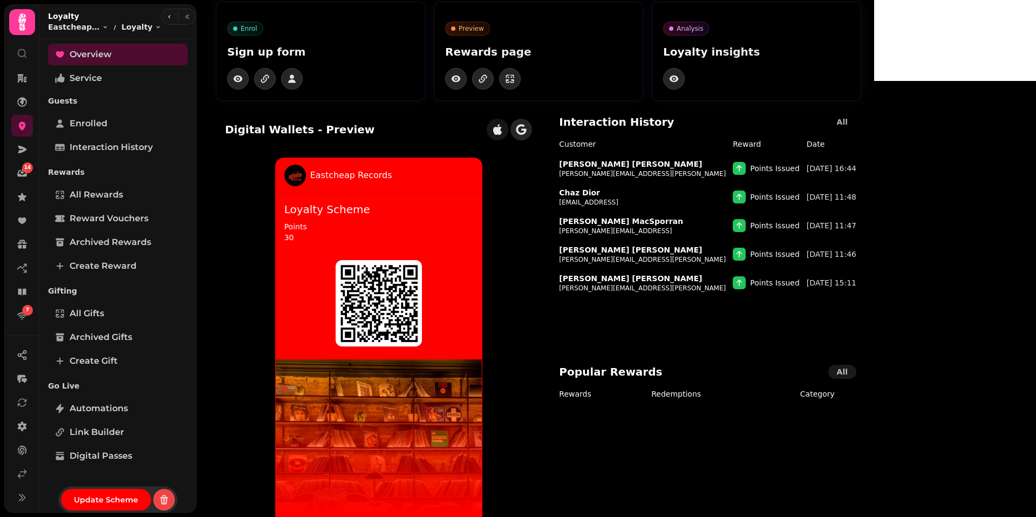
scroll to position [29, 0]
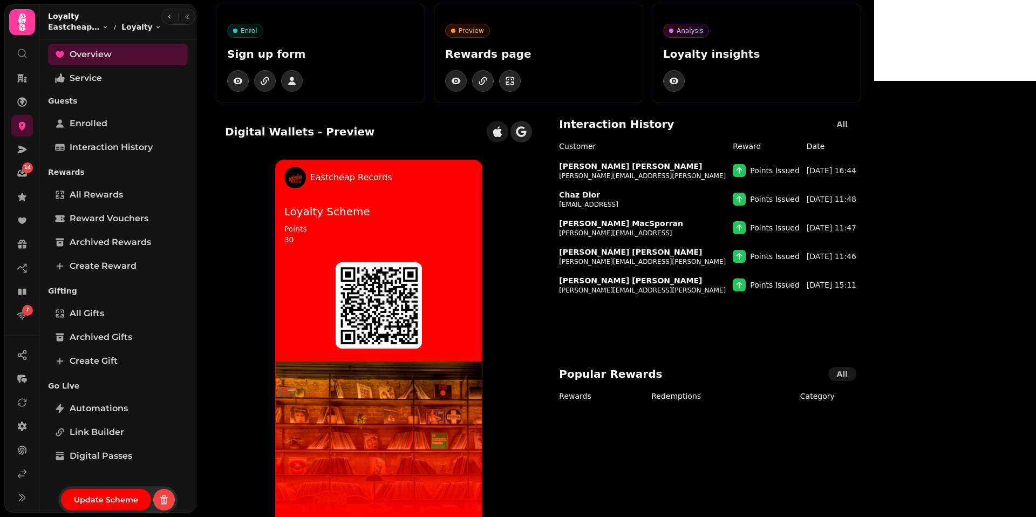
click at [508, 129] on button "button" at bounding box center [498, 132] width 22 height 22
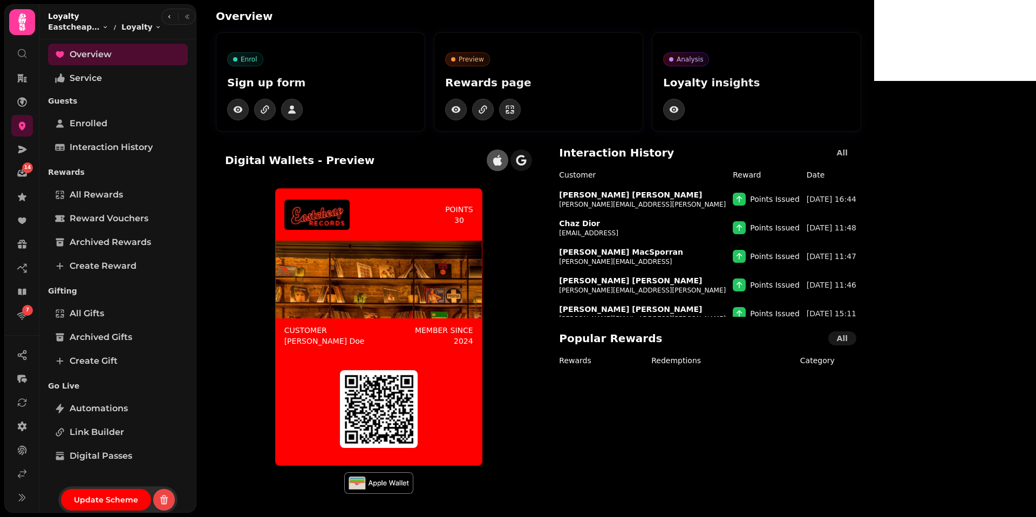
scroll to position [0, 0]
click at [23, 150] on icon at bounding box center [22, 150] width 9 height 8
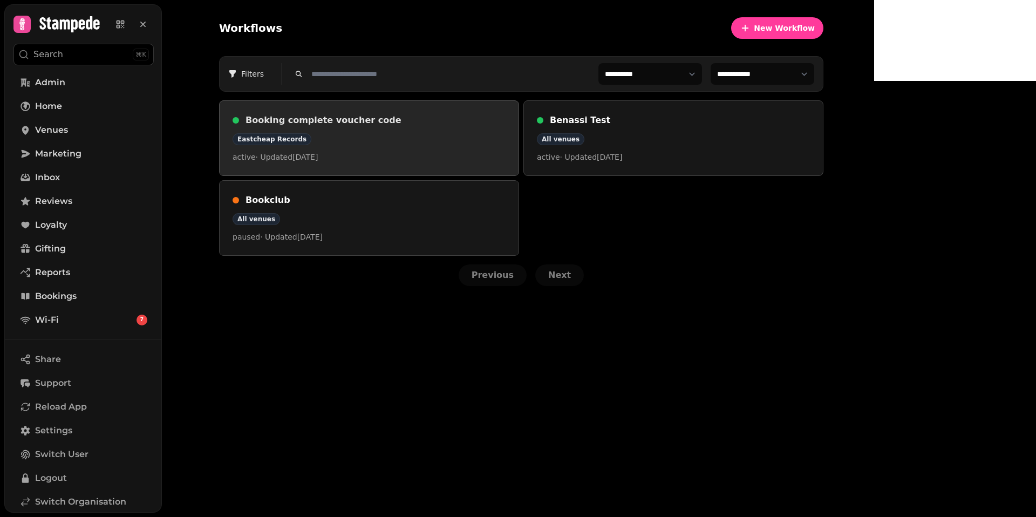
click at [501, 145] on div "Eastcheap Records" at bounding box center [368, 139] width 273 height 12
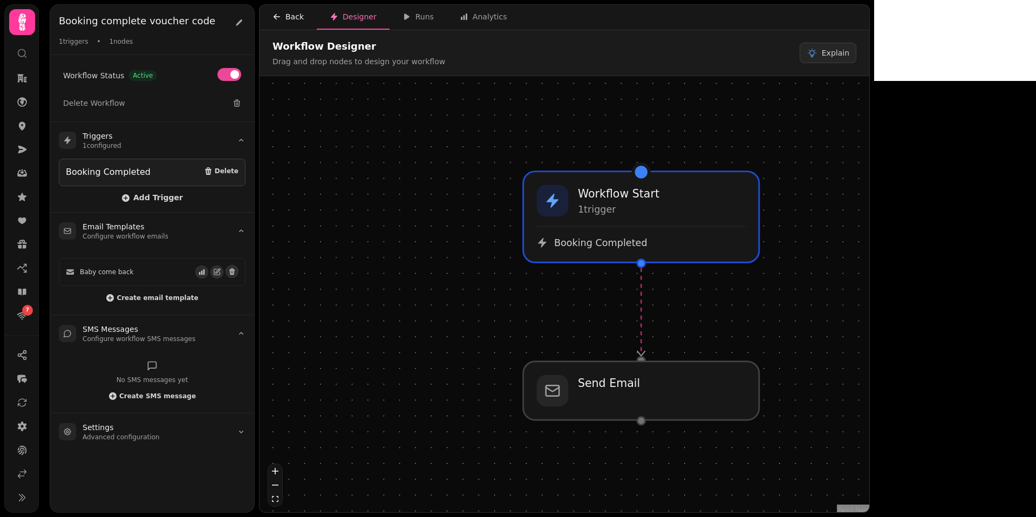
click at [280, 19] on icon "button" at bounding box center [276, 16] width 9 height 9
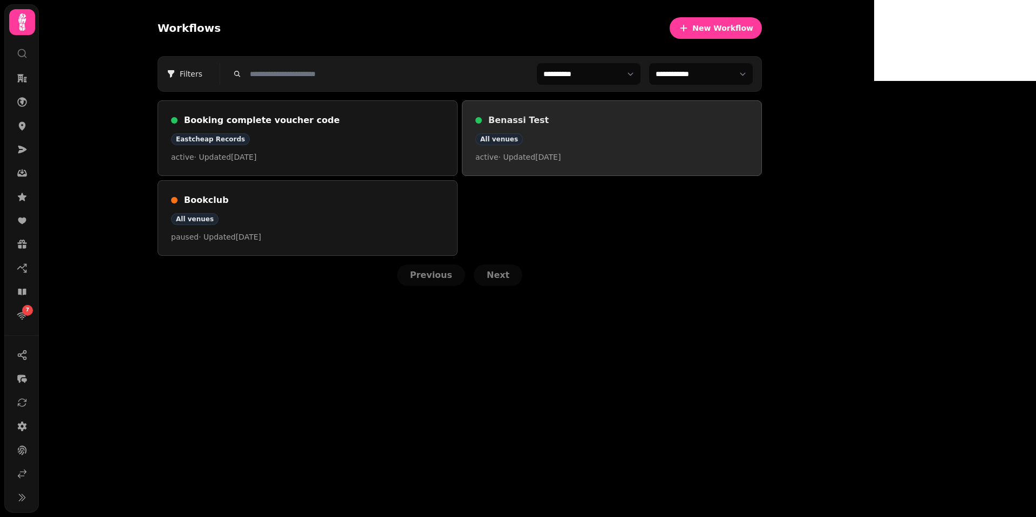
click at [681, 123] on h3 "Benassi Test" at bounding box center [618, 120] width 260 height 13
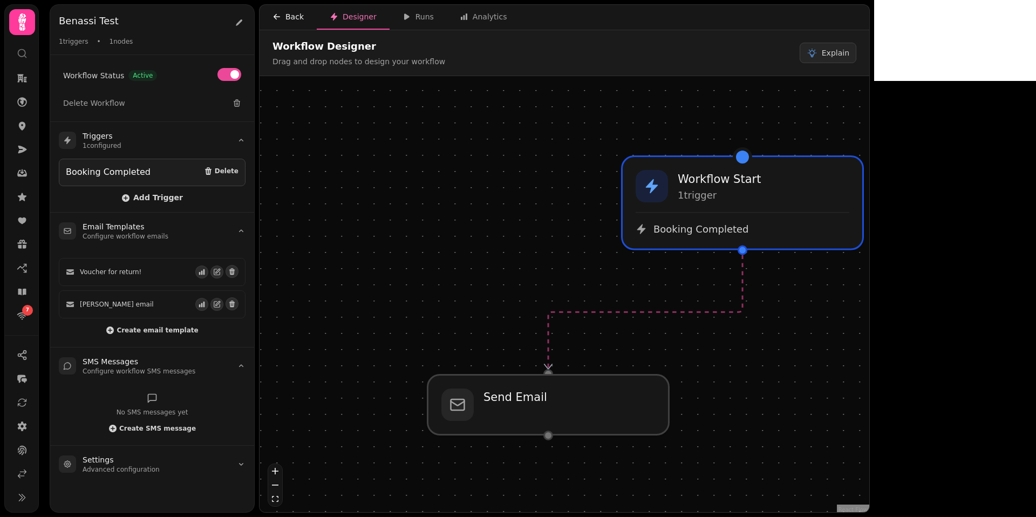
click at [288, 15] on div "Back" at bounding box center [287, 16] width 31 height 11
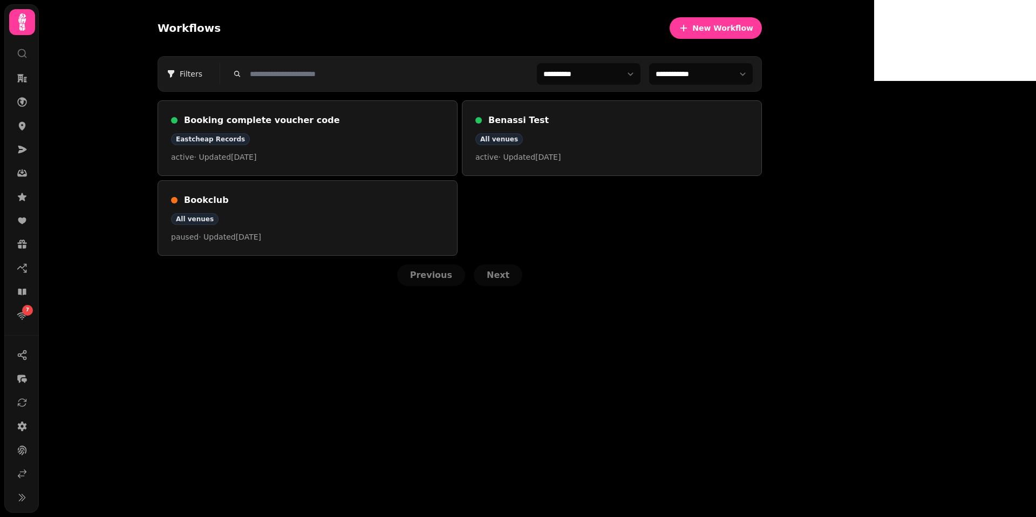
click at [699, 239] on div "Booking complete voucher code Eastcheap Records active · Updated [DATE] Benassi…" at bounding box center [460, 177] width 604 height 155
click at [17, 473] on icon at bounding box center [22, 473] width 11 height 11
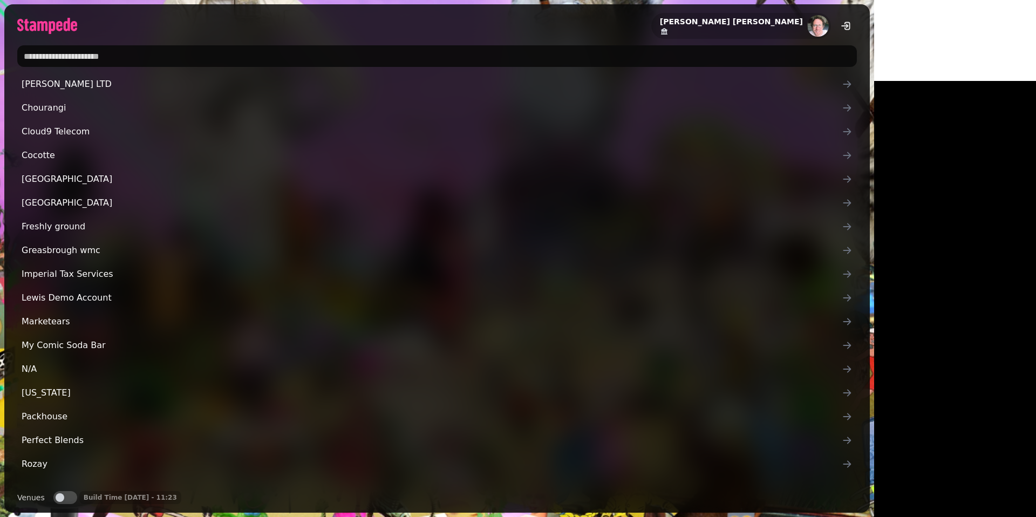
click at [77, 52] on input "text" at bounding box center [436, 56] width 839 height 22
type input "**********"
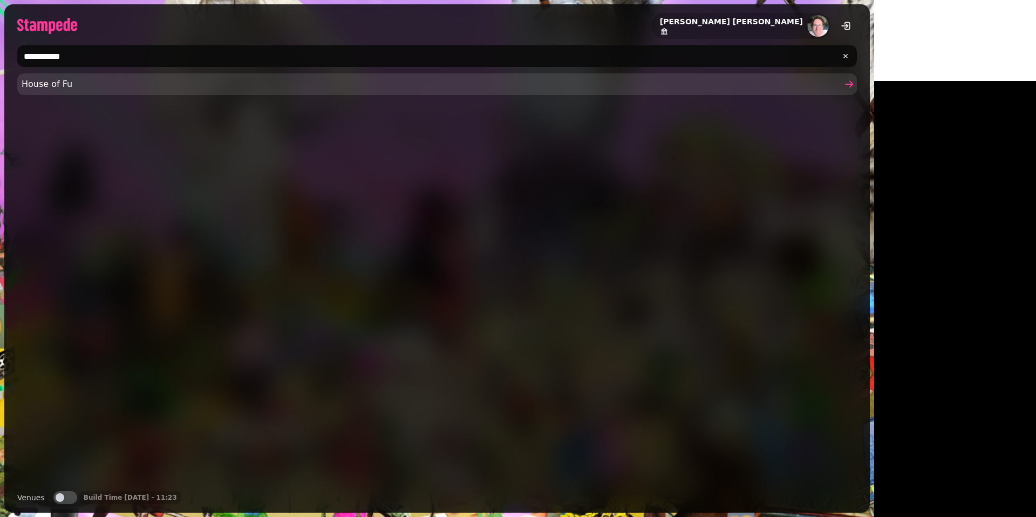
click at [50, 87] on span "House of Fu" at bounding box center [432, 84] width 820 height 13
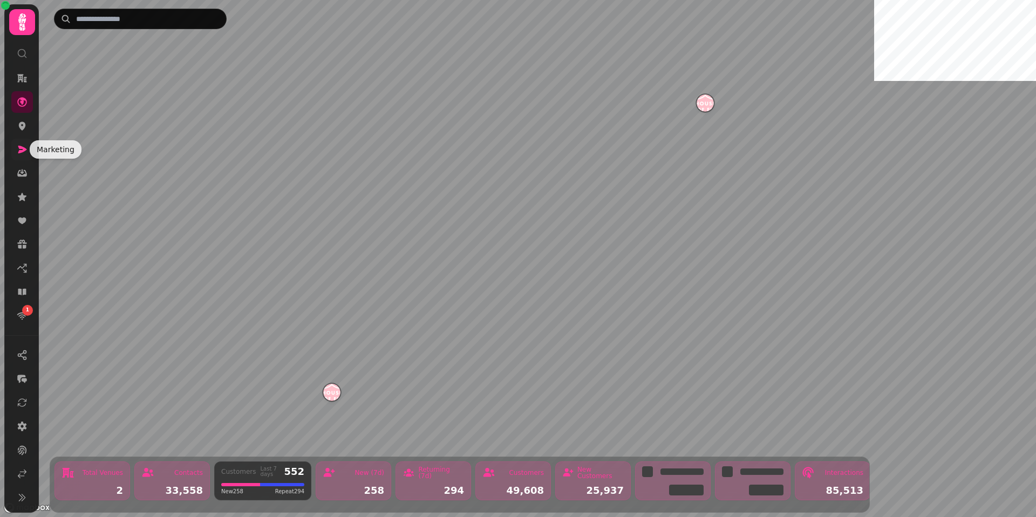
click at [18, 153] on icon at bounding box center [22, 150] width 9 height 8
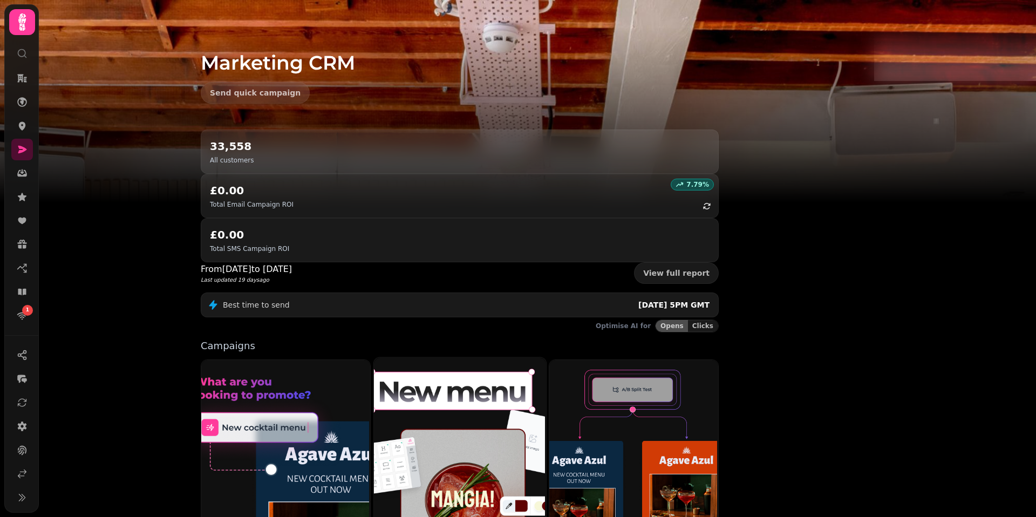
click at [544, 366] on img at bounding box center [458, 463] width 172 height 215
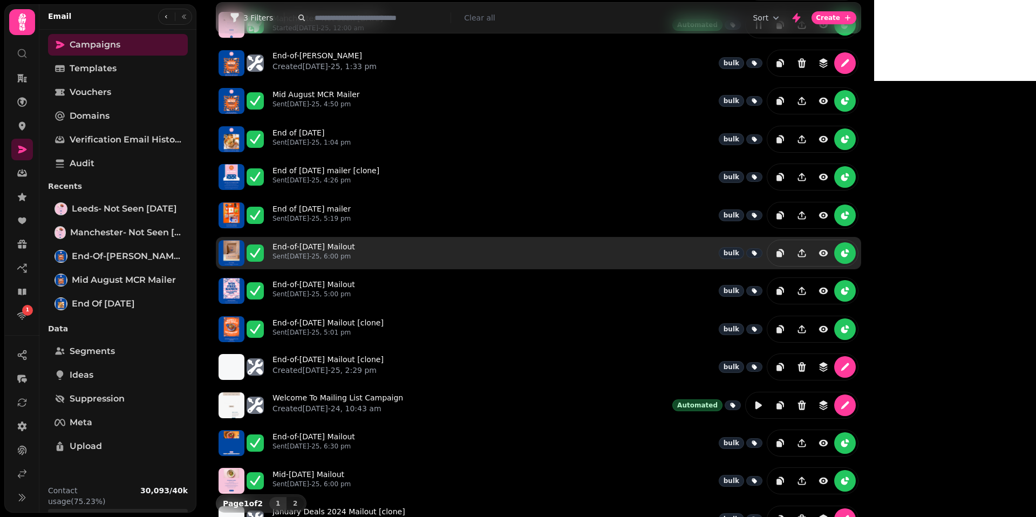
scroll to position [95, 0]
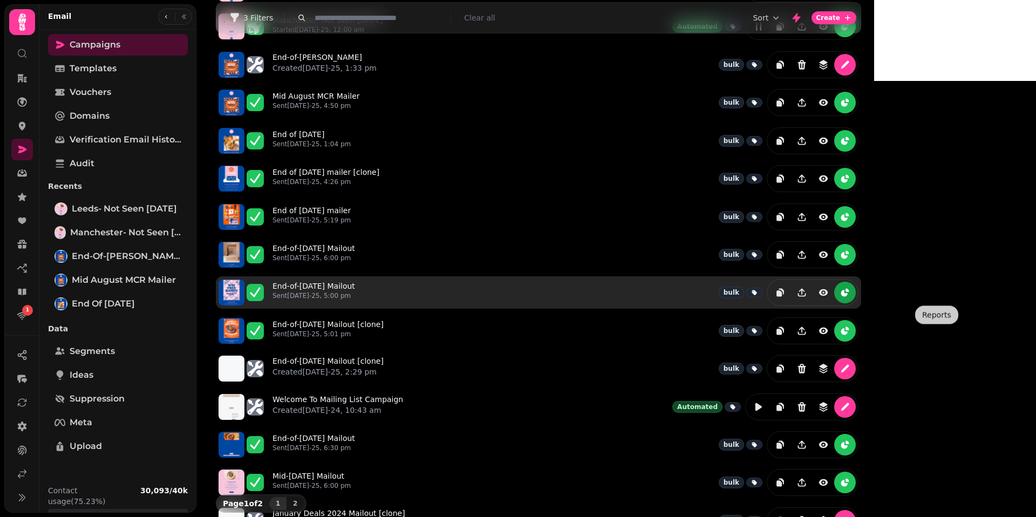
click at [856, 299] on button "reports" at bounding box center [845, 293] width 22 height 22
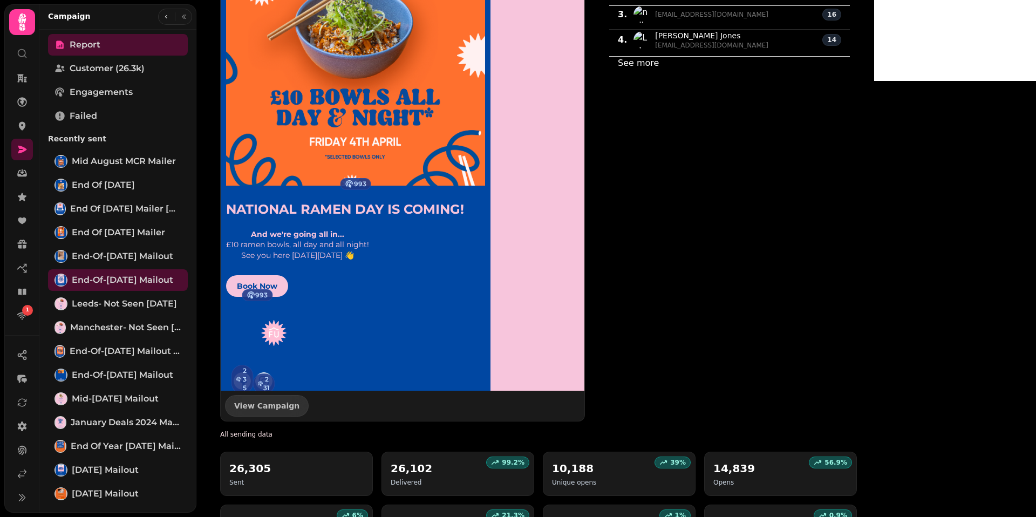
scroll to position [1158, 0]
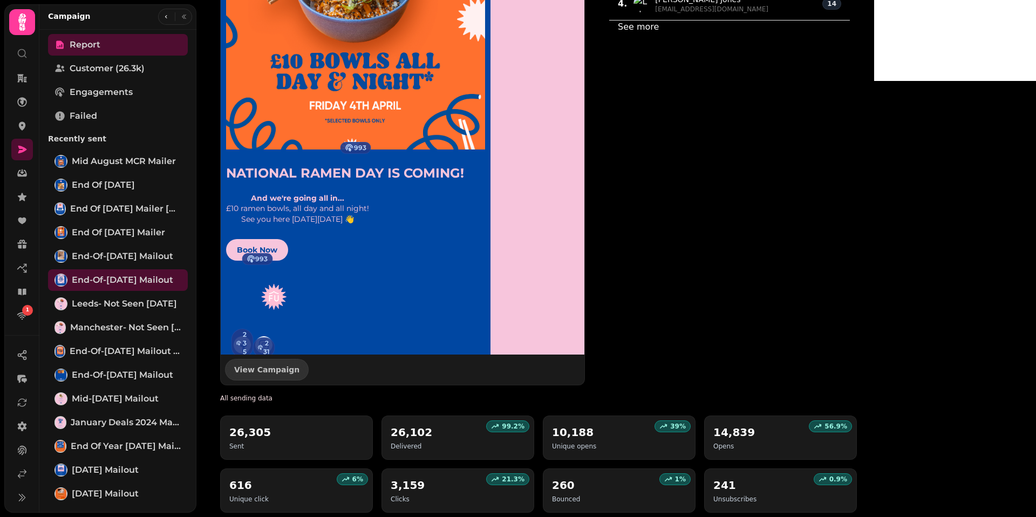
click at [17, 144] on icon at bounding box center [22, 149] width 11 height 11
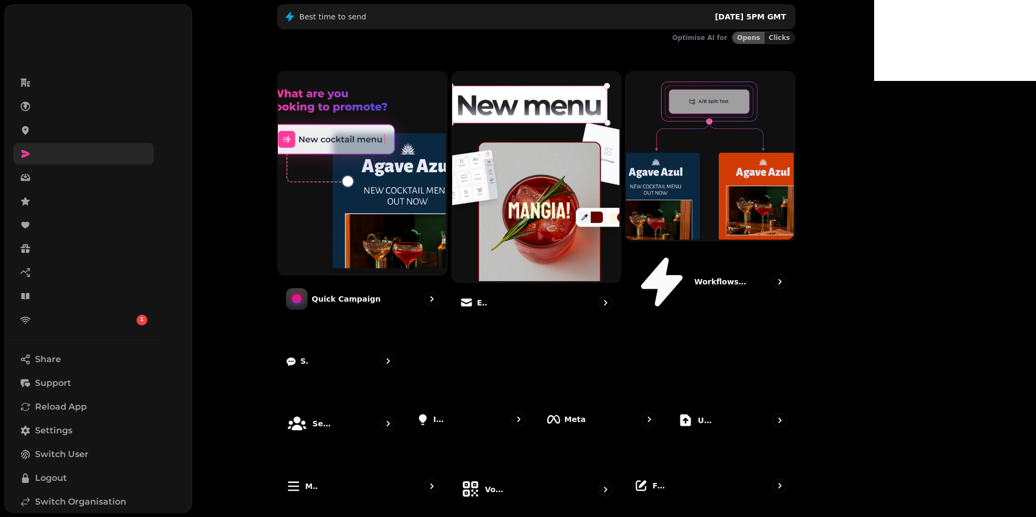
scroll to position [156, 0]
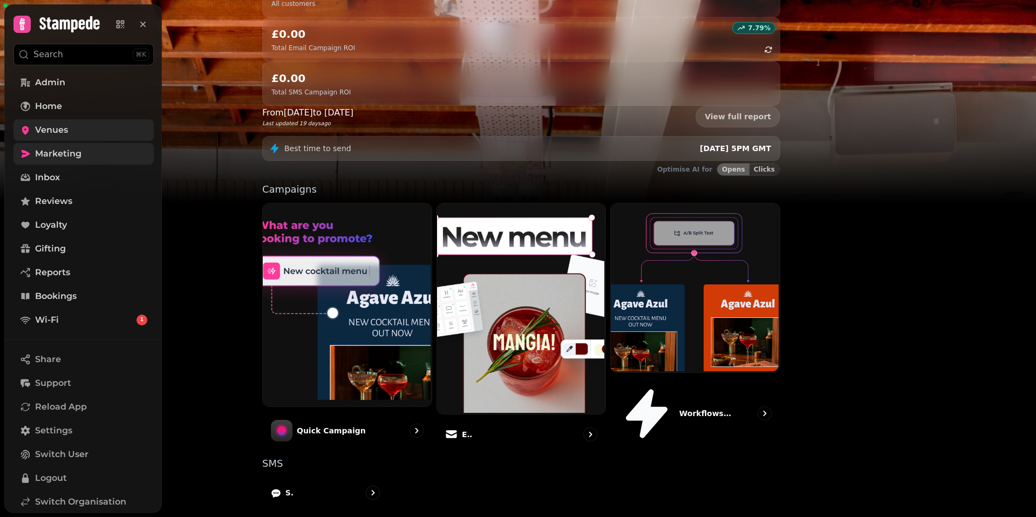
click at [45, 124] on span "Venues" at bounding box center [51, 130] width 33 height 13
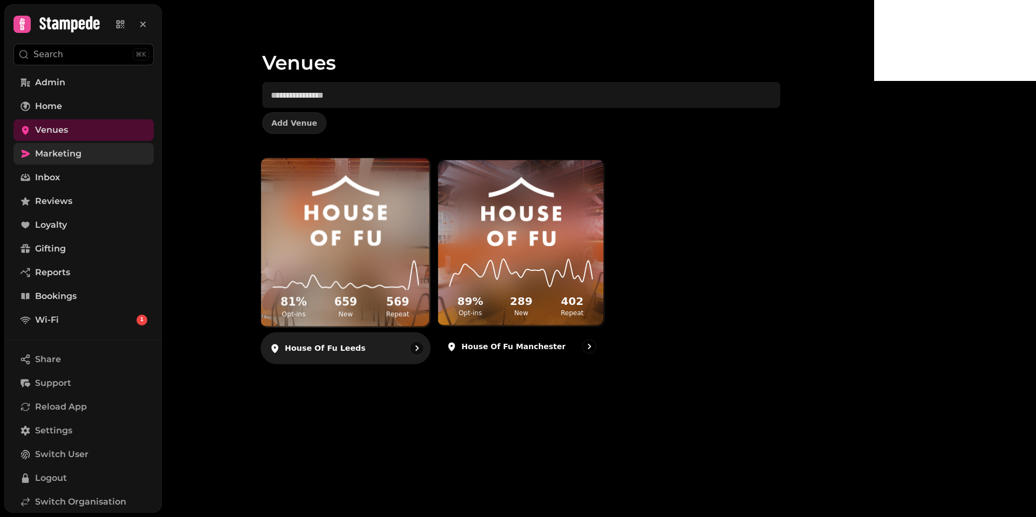
click at [421, 266] on icon at bounding box center [345, 272] width 151 height 35
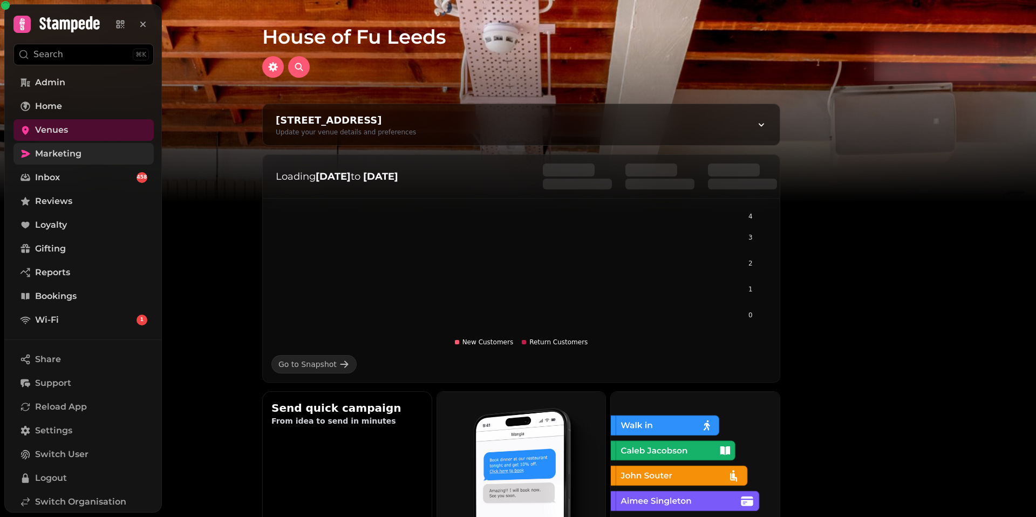
click at [389, 373] on div "0 1 2 3 4 New Customers Return Customers Go to Snapshot" at bounding box center [521, 292] width 517 height 179
click at [337, 360] on div "Go to Snapshot" at bounding box center [307, 364] width 58 height 11
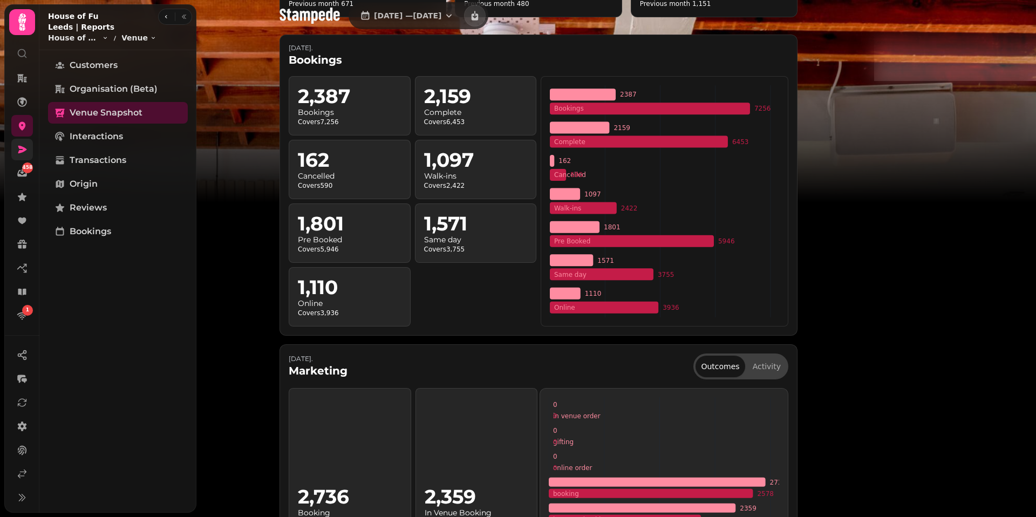
scroll to position [309, 0]
click at [528, 219] on h2 "1,571" at bounding box center [476, 223] width 104 height 22
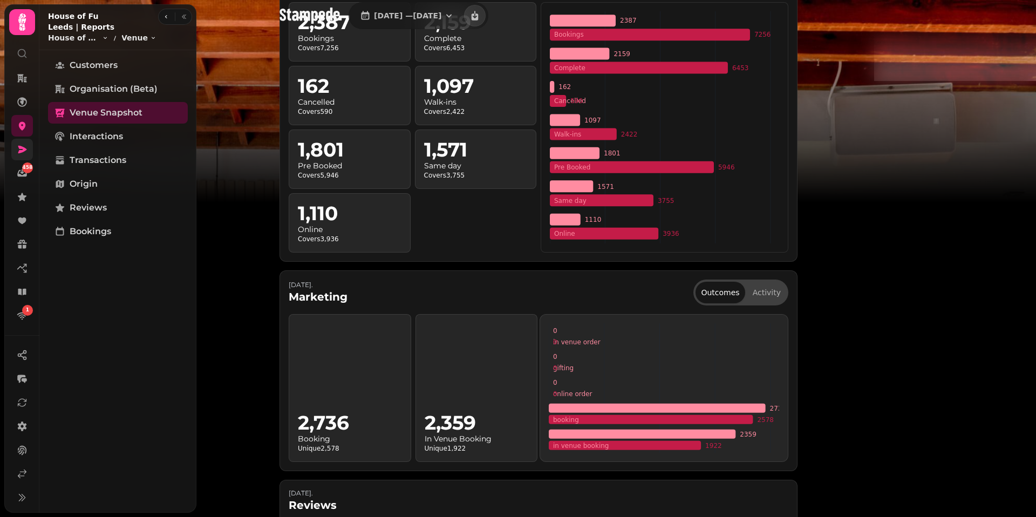
scroll to position [386, 0]
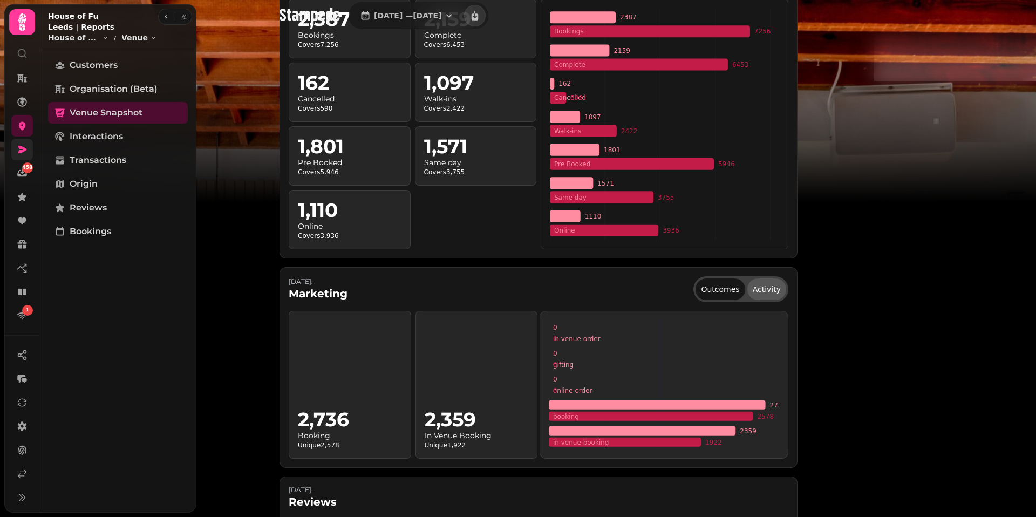
click at [786, 293] on button "Activity" at bounding box center [766, 289] width 39 height 22
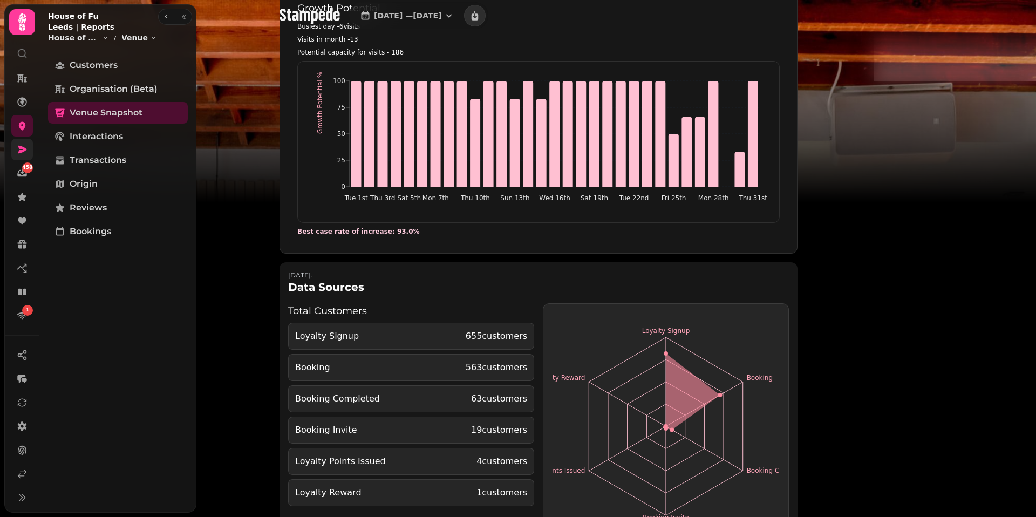
scroll to position [2048, 0]
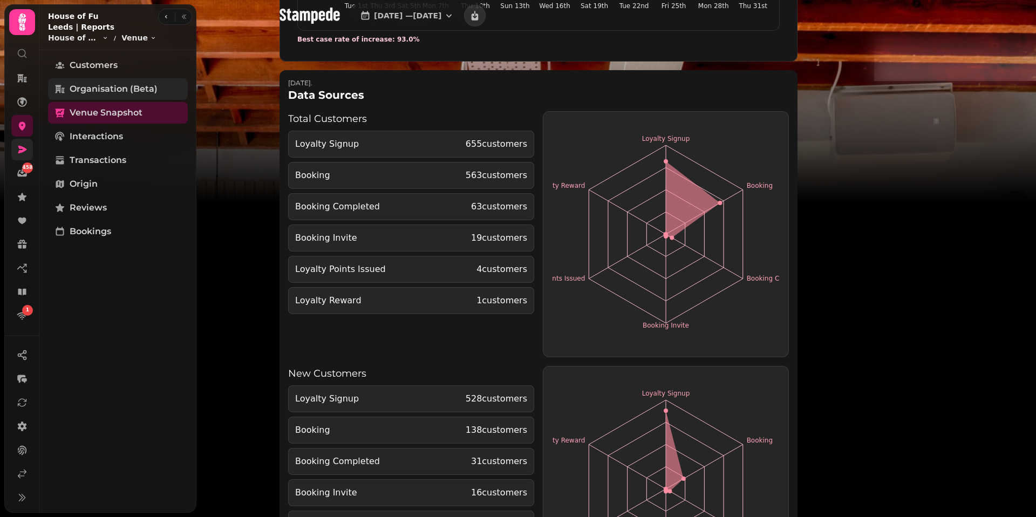
click at [114, 83] on span "Organisation (beta)" at bounding box center [114, 89] width 88 height 13
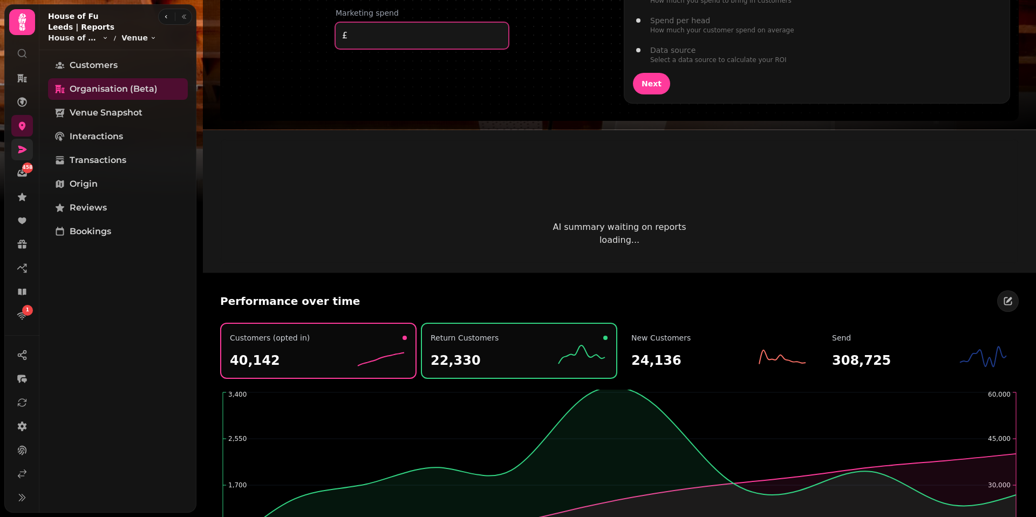
scroll to position [898, 0]
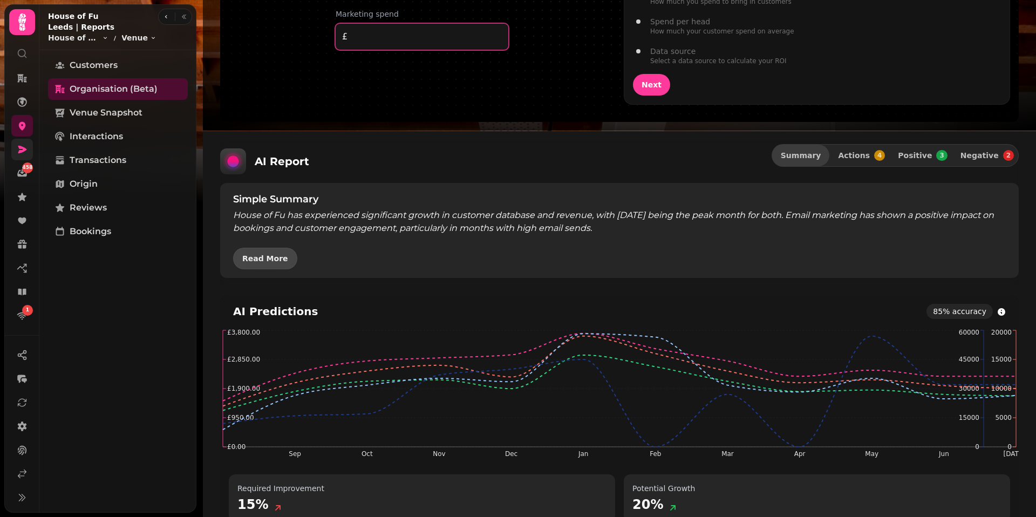
click at [271, 254] on button "Read More" at bounding box center [265, 259] width 64 height 22
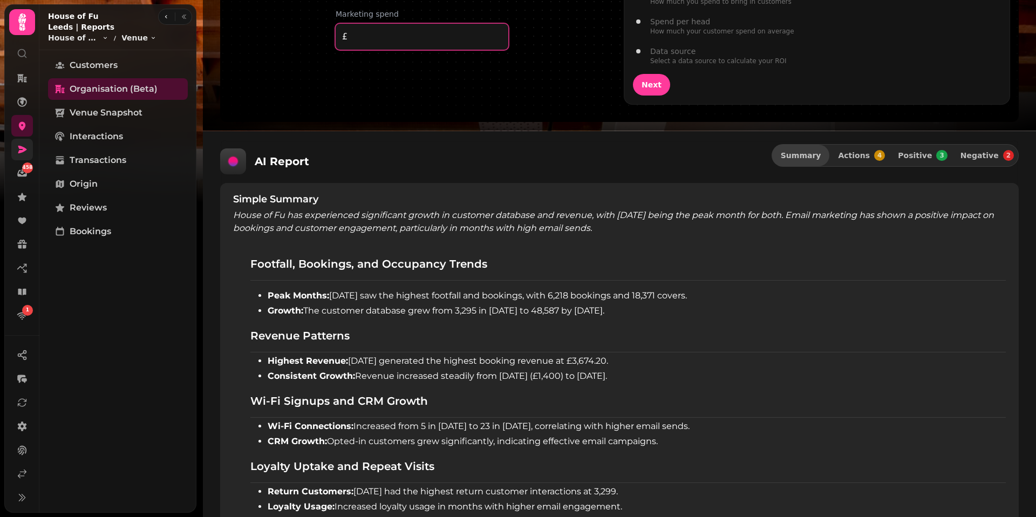
click at [271, 254] on h3 "Footfall, Bookings, and Occupancy Trends" at bounding box center [627, 264] width 755 height 33
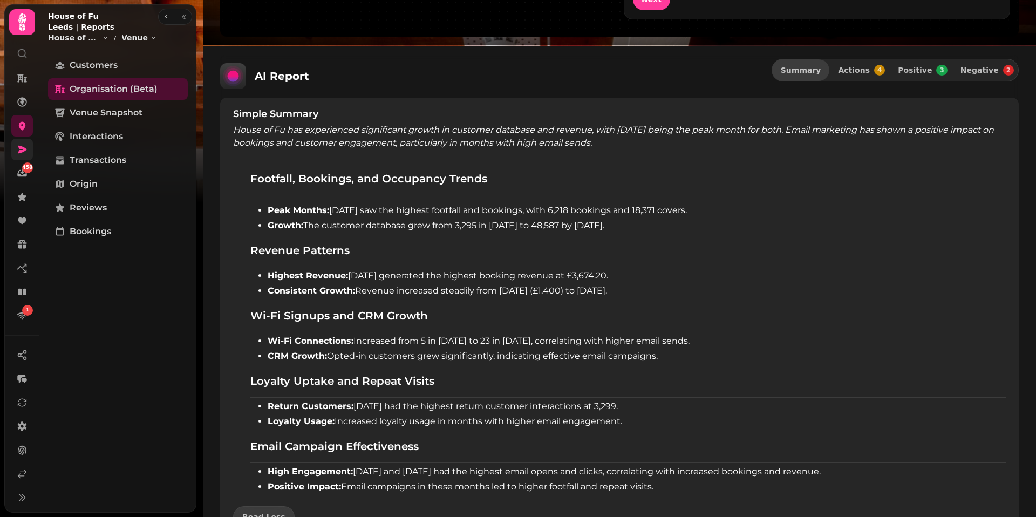
scroll to position [1001, 0]
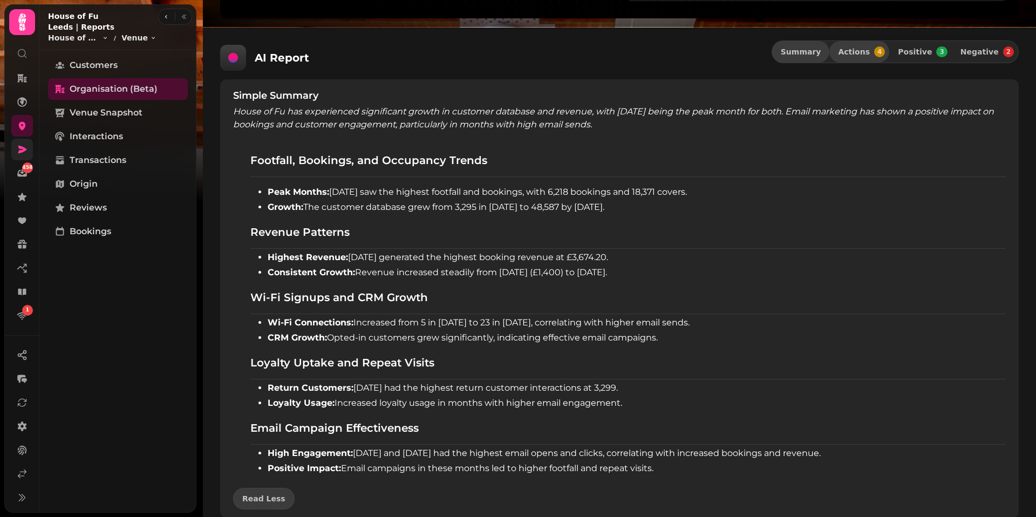
click at [870, 54] on span "Actions" at bounding box center [854, 52] width 32 height 8
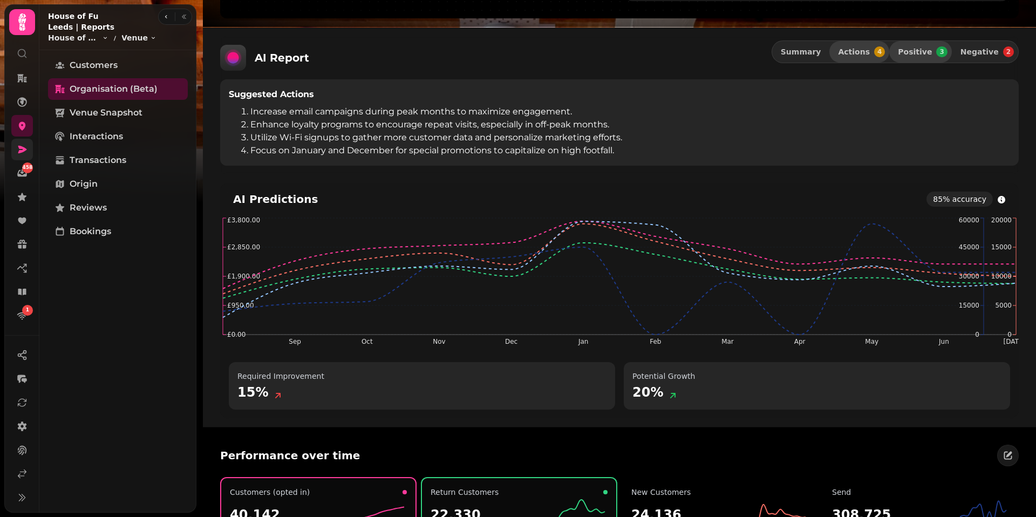
click at [927, 53] on span "Positive" at bounding box center [915, 52] width 34 height 8
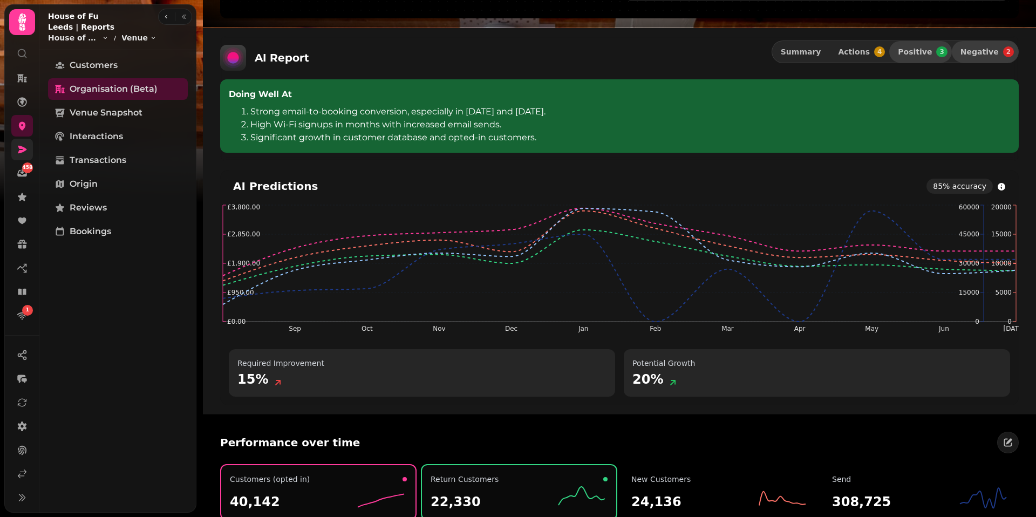
click at [998, 56] on span "Negative 2" at bounding box center [986, 51] width 53 height 11
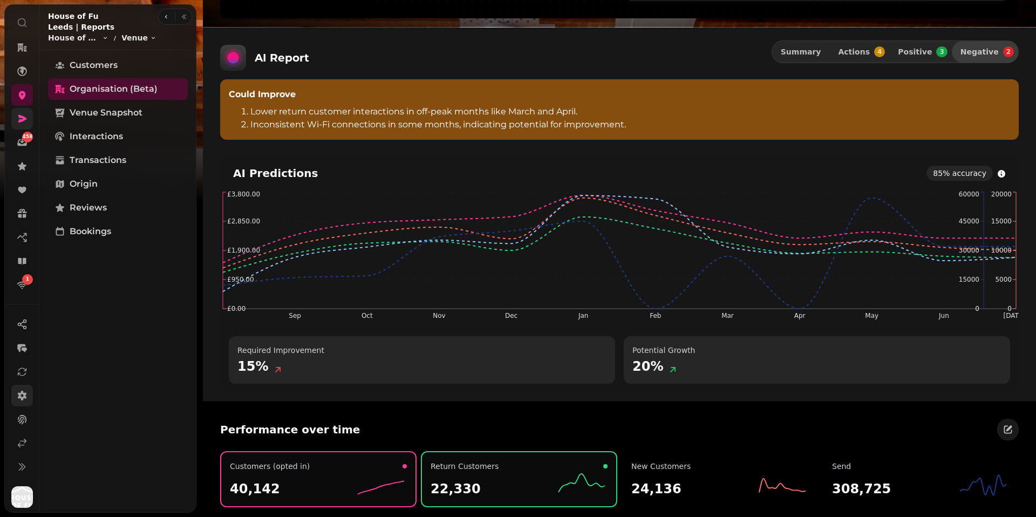
scroll to position [30, 0]
click at [19, 441] on icon at bounding box center [22, 444] width 8 height 8
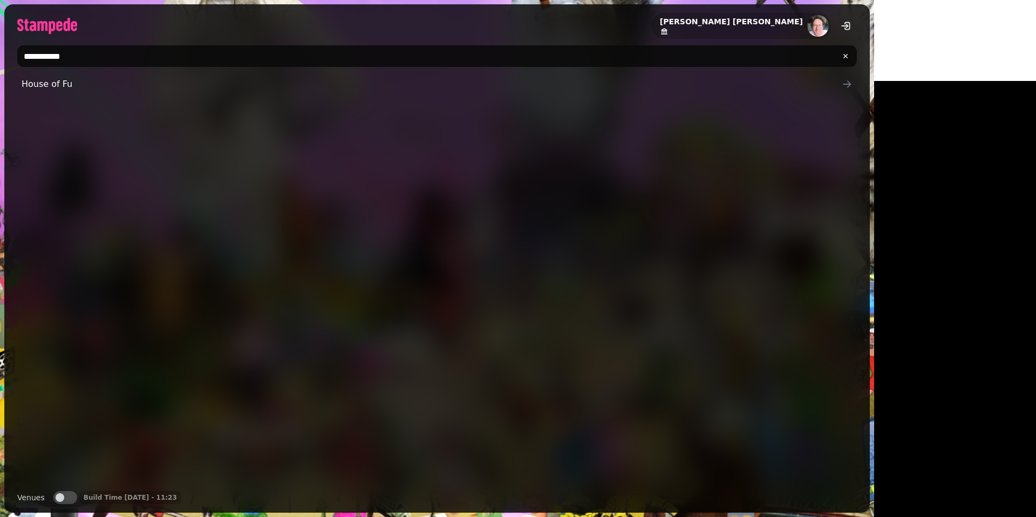
click at [85, 61] on input "**********" at bounding box center [436, 56] width 839 height 22
type input "**********"
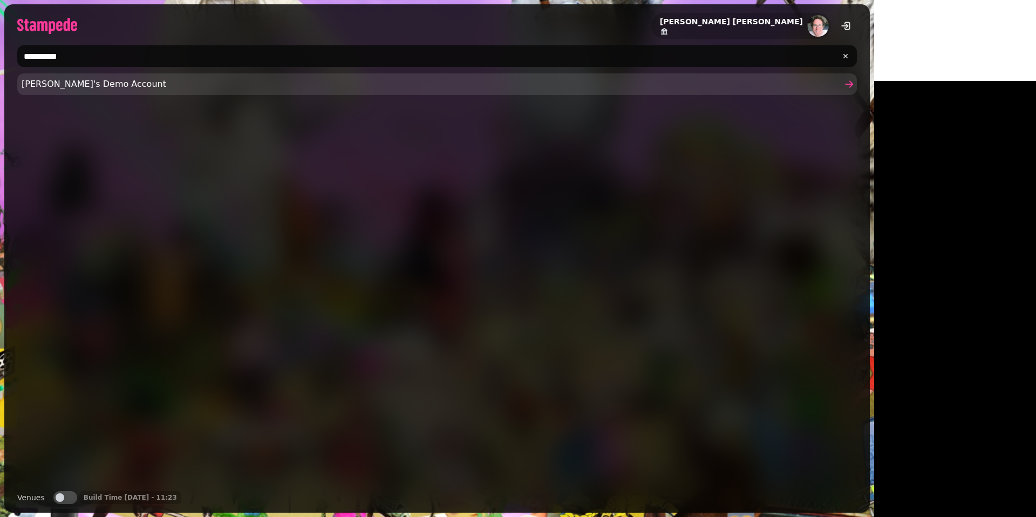
click at [35, 92] on link "Joe's Demo Account" at bounding box center [436, 84] width 839 height 22
